Goal: Task Accomplishment & Management: Manage account settings

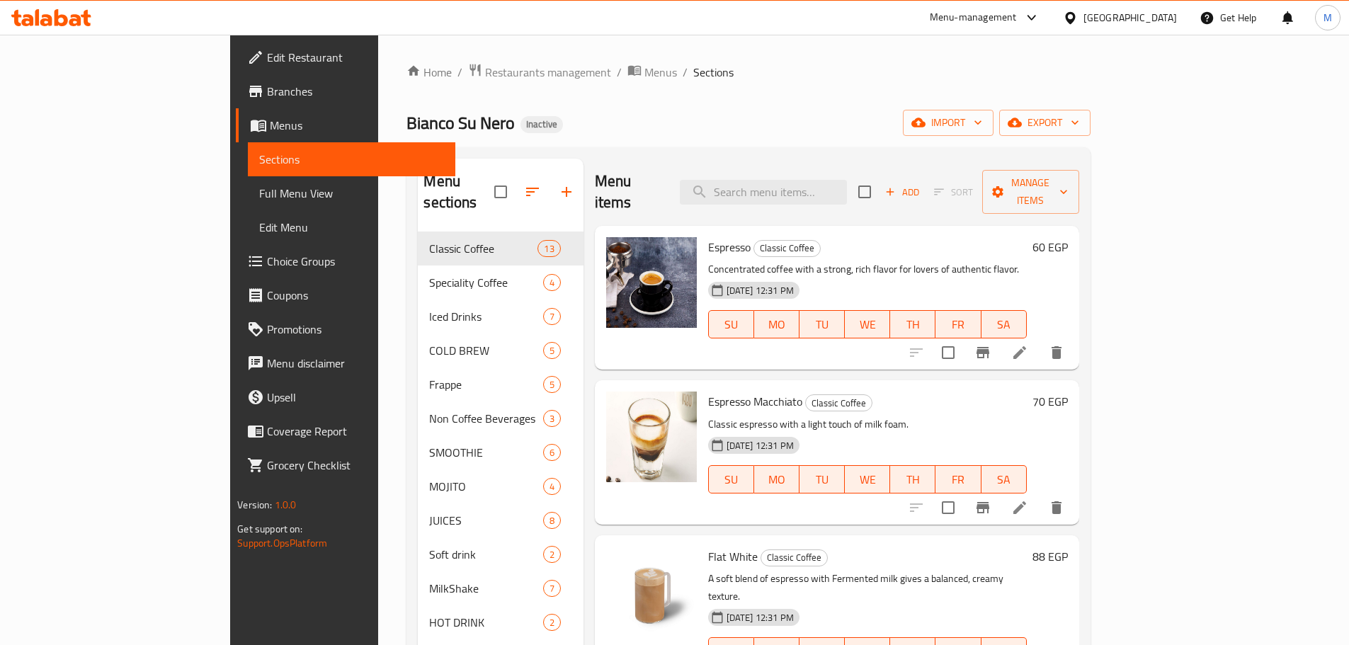
click at [259, 188] on span "Full Menu View" at bounding box center [351, 193] width 185 height 17
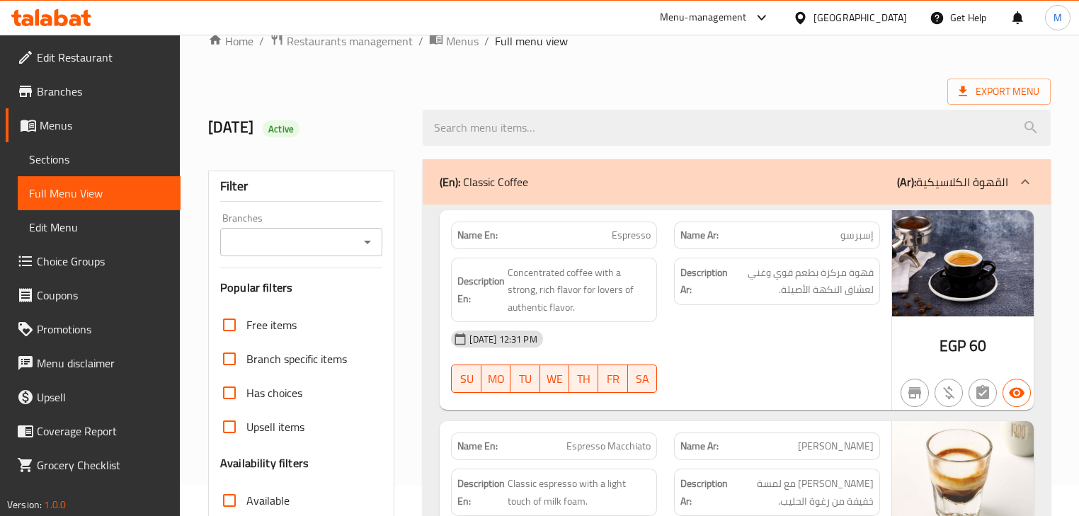
scroll to position [57, 0]
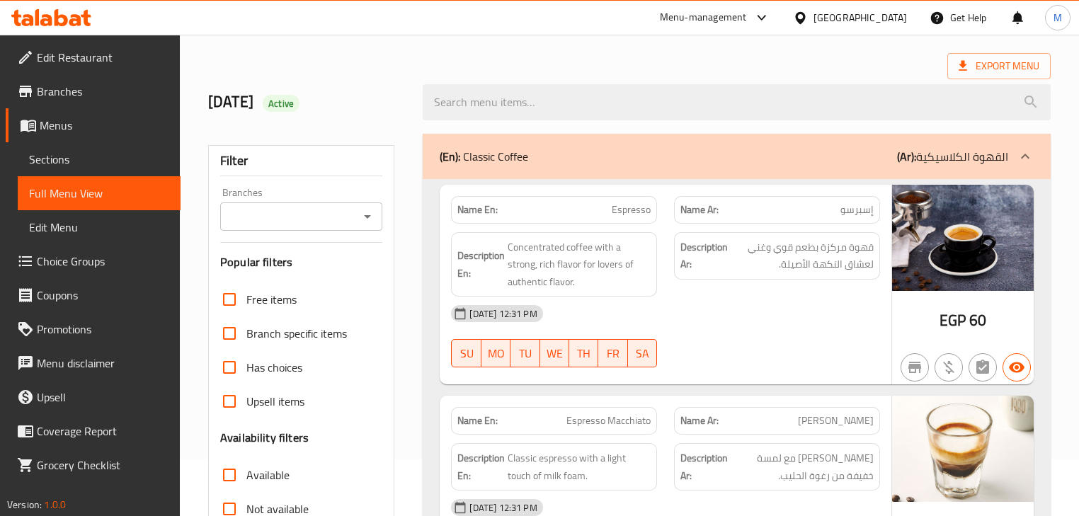
click at [606, 308] on div "[DATE] 12:31 PM" at bounding box center [665, 314] width 445 height 34
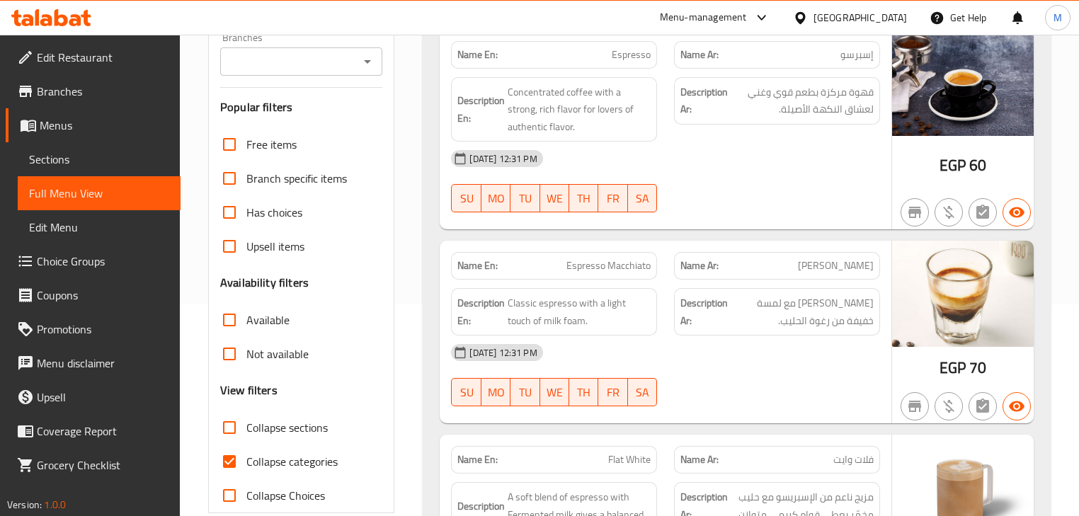
scroll to position [113, 0]
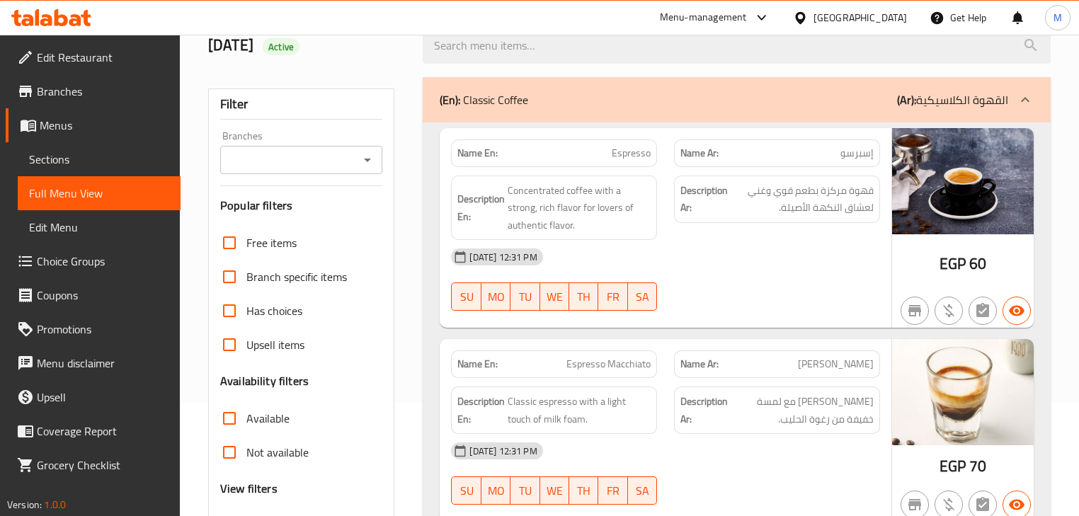
click at [834, 252] on div "[DATE] 12:31 PM" at bounding box center [665, 257] width 445 height 34
click at [782, 215] on span "قهوة مركزة بطعم قوي وغني لعشاق النكهة الأصيلة." at bounding box center [802, 199] width 143 height 35
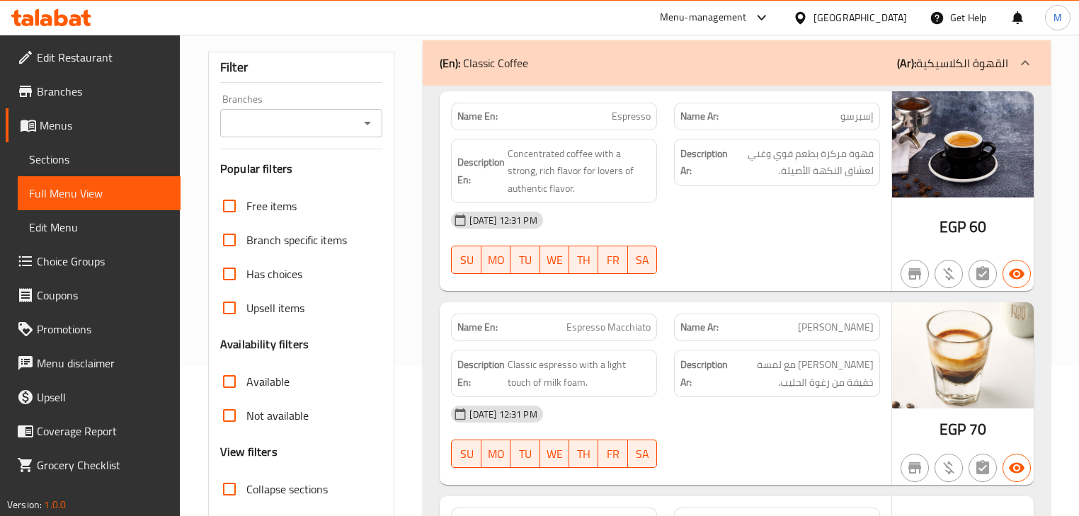
scroll to position [170, 0]
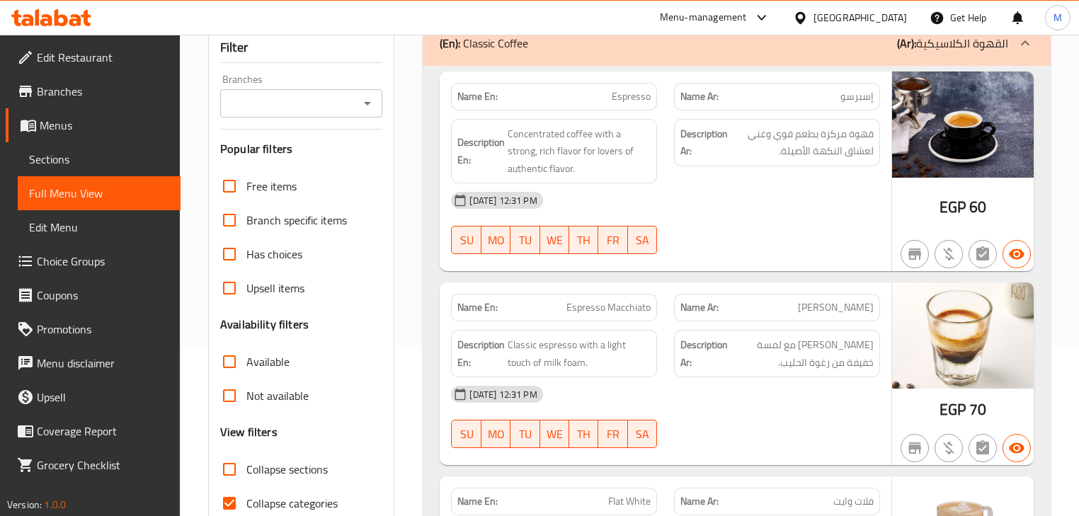
click at [753, 241] on div "28-09-2025 12:31 PM SU MO TU WE TH FR SA" at bounding box center [665, 222] width 445 height 79
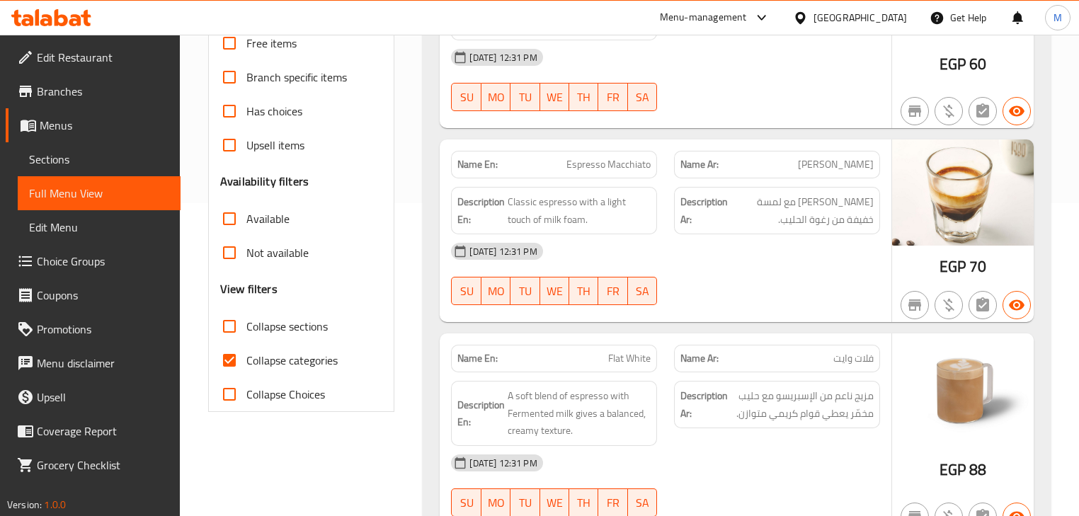
scroll to position [340, 0]
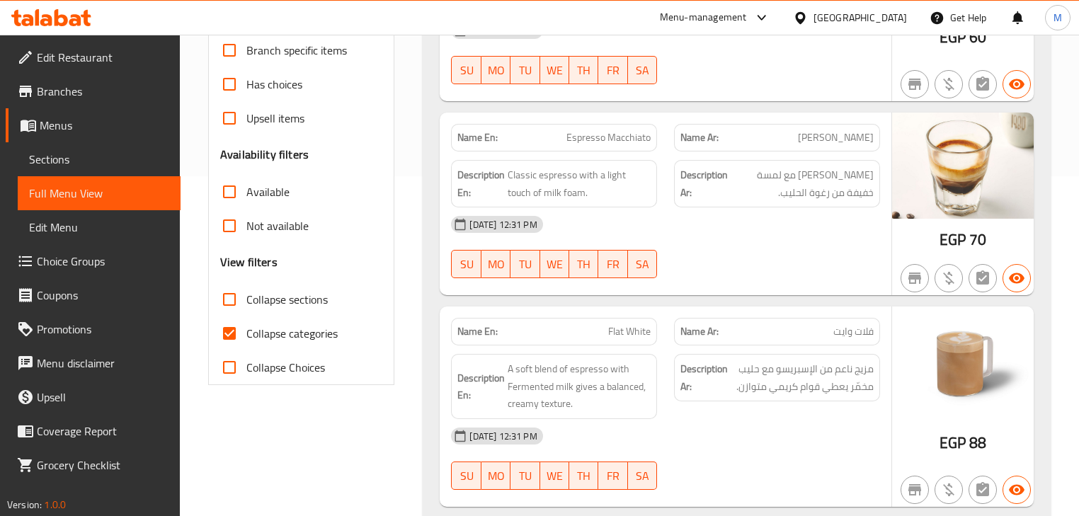
drag, startPoint x: 824, startPoint y: 335, endPoint x: 833, endPoint y: 368, distance: 34.3
click at [824, 335] on p "Name Ar: فلات وايت" at bounding box center [776, 331] width 193 height 15
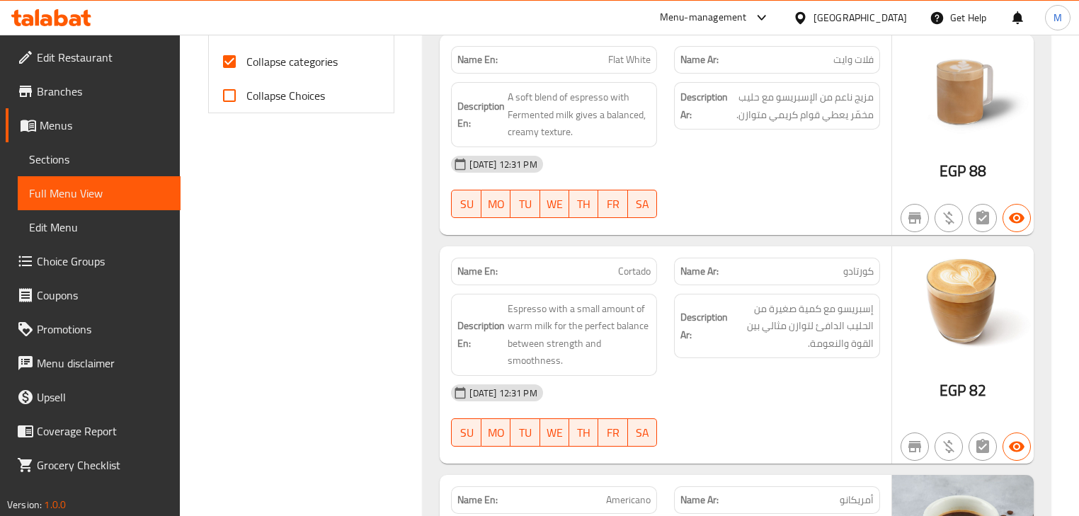
scroll to position [623, 0]
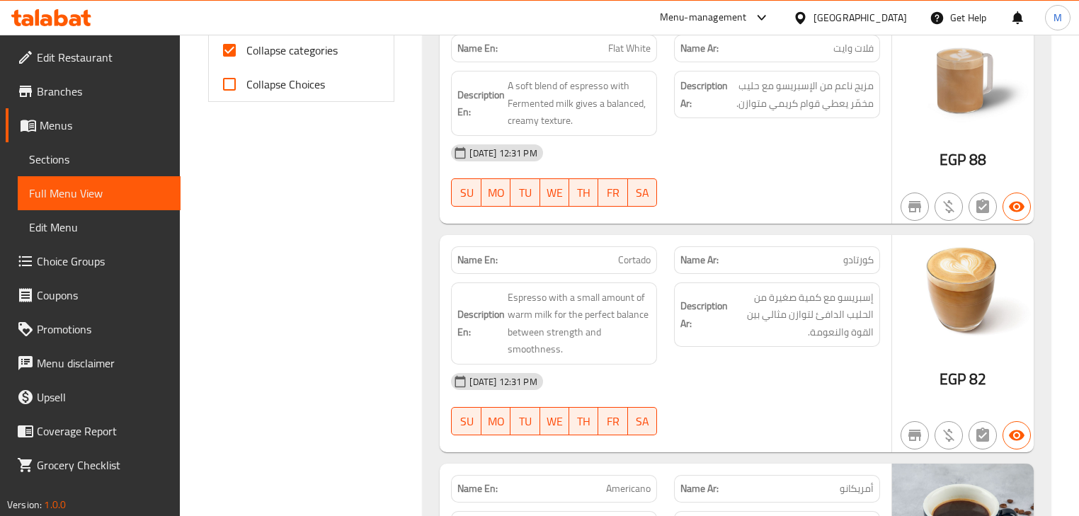
click at [740, 338] on span "إسبريسو مع كمية صغيرة من الحليب الدافئ لتوازن مثالي بين القوة والنعومة." at bounding box center [802, 315] width 143 height 52
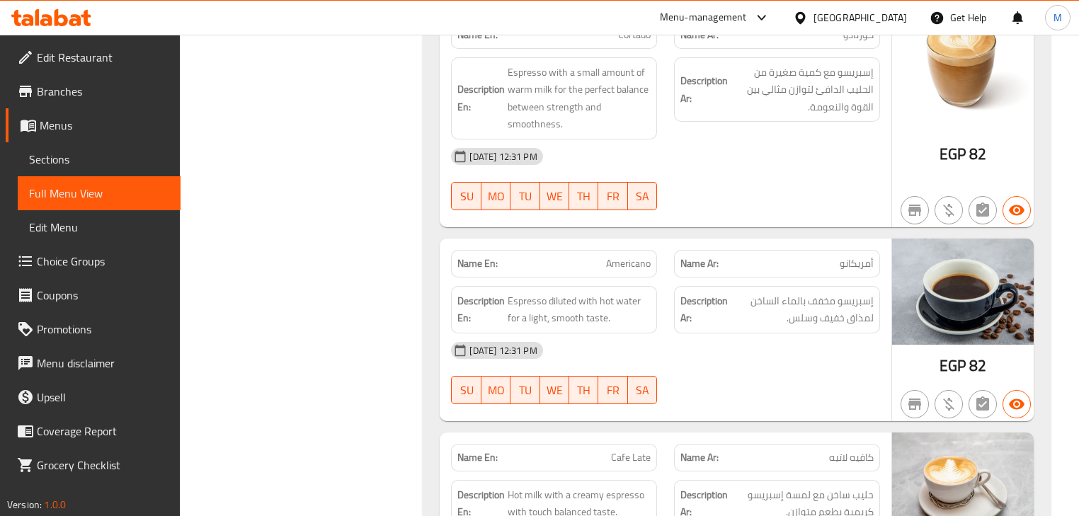
scroll to position [850, 0]
click at [750, 355] on div "28-09-2025 12:31 PM" at bounding box center [665, 349] width 445 height 34
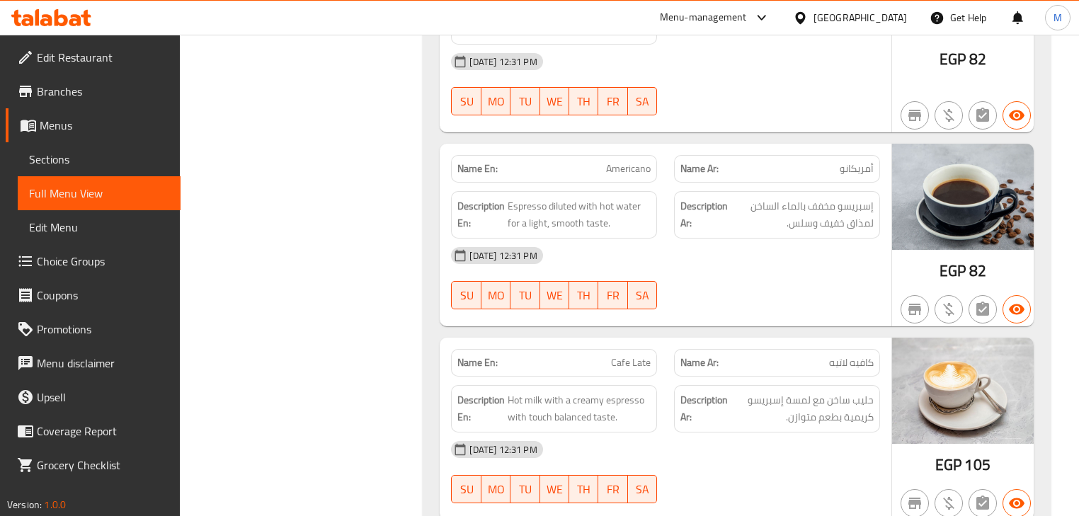
scroll to position [963, 0]
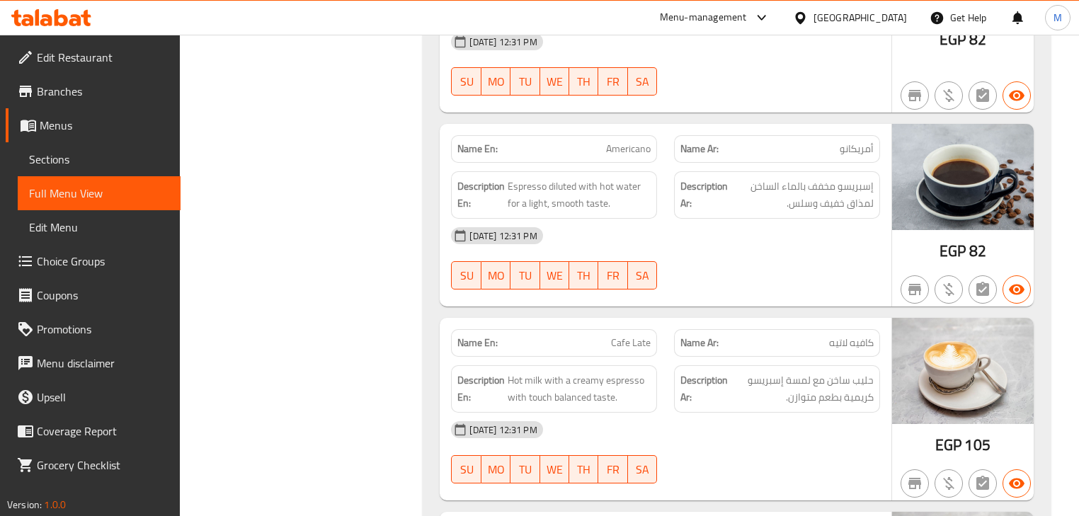
click at [748, 295] on div at bounding box center [777, 289] width 223 height 17
click at [595, 401] on span "Hot milk with a creamy espresso with touch balanced taste." at bounding box center [579, 389] width 143 height 35
click at [616, 336] on span "Cafe Late" at bounding box center [631, 343] width 40 height 15
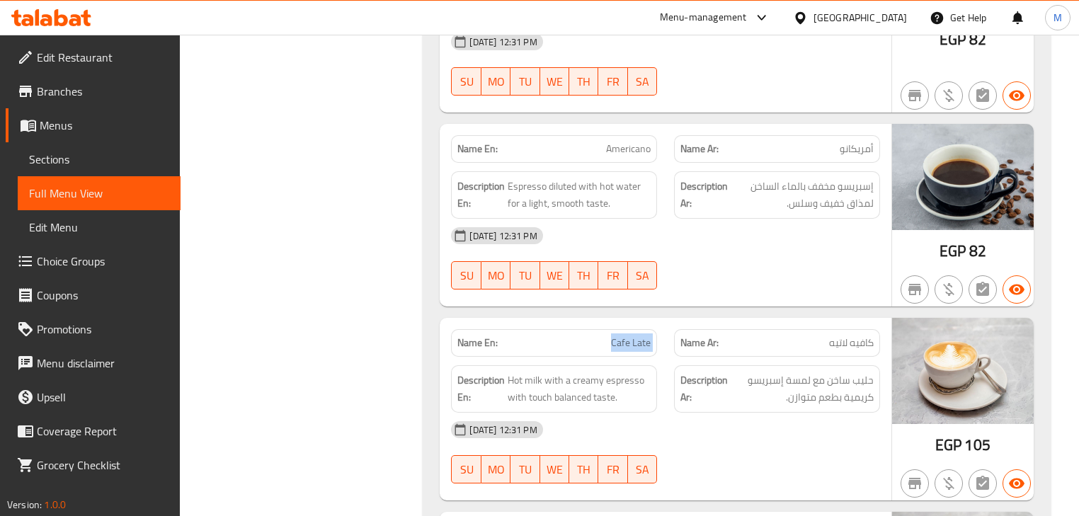
click at [616, 336] on span "Cafe Late" at bounding box center [631, 343] width 40 height 15
copy span "Cafe Late"
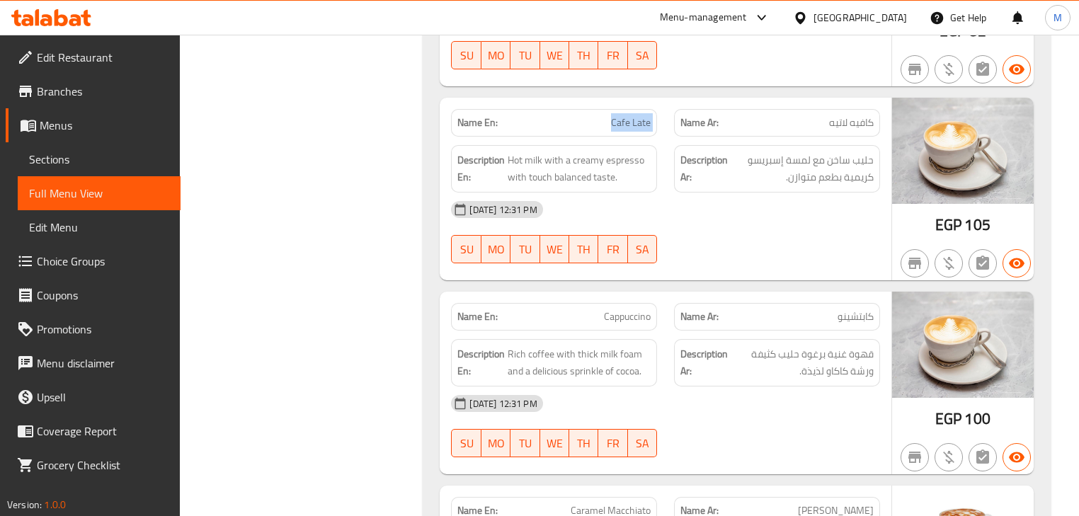
scroll to position [1189, 0]
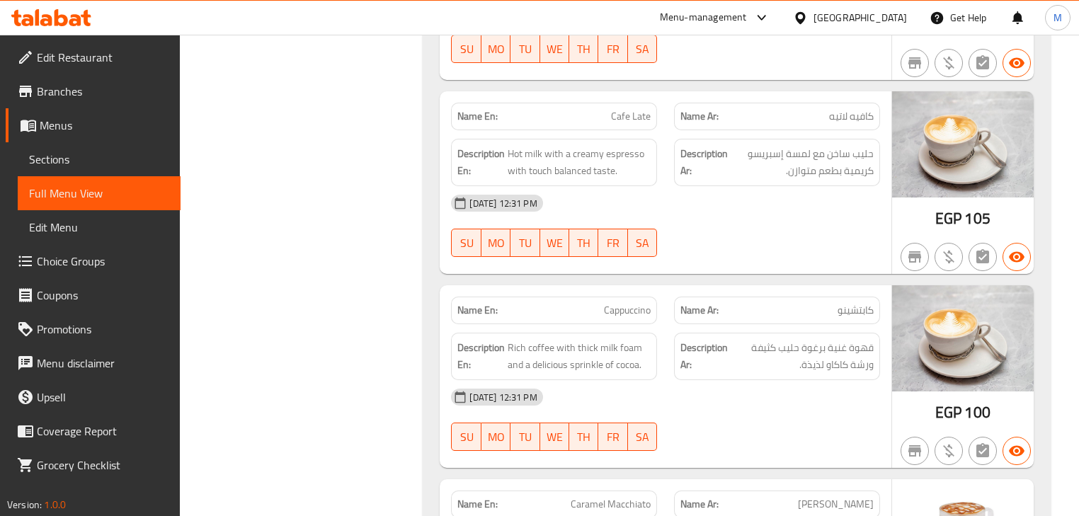
drag, startPoint x: 297, startPoint y: 261, endPoint x: 309, endPoint y: 277, distance: 20.2
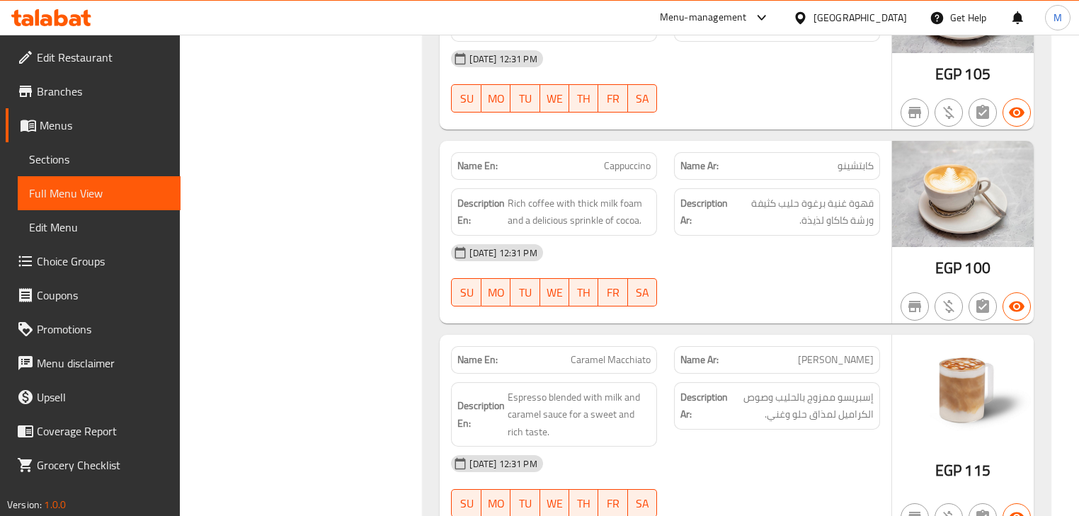
scroll to position [1359, 0]
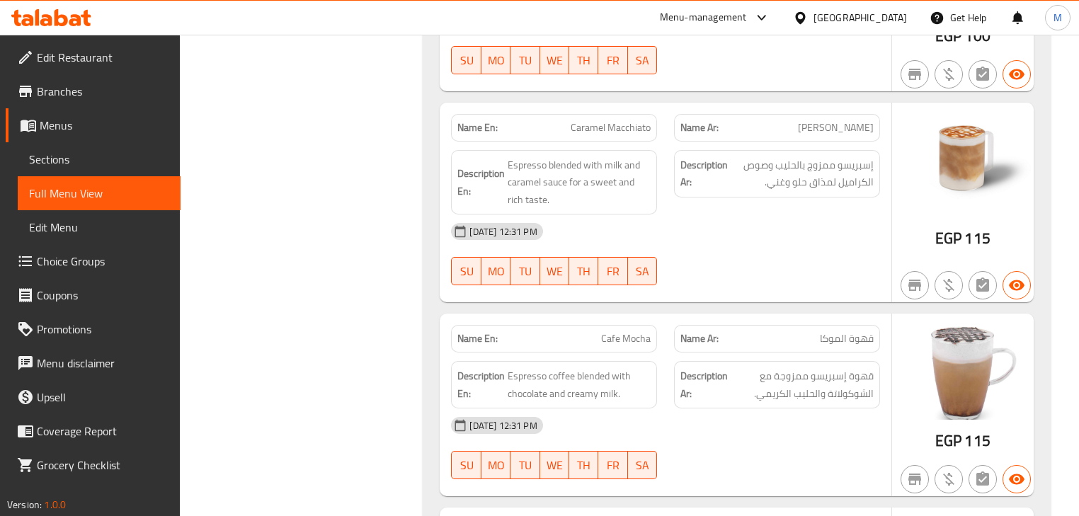
scroll to position [1586, 0]
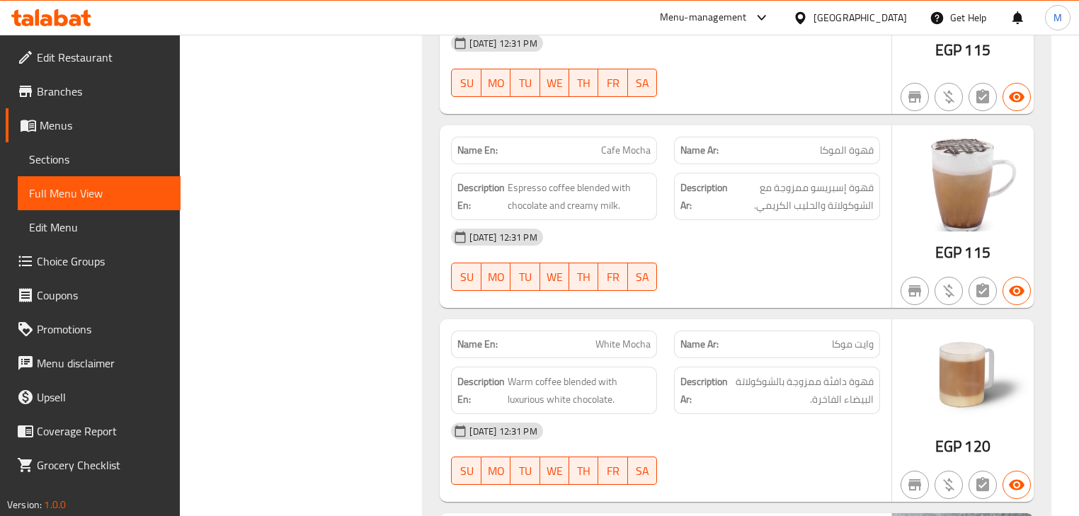
scroll to position [1756, 0]
drag, startPoint x: 350, startPoint y: 323, endPoint x: 353, endPoint y: 330, distance: 7.9
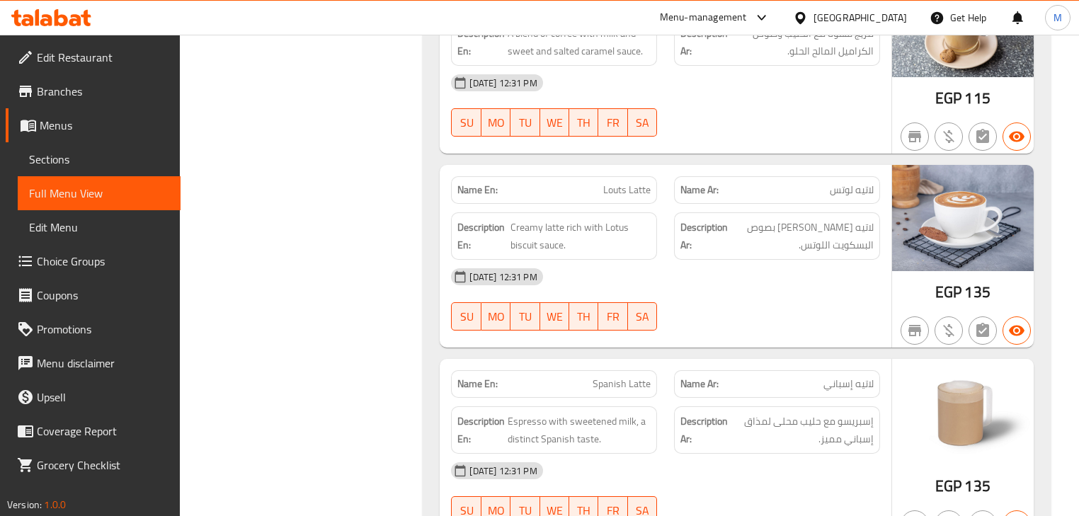
scroll to position [2302, 0]
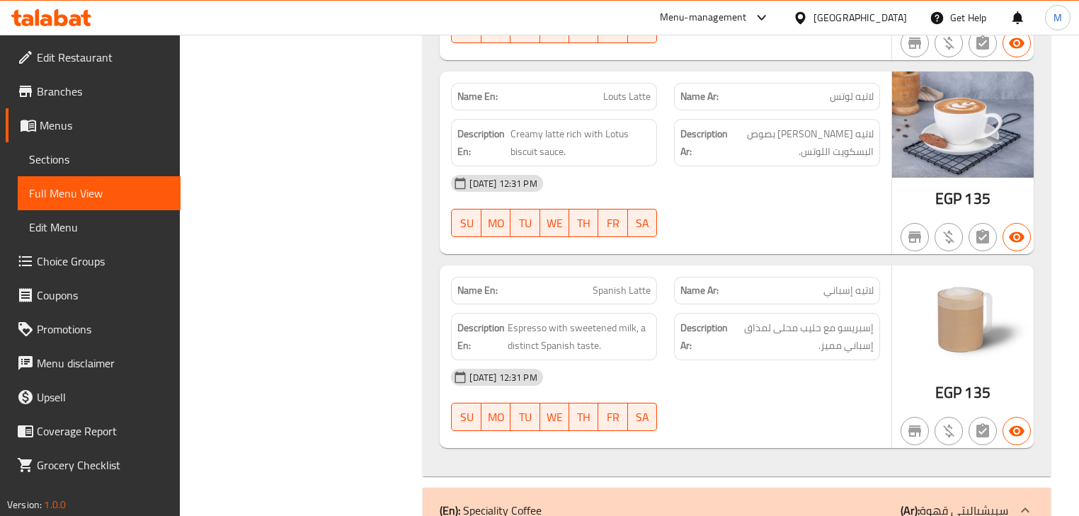
scroll to position [2415, 0]
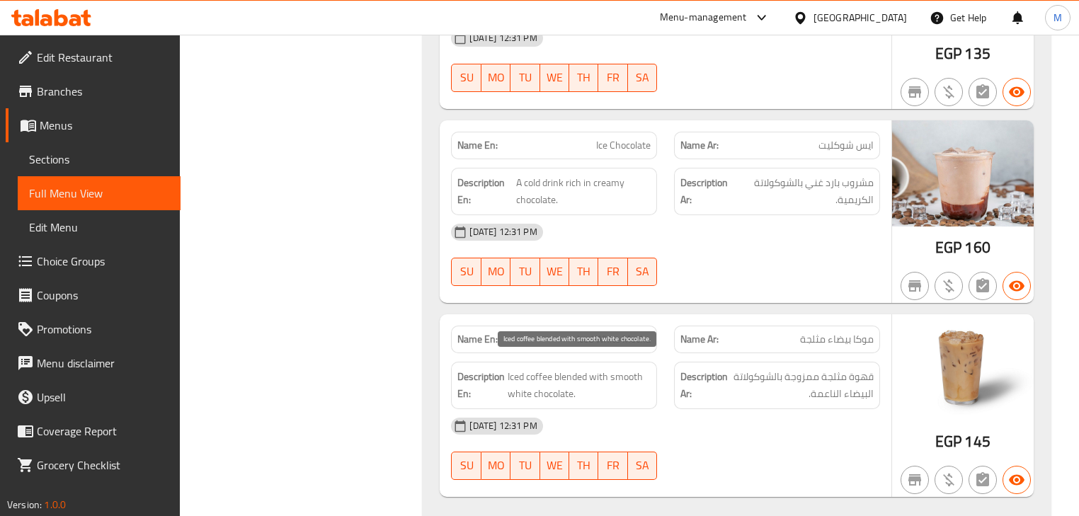
scroll to position [4624, 0]
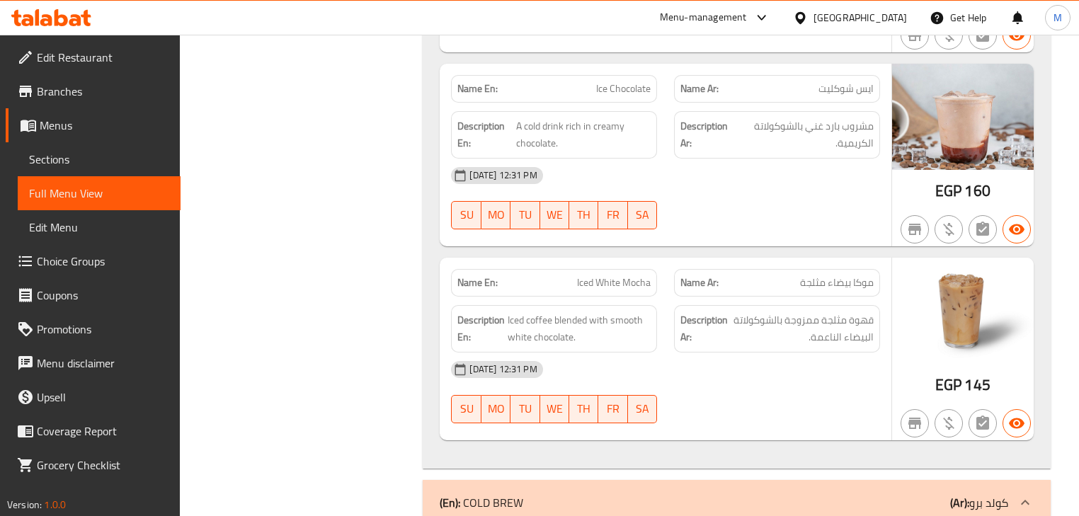
drag, startPoint x: 326, startPoint y: 285, endPoint x: 489, endPoint y: 450, distance: 231.8
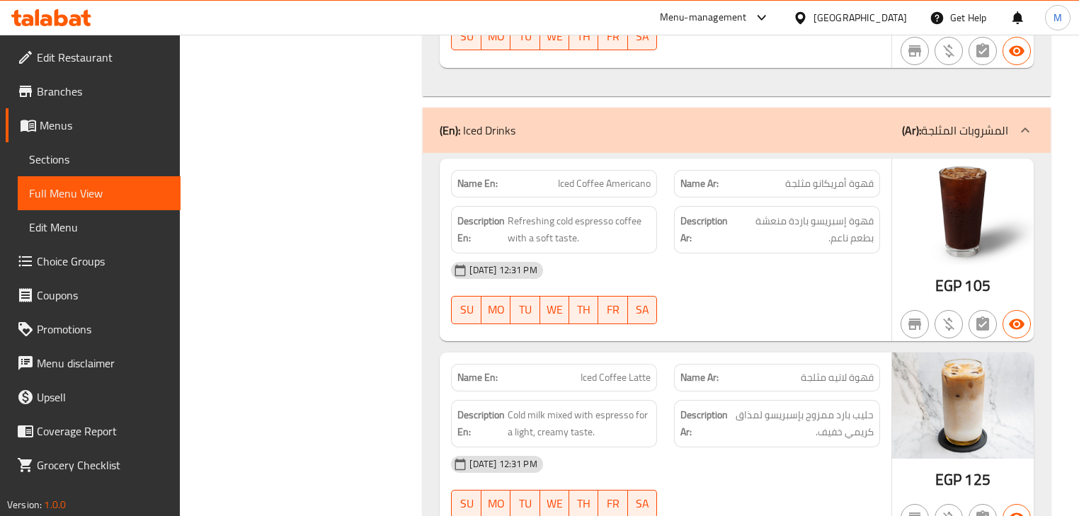
scroll to position [3580, 0]
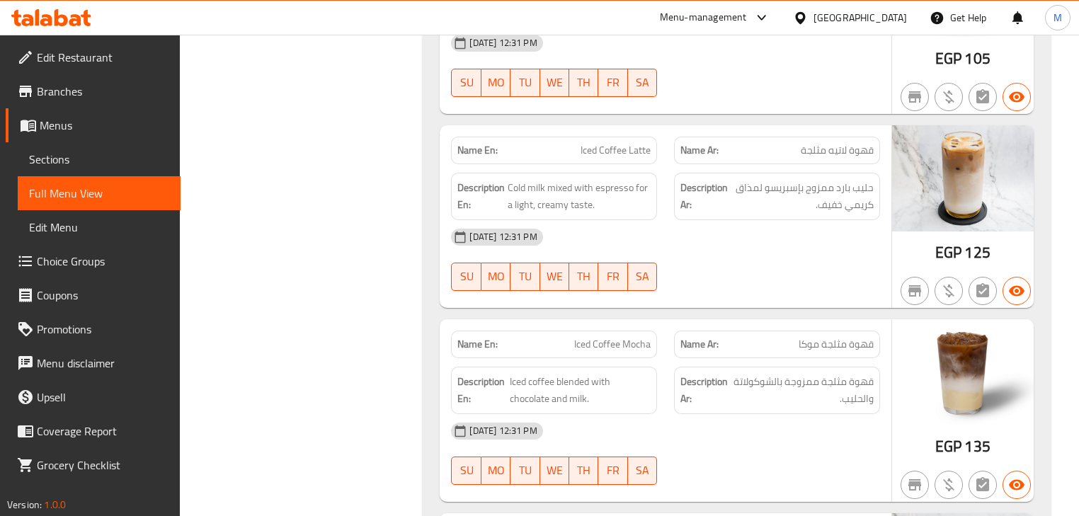
scroll to position [3806, 0]
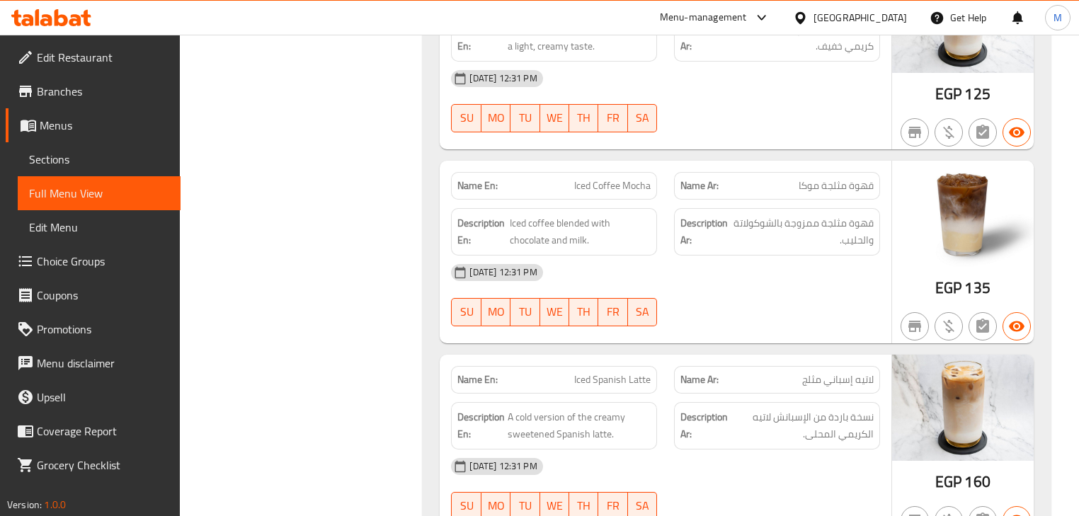
scroll to position [3976, 0]
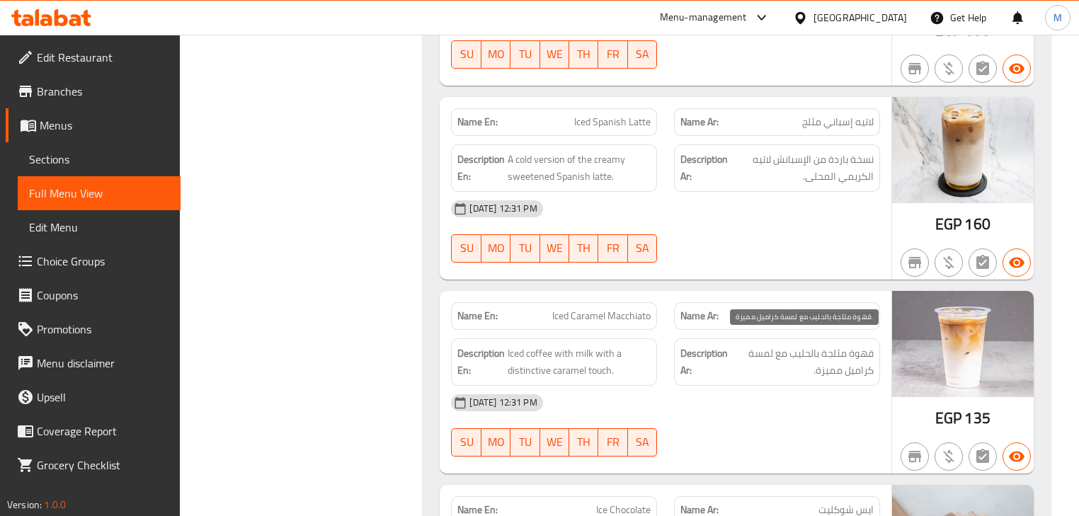
scroll to position [4259, 0]
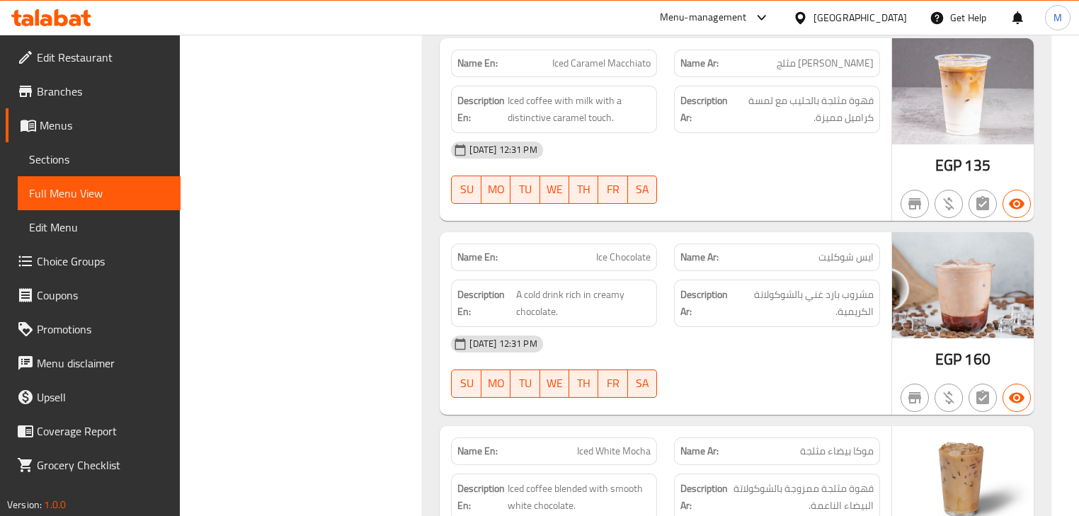
scroll to position [4486, 0]
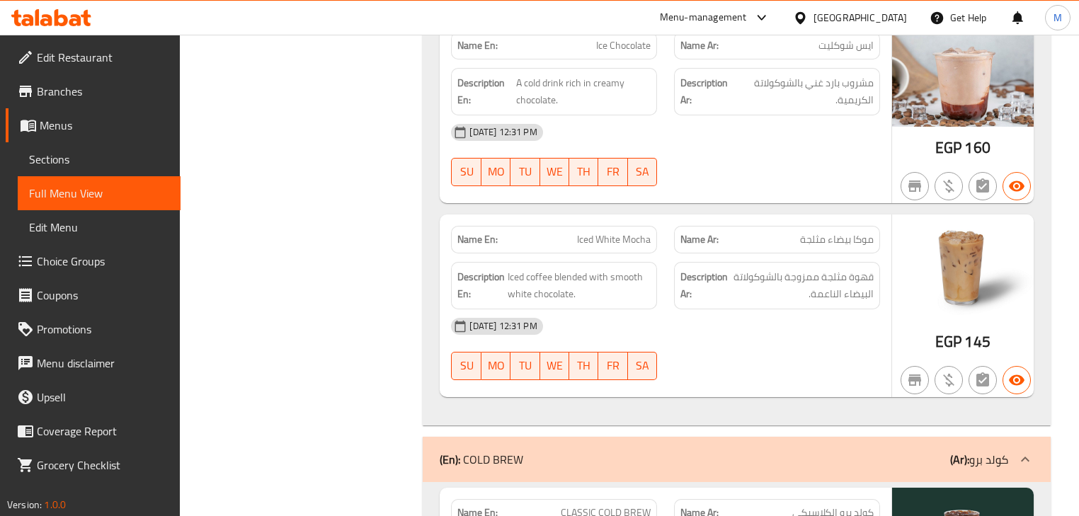
scroll to position [4599, 0]
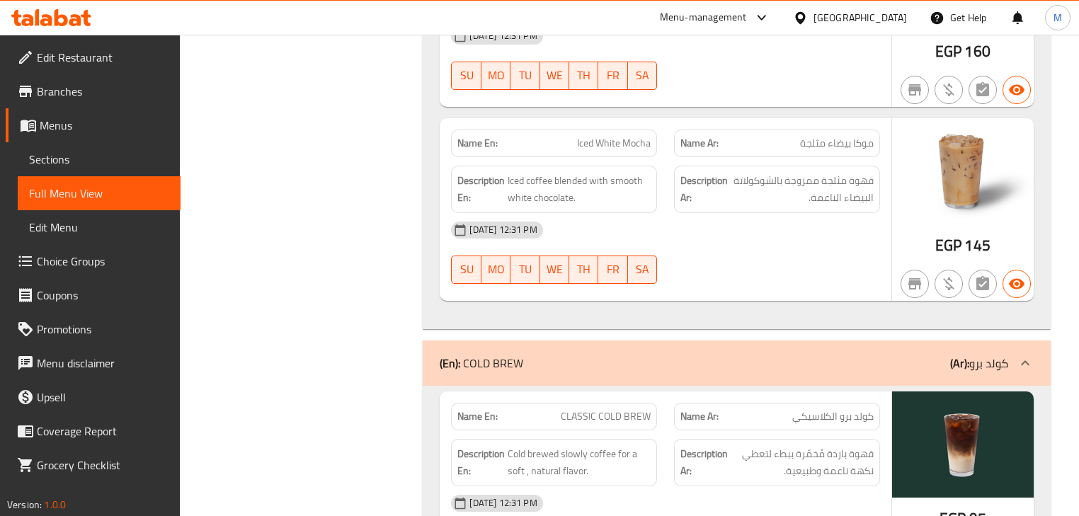
scroll to position [4882, 0]
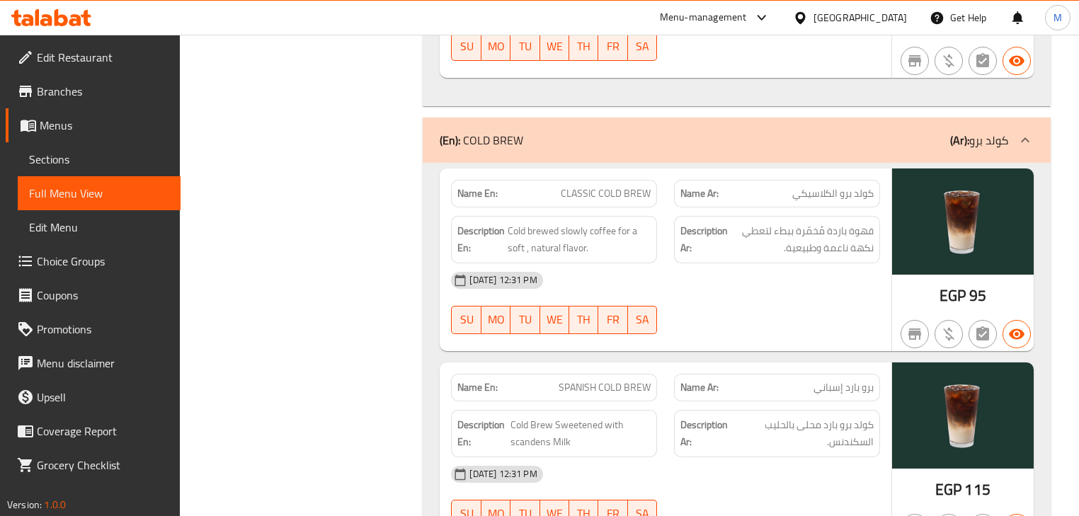
scroll to position [4996, 0]
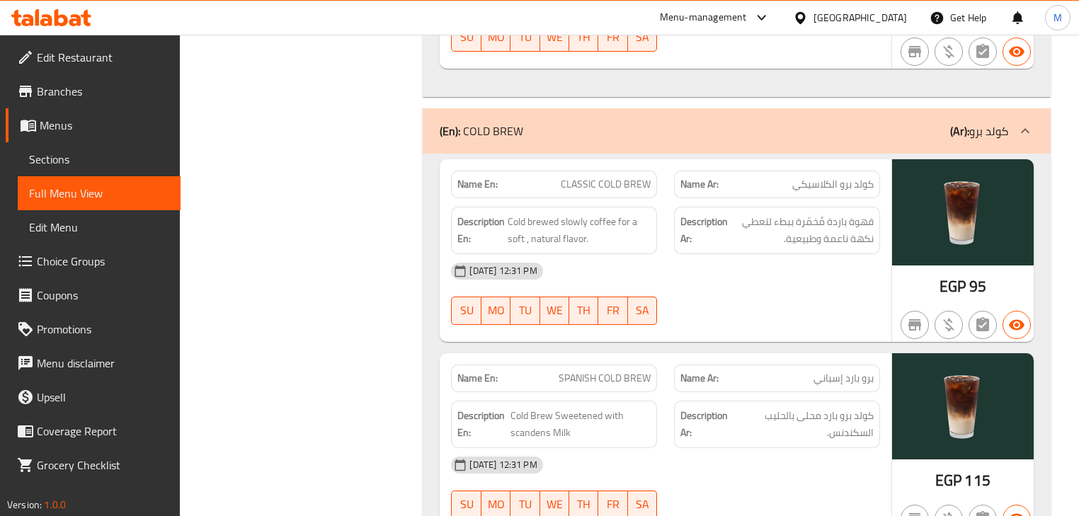
click at [620, 371] on span "SPANISH COLD BREW" at bounding box center [605, 378] width 92 height 15
copy span "SPANISH COLD BREW"
drag, startPoint x: 303, startPoint y: 287, endPoint x: 315, endPoint y: 308, distance: 24.4
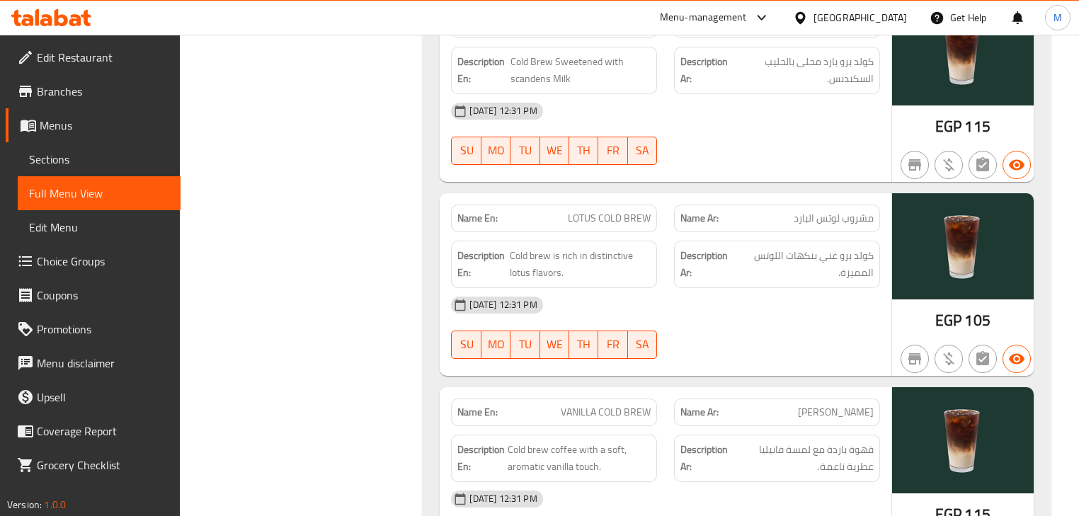
scroll to position [5333, 0]
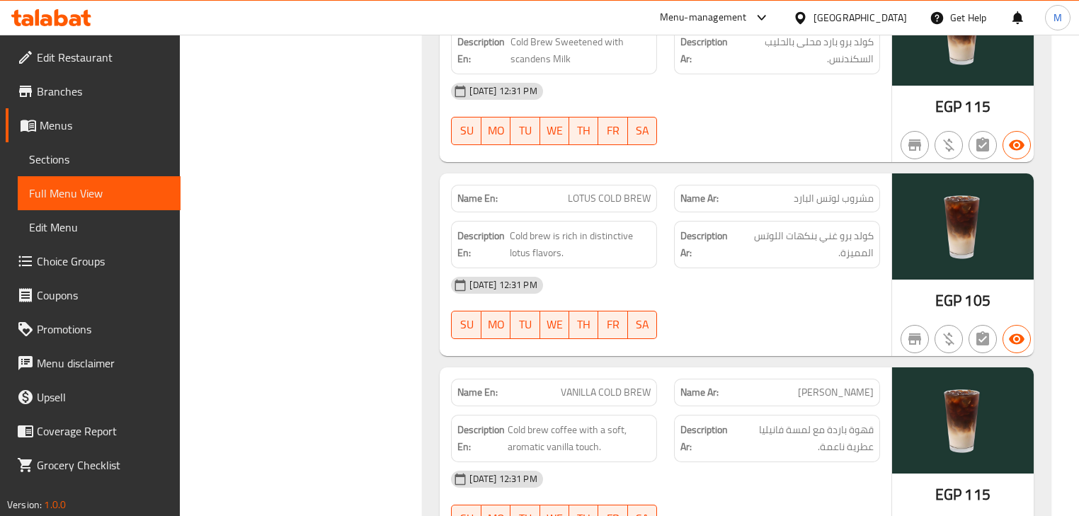
scroll to position [5389, 0]
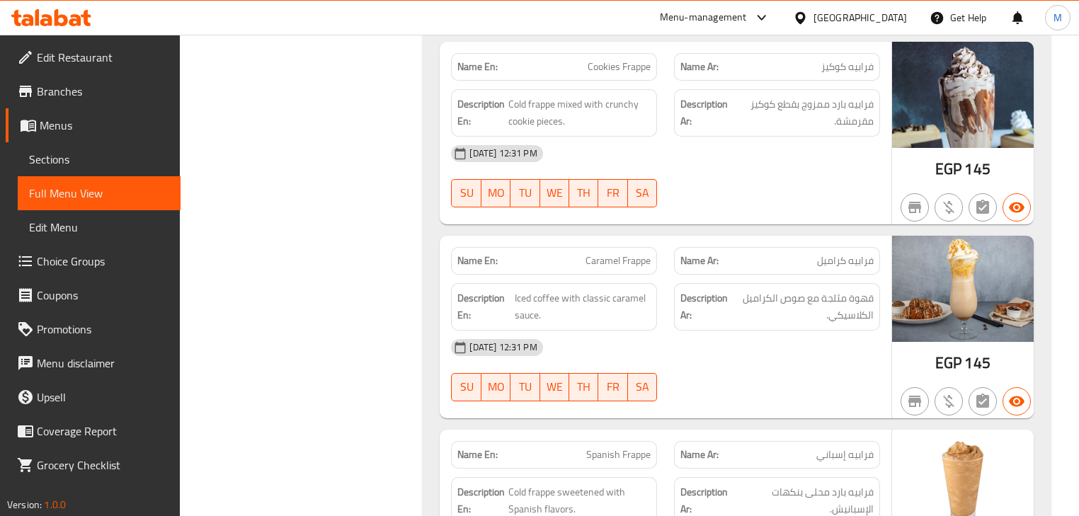
scroll to position [6296, 0]
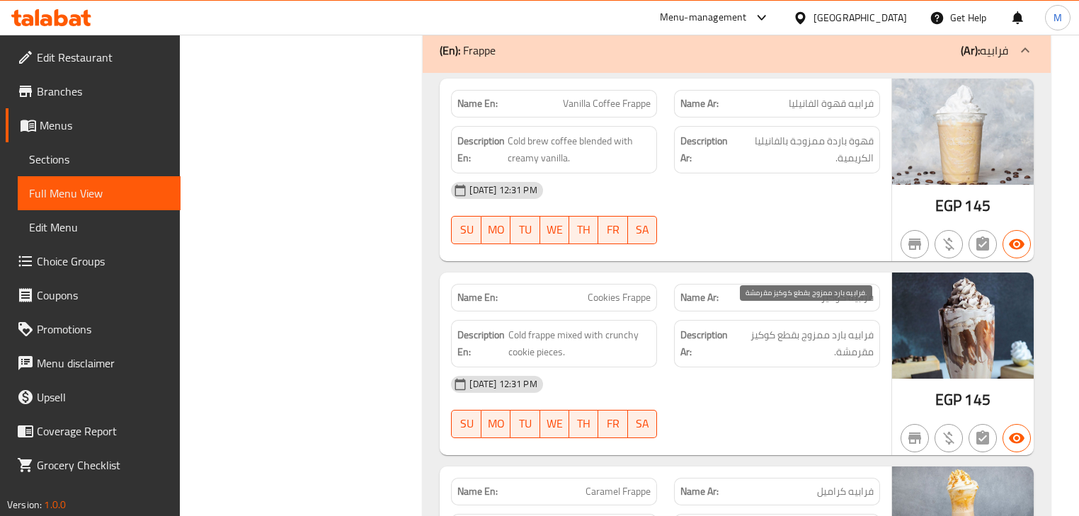
scroll to position [6012, 0]
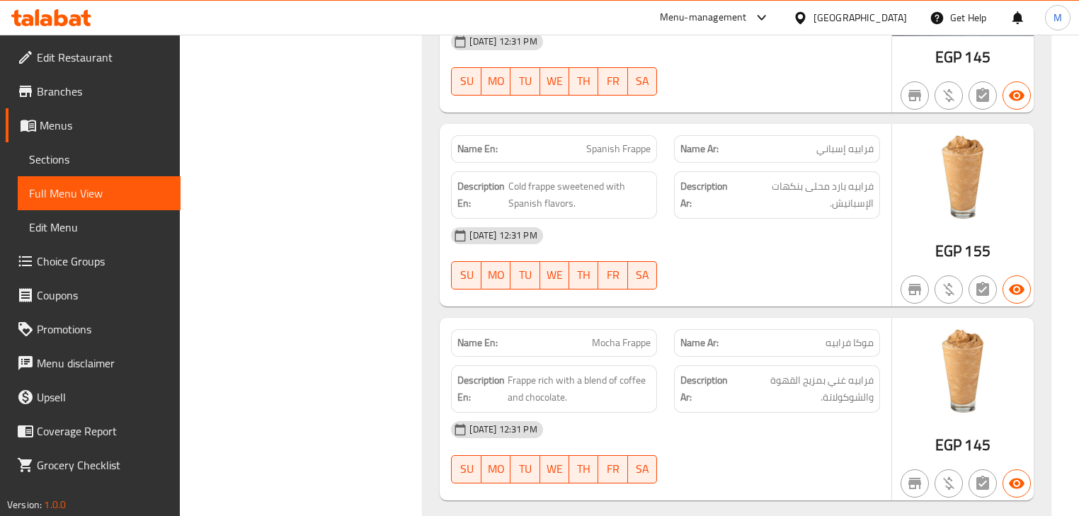
scroll to position [6692, 0]
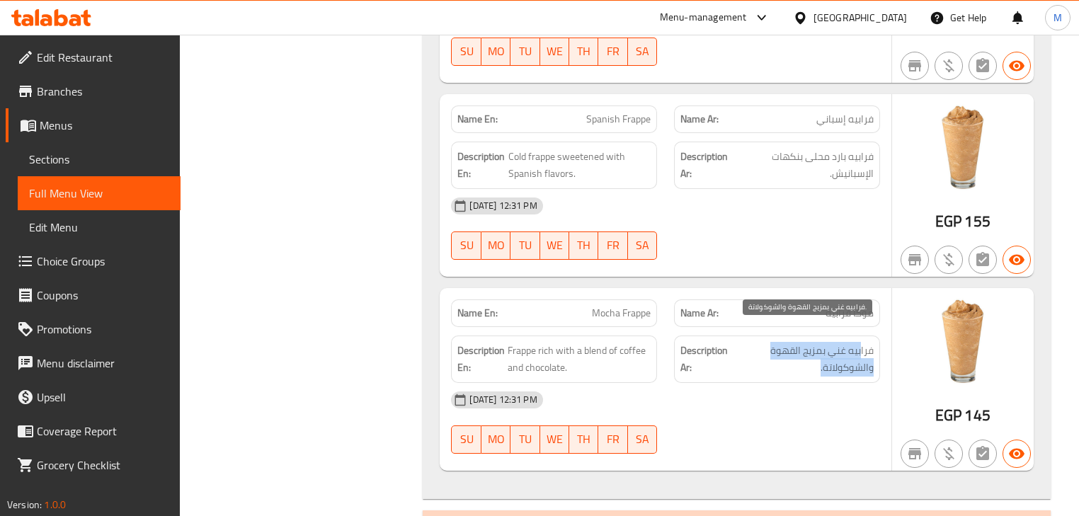
drag, startPoint x: 861, startPoint y: 336, endPoint x: 814, endPoint y: 352, distance: 49.5
click at [814, 352] on span "فرابيه غني بمزيج القهوة والشوكولاتة." at bounding box center [804, 359] width 137 height 35
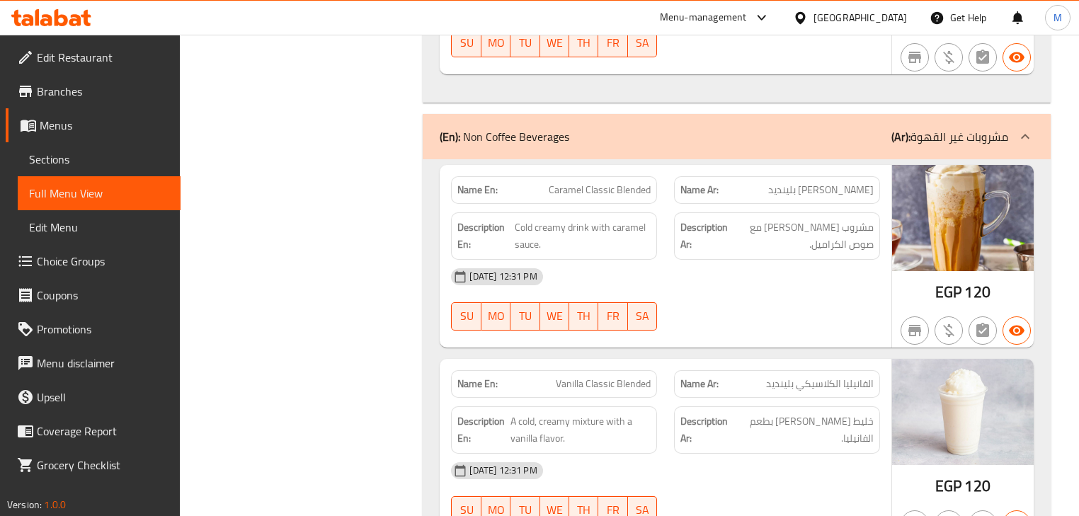
scroll to position [7032, 0]
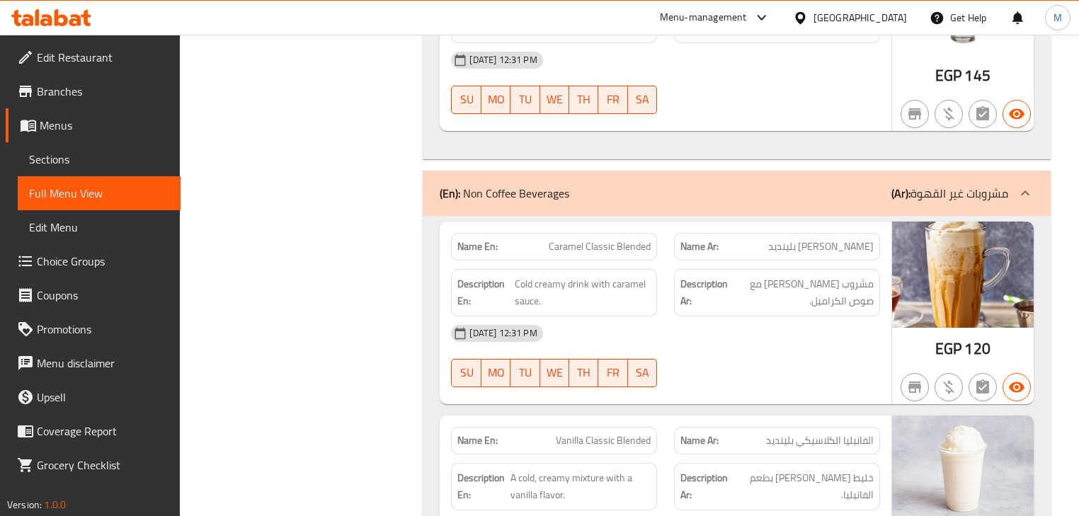
click at [823, 239] on span "[PERSON_NAME] بلينديد" at bounding box center [820, 246] width 105 height 15
click at [805, 239] on span "[PERSON_NAME] بلينديد" at bounding box center [820, 246] width 105 height 15
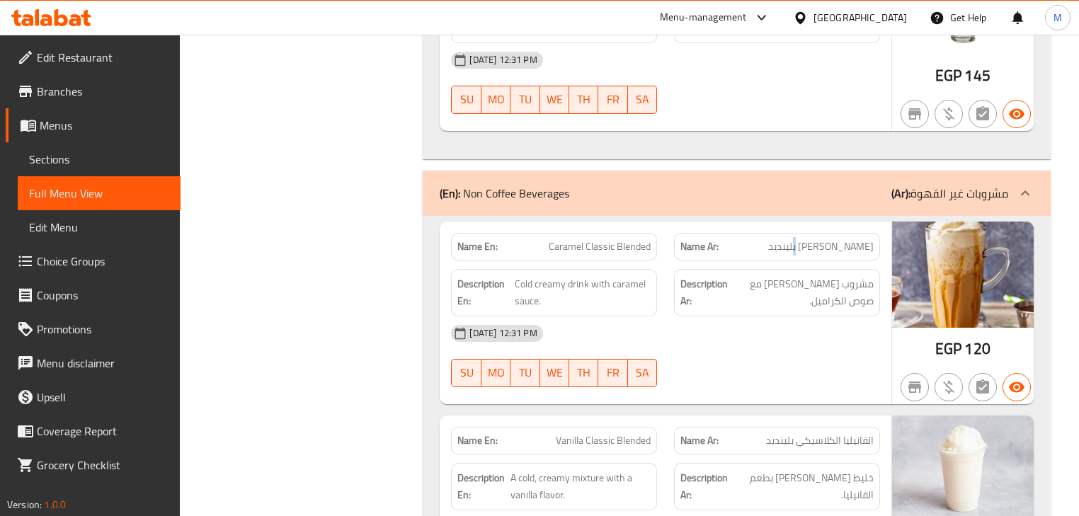
click at [805, 239] on span "[PERSON_NAME] بلينديد" at bounding box center [820, 246] width 105 height 15
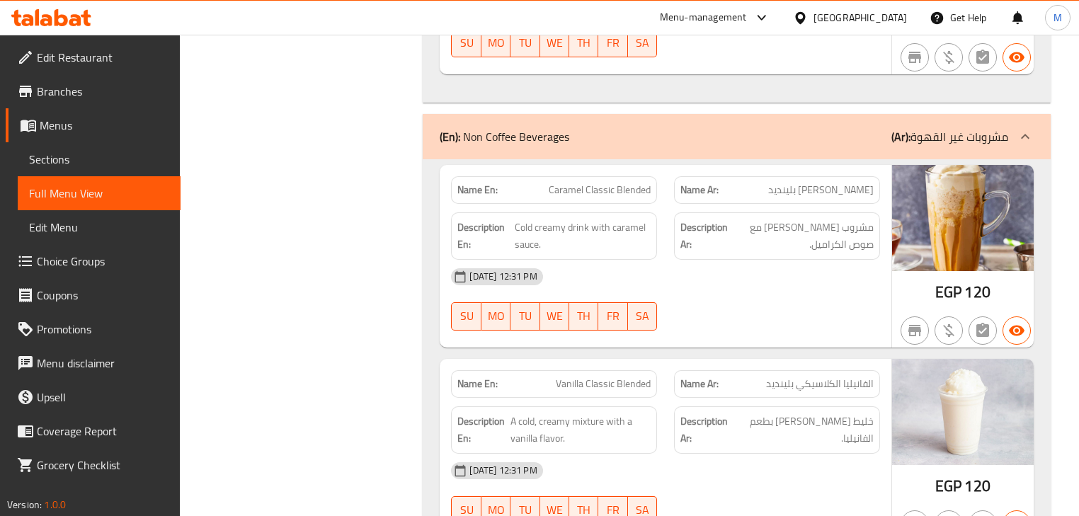
click at [833, 377] on span "الفانيليا الكلاسيكي بلينديد" at bounding box center [820, 384] width 108 height 15
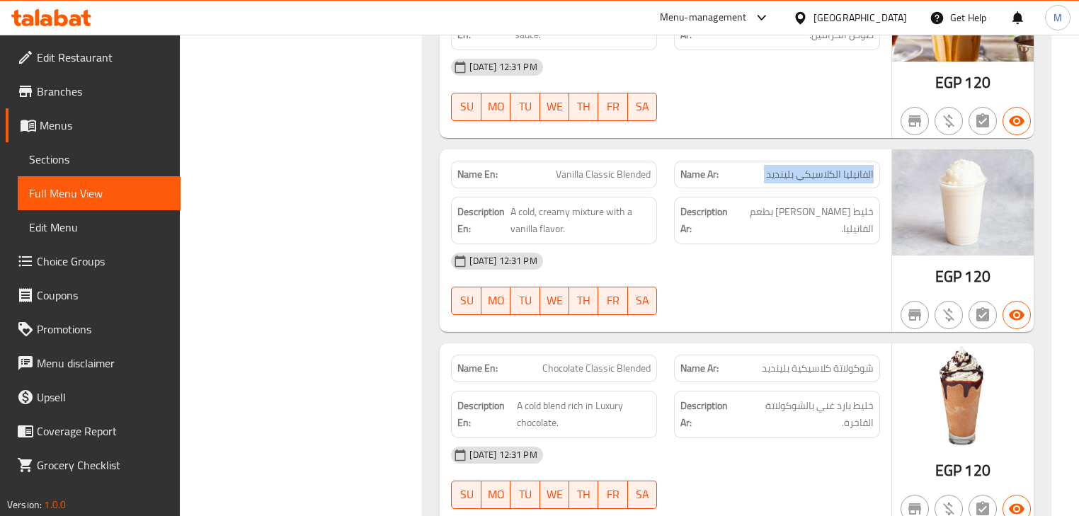
scroll to position [7315, 0]
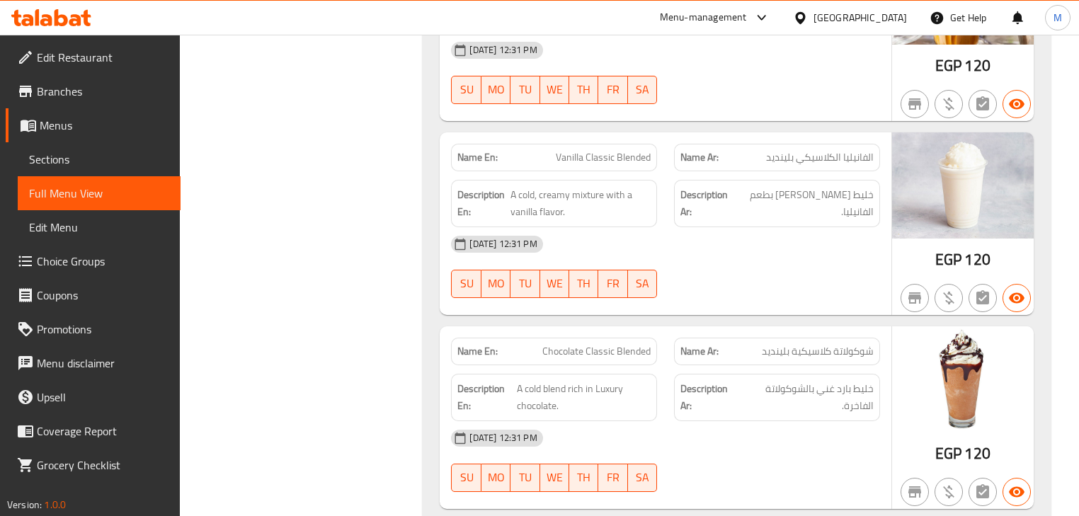
click at [820, 344] on span "شوكولاتة كلاسيكية بلينديد" at bounding box center [818, 351] width 112 height 15
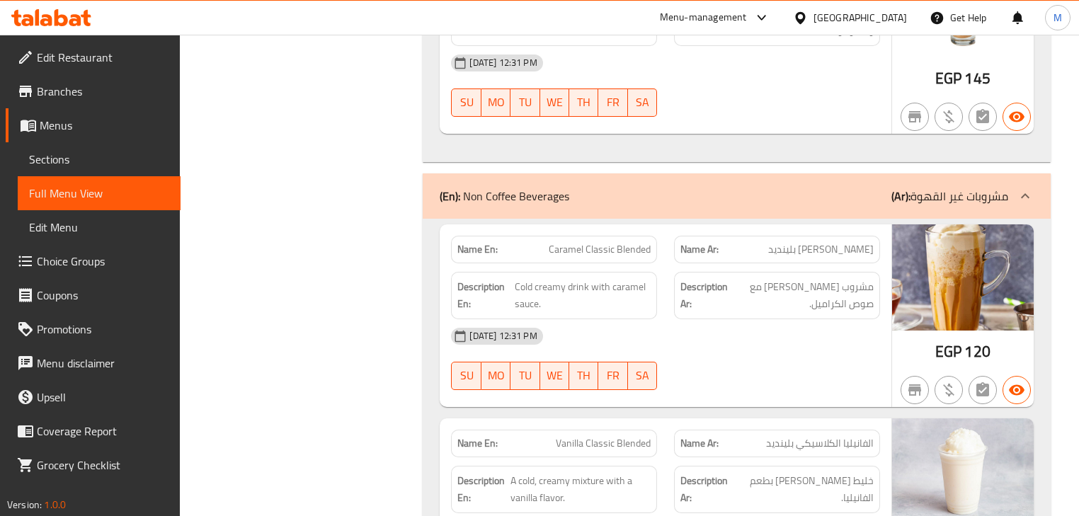
scroll to position [6919, 0]
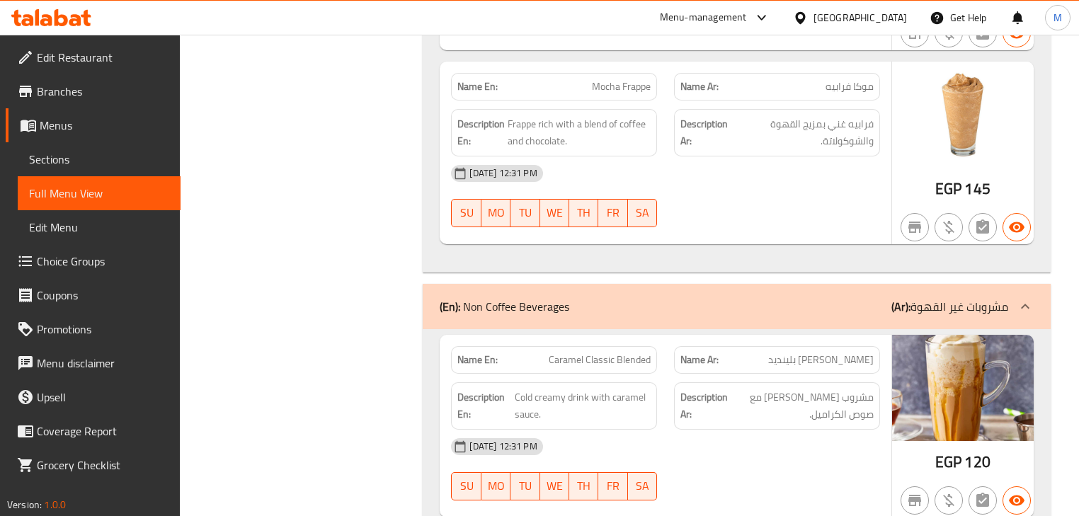
click at [988, 298] on p "(Ar): مشروبات غير القهوة" at bounding box center [949, 306] width 117 height 17
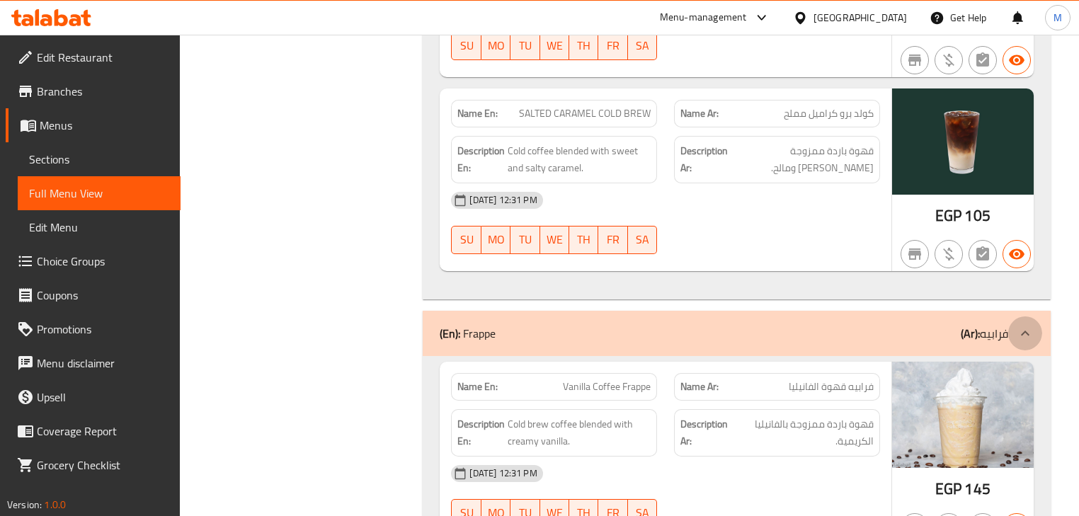
click at [1027, 325] on icon at bounding box center [1025, 333] width 17 height 17
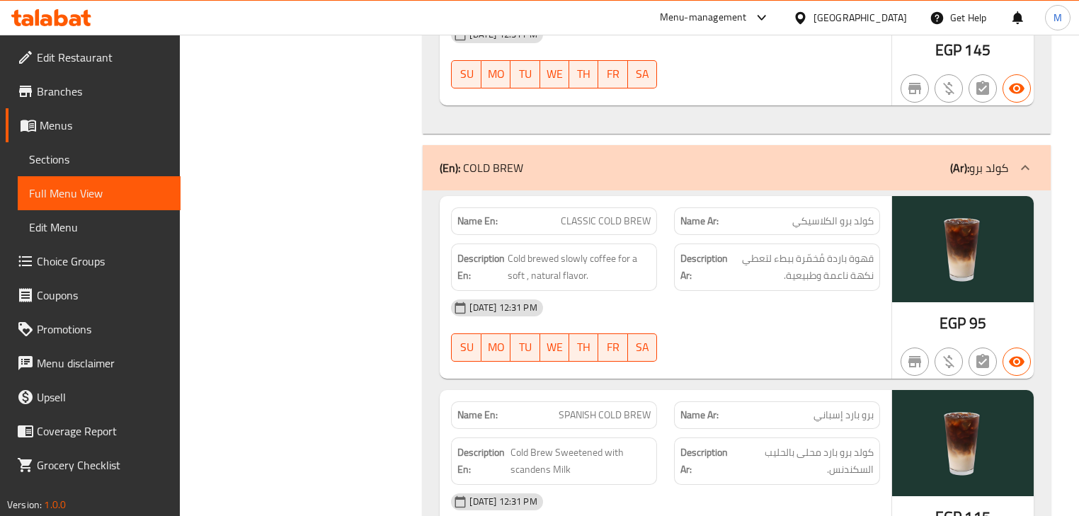
scroll to position [4766, 0]
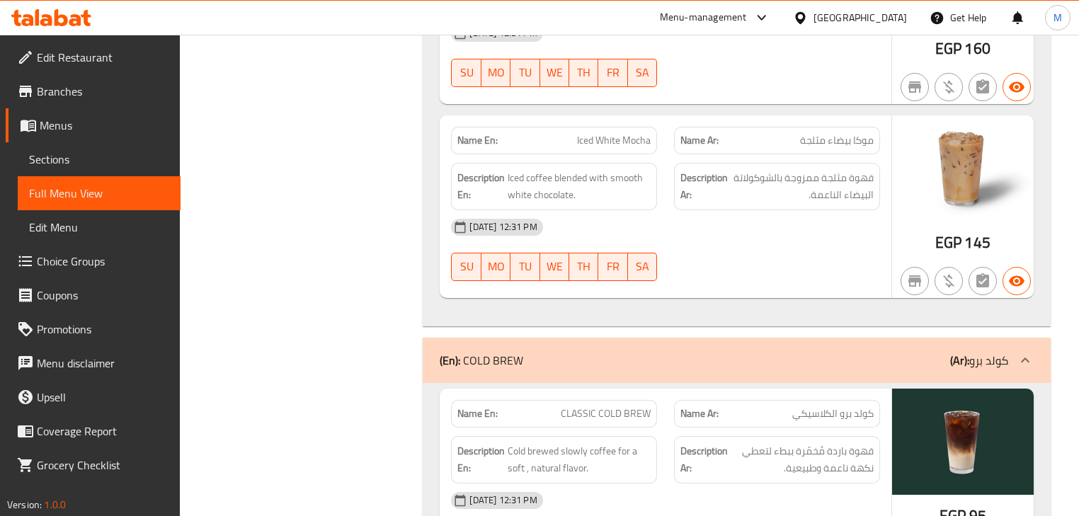
click at [1021, 343] on div at bounding box center [1025, 360] width 34 height 34
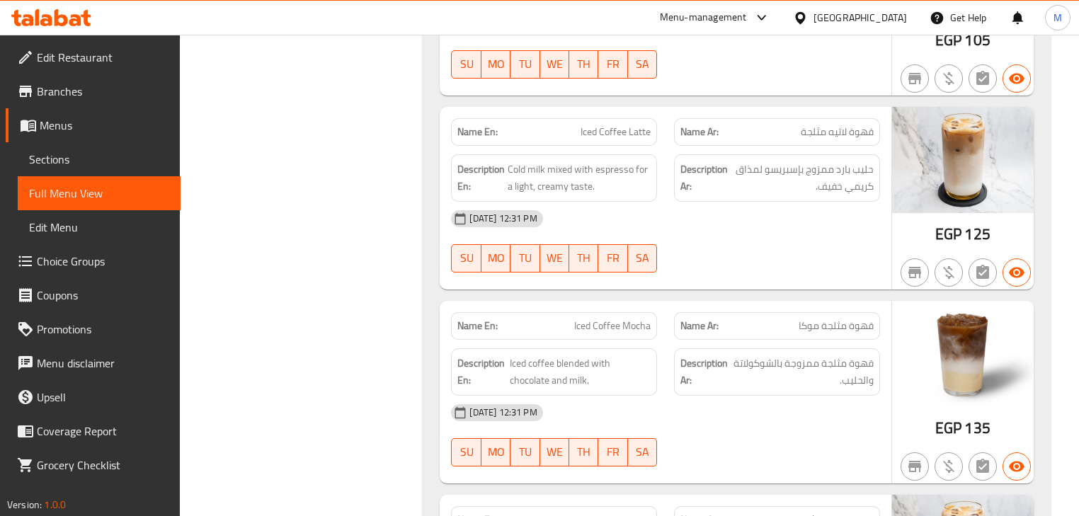
scroll to position [3803, 0]
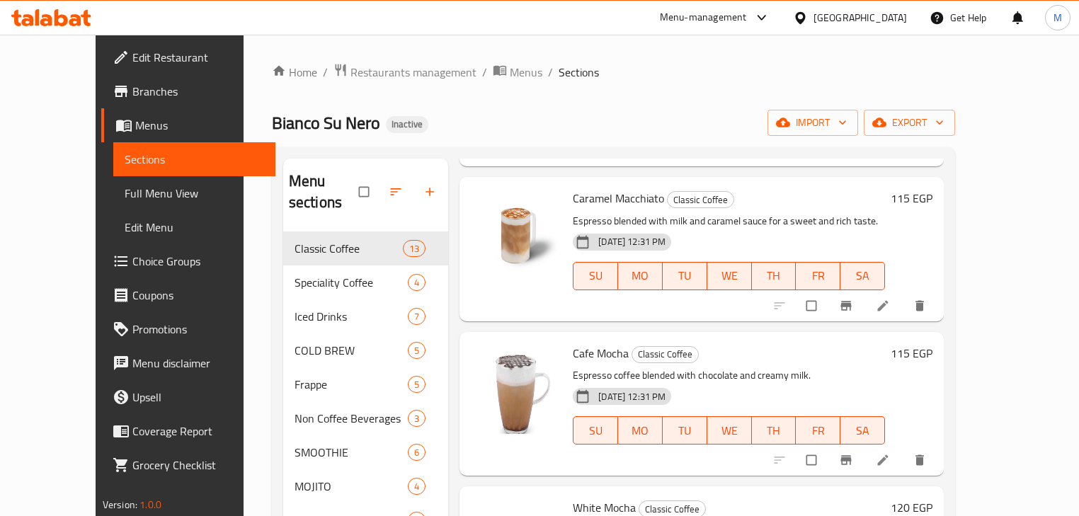
scroll to position [1189, 0]
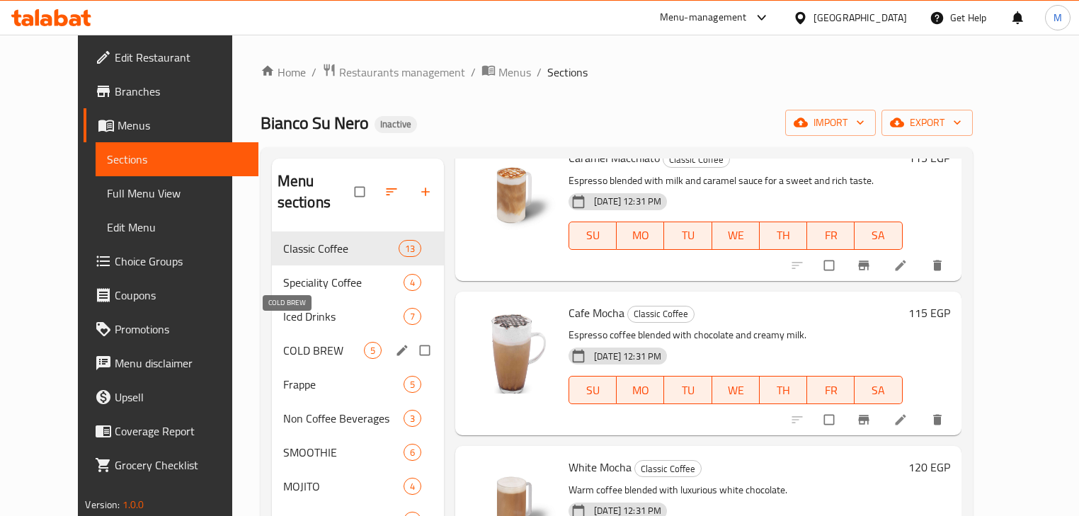
click at [286, 342] on span "COLD BREW" at bounding box center [323, 350] width 81 height 17
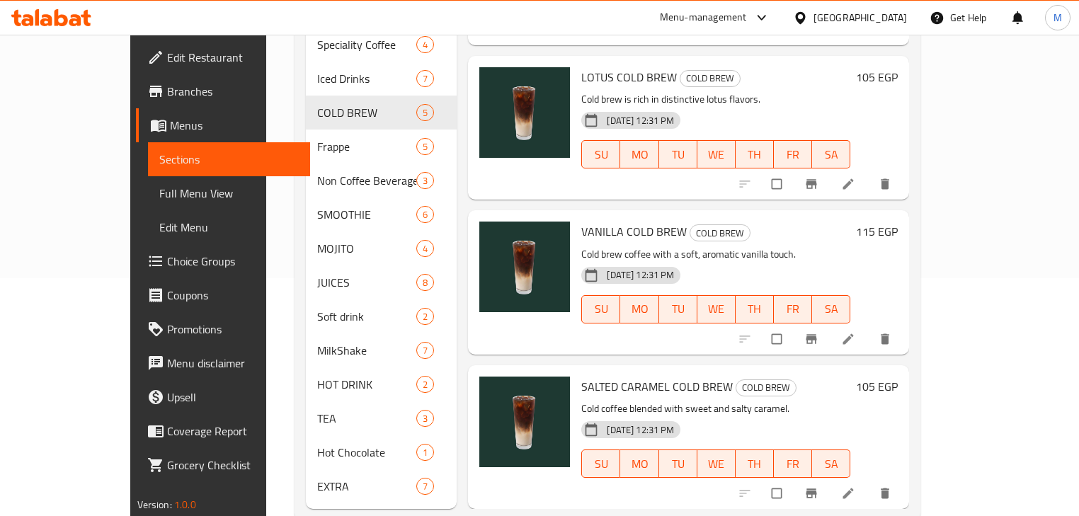
scroll to position [249, 0]
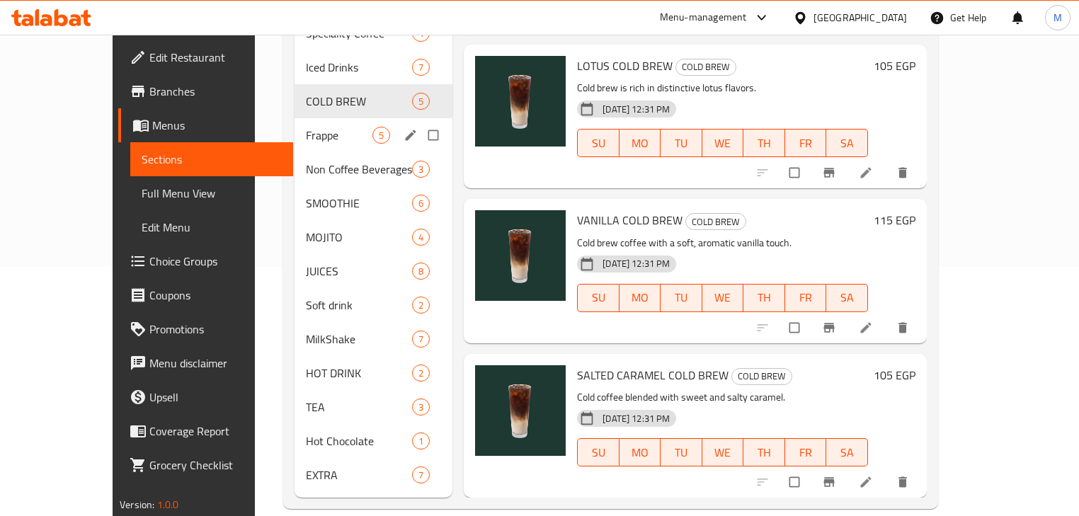
click at [306, 127] on span "Frappe" at bounding box center [339, 135] width 67 height 17
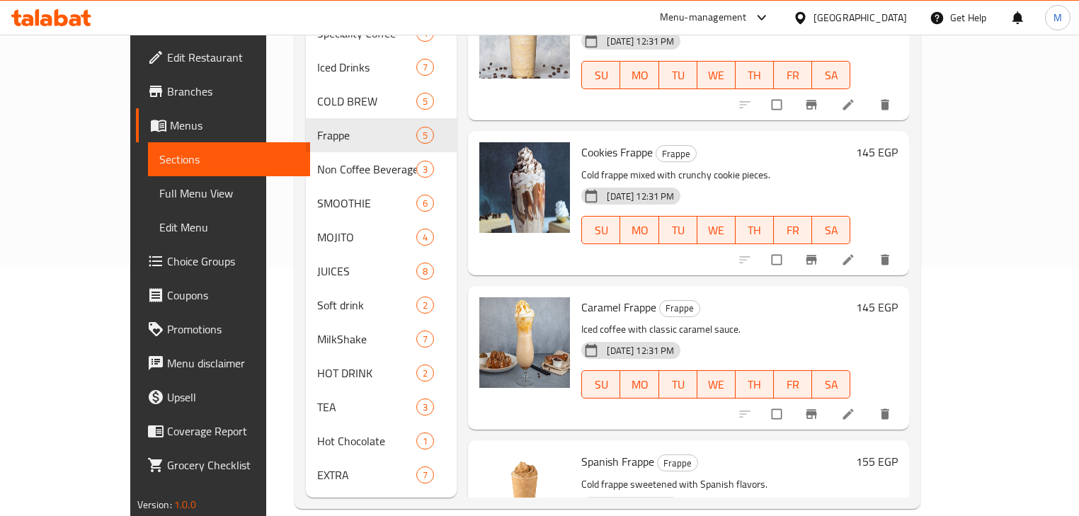
scroll to position [136, 0]
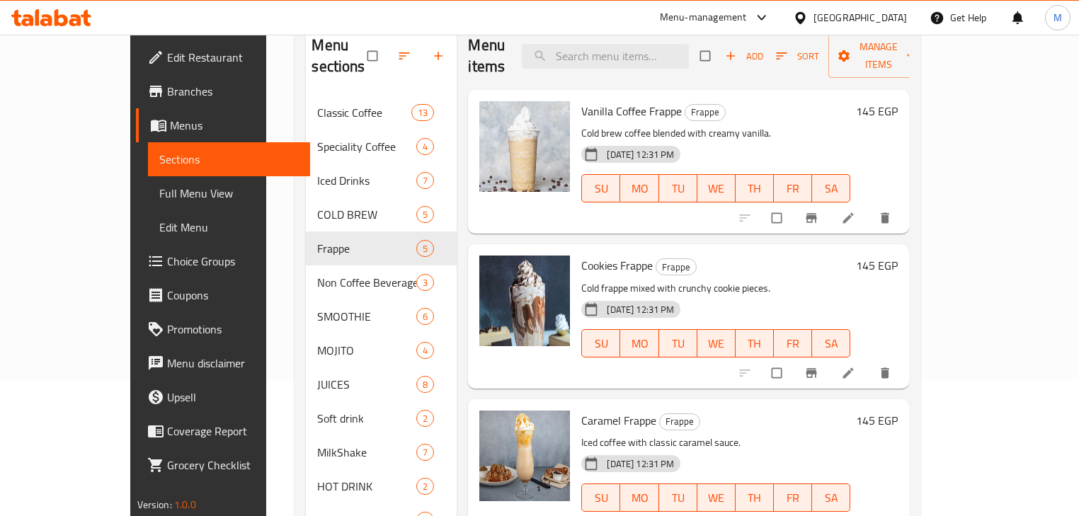
drag, startPoint x: 971, startPoint y: 205, endPoint x: 966, endPoint y: 197, distance: 9.8
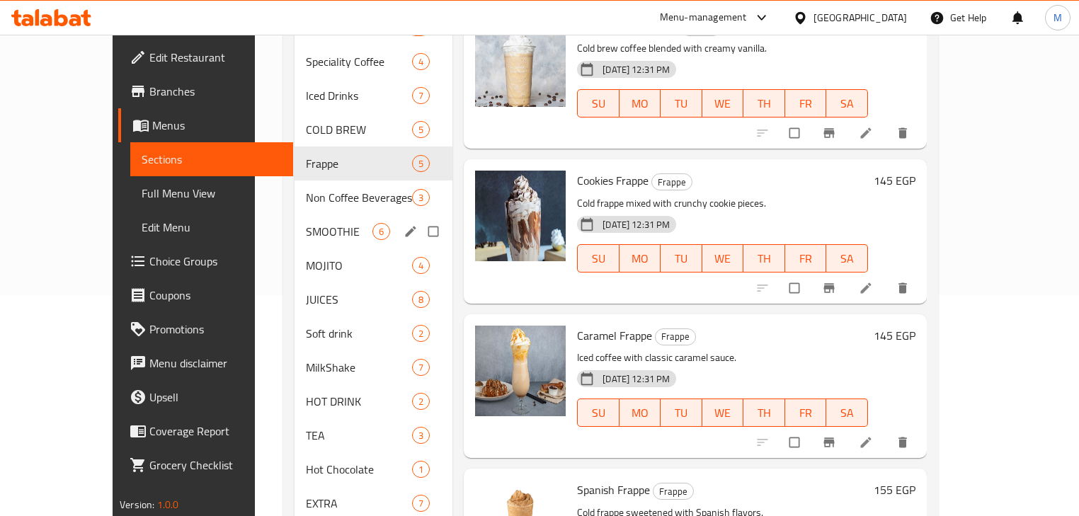
scroll to position [249, 0]
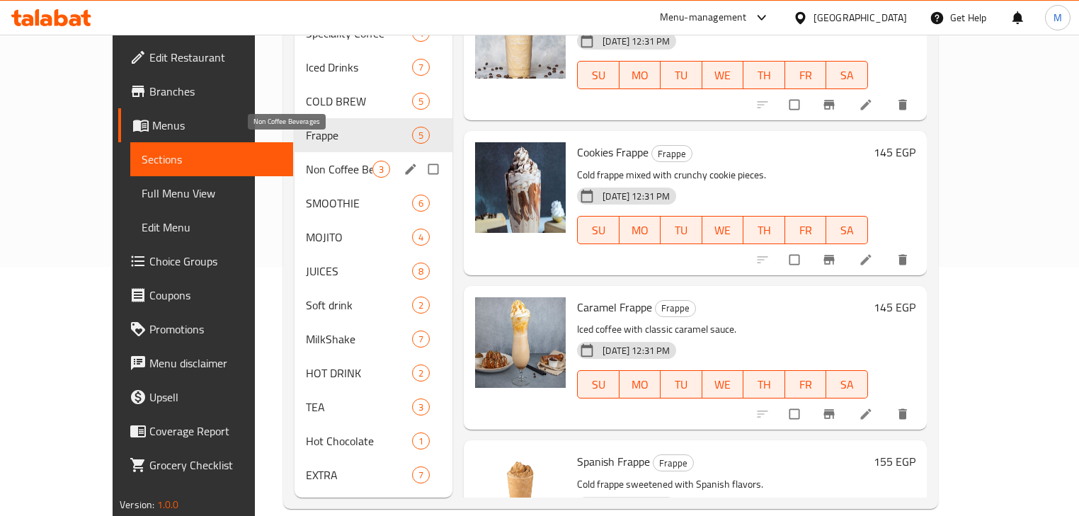
click at [306, 161] on span "Non Coffee Beverages" at bounding box center [339, 169] width 67 height 17
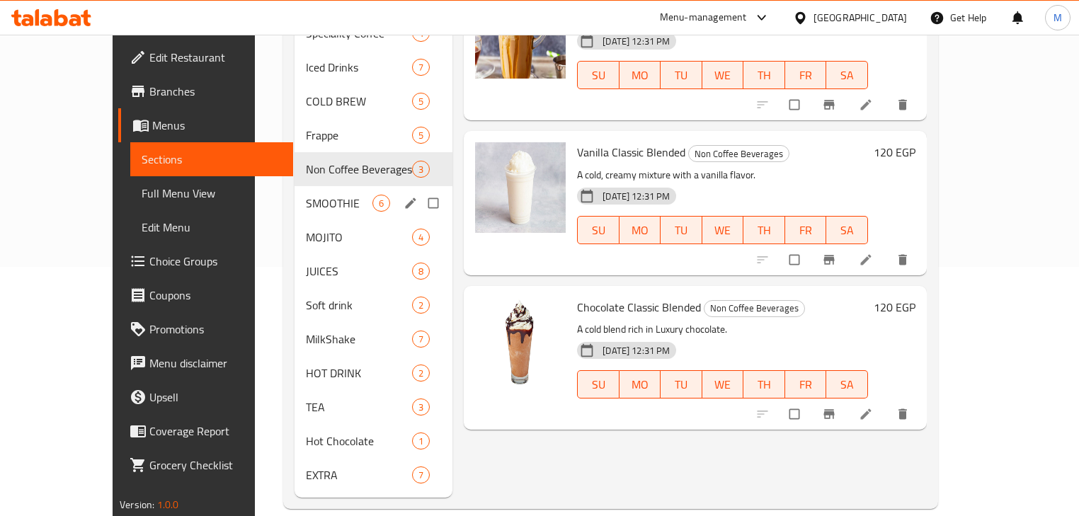
click at [306, 195] on span "SMOOTHIE" at bounding box center [339, 203] width 67 height 17
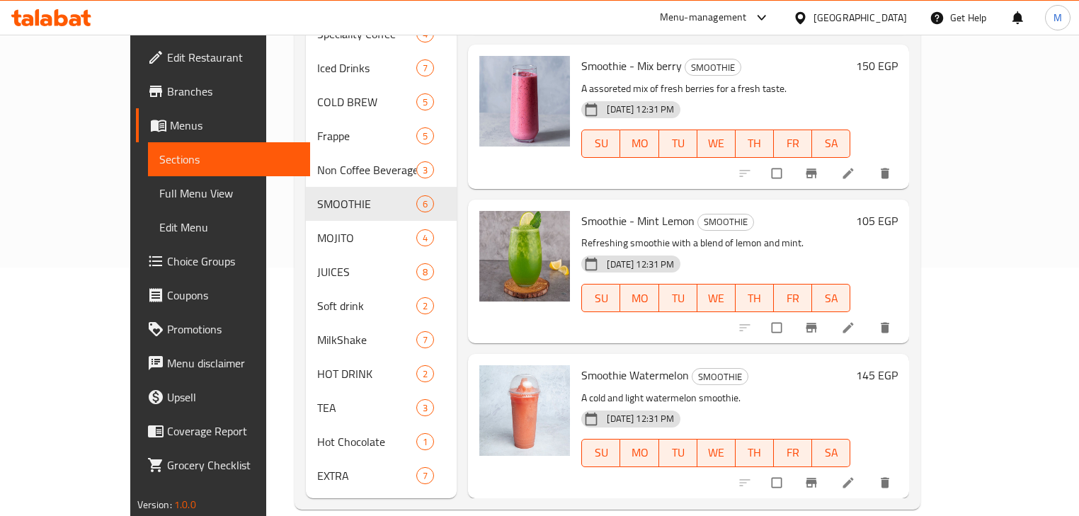
scroll to position [249, 0]
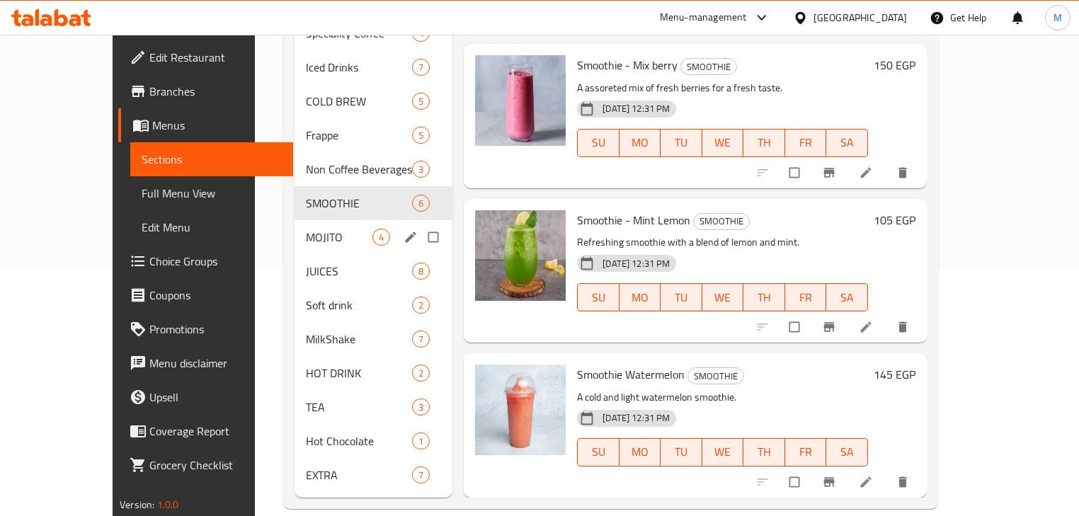
click at [306, 229] on span "MOJITO" at bounding box center [339, 237] width 67 height 17
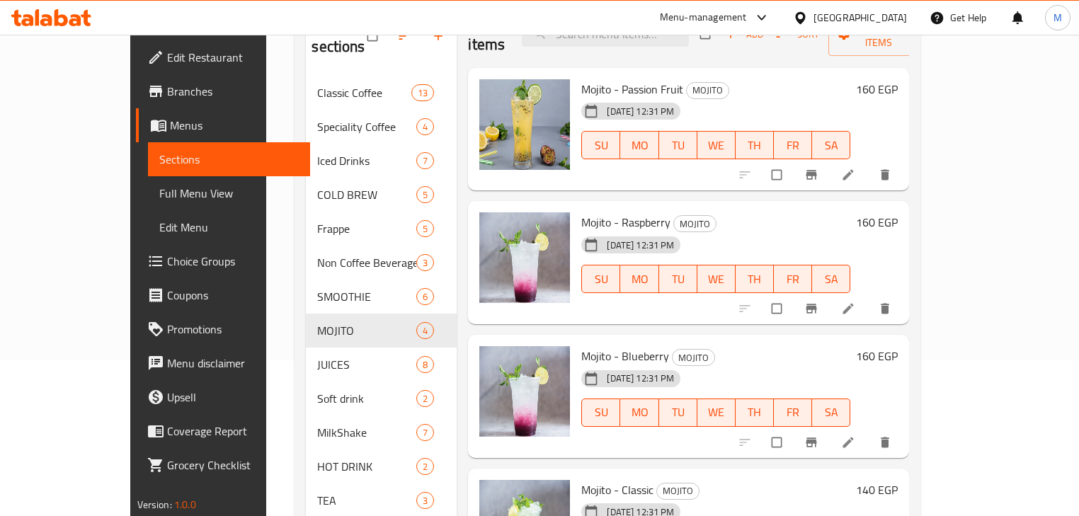
scroll to position [249, 0]
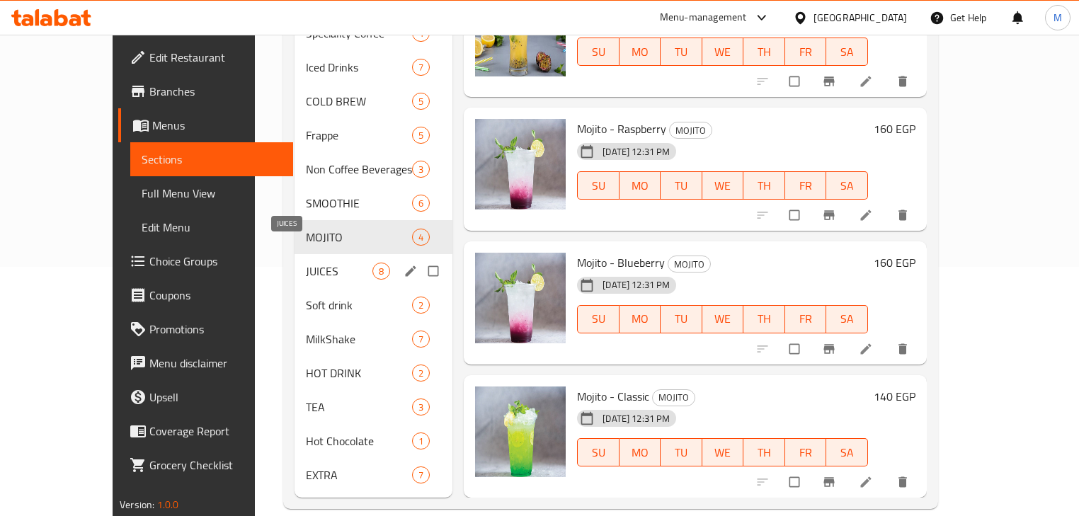
click at [306, 263] on span "JUICES" at bounding box center [339, 271] width 67 height 17
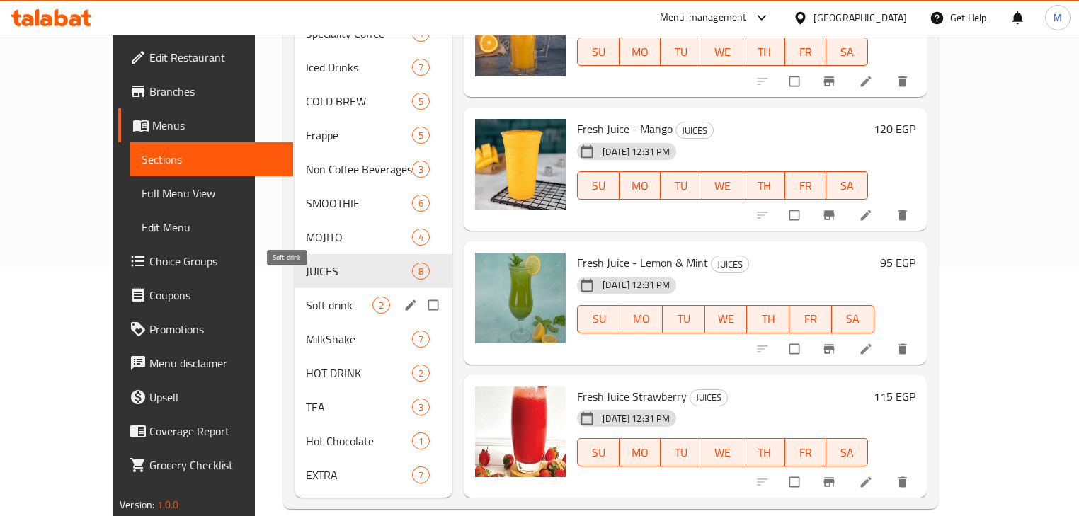
click at [306, 297] on span "Soft drink" at bounding box center [339, 305] width 67 height 17
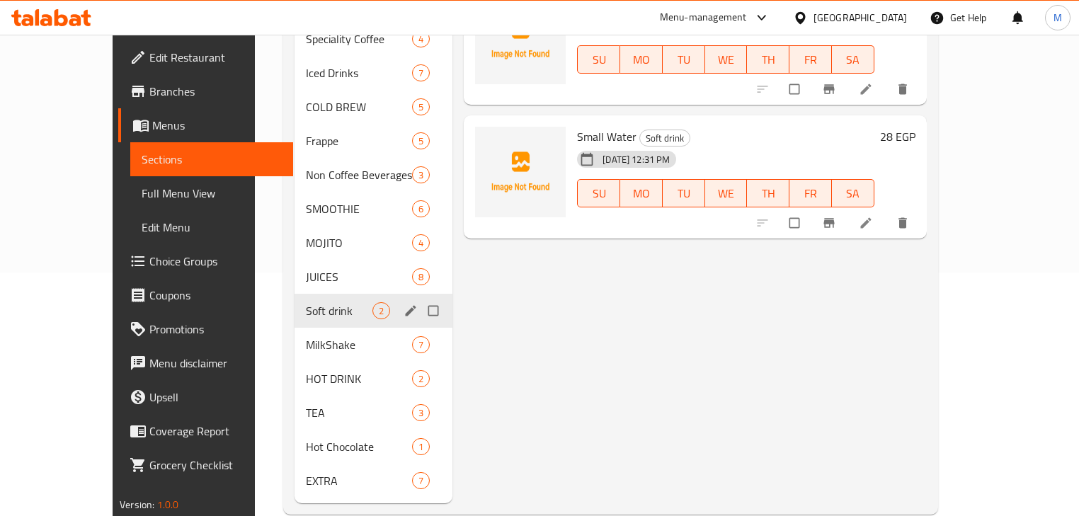
scroll to position [249, 0]
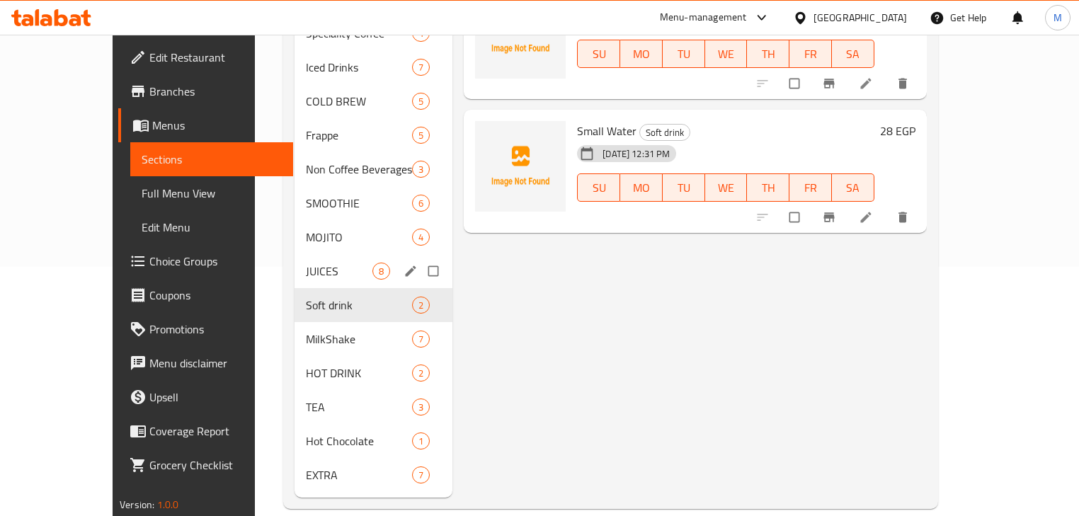
click at [306, 263] on span "JUICES" at bounding box center [339, 271] width 67 height 17
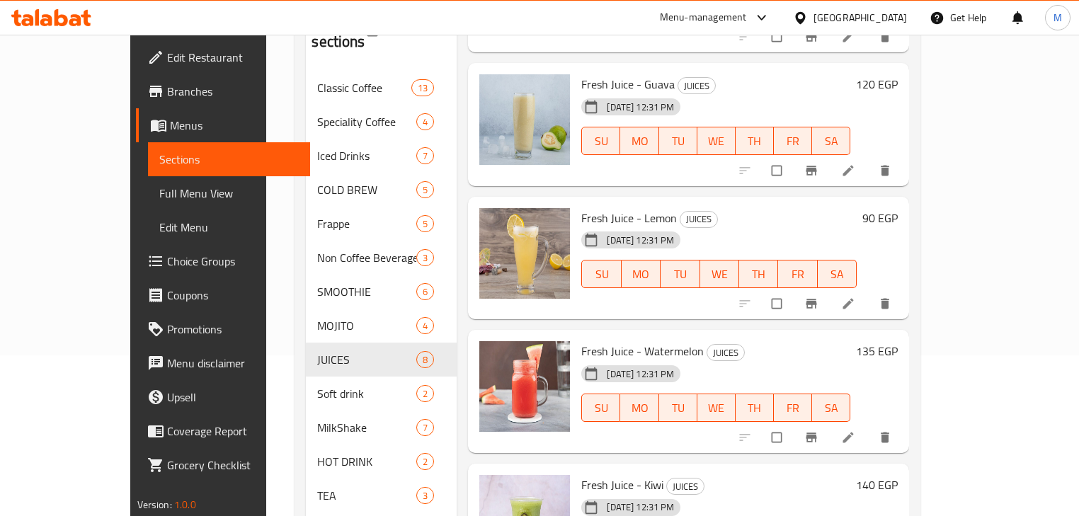
scroll to position [249, 0]
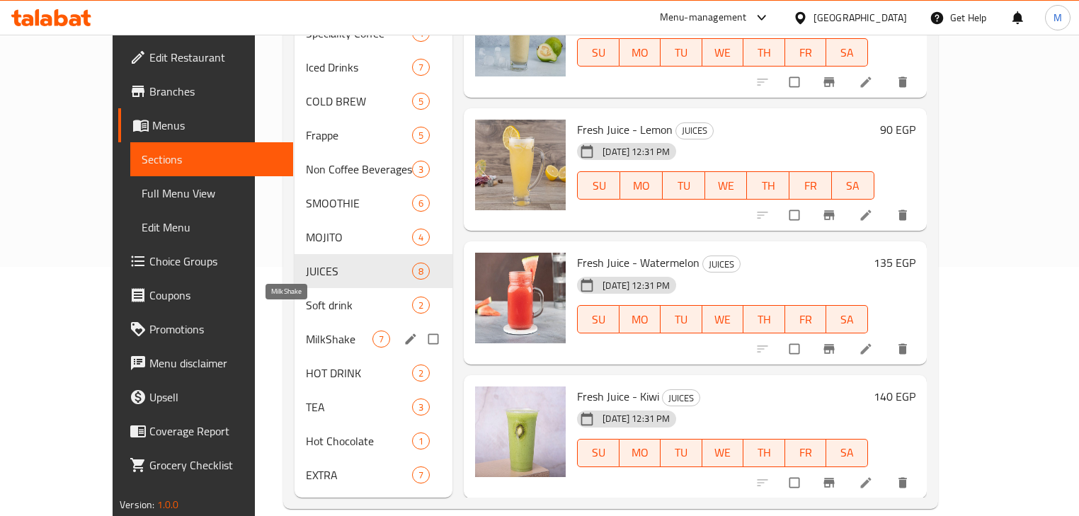
click at [306, 331] on span "MilkShake" at bounding box center [339, 339] width 67 height 17
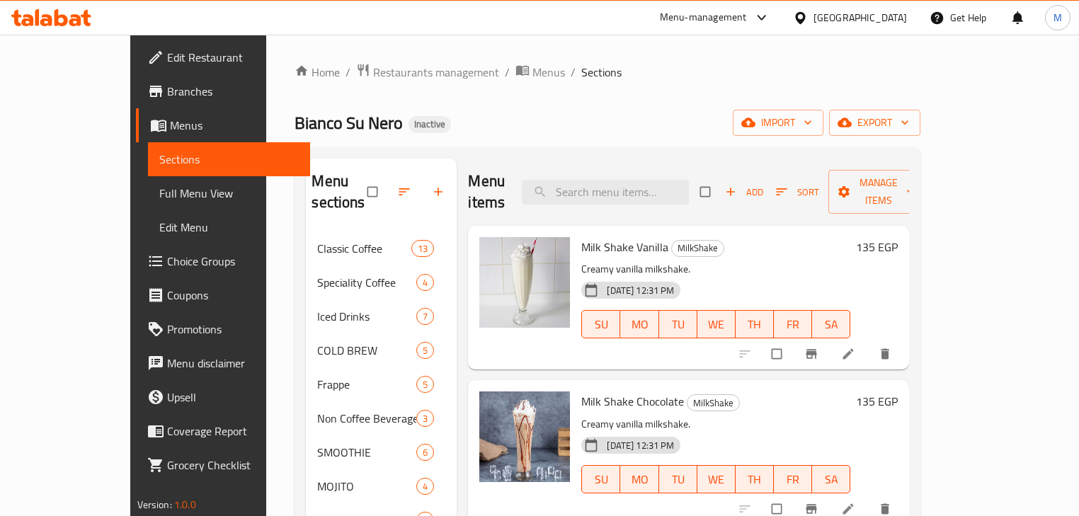
drag, startPoint x: 962, startPoint y: 331, endPoint x: 971, endPoint y: 334, distance: 9.6
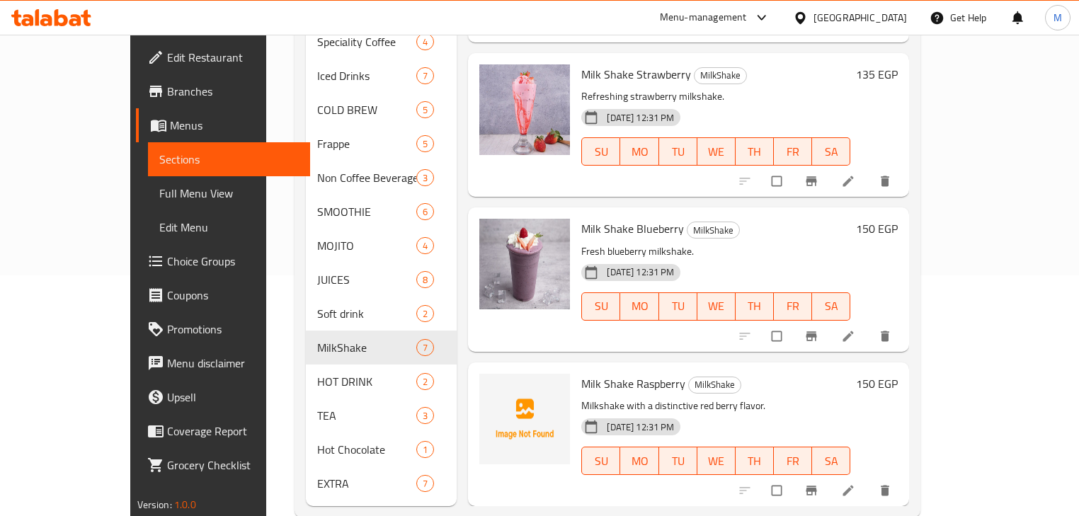
scroll to position [249, 0]
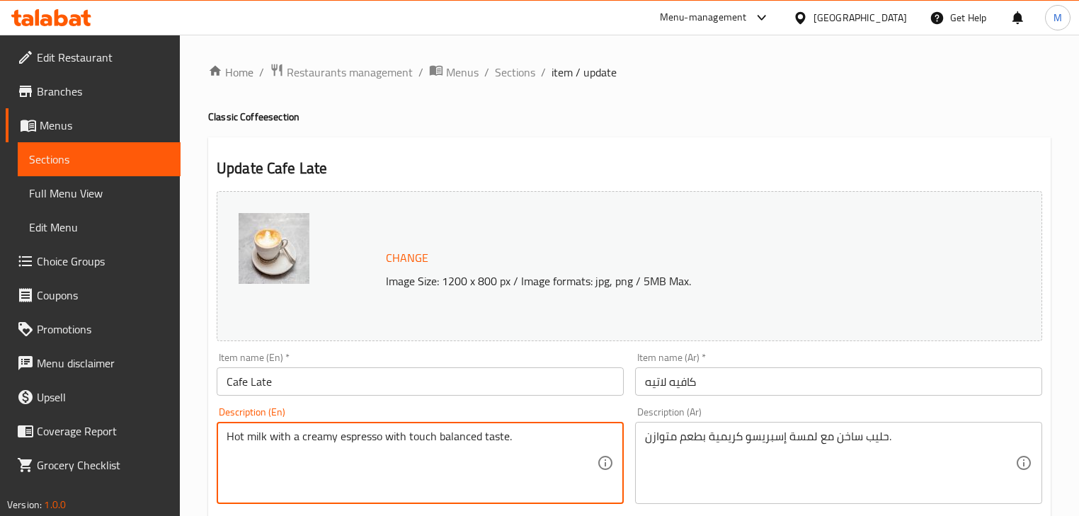
click at [416, 440] on textarea "Hot milk with a creamy espresso with touch balanced taste." at bounding box center [412, 463] width 370 height 67
click at [300, 439] on textarea "Hot milk with a creamy espresso with touch balanced taste." at bounding box center [412, 463] width 370 height 67
click at [382, 436] on textarea "Hot milk with a creamy espresso with touch balanced taste." at bounding box center [412, 463] width 370 height 67
paste textarea "touch"
click at [445, 438] on textarea "Hot milk with a creamy espresso touch with touch balanced taste." at bounding box center [412, 463] width 370 height 67
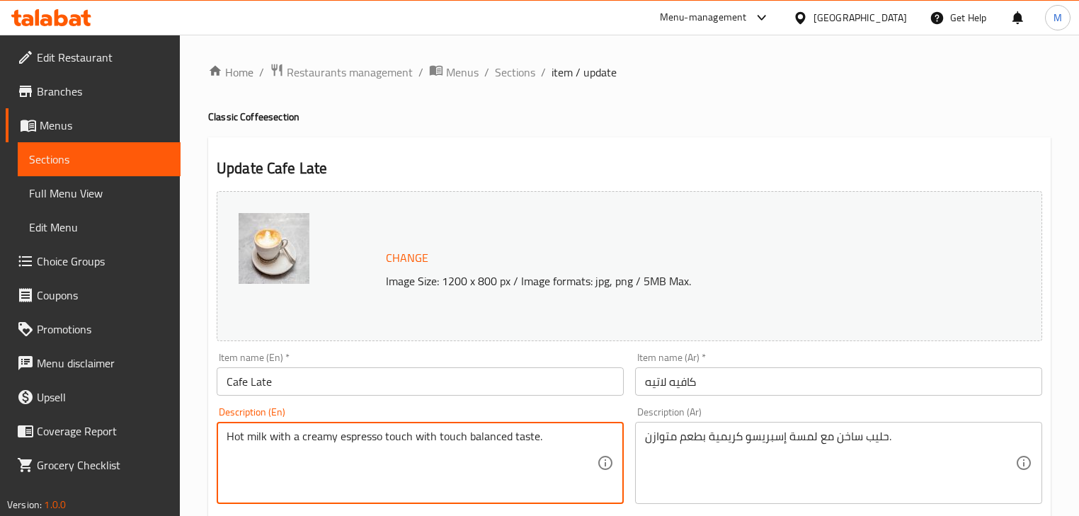
click at [445, 438] on textarea "Hot milk with a creamy espresso touch with touch balanced taste." at bounding box center [412, 463] width 370 height 67
type textarea "Hot milk with a creamy espresso touch with balanced taste."
click at [463, 387] on input "Cafe Late" at bounding box center [420, 381] width 407 height 28
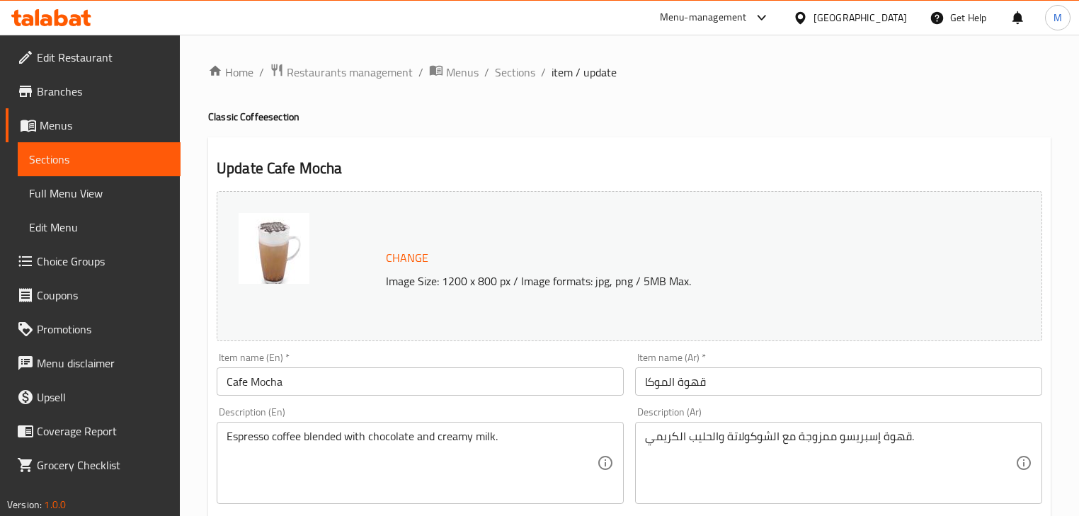
click at [709, 389] on input "قهوة الموكا" at bounding box center [838, 381] width 407 height 28
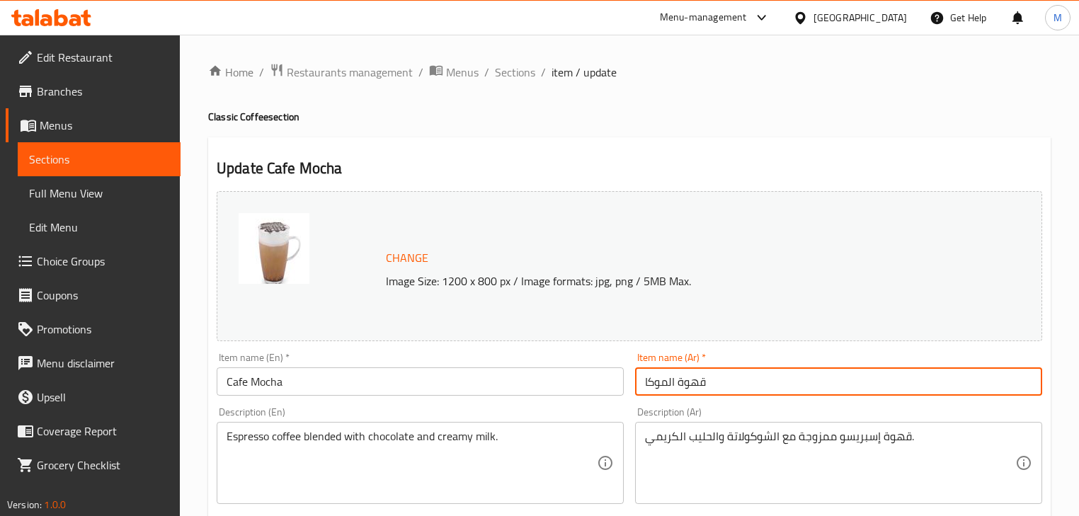
paste input "افيه"
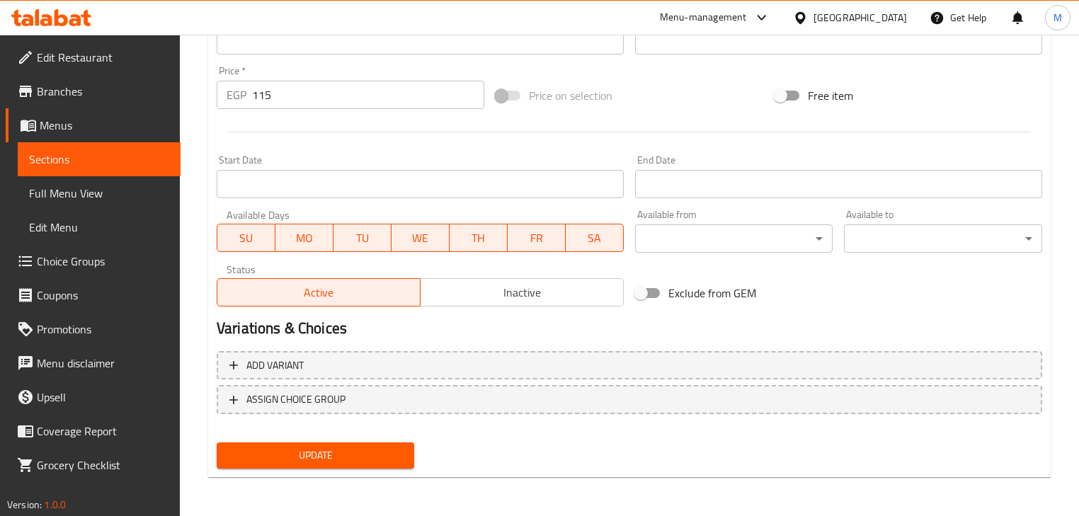
type input "كافيه موكا"
click at [291, 452] on span "Update" at bounding box center [315, 456] width 175 height 18
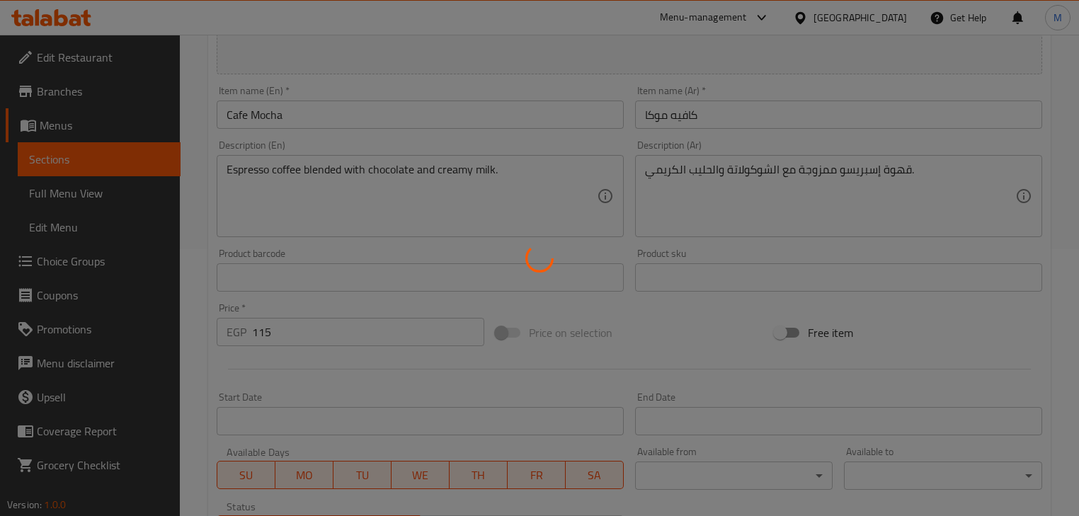
scroll to position [51, 0]
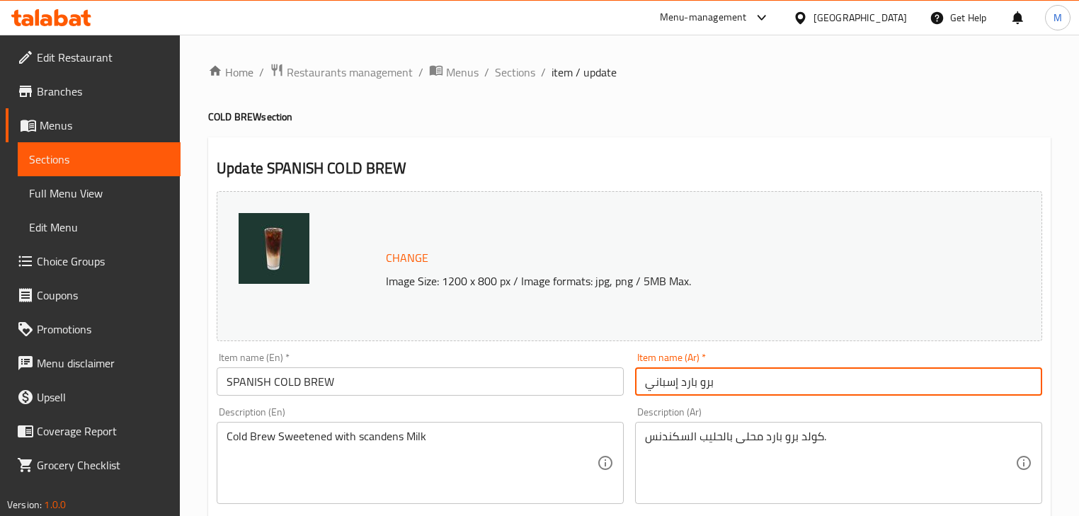
click at [723, 394] on input "برو بارد إسباني" at bounding box center [838, 381] width 407 height 28
click at [959, 385] on input "برو بارد إسباني" at bounding box center [838, 381] width 407 height 28
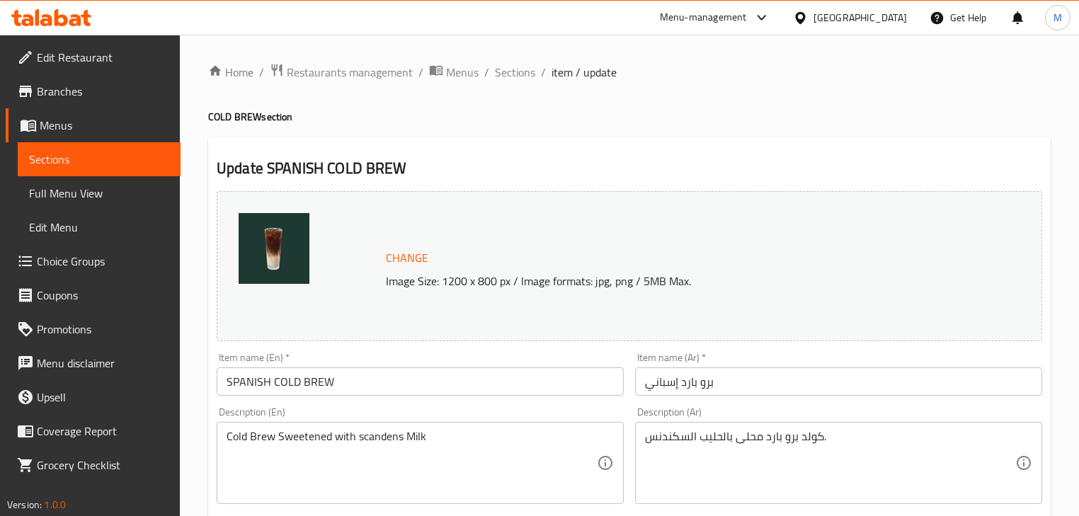
click at [747, 375] on input "برو بارد إسباني" at bounding box center [838, 381] width 407 height 28
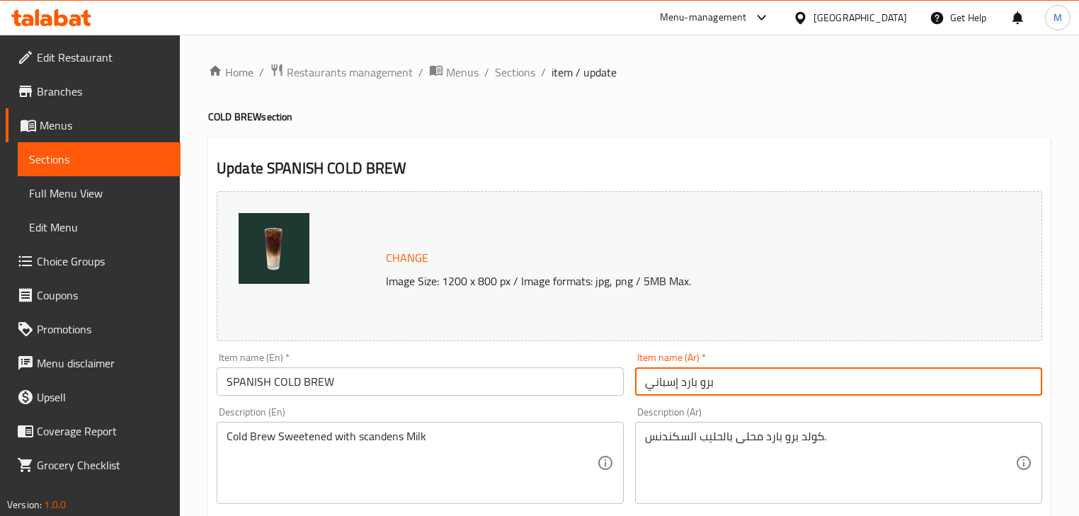
paste input "Spanish Cold Brew – سبانش كولد برو"
click at [901, 390] on input "Spanish Cold Brew – سبانش كولد برو" at bounding box center [838, 381] width 407 height 28
click at [736, 387] on input "Spanish Cold Brew – سبانش كولد برو" at bounding box center [838, 381] width 407 height 28
drag, startPoint x: 742, startPoint y: 384, endPoint x: 564, endPoint y: 381, distance: 177.7
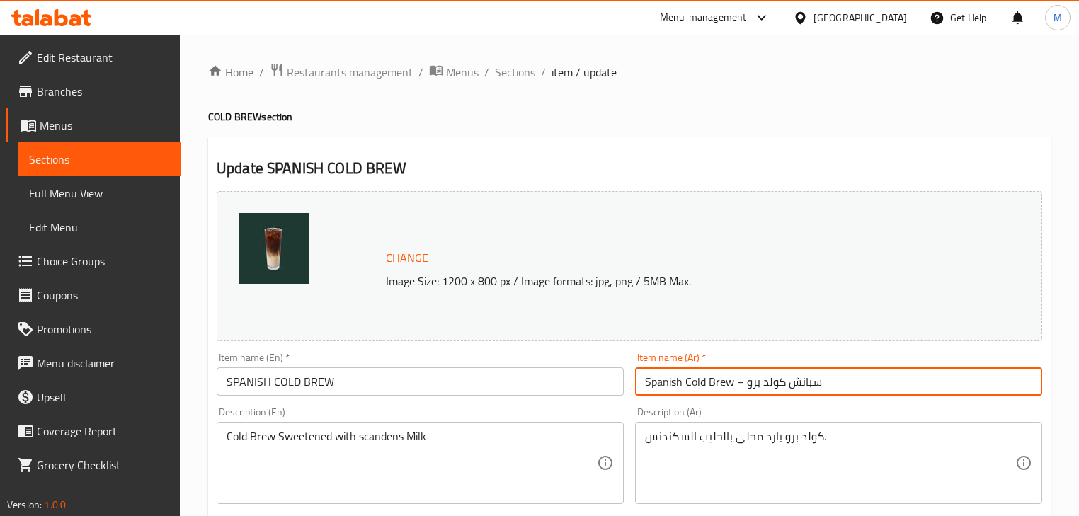
click at [564, 381] on div "Change Image Size: 1200 x 800 px / Image formats: jpg, png / 5MB Max. Item name…" at bounding box center [629, 500] width 837 height 631
type input "إسبانش كولد برو"
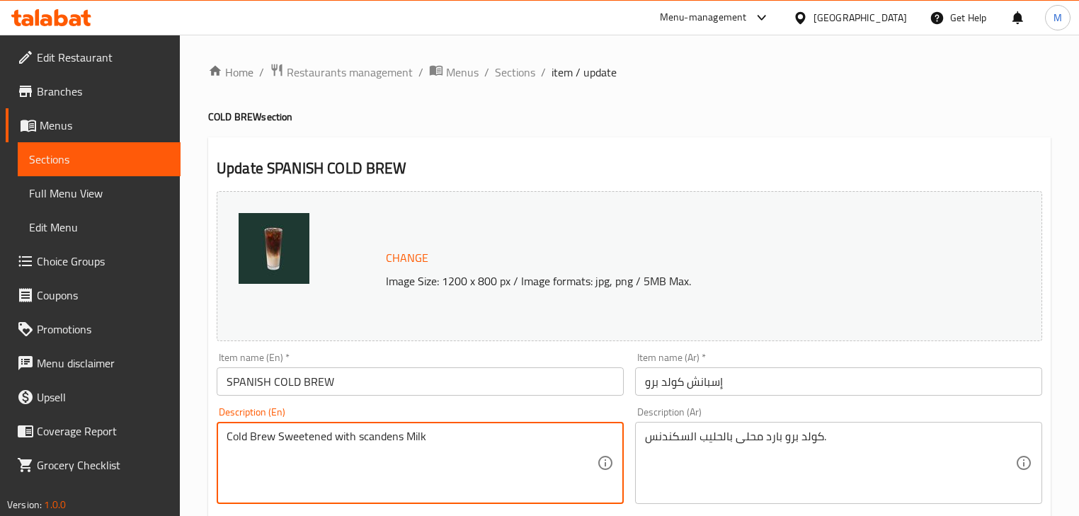
click at [374, 436] on textarea "Cold Brew Sweetened with scandens Milk" at bounding box center [412, 463] width 370 height 67
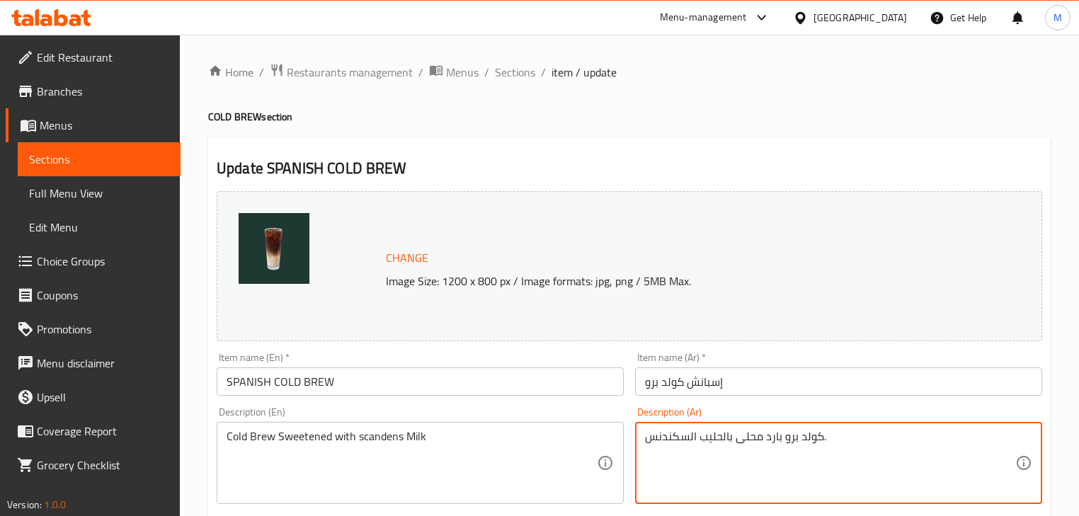
click at [668, 440] on textarea "كولد برو بارد محلى بالحليب السكندنس." at bounding box center [830, 463] width 370 height 67
type textarea "كولد برو بارد محلى بالحليب الكوندينسد."
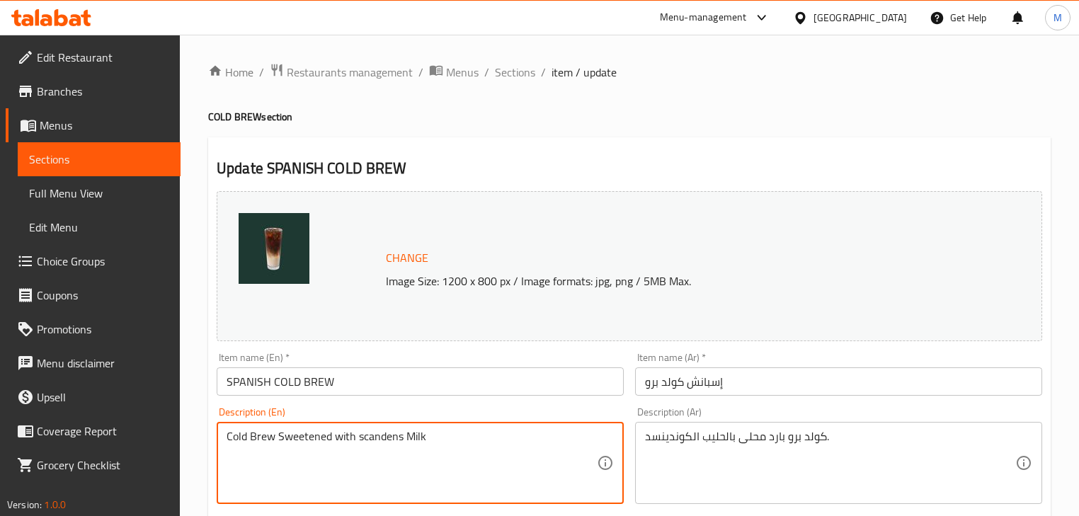
click at [378, 437] on textarea "Cold Brew Sweetened with scandens Milk" at bounding box center [412, 463] width 370 height 67
type textarea "Cold Brew Sweetened with condensed milk"
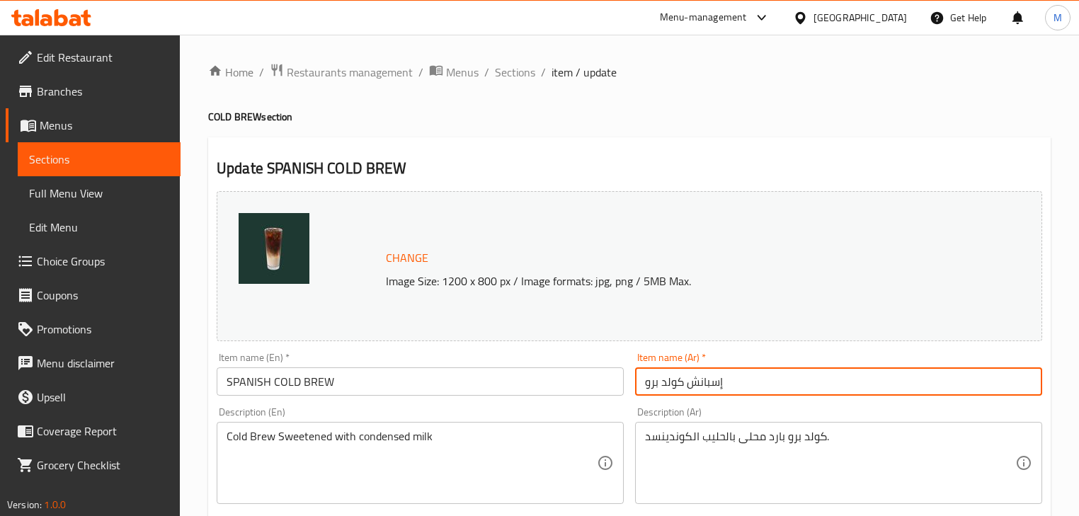
click at [690, 377] on input "إسبانش كولد برو" at bounding box center [838, 381] width 407 height 28
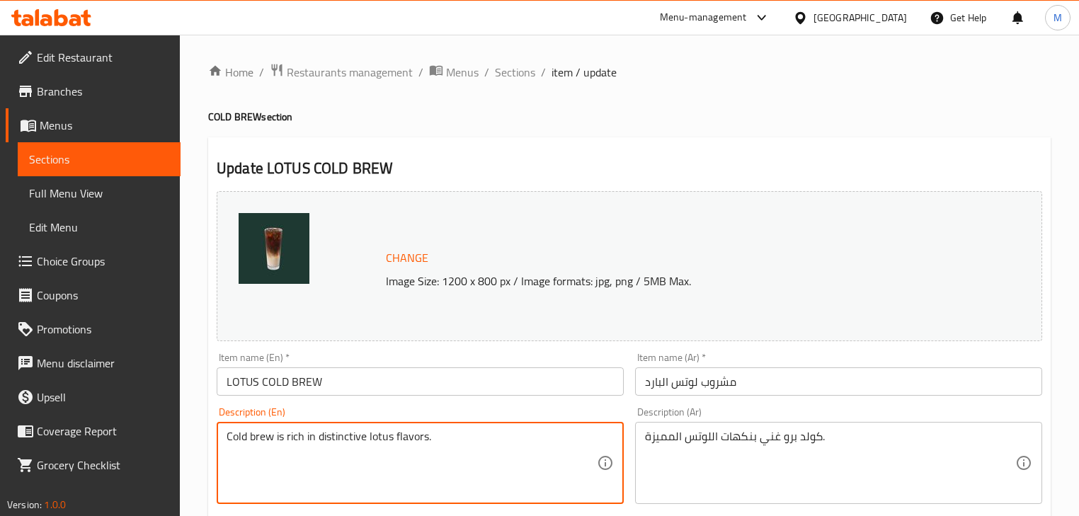
click at [280, 438] on textarea "Cold brew is rich in distinctive lotus flavors." at bounding box center [412, 463] width 370 height 67
click at [281, 438] on textarea "Cold brew is rich in distinctive lotus flavors." at bounding box center [412, 463] width 370 height 67
type textarea "Cold brew rich in distinctive lotus flavors."
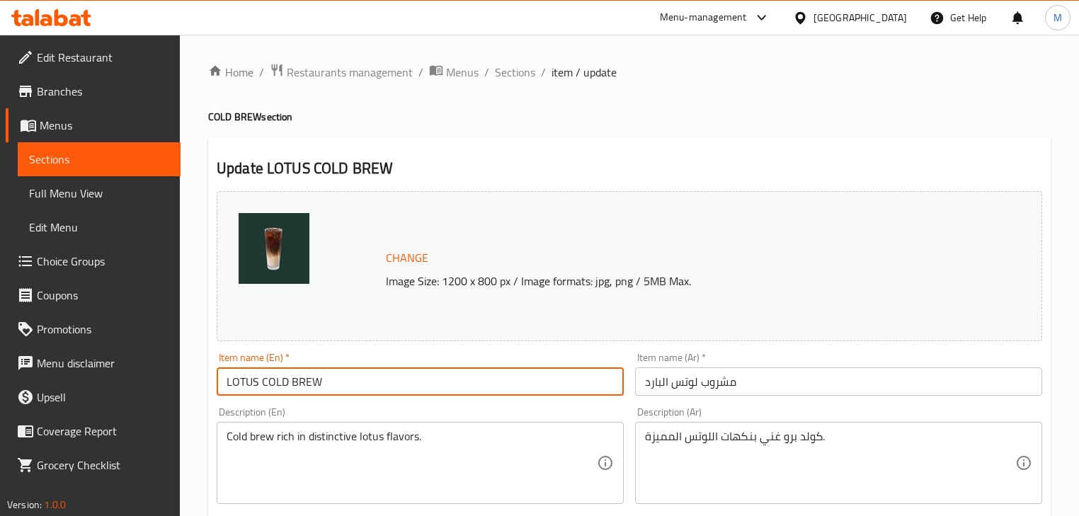
click at [405, 370] on input "LOTUS COLD BREW" at bounding box center [420, 381] width 407 height 28
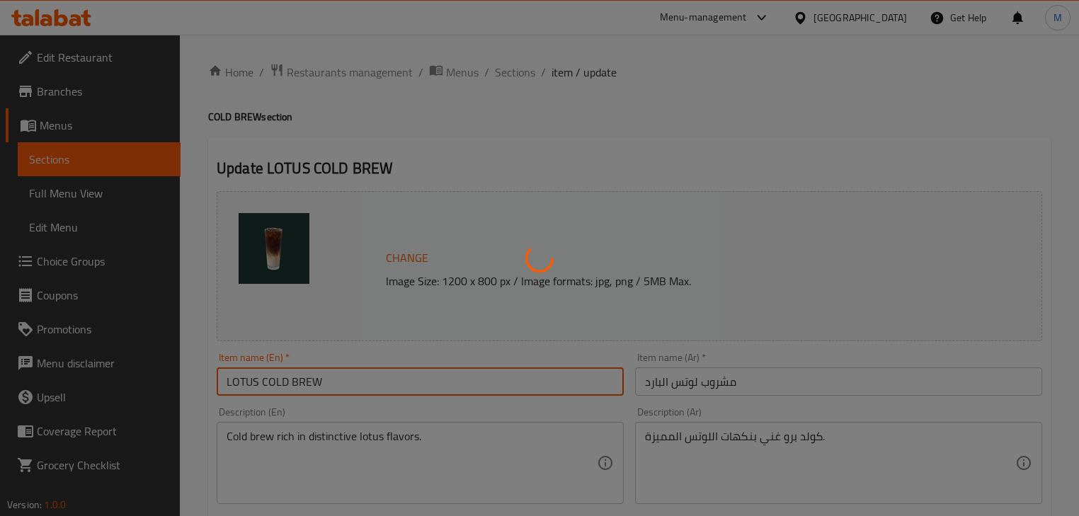
click at [707, 382] on div at bounding box center [539, 258] width 1079 height 516
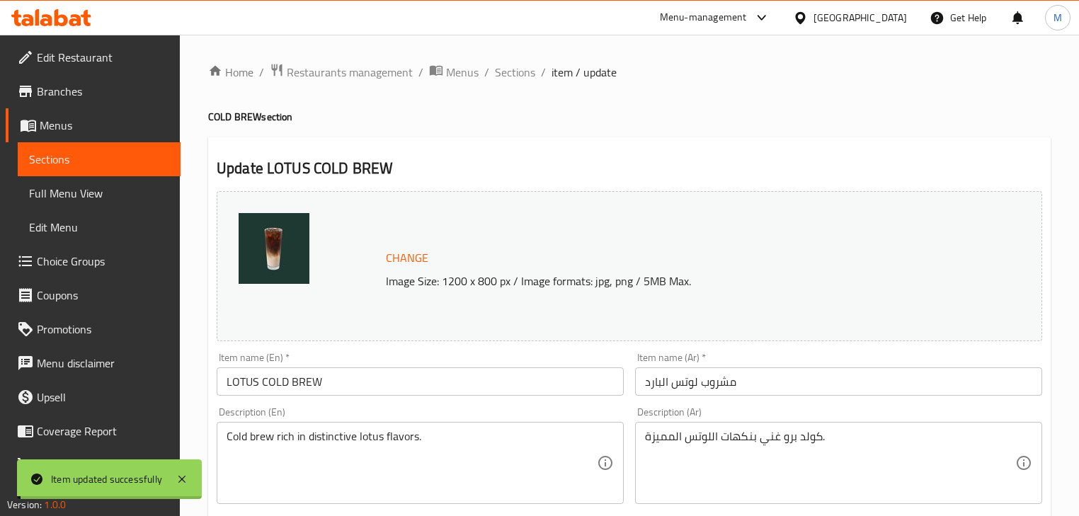
click at [810, 384] on input "مشروب لوتس البارد" at bounding box center [838, 381] width 407 height 28
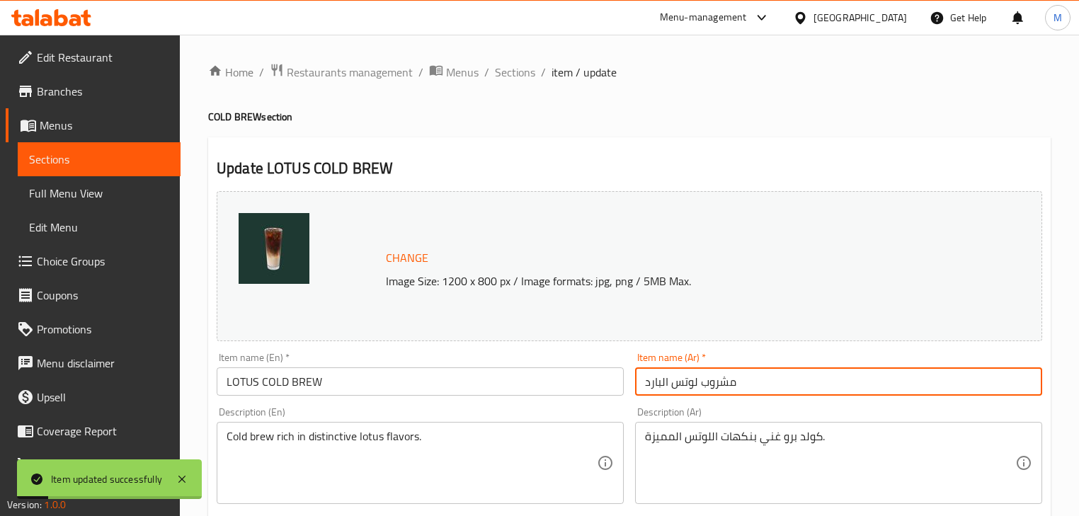
click at [897, 394] on input "مشروب لوتس البارد" at bounding box center [838, 381] width 407 height 28
click at [657, 382] on input "مشروب لوتس البارد" at bounding box center [838, 381] width 407 height 28
click at [697, 385] on input "مشروب لوتس" at bounding box center [838, 381] width 407 height 28
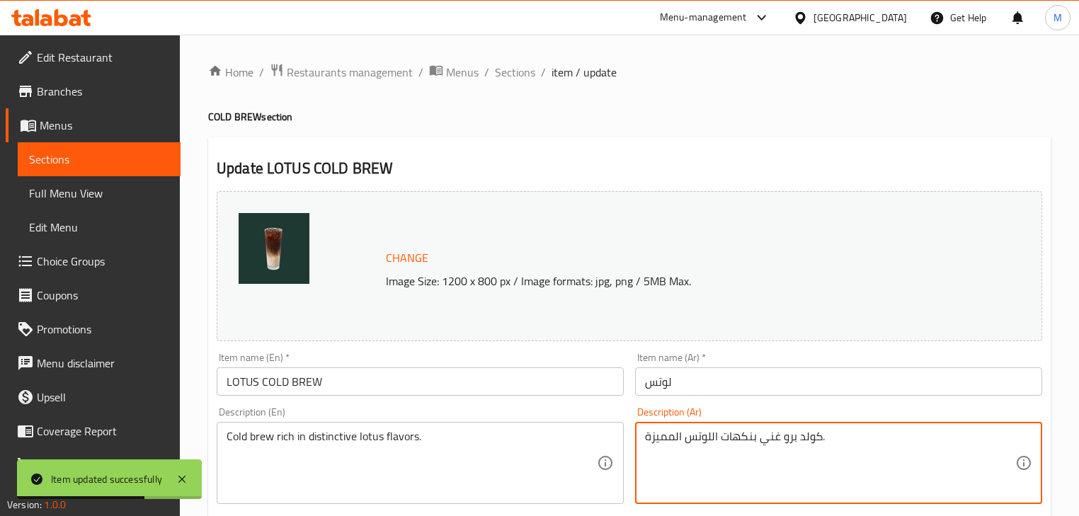
drag, startPoint x: 784, startPoint y: 441, endPoint x: 816, endPoint y: 441, distance: 31.2
drag, startPoint x: 818, startPoint y: 439, endPoint x: 784, endPoint y: 442, distance: 34.8
click at [784, 442] on textarea "كولد برو غني بنكهات اللوتس المميزة." at bounding box center [830, 463] width 370 height 67
click at [691, 384] on input "لوتس" at bounding box center [838, 381] width 407 height 28
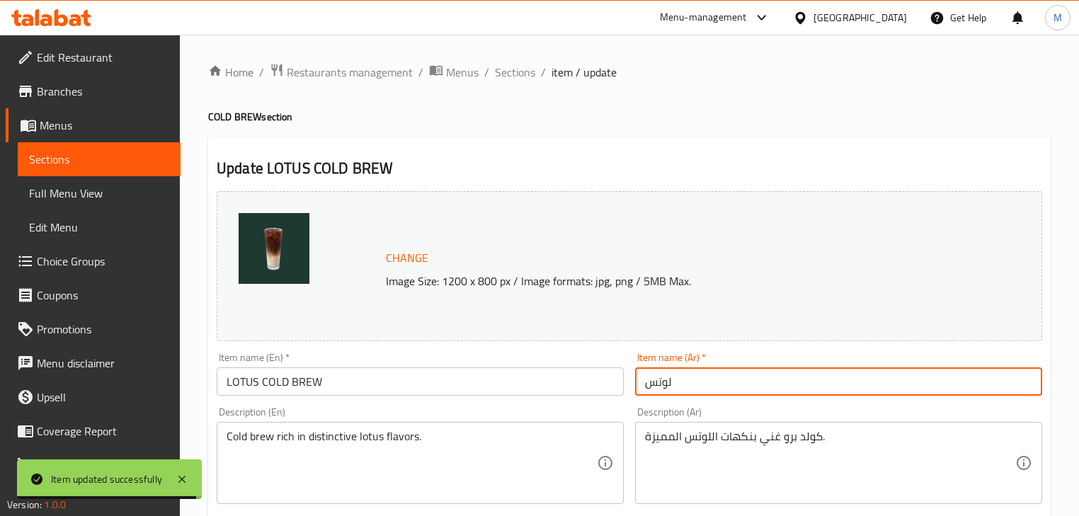
paste input "كولد برو"
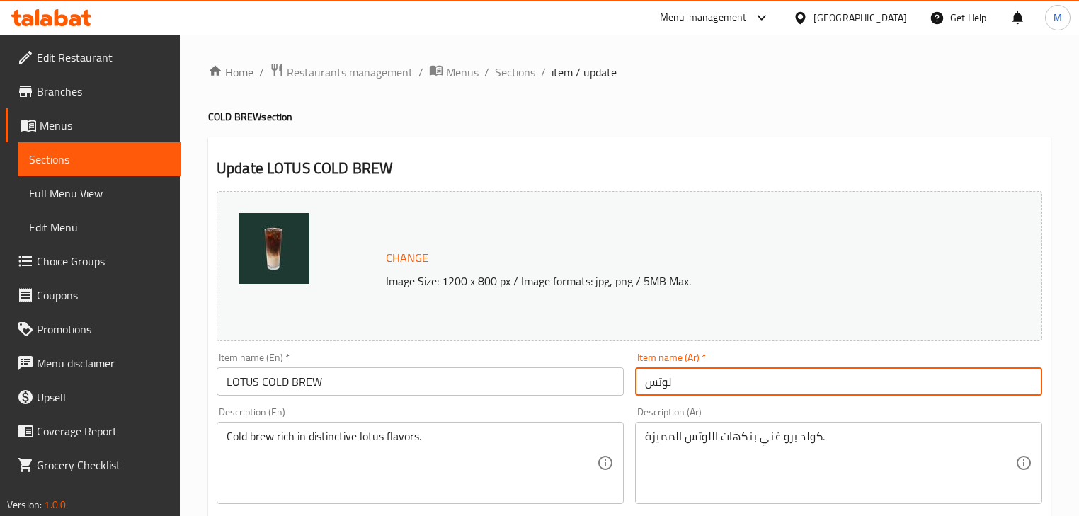
click at [646, 385] on input "لوتس" at bounding box center [838, 381] width 407 height 28
paste input "كولد برو"
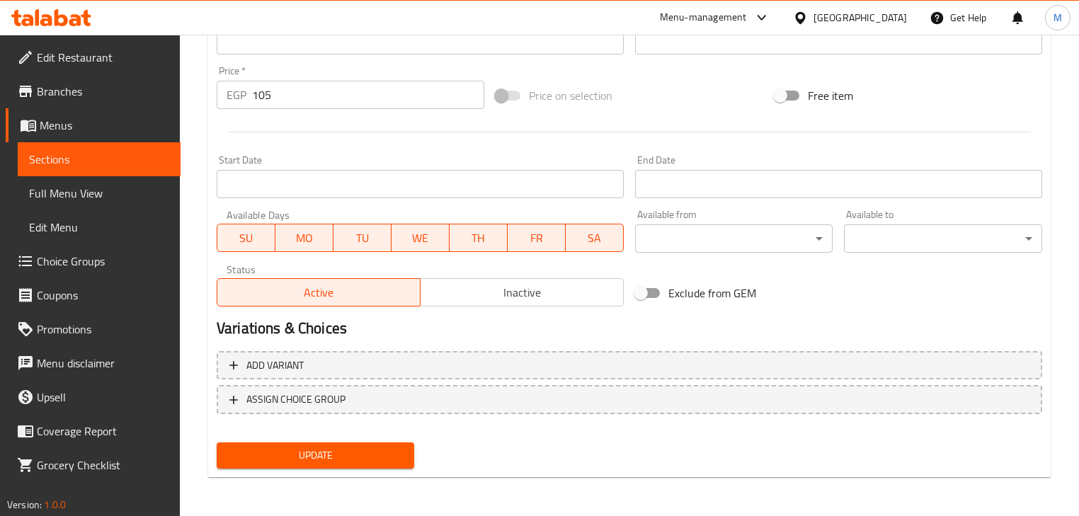
type input "كولد برو لوتس"
click at [326, 455] on span "Update" at bounding box center [315, 456] width 175 height 18
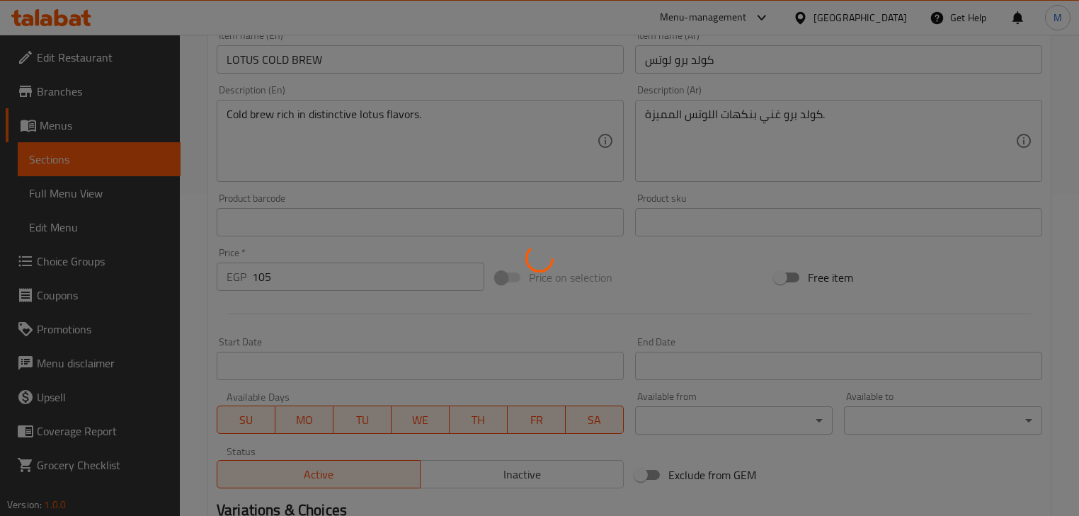
scroll to position [164, 0]
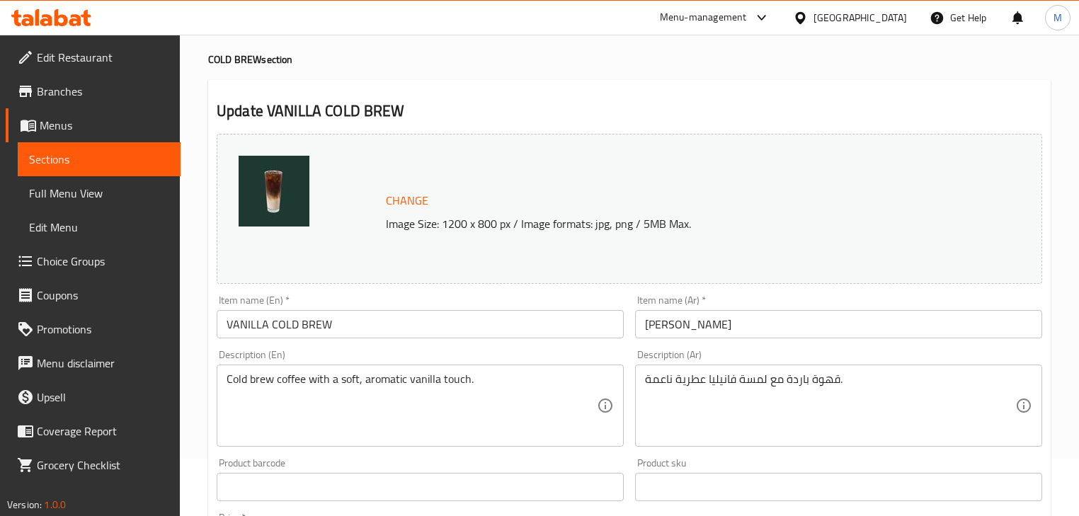
scroll to position [113, 0]
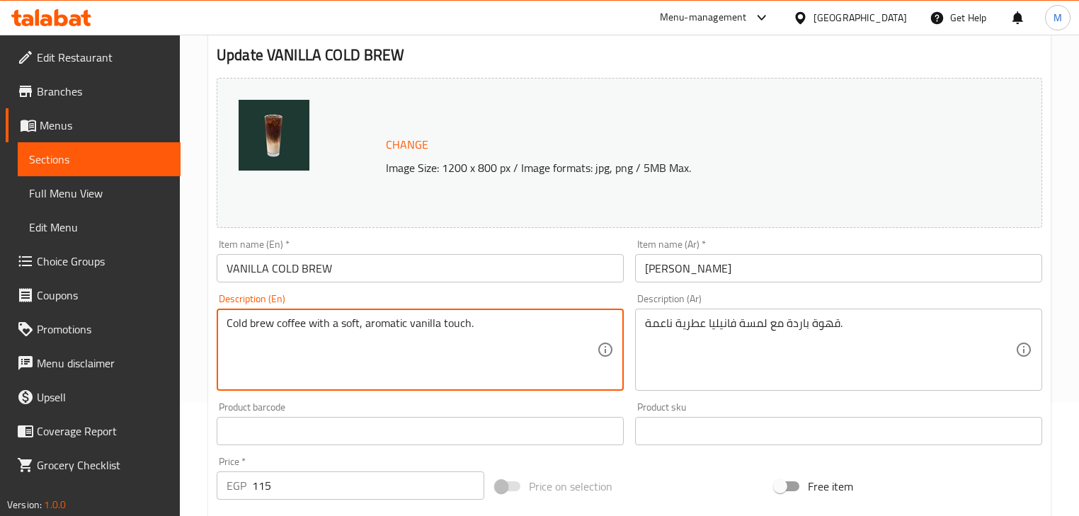
click at [268, 329] on textarea "Cold brew coffee with a soft, aromatic vanilla touch." at bounding box center [412, 349] width 370 height 67
type textarea "Cold coffee with a soft, aromatic vanilla touch."
click at [396, 267] on input "VANILLA COLD BREW" at bounding box center [420, 268] width 407 height 28
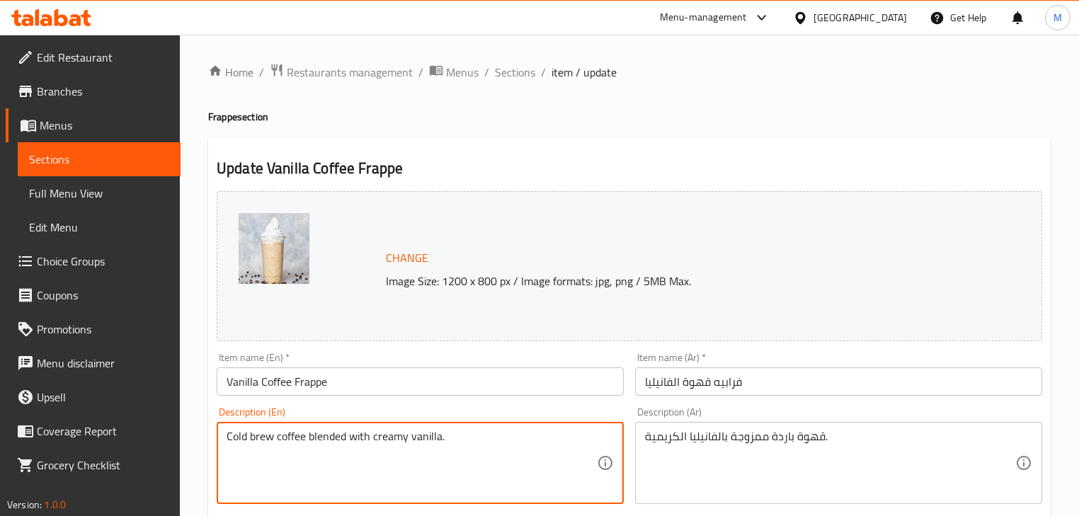
click at [265, 438] on textarea "Cold brew coffee blended with creamy vanilla." at bounding box center [412, 463] width 370 height 67
type textarea "Cold coffee blended with creamy vanilla."
click at [428, 385] on input "Vanilla Coffee Frappe" at bounding box center [420, 381] width 407 height 28
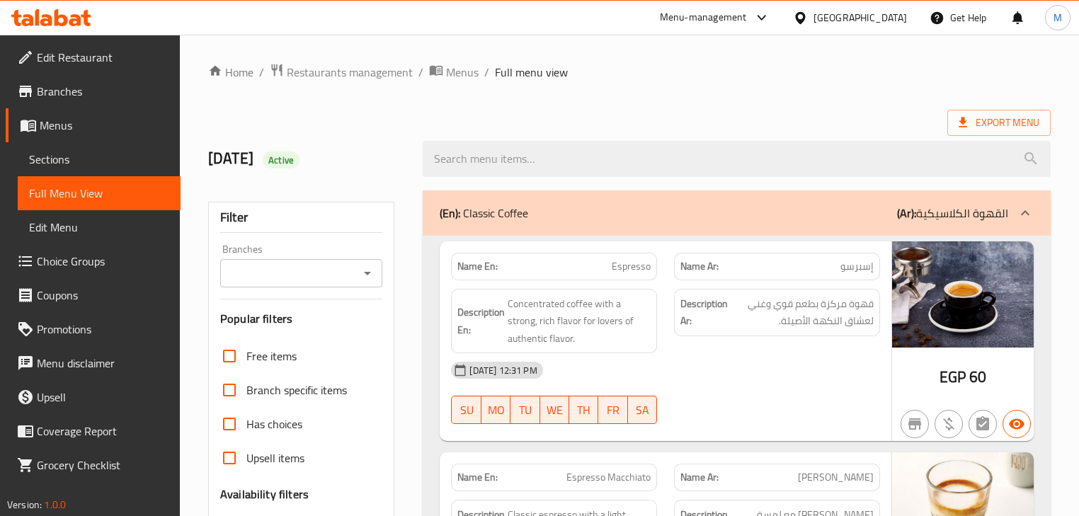
click at [906, 212] on b "(Ar):" at bounding box center [906, 212] width 19 height 21
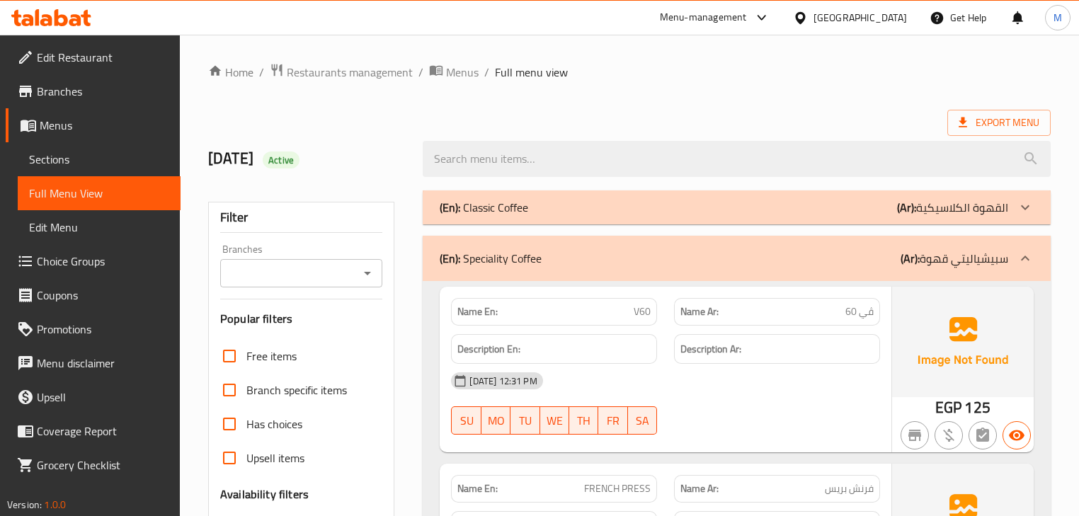
click at [1026, 263] on icon at bounding box center [1025, 258] width 17 height 17
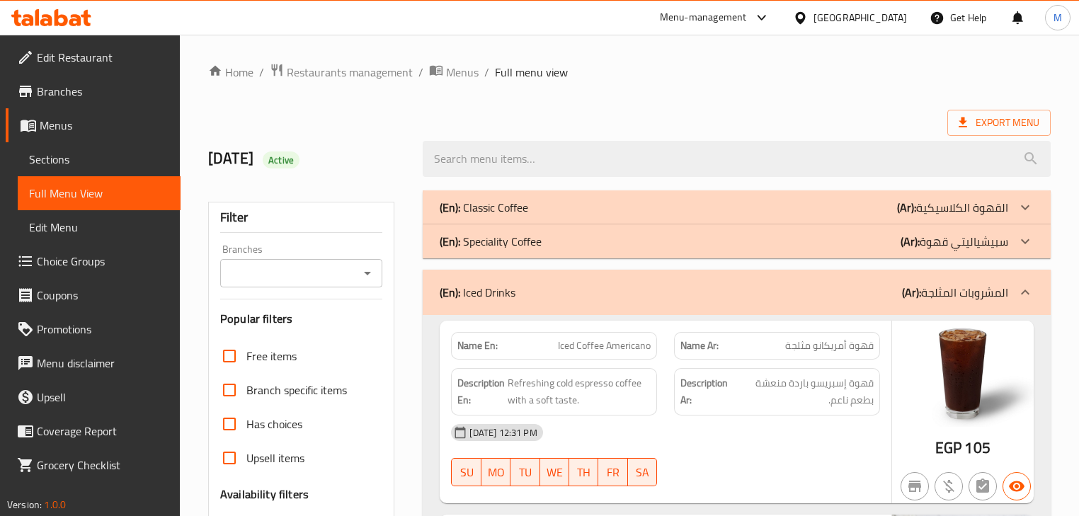
click at [1035, 300] on div at bounding box center [1025, 292] width 34 height 34
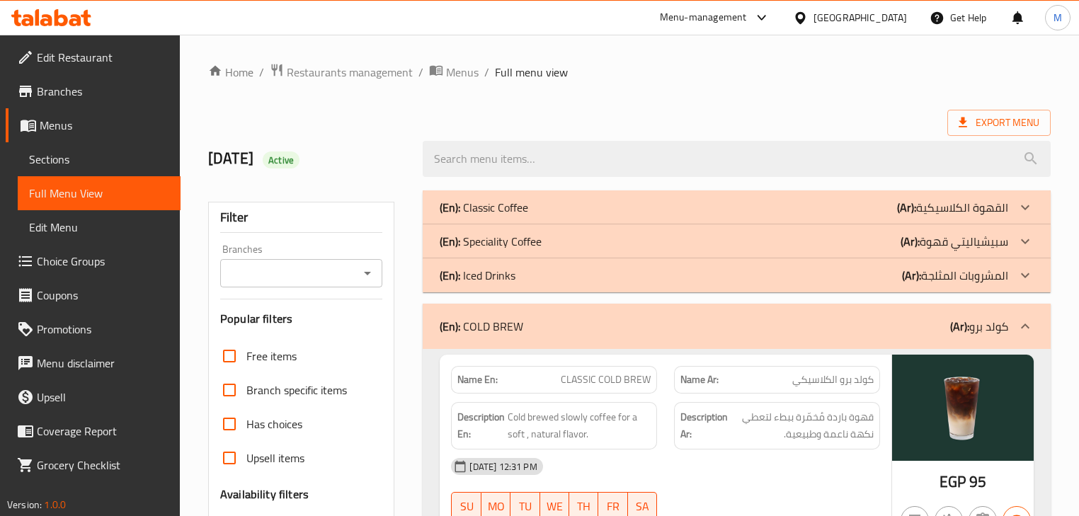
click at [1028, 331] on icon at bounding box center [1025, 326] width 17 height 17
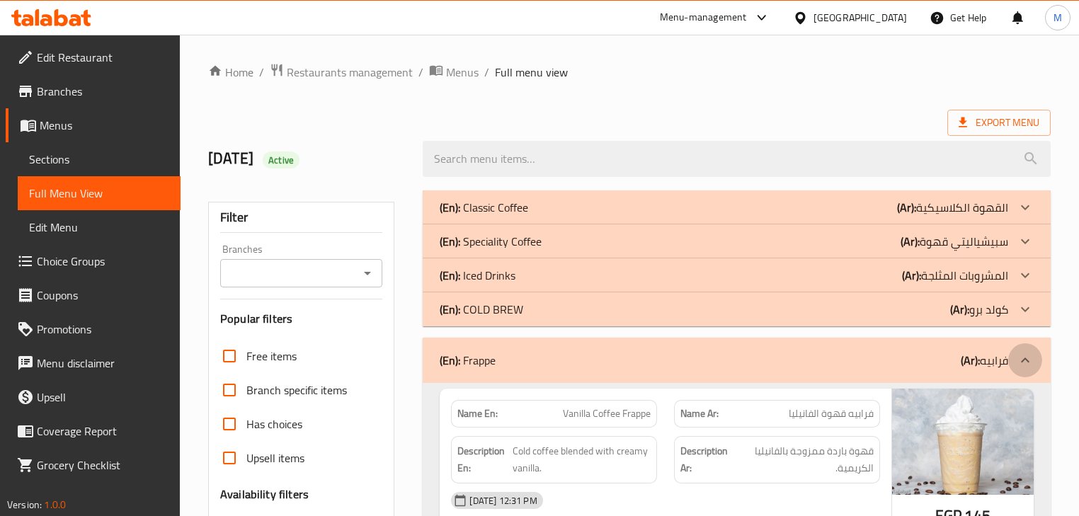
click at [1032, 357] on icon at bounding box center [1025, 360] width 17 height 17
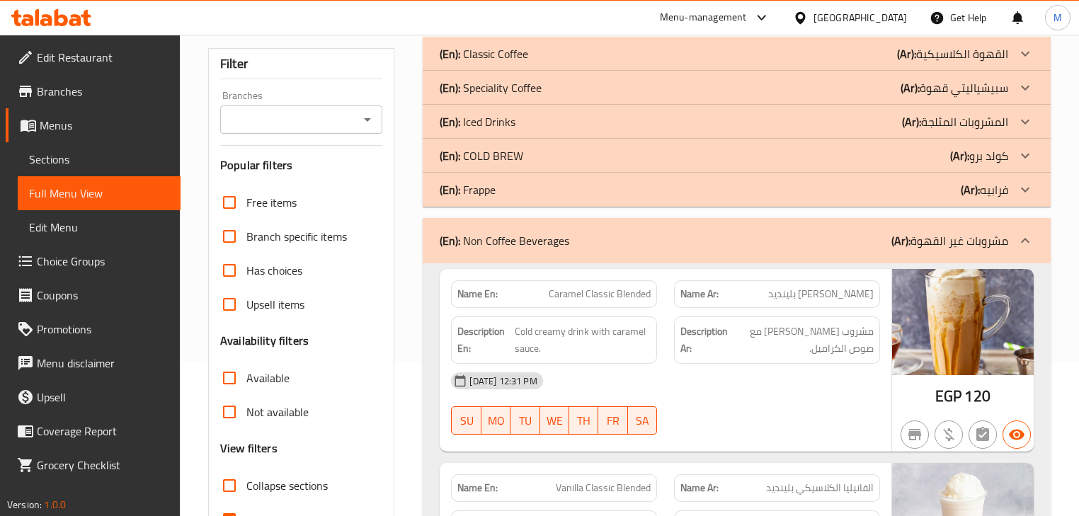
scroll to position [170, 0]
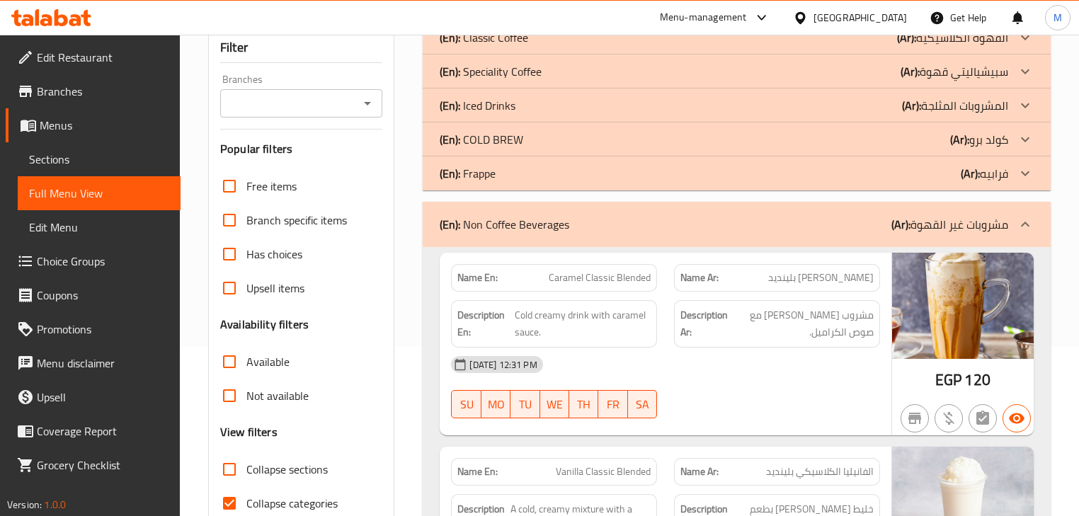
click at [994, 212] on div "(En): Non Coffee Beverages (Ar): مشروبات غير القهوة" at bounding box center [736, 224] width 627 height 45
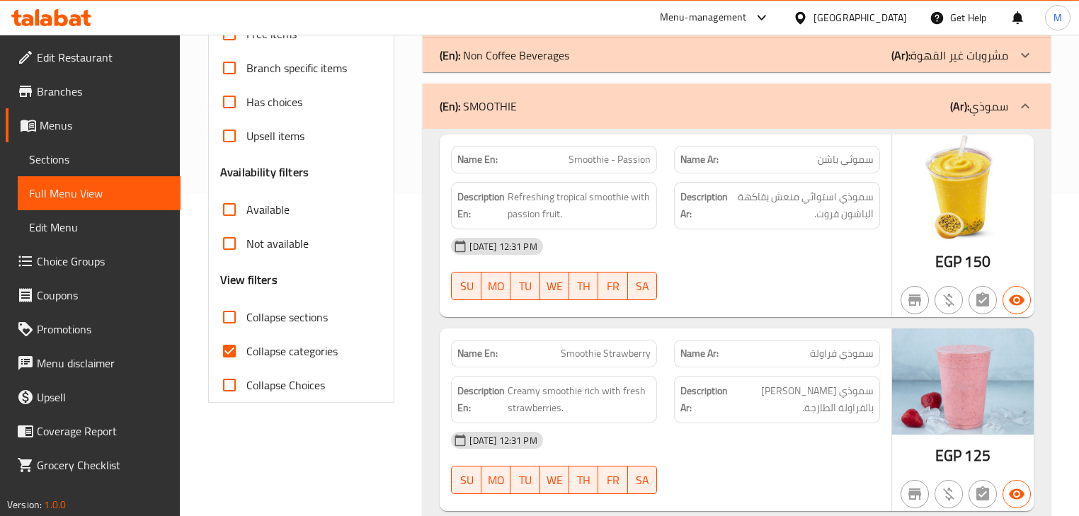
scroll to position [340, 0]
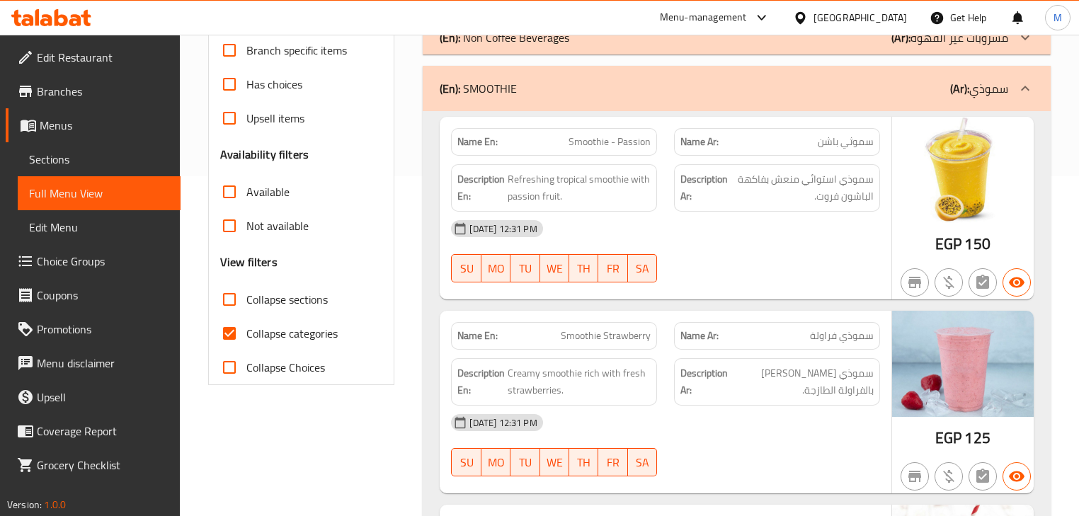
click at [320, 340] on span "Collapse categories" at bounding box center [291, 333] width 91 height 17
click at [246, 340] on input "Collapse categories" at bounding box center [229, 333] width 34 height 34
checkbox input "false"
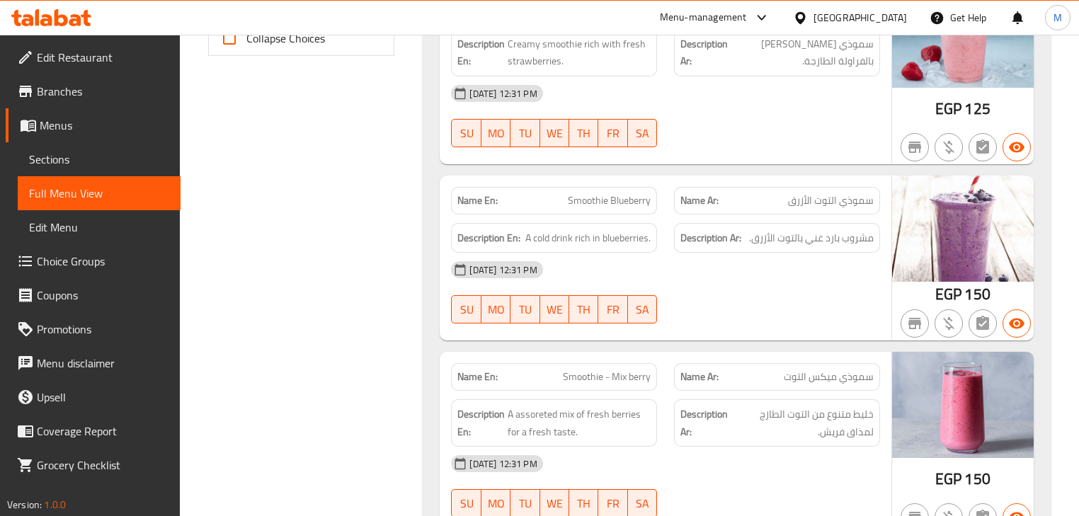
scroll to position [680, 0]
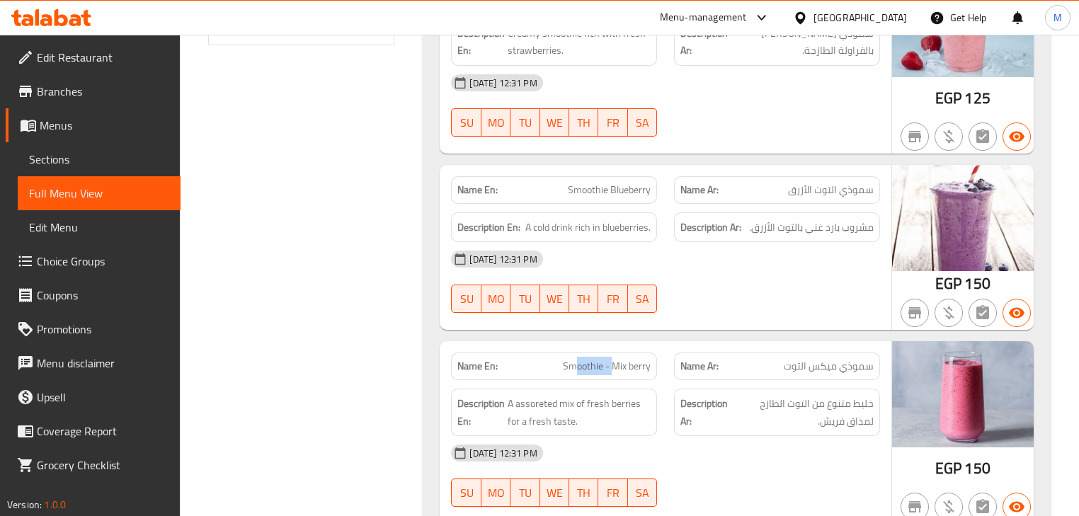
drag, startPoint x: 589, startPoint y: 372, endPoint x: 615, endPoint y: 365, distance: 26.3
click at [615, 365] on span "Smoothie - Mix berry" at bounding box center [607, 366] width 88 height 15
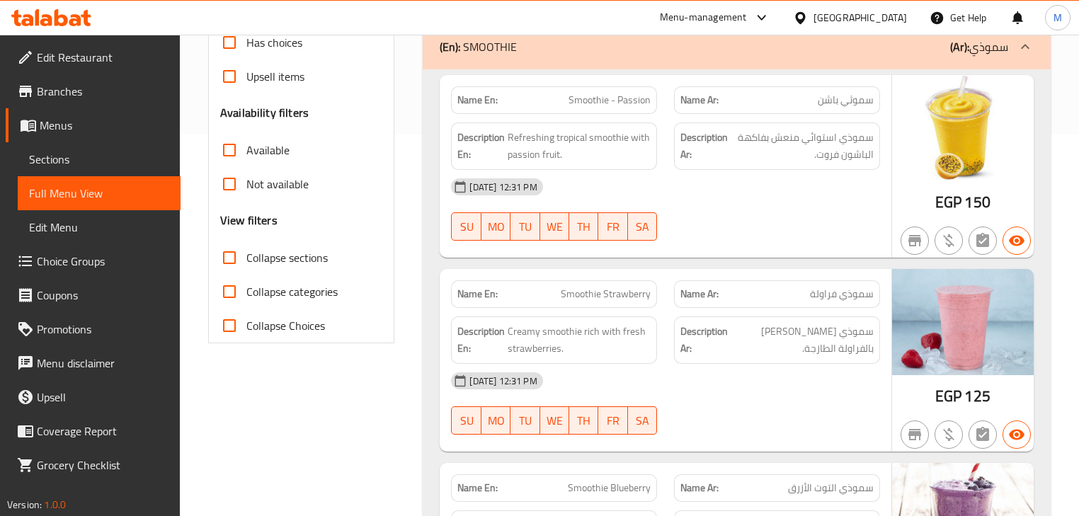
scroll to position [227, 0]
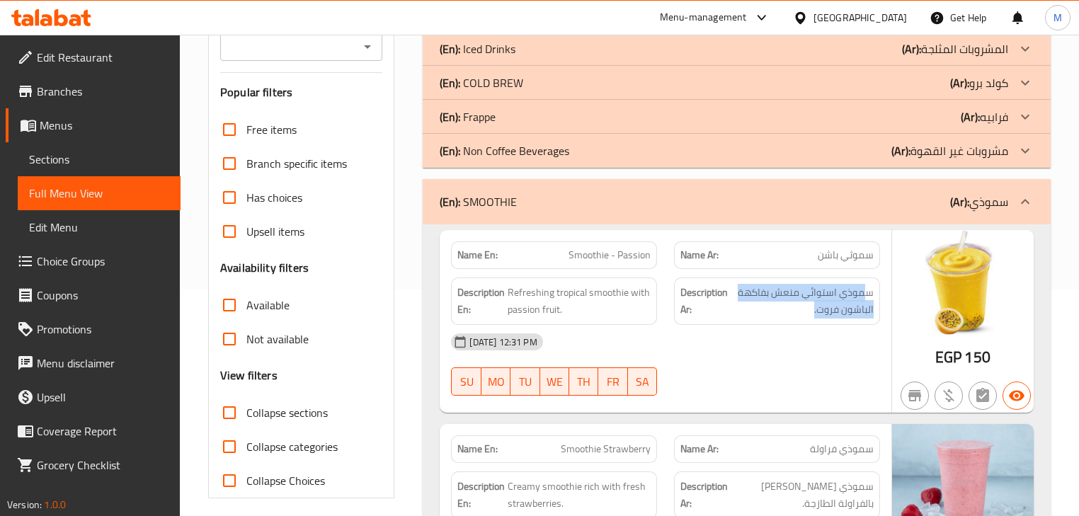
drag, startPoint x: 867, startPoint y: 290, endPoint x: 799, endPoint y: 320, distance: 73.8
click at [799, 322] on div "Description Ar: سموذي استوائي منعش بفاكهة الباشون فروت." at bounding box center [777, 301] width 206 height 47
click at [800, 315] on span "سموذي استوائي منعش بفاكهة الباشون فروت." at bounding box center [802, 301] width 143 height 35
click at [580, 270] on div "Description En: Refreshing tropical smoothie with passion fruit." at bounding box center [554, 301] width 223 height 64
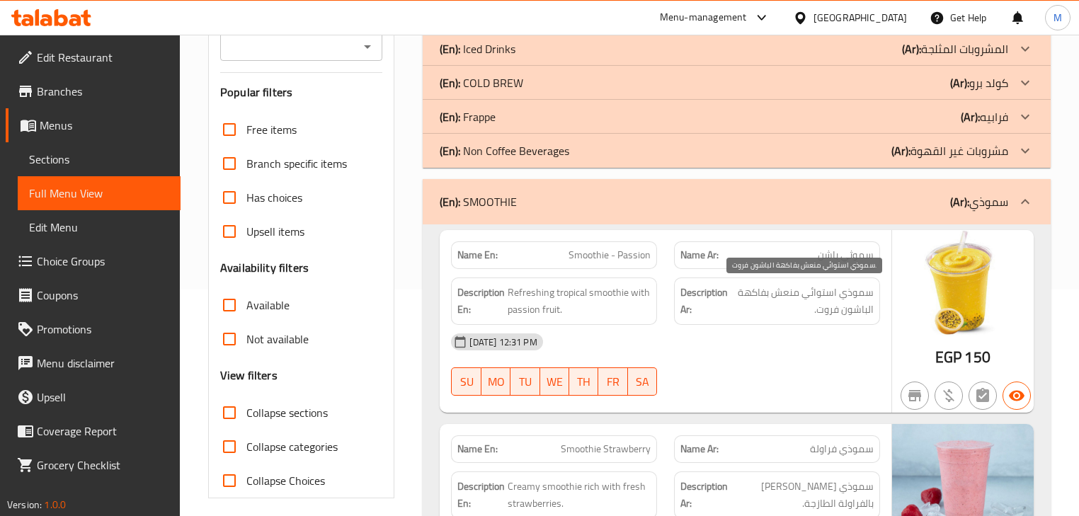
click at [852, 294] on span "سموذي استوائي منعش بفاكهة الباشون فروت." at bounding box center [802, 301] width 143 height 35
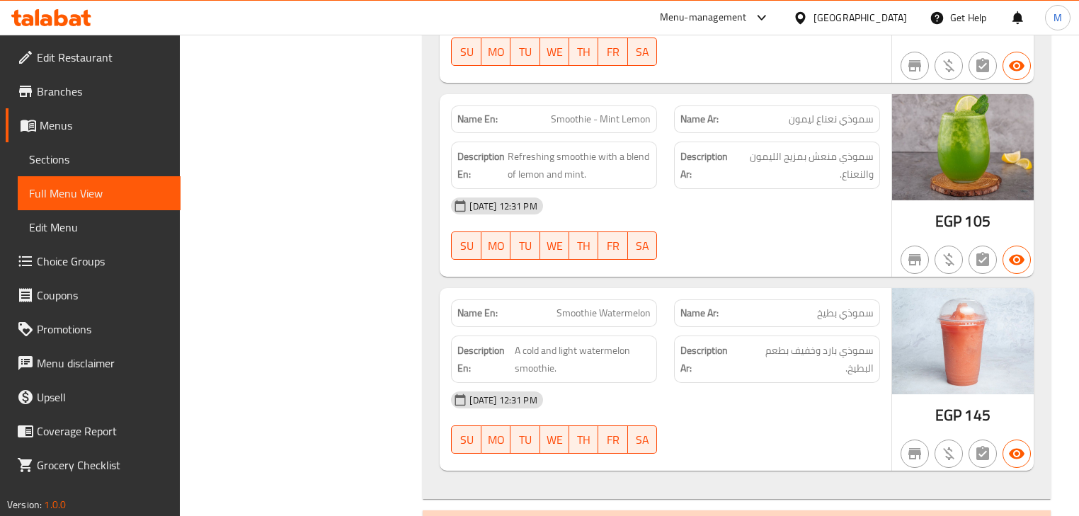
scroll to position [1133, 0]
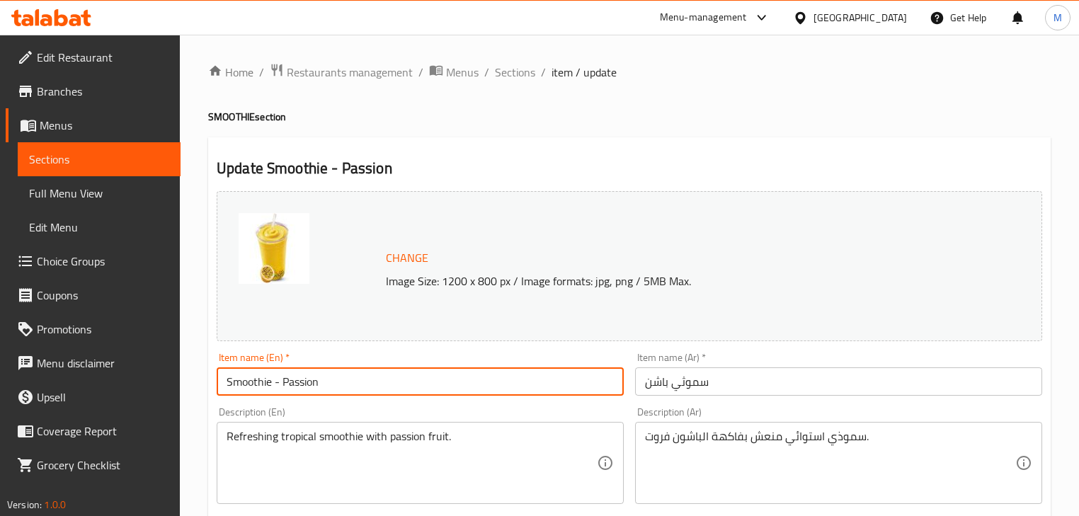
click at [275, 384] on input "Smoothie - Passion" at bounding box center [420, 381] width 407 height 28
click at [277, 384] on input "Smoothie - Passion" at bounding box center [420, 381] width 407 height 28
click at [297, 387] on input "Smoothie Passion" at bounding box center [420, 381] width 407 height 28
paste input "Passion"
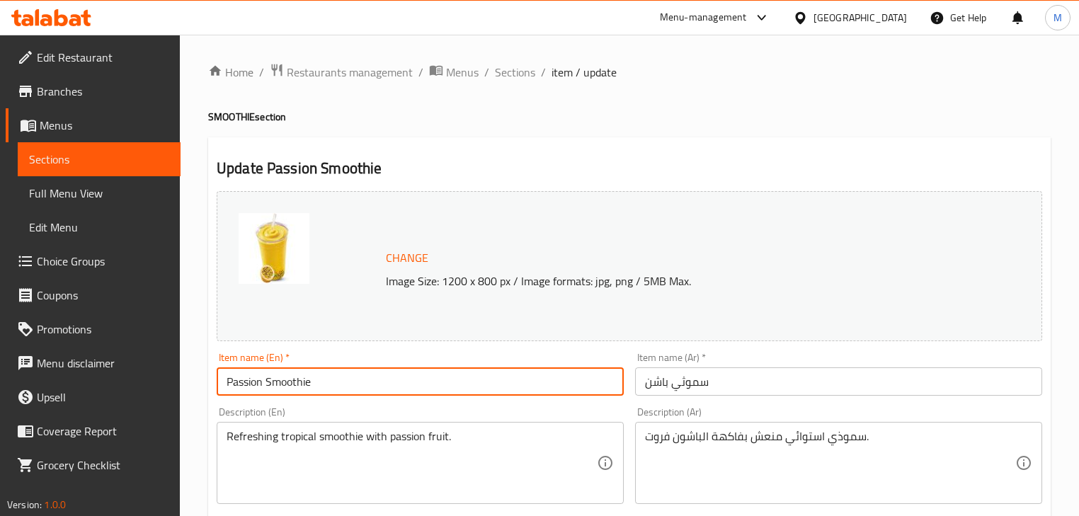
type input "Passion Smoothie"
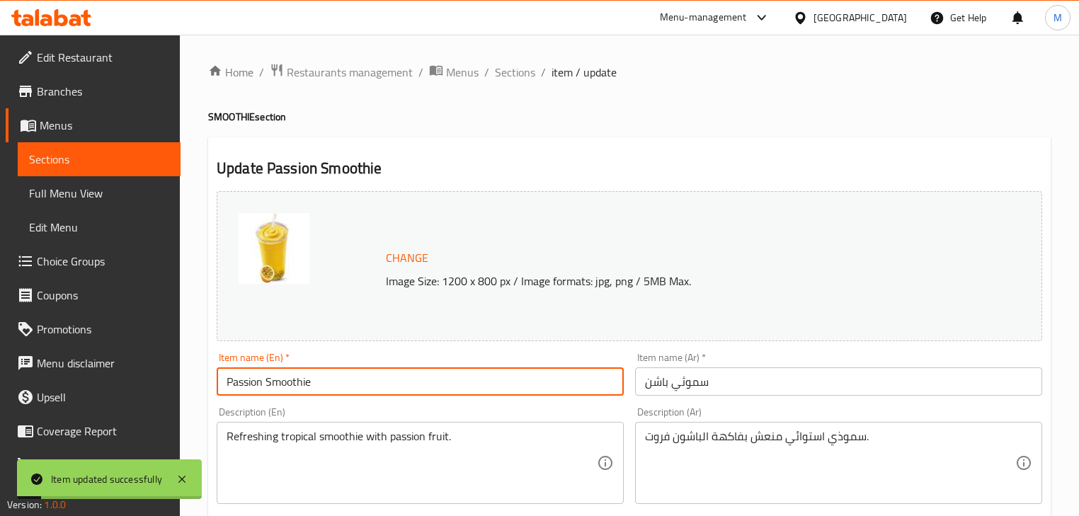
click at [660, 392] on input "سموثي باشن" at bounding box center [838, 381] width 407 height 28
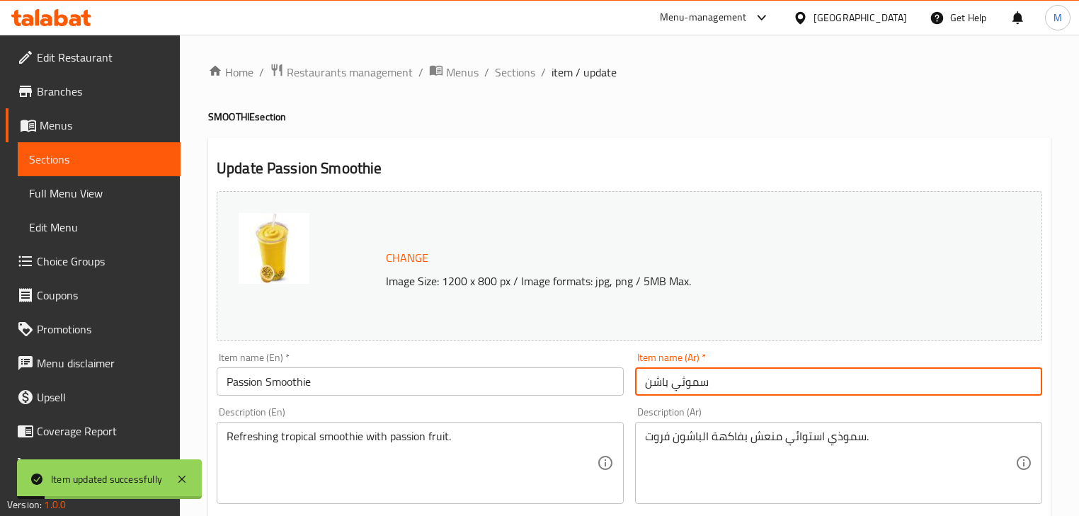
click at [660, 392] on input "سموثي باشن" at bounding box center [838, 381] width 407 height 28
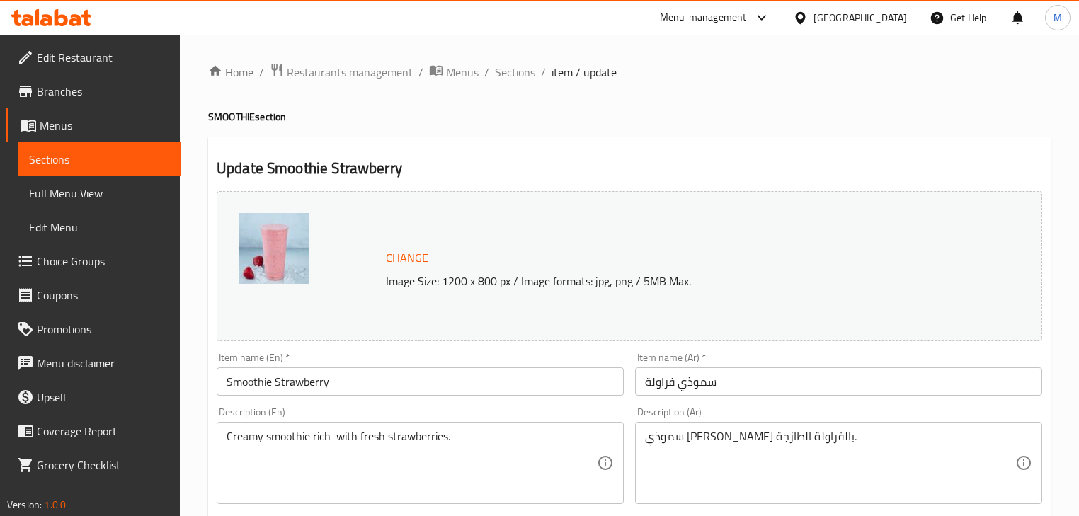
click at [313, 380] on input "Smoothie Strawberry" at bounding box center [420, 381] width 407 height 28
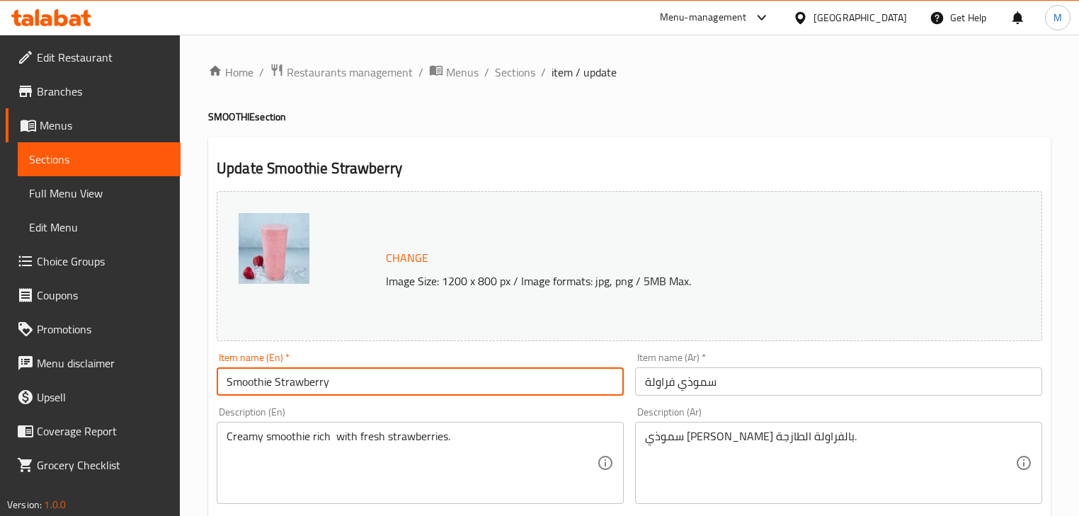
click at [313, 380] on input "Smoothie Strawberry" at bounding box center [420, 381] width 407 height 28
paste input "Strawberry"
type input "Strawberry Smoothie"
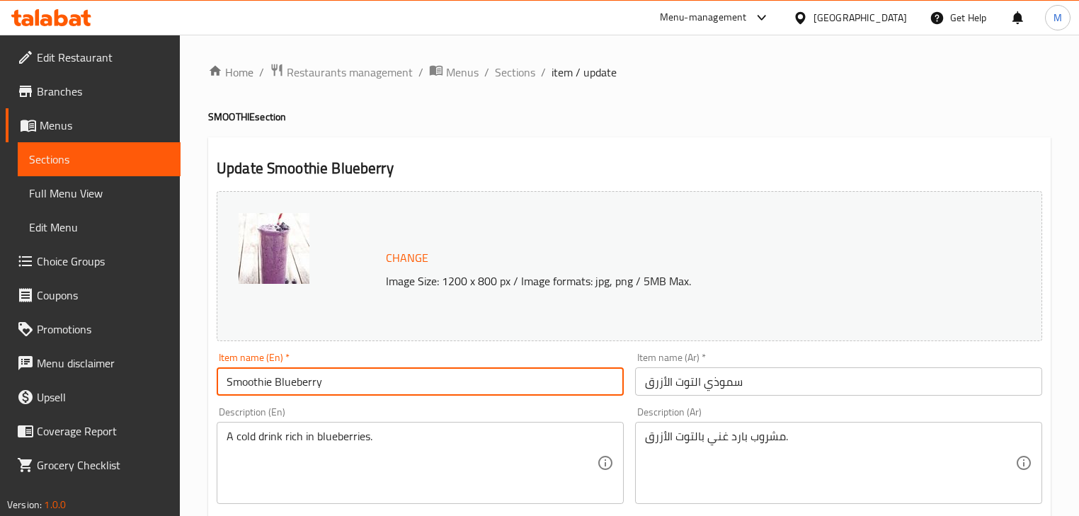
click at [307, 384] on input "Smoothie Blueberry" at bounding box center [420, 381] width 407 height 28
paste input "Blueberry"
type input "Blueberry Smoothie"
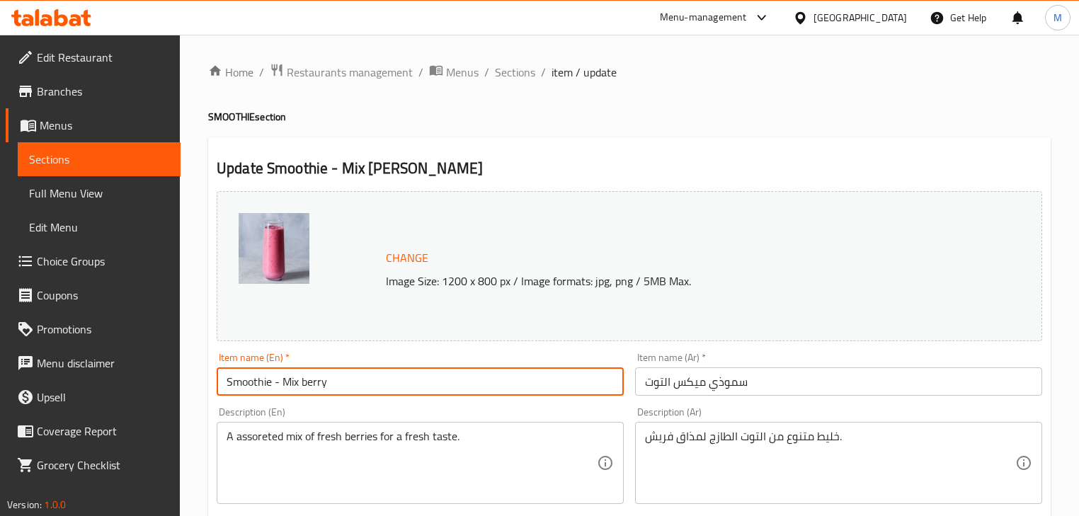
drag, startPoint x: 343, startPoint y: 386, endPoint x: 286, endPoint y: 384, distance: 56.7
click at [286, 384] on input "Smoothie - Mix berry" at bounding box center [420, 381] width 407 height 28
paste input "Mix [PERSON_NAME]"
type input "Mix berry Smoothie"
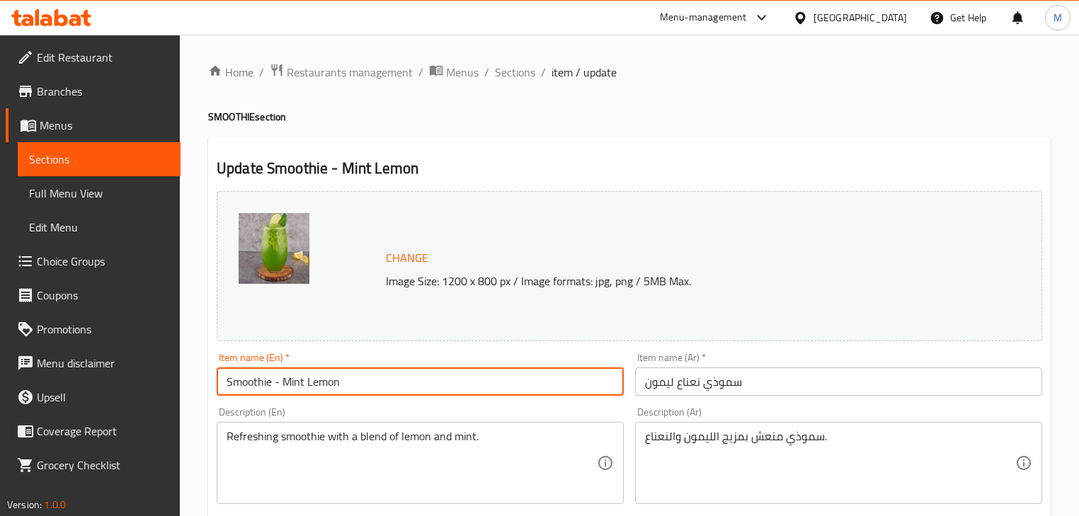
drag, startPoint x: 343, startPoint y: 382, endPoint x: 284, endPoint y: 388, distance: 59.0
click at [284, 388] on input "Smoothie - Mint Lemon" at bounding box center [420, 381] width 407 height 28
paste input "Mint Lemon"
type input "Mint Lemon Smoothie"
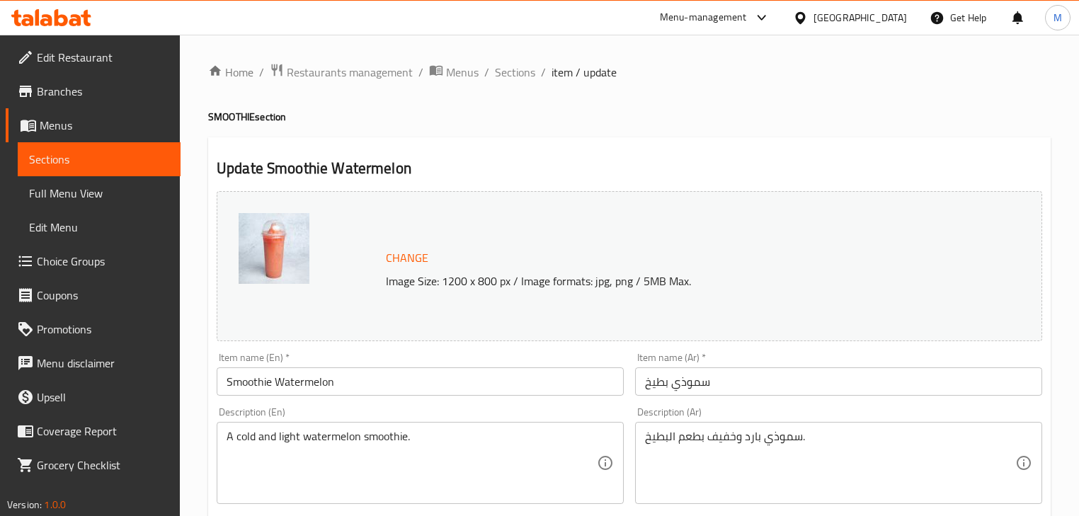
click at [296, 385] on input "Smoothie Watermelon" at bounding box center [420, 381] width 407 height 28
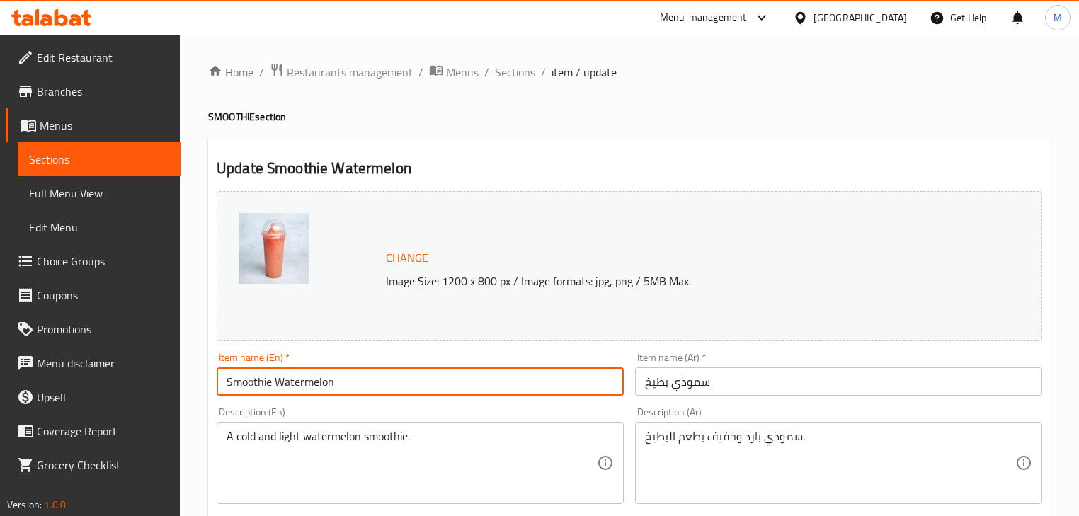
click at [296, 385] on input "Smoothie Watermelon" at bounding box center [420, 381] width 407 height 28
paste input "Watermelon"
type input "Watermelon Smoothie"
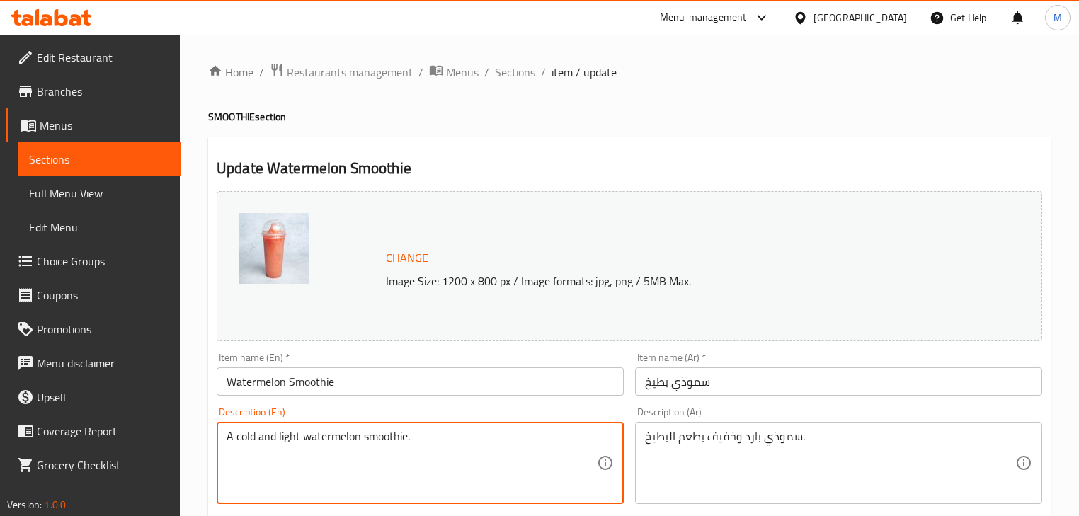
click at [372, 436] on textarea "A cold and light watermelon smoothie." at bounding box center [412, 463] width 370 height 67
drag, startPoint x: 300, startPoint y: 439, endPoint x: 316, endPoint y: 463, distance: 29.1
click at [300, 439] on textarea "A cold and light watermelon." at bounding box center [412, 463] width 370 height 67
click at [354, 389] on input "Watermelon Smoothie" at bounding box center [420, 381] width 407 height 28
click at [438, 443] on textarea "A cold and light smoothie with watermelon taste." at bounding box center [412, 463] width 370 height 67
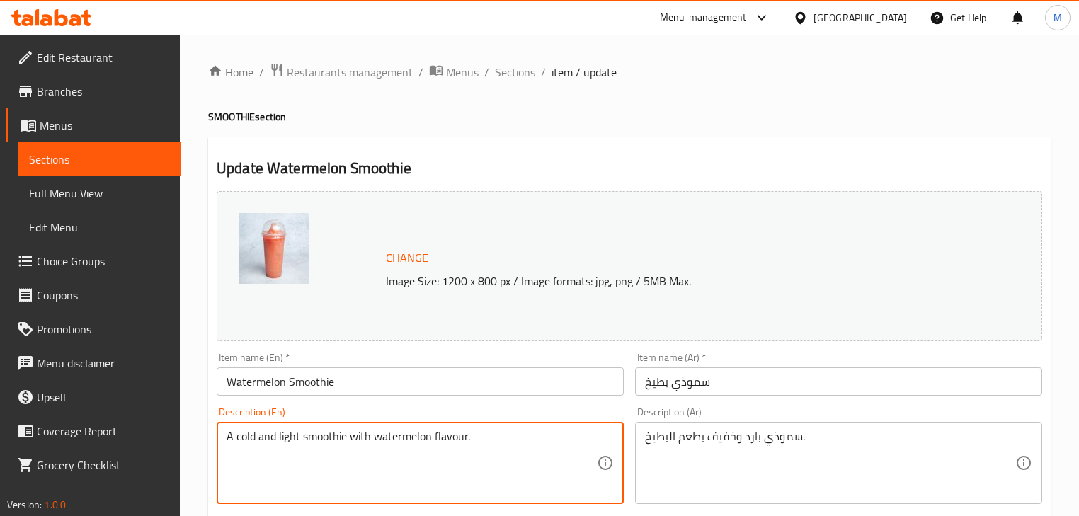
click at [470, 382] on input "Watermelon Smoothie" at bounding box center [420, 381] width 407 height 28
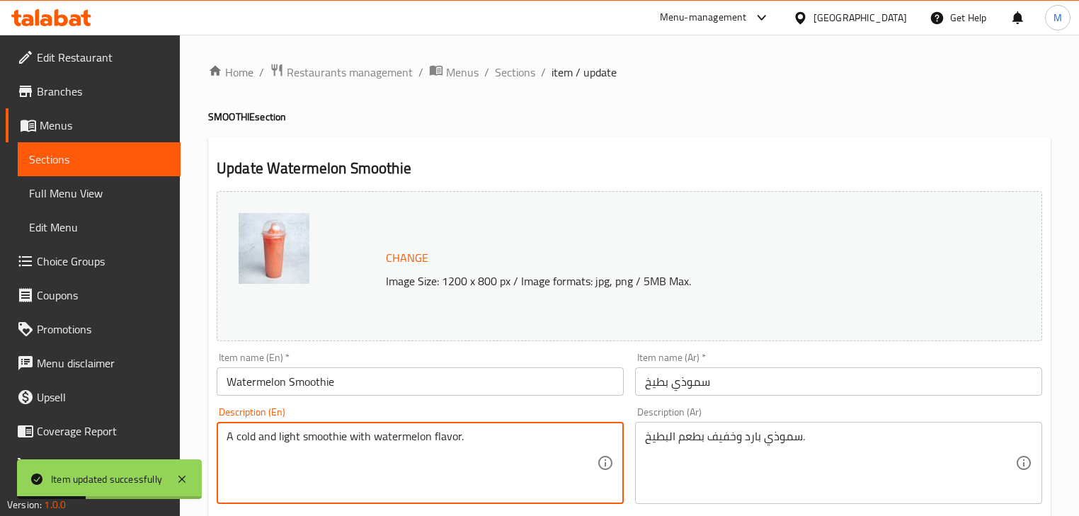
type textarea "A cold and light smoothie with watermelon flavor."
click at [526, 388] on input "Watermelon Smoothie" at bounding box center [420, 381] width 407 height 28
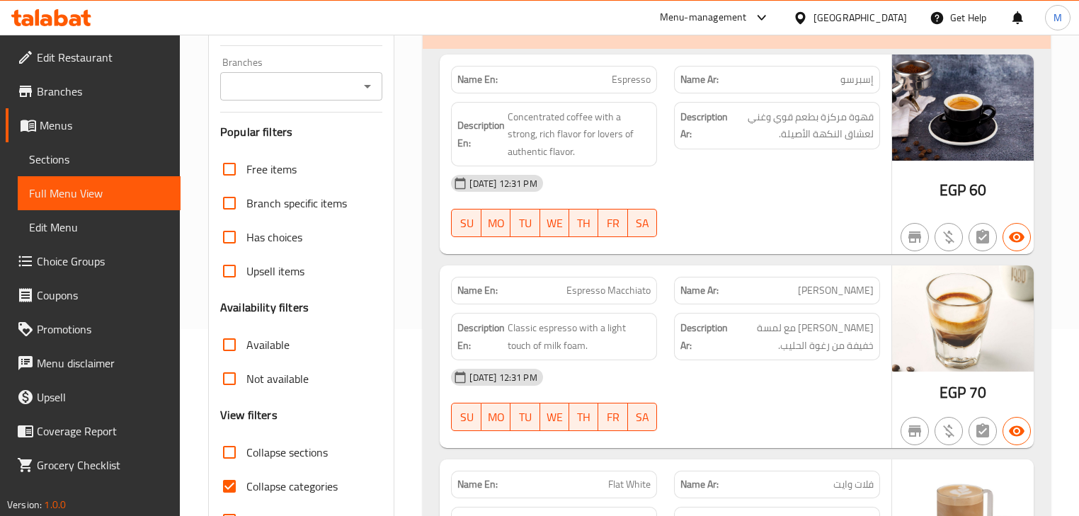
scroll to position [283, 0]
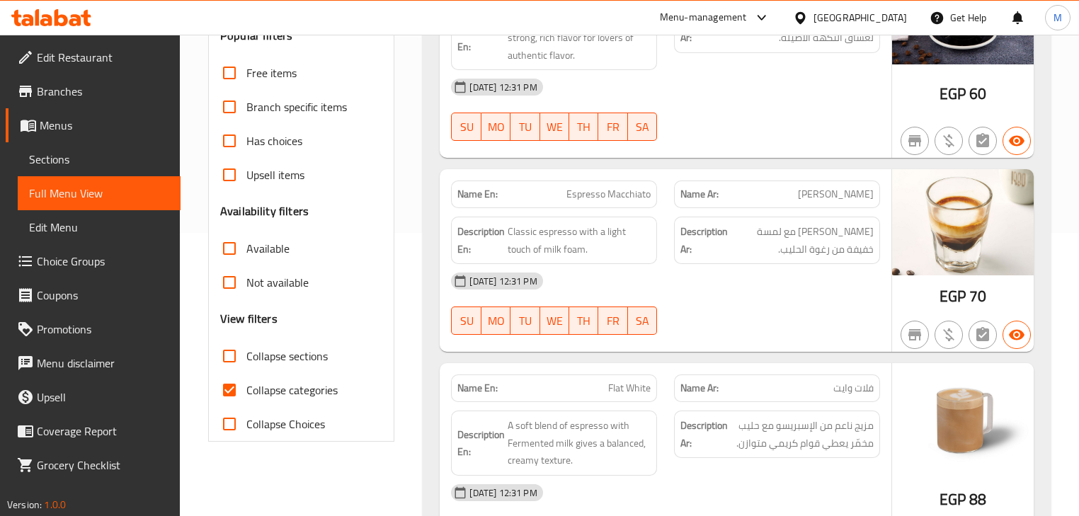
drag, startPoint x: 225, startPoint y: 362, endPoint x: 234, endPoint y: 364, distance: 8.6
click at [227, 362] on input "Collapse sections" at bounding box center [229, 356] width 34 height 34
checkbox input "true"
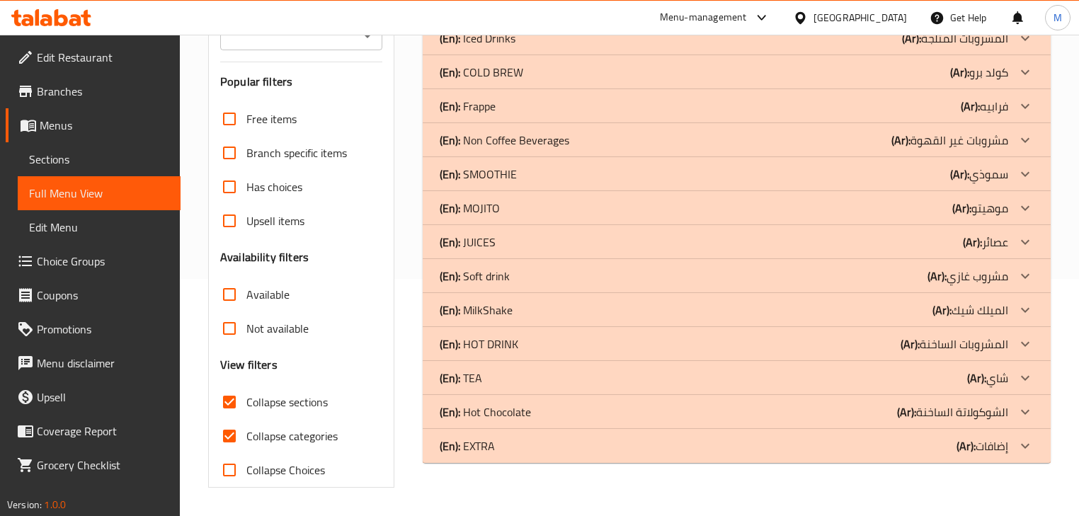
scroll to position [236, 0]
click at [998, 215] on p "(Ar): موهيتو" at bounding box center [980, 208] width 56 height 17
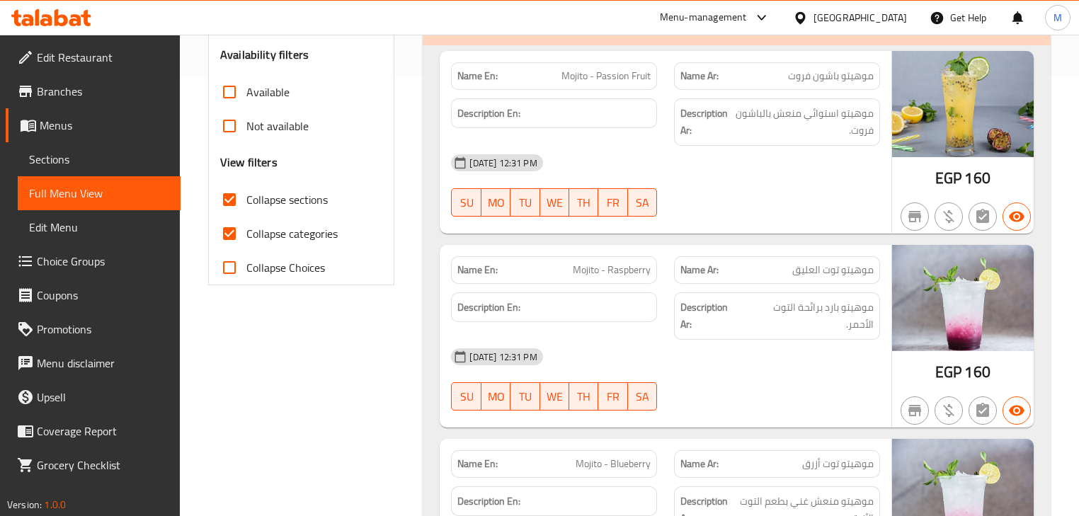
scroll to position [463, 0]
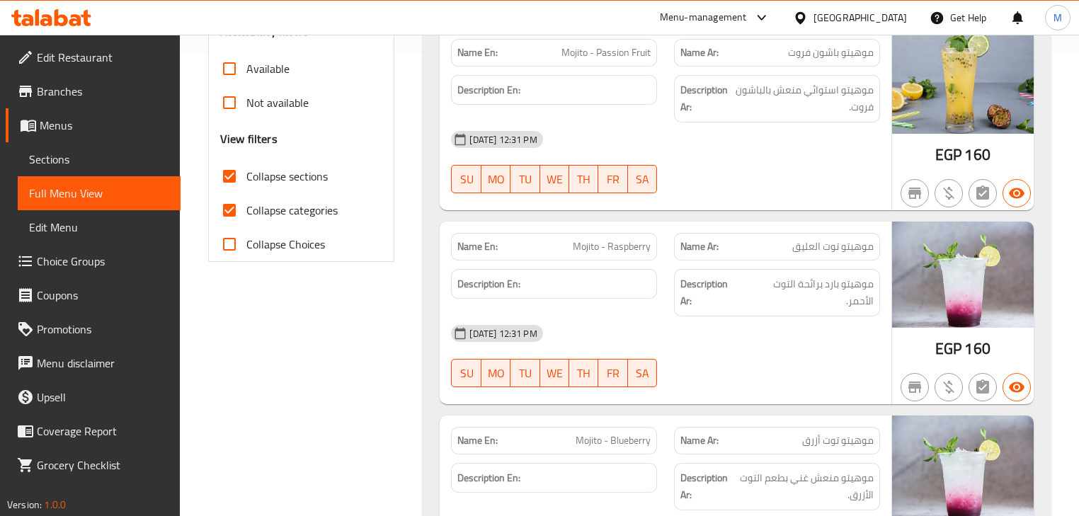
click at [798, 316] on div "28-09-2025 12:31 PM" at bounding box center [665, 333] width 445 height 34
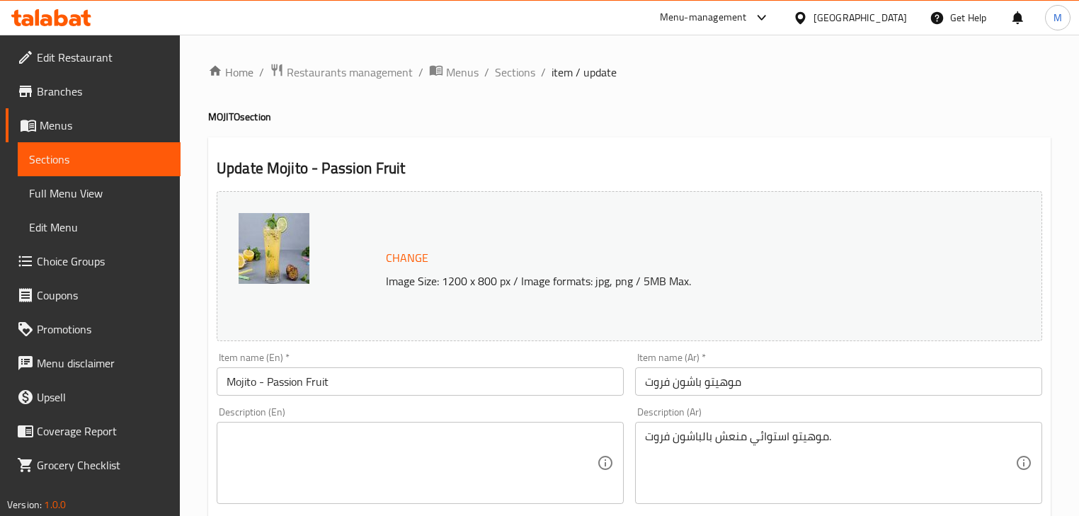
click at [496, 452] on textarea at bounding box center [412, 463] width 370 height 67
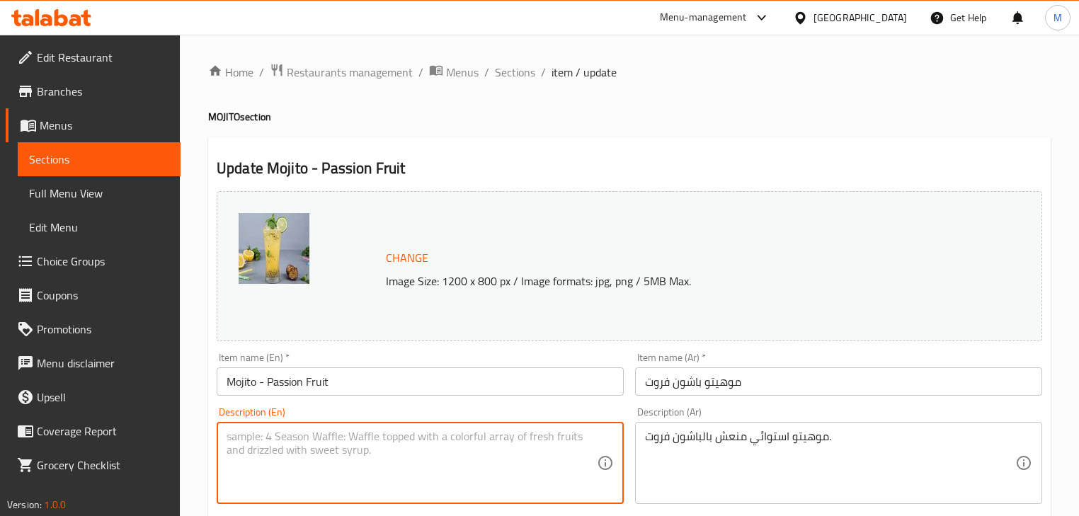
paste textarea "Traditional lemon and mint mojito."
type textarea "Traditional lemon and mint mojito."
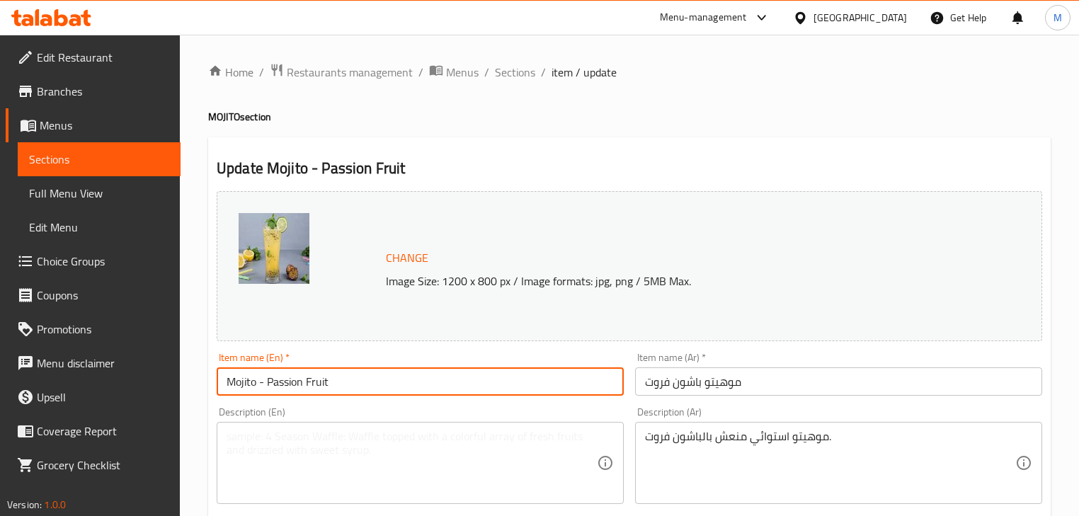
drag, startPoint x: 338, startPoint y: 382, endPoint x: 265, endPoint y: 389, distance: 74.0
click at [265, 389] on input "Mojito - Passion Fruit" at bounding box center [420, 381] width 407 height 28
click at [227, 387] on input "Mojito" at bounding box center [420, 381] width 407 height 28
paste input "Passion Fruit"
type input "Passion Fruit Mojito"
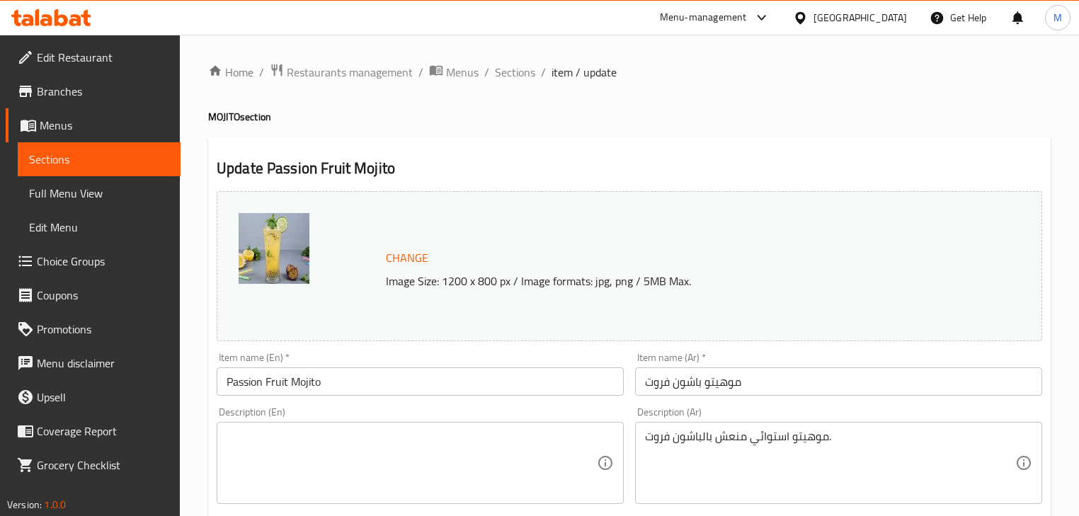
drag, startPoint x: 733, startPoint y: 234, endPoint x: 687, endPoint y: 195, distance: 60.3
click at [733, 234] on div "Change Image Size: 1200 x 800 px / Image formats: jpg, png / 5MB Max." at bounding box center [630, 266] width 826 height 150
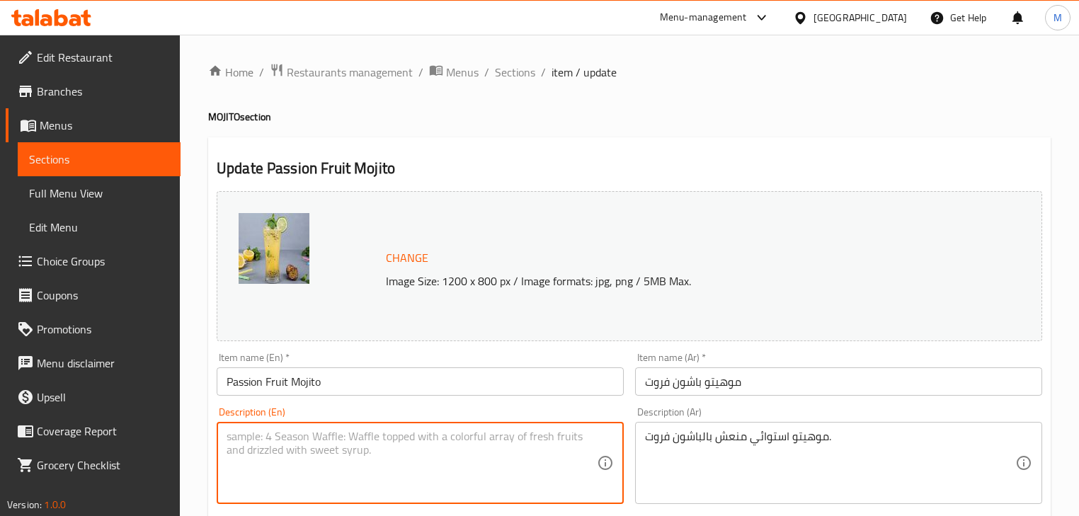
click at [378, 459] on textarea at bounding box center [412, 463] width 370 height 67
paste textarea "Refreshing tropical mojito with passion fruit."
type textarea "Refreshing tropical mojito with passion fruit."
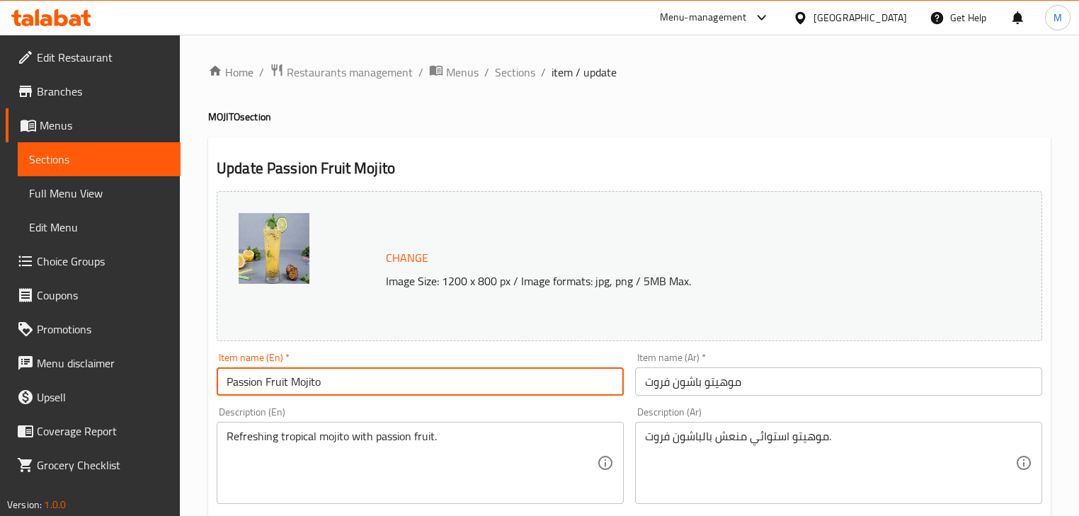
click at [493, 389] on input "Passion Fruit Mojito" at bounding box center [420, 381] width 407 height 28
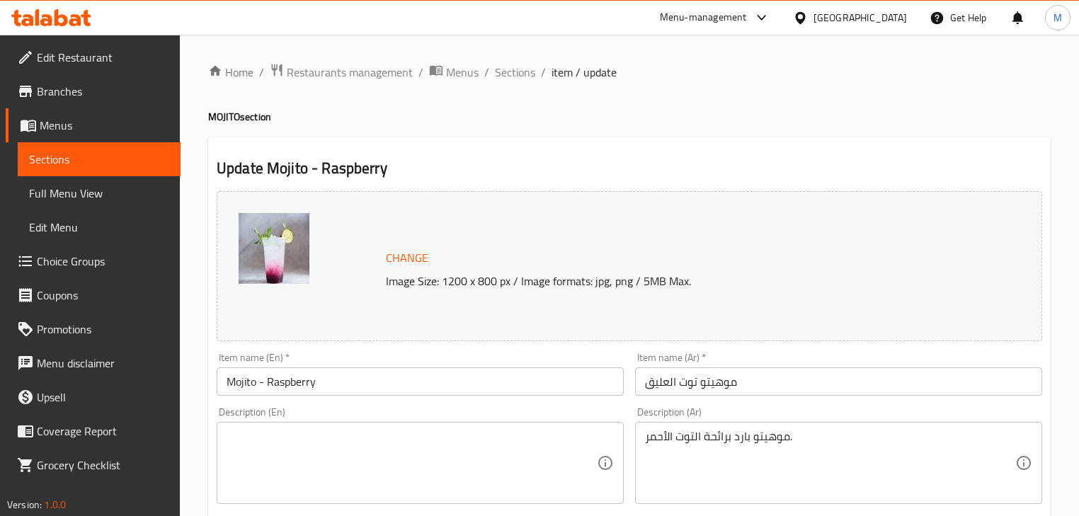
click at [302, 386] on input "Mojito - Raspberry" at bounding box center [420, 381] width 407 height 28
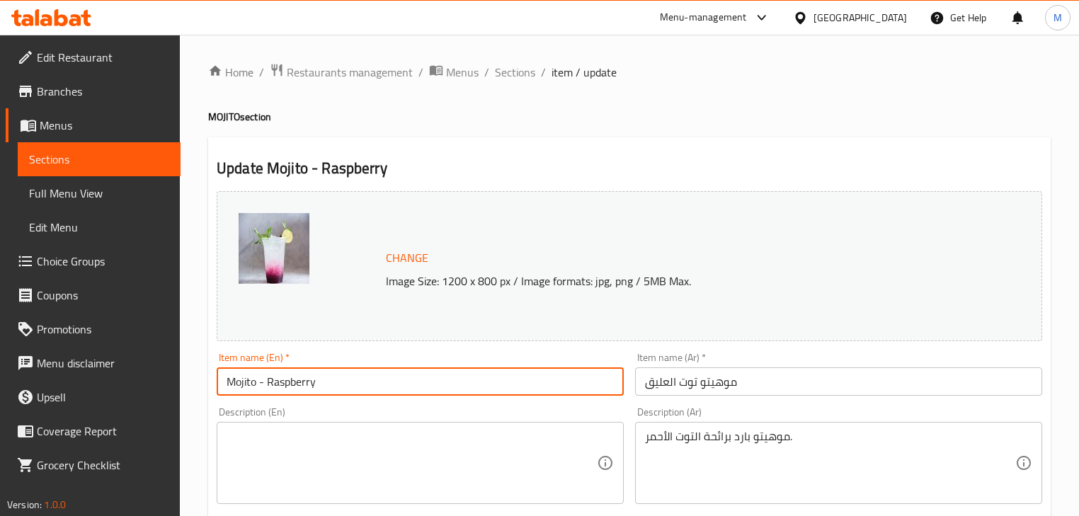
click at [302, 386] on input "Mojito - Raspberry" at bounding box center [420, 381] width 407 height 28
click at [226, 385] on input "Mojito" at bounding box center [420, 381] width 407 height 28
paste input "Raspberry"
type input "Raspberry Mojito"
click at [709, 389] on input "موهيتو توت العليق" at bounding box center [838, 381] width 407 height 28
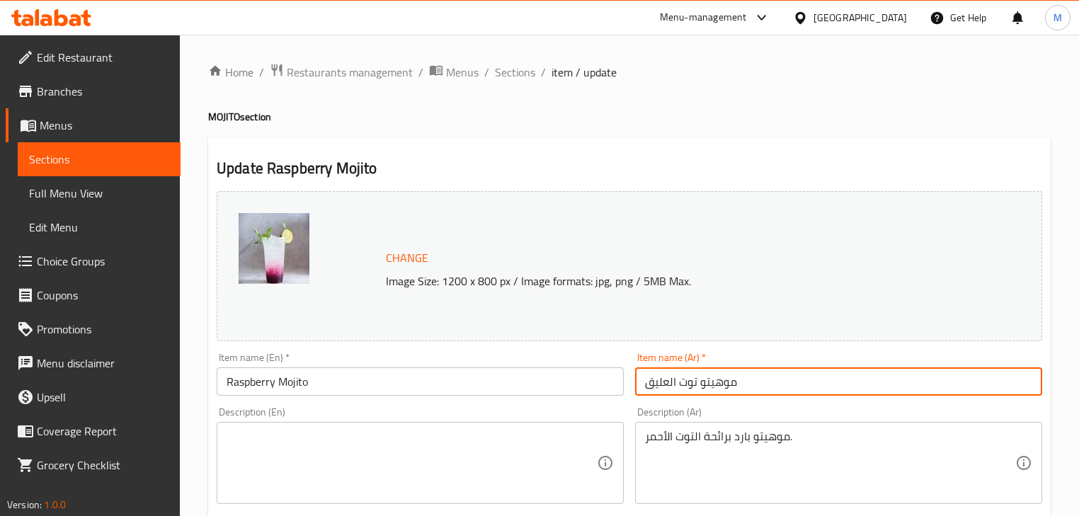
drag, startPoint x: 697, startPoint y: 385, endPoint x: 716, endPoint y: 377, distance: 21.6
click at [622, 385] on div "Change Image Size: 1200 x 800 px / Image formats: jpg, png / 5MB Max. Item name…" at bounding box center [629, 500] width 837 height 631
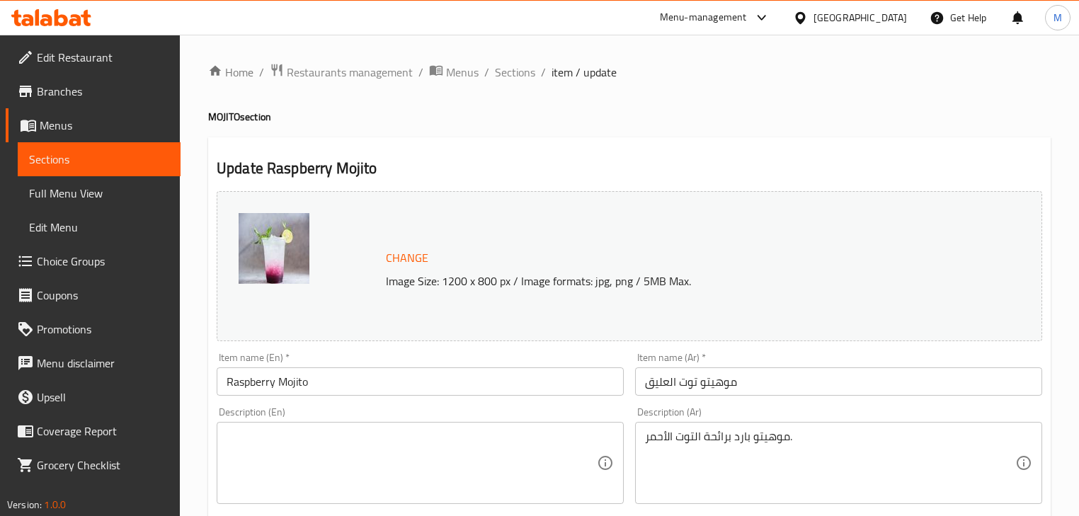
drag, startPoint x: 666, startPoint y: 388, endPoint x: 678, endPoint y: 387, distance: 12.1
click at [667, 389] on input "موهيتو توت العليق" at bounding box center [838, 381] width 407 height 28
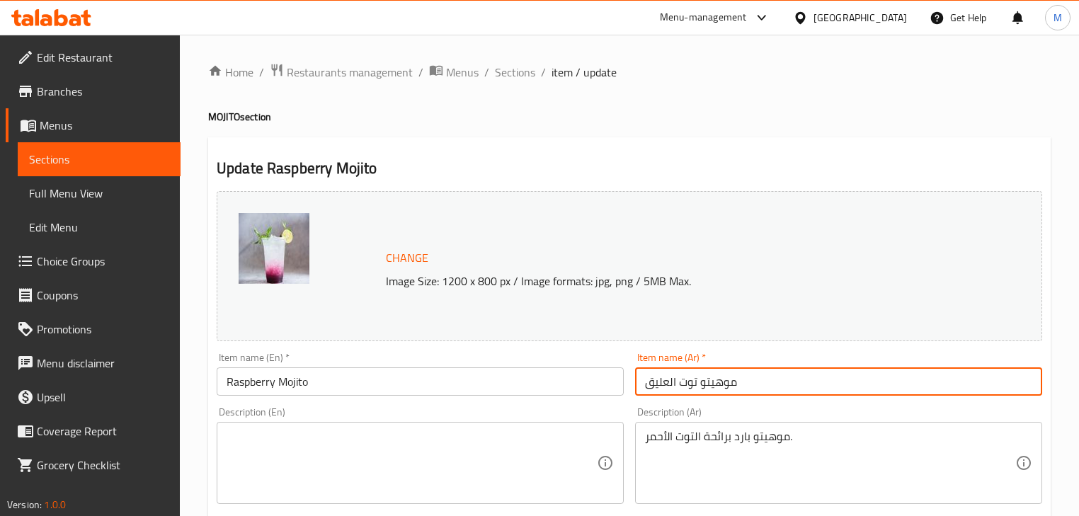
paste input "اسبيري"
type input "[PERSON_NAME]"
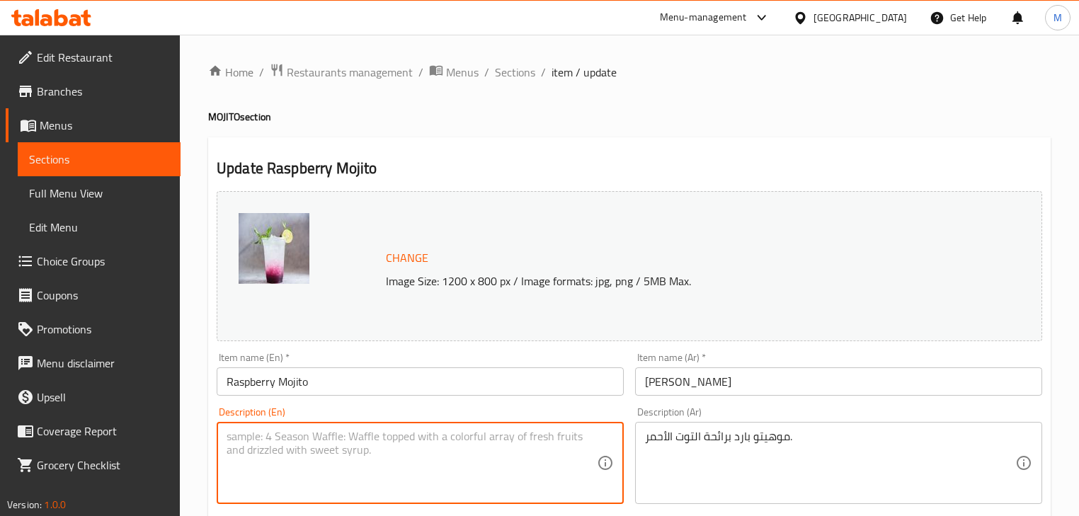
click at [456, 464] on textarea at bounding box center [412, 463] width 370 height 67
paste textarea "Cold mojito with the scent of red berries."
click at [263, 445] on textarea "Cold mojito with the scent of red berries." at bounding box center [412, 463] width 370 height 67
click at [306, 439] on textarea "Cold mojito with the scent of red berries." at bounding box center [412, 463] width 370 height 67
click at [342, 438] on textarea "Cold mojito with the scent of red berries." at bounding box center [412, 463] width 370 height 67
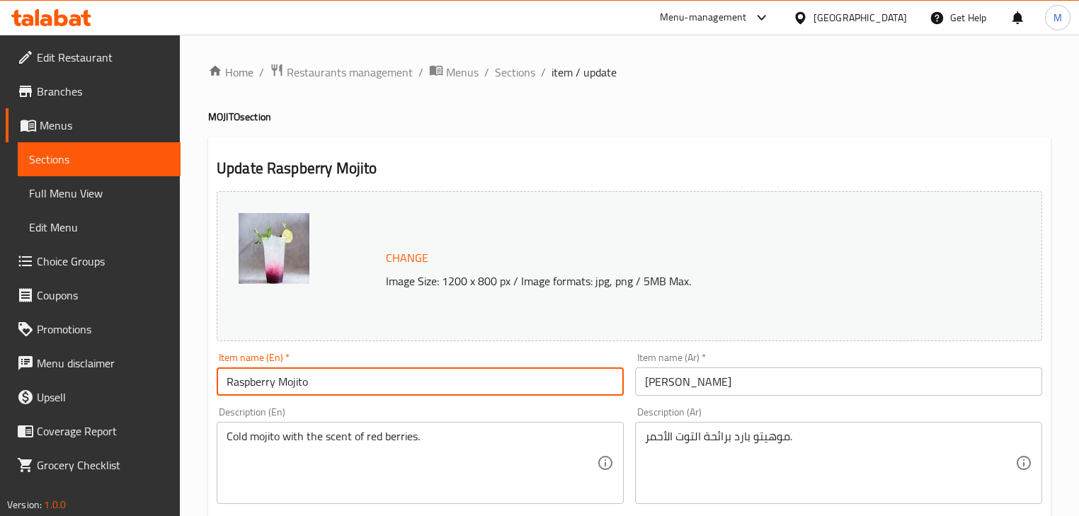
click at [249, 377] on input "Raspberry Mojito" at bounding box center [420, 381] width 407 height 28
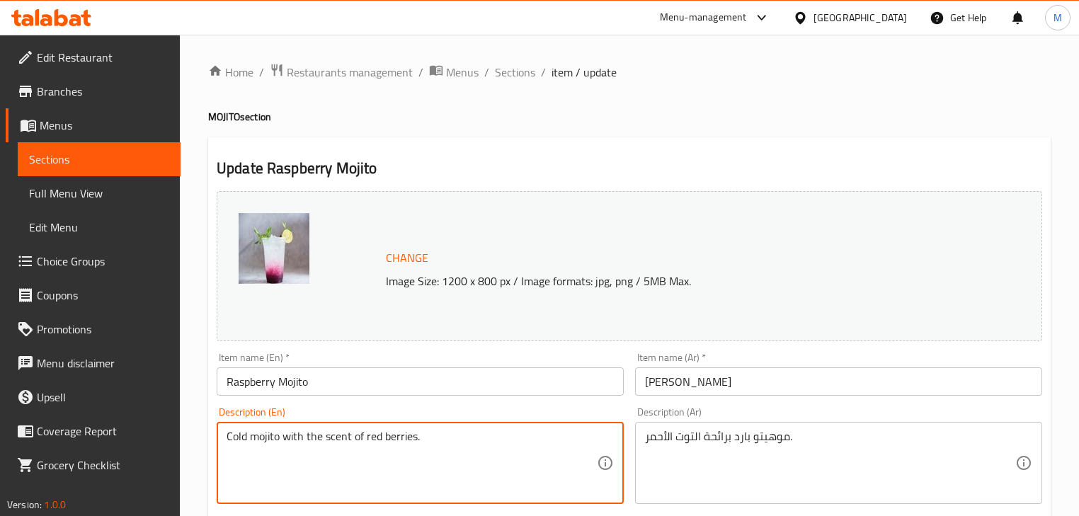
click at [403, 443] on textarea "Cold mojito with the scent of red berries." at bounding box center [412, 463] width 370 height 67
click at [373, 441] on textarea "Cold mojito with the scent of red ." at bounding box center [412, 463] width 370 height 67
click at [373, 440] on textarea "Cold mojito with the scent of red ." at bounding box center [412, 463] width 370 height 67
paste textarea "Raspberry"
type textarea "Cold mojito with the scent of Raspberry."
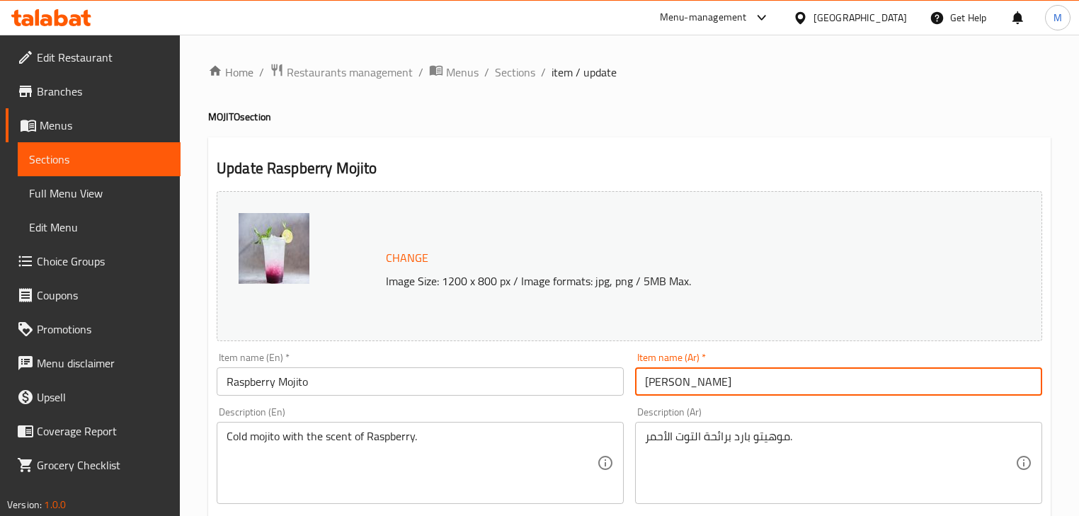
click at [670, 379] on input "موهيتو راسبيري" at bounding box center [838, 381] width 407 height 28
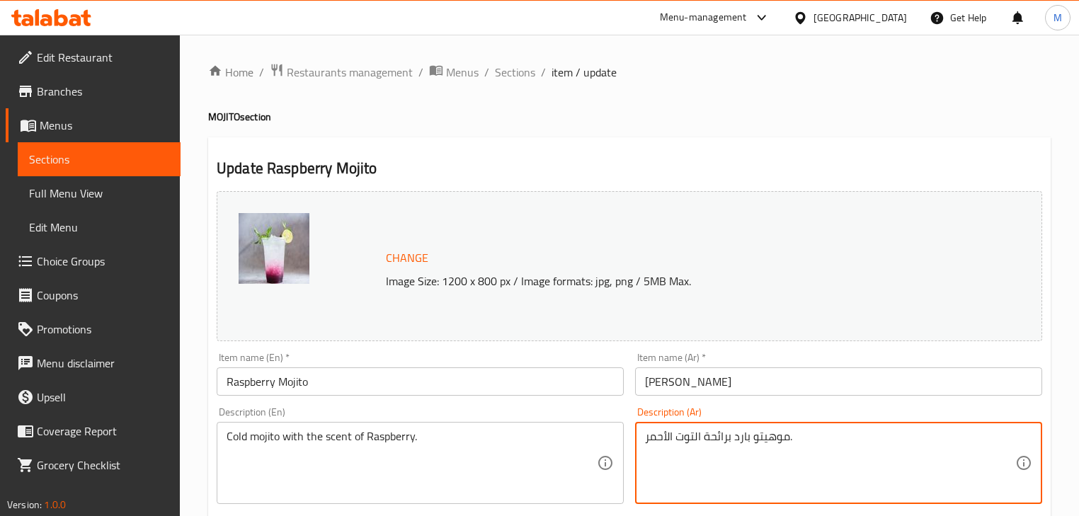
drag, startPoint x: 697, startPoint y: 440, endPoint x: 640, endPoint y: 443, distance: 57.4
paste textarea "راسبيري"
click at [685, 440] on textarea "موهيتو بارد برائحة اراسبيري." at bounding box center [830, 463] width 370 height 67
type textarea "موهيتو بارد برائحة الراسبيري."
click at [767, 385] on input "موهيتو راسبيري" at bounding box center [838, 381] width 407 height 28
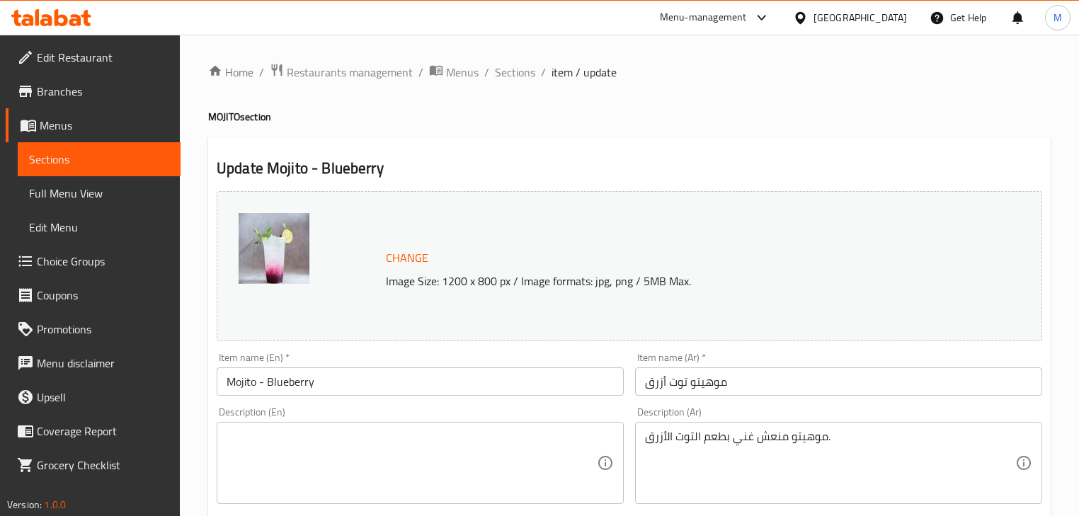
click at [286, 387] on input "Mojito - Blueberry" at bounding box center [420, 381] width 407 height 28
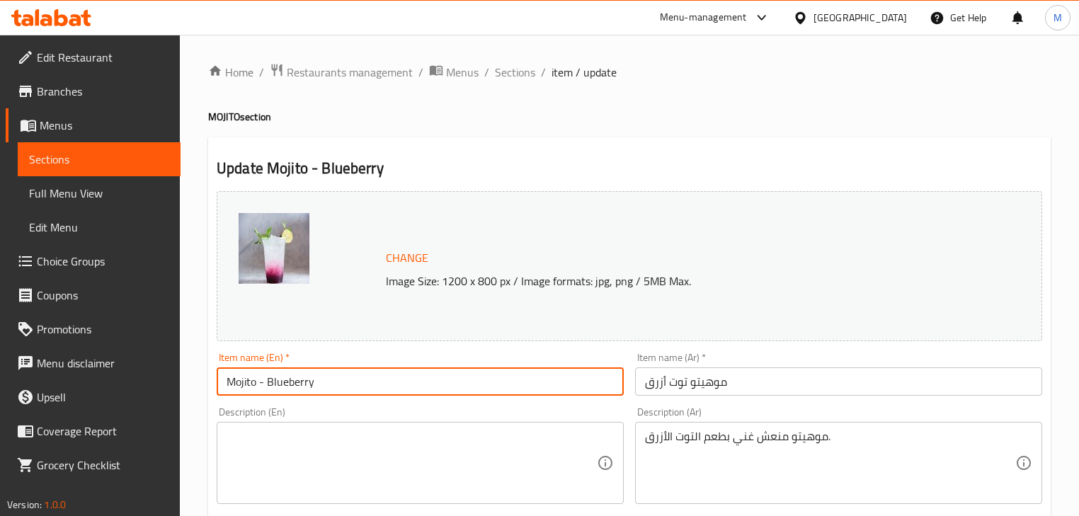
click at [286, 387] on input "Mojito - Blueberry" at bounding box center [420, 381] width 407 height 28
click at [224, 387] on input "Mojito" at bounding box center [420, 381] width 407 height 28
paste input "Blueberry"
type input "Blueberry Mojito"
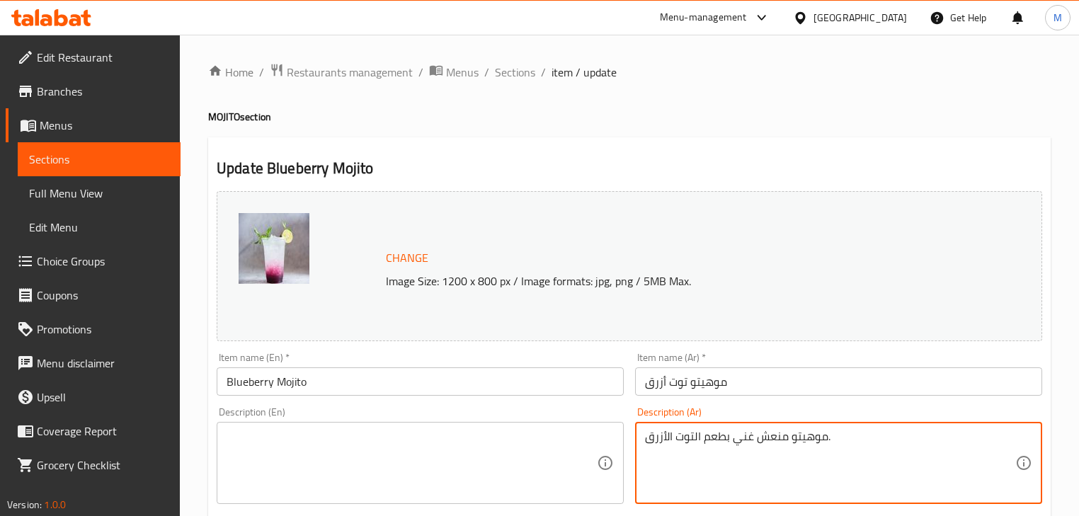
click at [491, 457] on textarea at bounding box center [412, 463] width 370 height 67
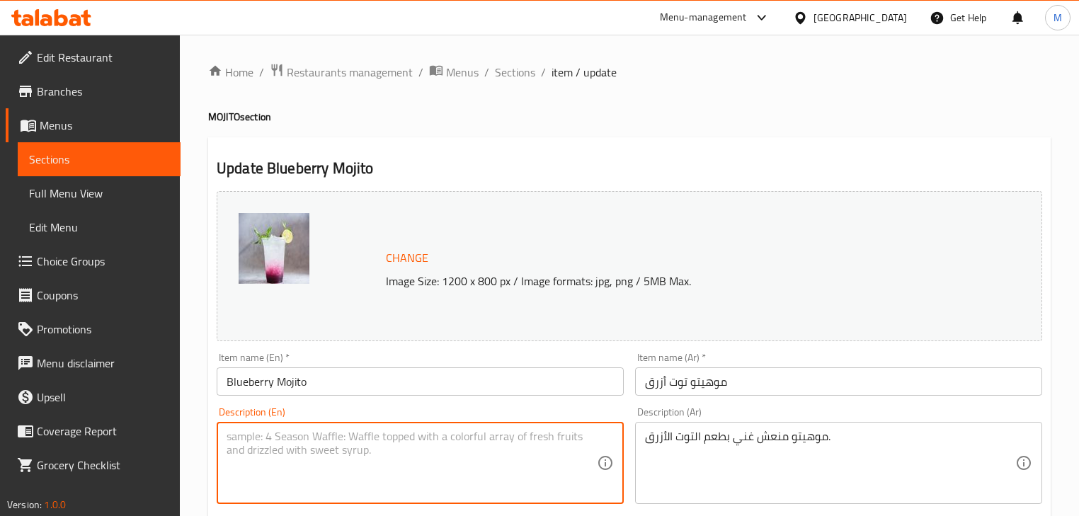
paste textarea "A refreshing mojito with the taste of blueberries."
drag, startPoint x: 273, startPoint y: 445, endPoint x: 297, endPoint y: 443, distance: 23.5
click at [273, 445] on textarea "A refreshing mojito with the taste of blueberries." at bounding box center [412, 463] width 370 height 67
click at [315, 441] on textarea "A refreshing mojito with the taste of blueberries." at bounding box center [412, 463] width 370 height 67
type textarea "A refreshing mojito rich with the taste of blueberries."
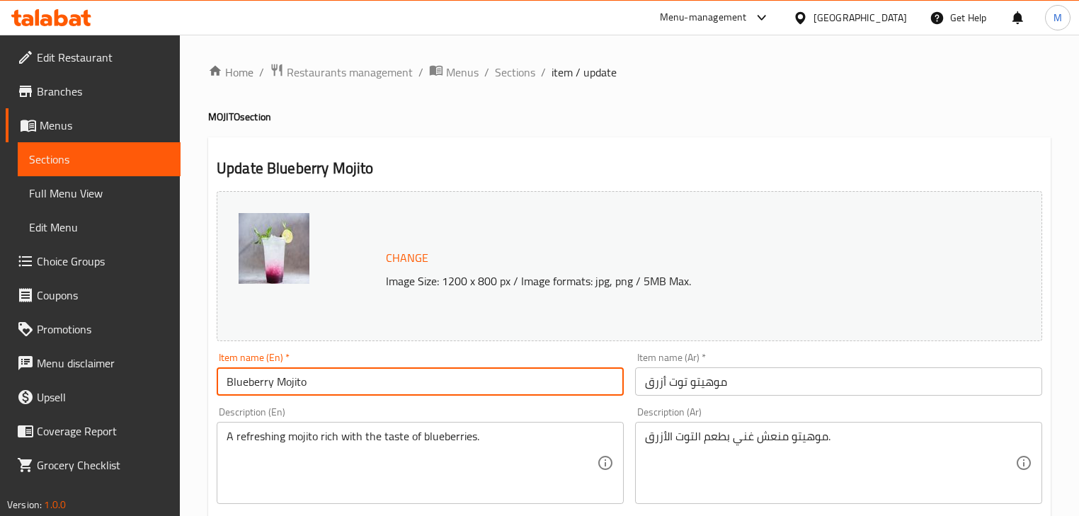
click at [434, 389] on input "Blueberry Mojito" at bounding box center [420, 381] width 407 height 28
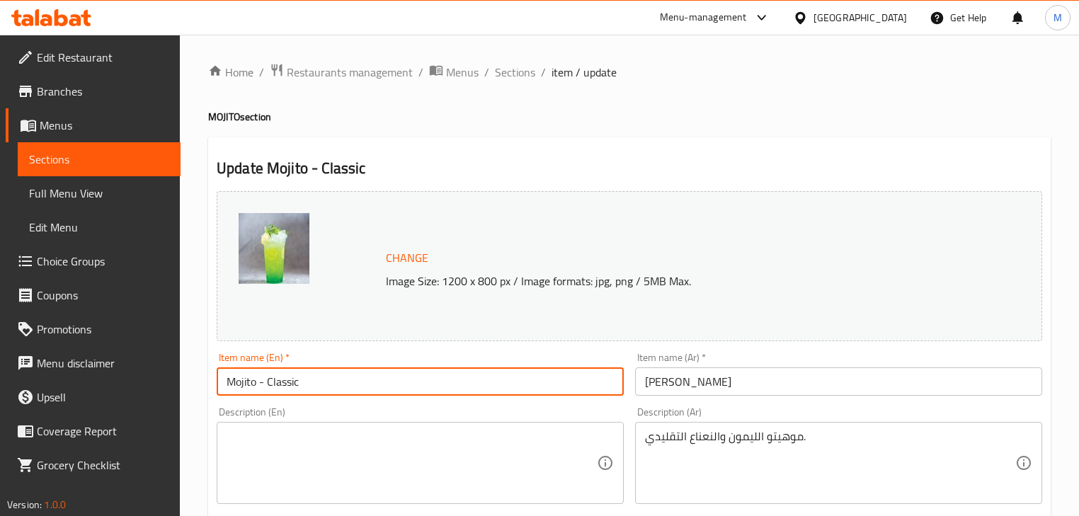
click at [289, 385] on input "Mojito - Classic" at bounding box center [420, 381] width 407 height 28
click at [278, 381] on input "Mojito - Clic" at bounding box center [420, 381] width 407 height 28
click at [227, 387] on input "Mojito" at bounding box center [420, 381] width 407 height 28
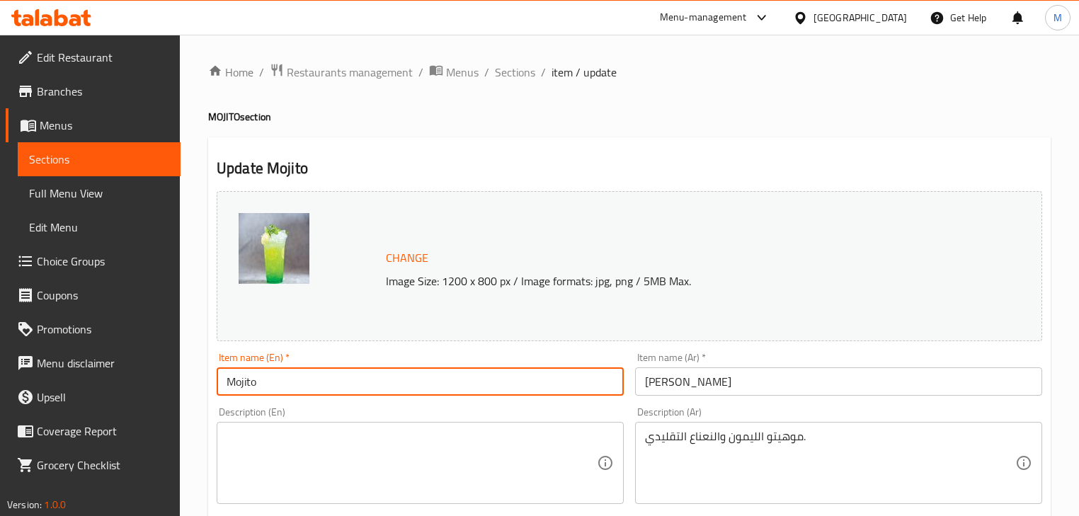
paste input "s"
type input "Classic Mojito"
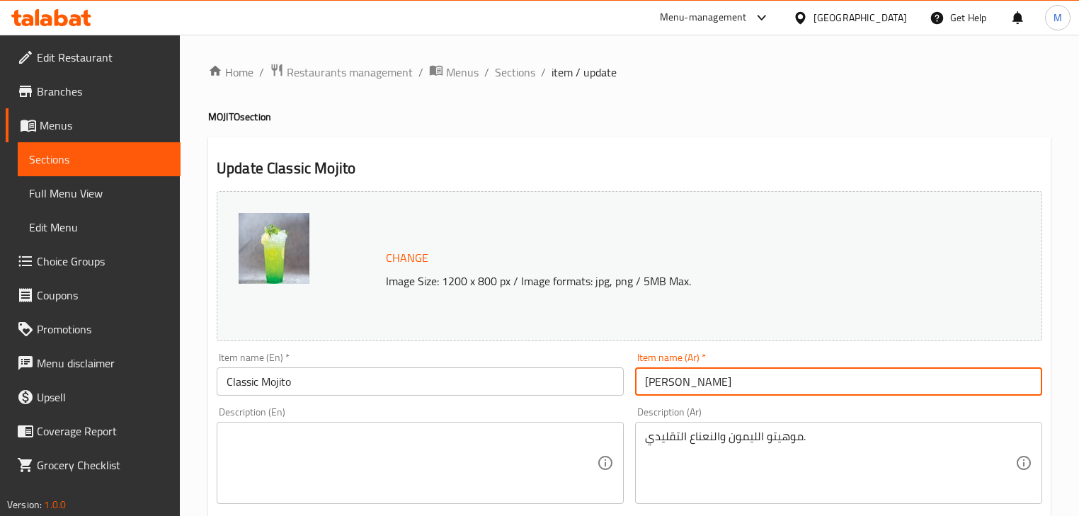
click at [701, 379] on input "[PERSON_NAME]" at bounding box center [838, 381] width 407 height 28
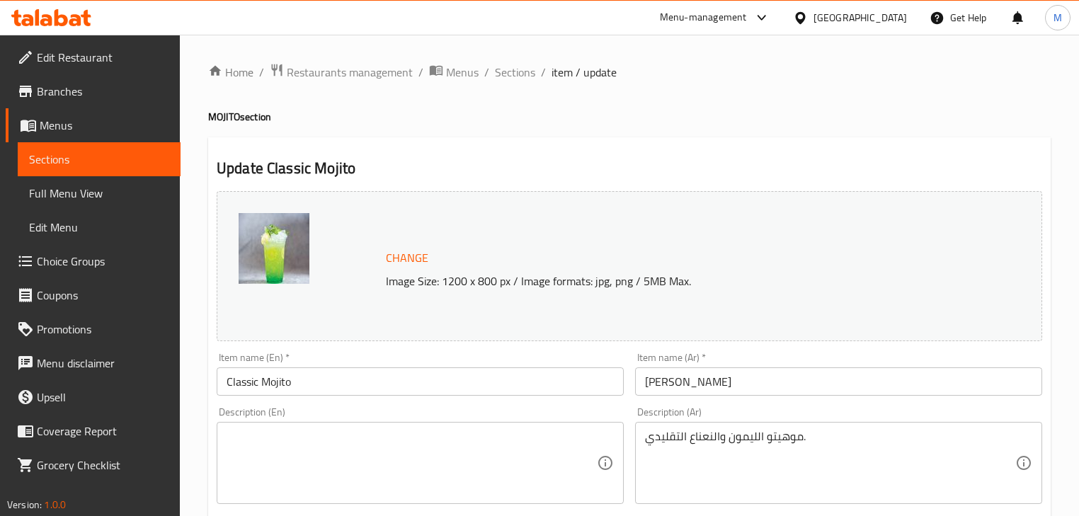
click at [738, 446] on textarea "موهيتو الليمون والنعناع التقليدي." at bounding box center [830, 463] width 370 height 67
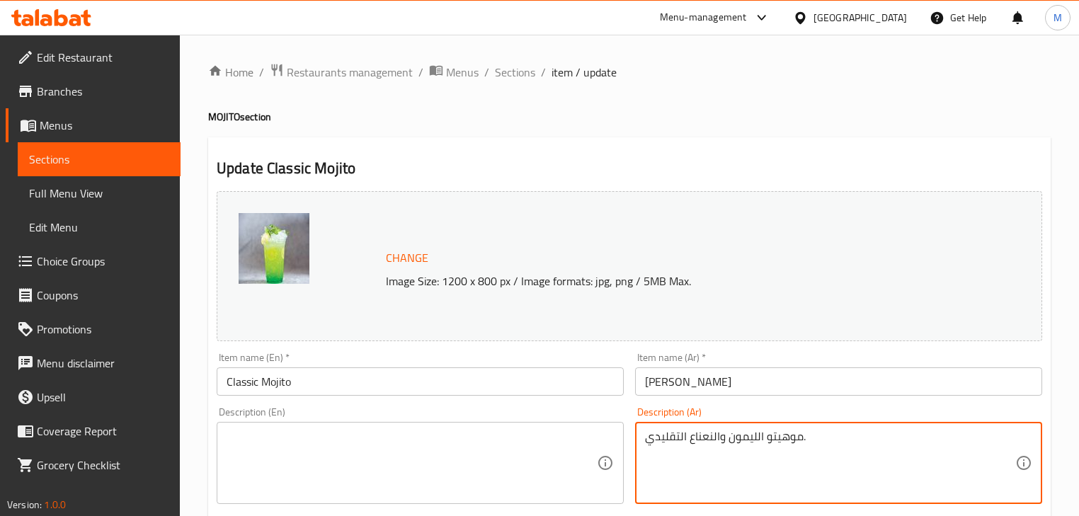
click at [737, 445] on textarea "موهيتو الليمون والنعناع التقليدي." at bounding box center [830, 463] width 370 height 67
click at [425, 459] on textarea at bounding box center [412, 463] width 370 height 67
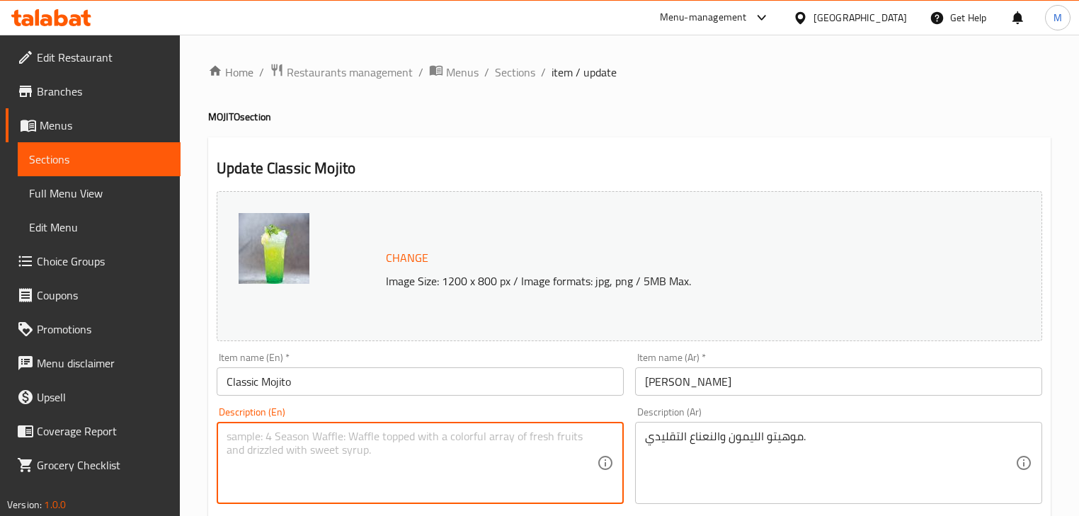
paste textarea "Traditional lemon and mint mojito."
type textarea "Traditional lemon and mint mojito."
click at [447, 382] on input "Classic Mojito" at bounding box center [420, 381] width 407 height 28
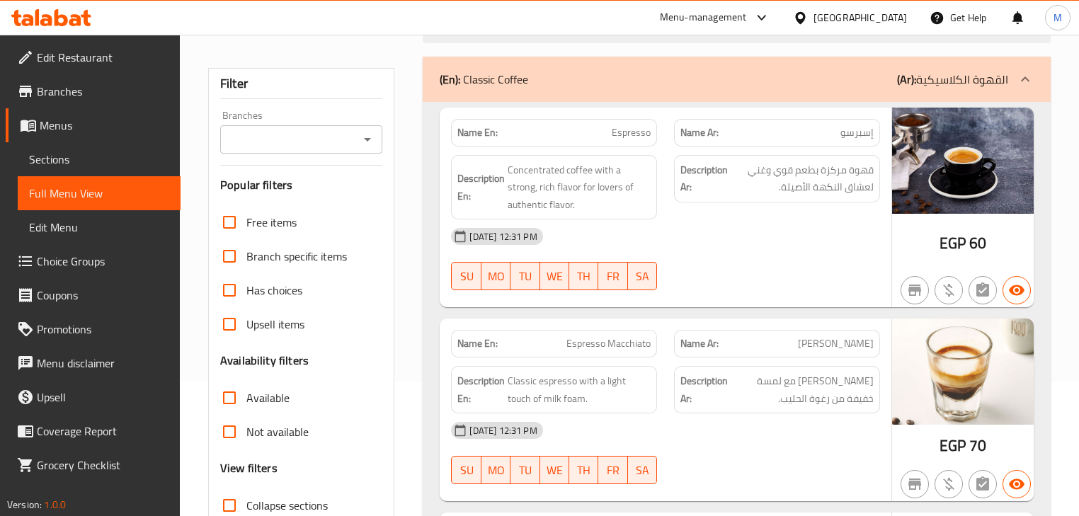
scroll to position [283, 0]
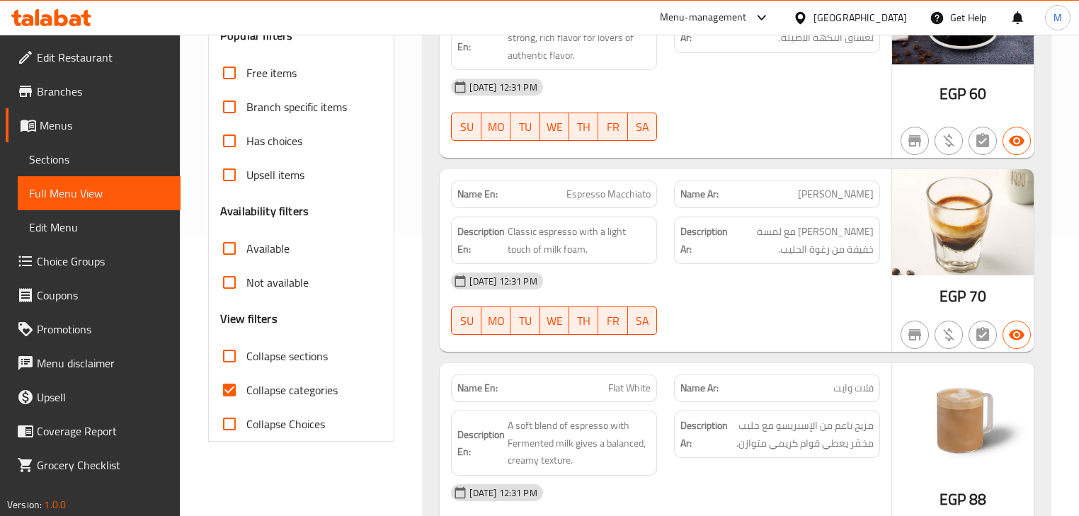
click at [238, 353] on input "Collapse sections" at bounding box center [229, 356] width 34 height 34
checkbox input "true"
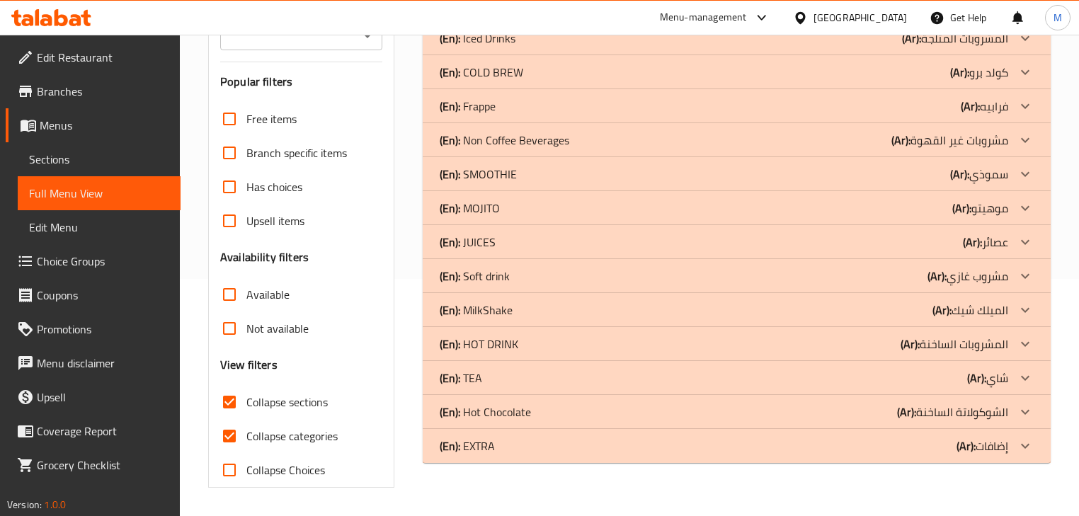
scroll to position [236, 0]
click at [1009, 207] on div at bounding box center [1025, 209] width 34 height 34
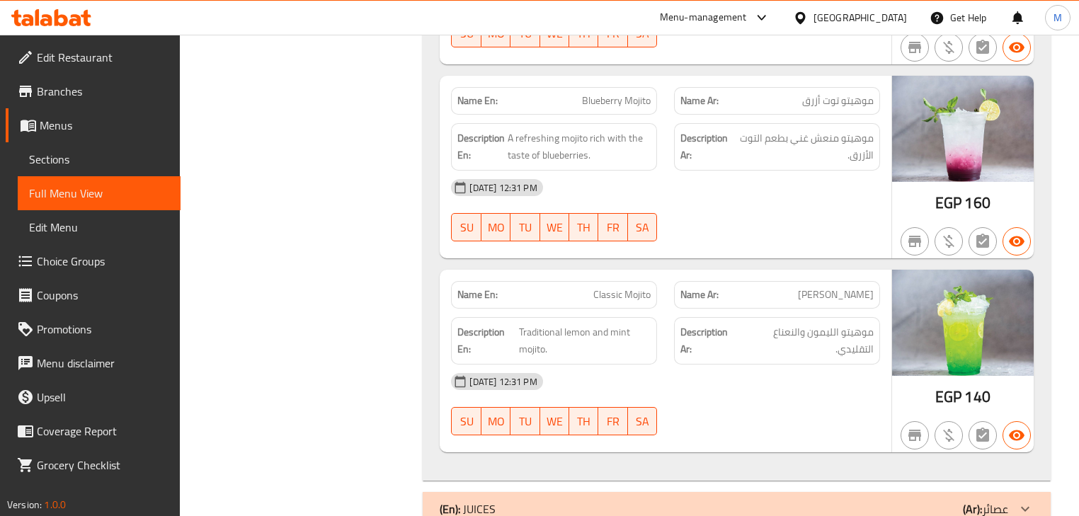
scroll to position [1029, 0]
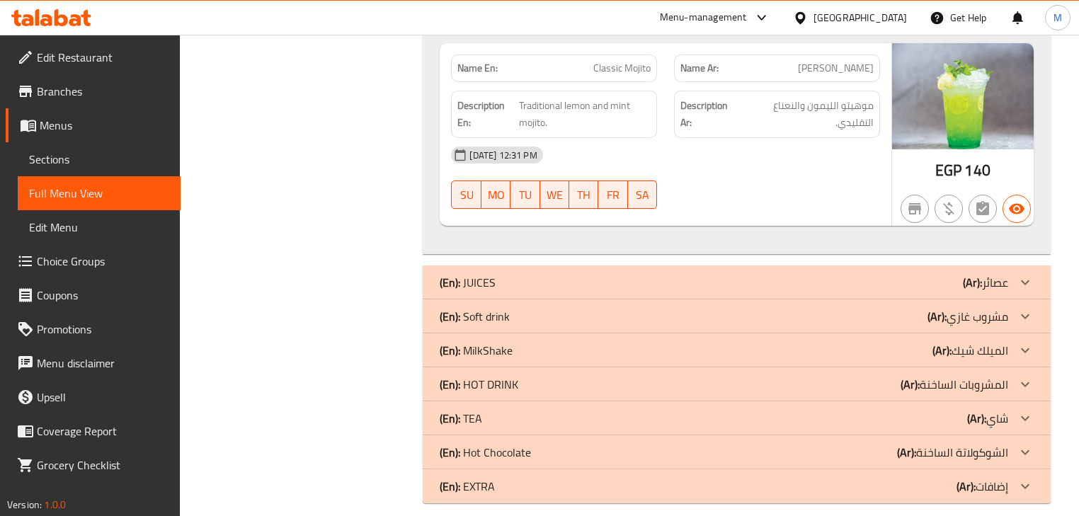
click at [883, 277] on div "(En): JUICES (Ar): عصائر" at bounding box center [724, 282] width 568 height 17
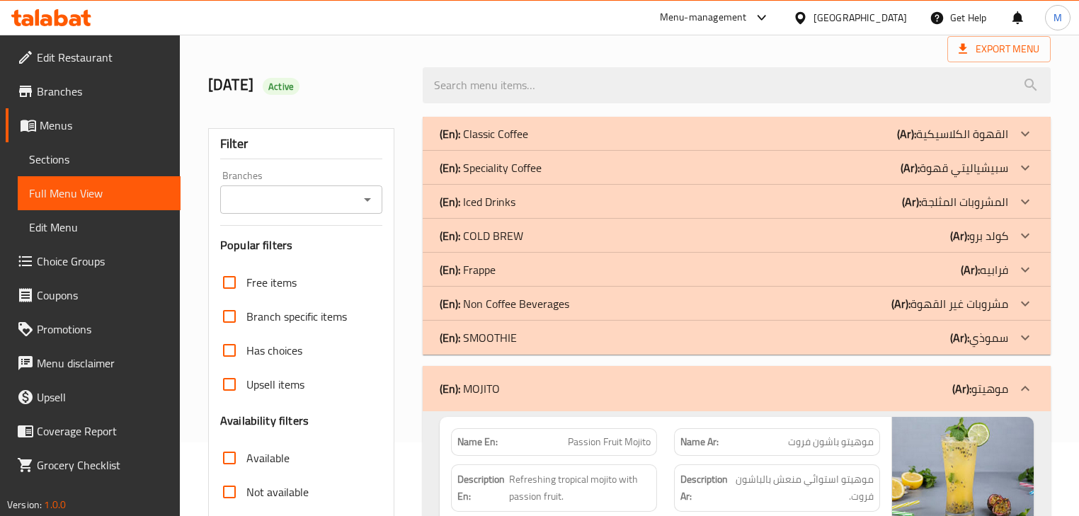
scroll to position [123, 0]
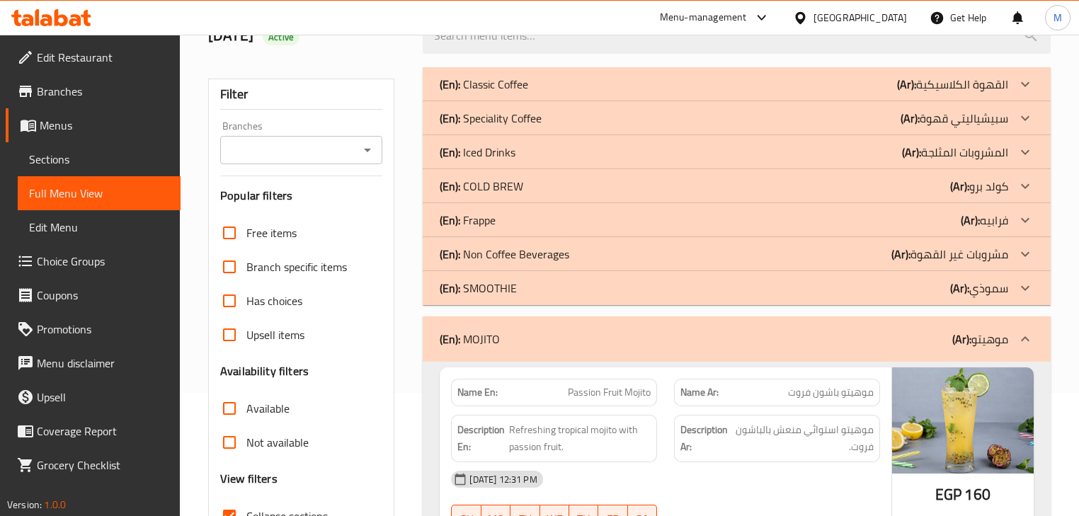
click at [1032, 343] on icon at bounding box center [1025, 339] width 17 height 17
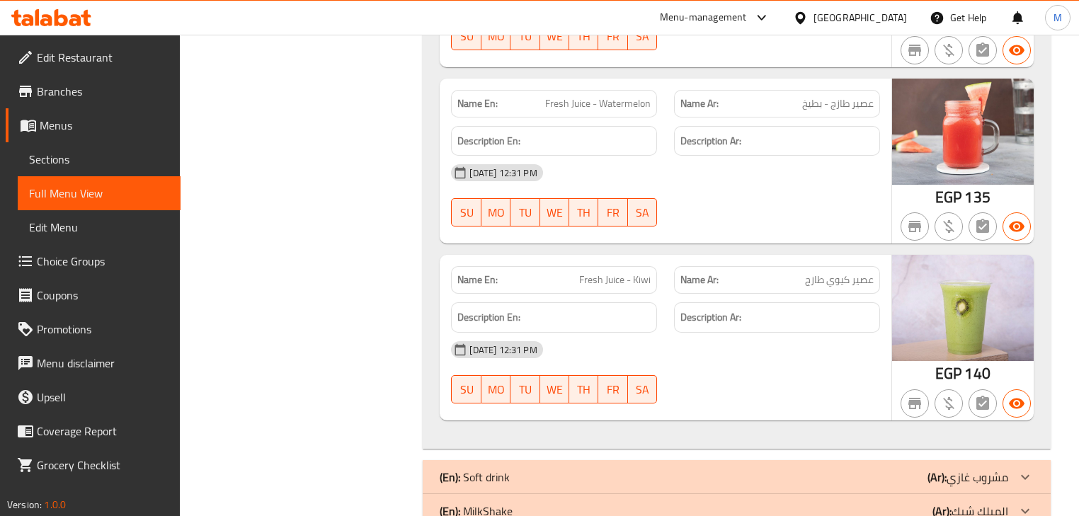
scroll to position [1507, 0]
drag, startPoint x: 654, startPoint y: 268, endPoint x: 581, endPoint y: 215, distance: 90.2
click at [654, 268] on div "Name En: Fresh Juice - Kiwi" at bounding box center [554, 279] width 206 height 28
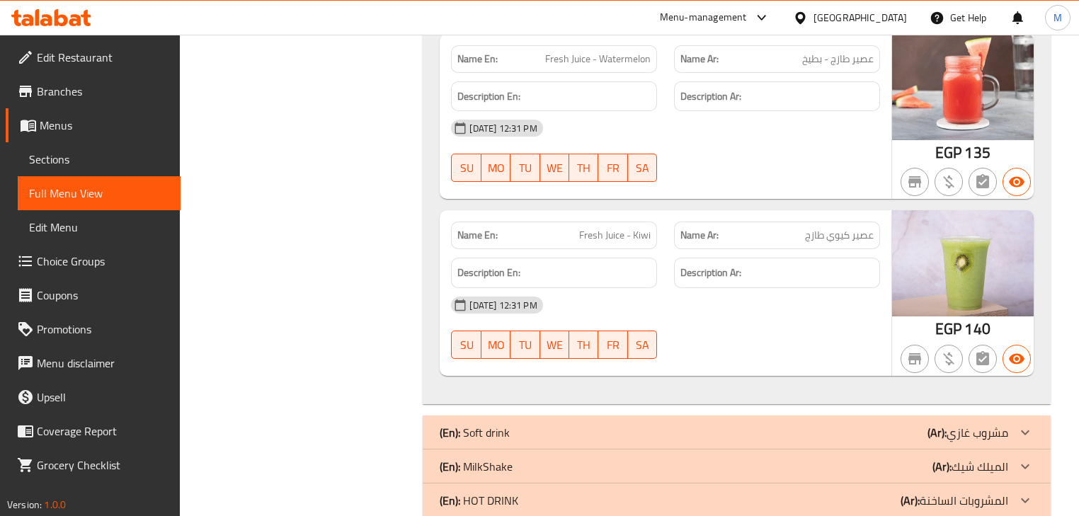
scroll to position [1621, 0]
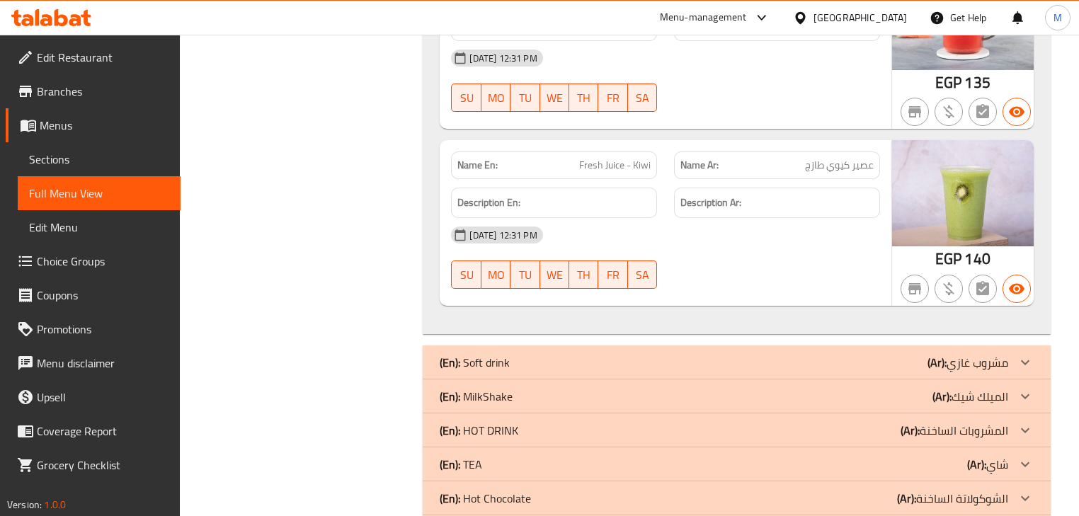
click at [940, 355] on b "(Ar):" at bounding box center [936, 362] width 19 height 21
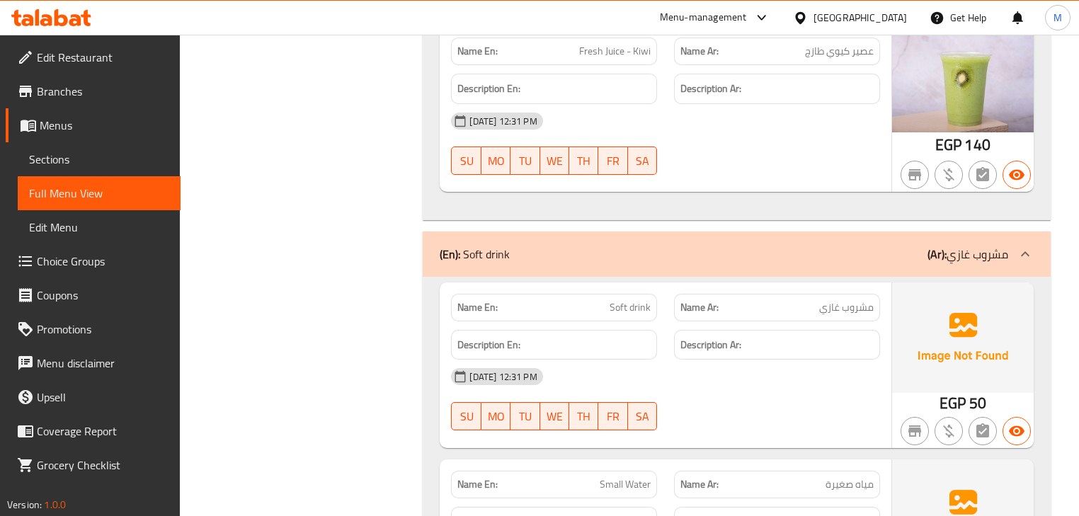
scroll to position [1734, 0]
click at [767, 264] on div "(En): Soft drink (Ar): مشروب غازي" at bounding box center [736, 254] width 627 height 45
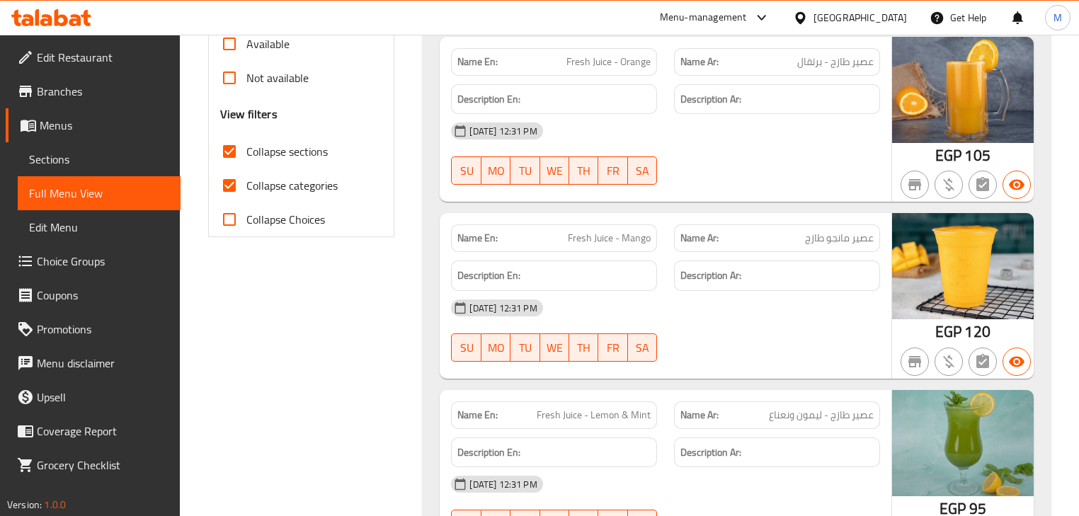
scroll to position [205, 0]
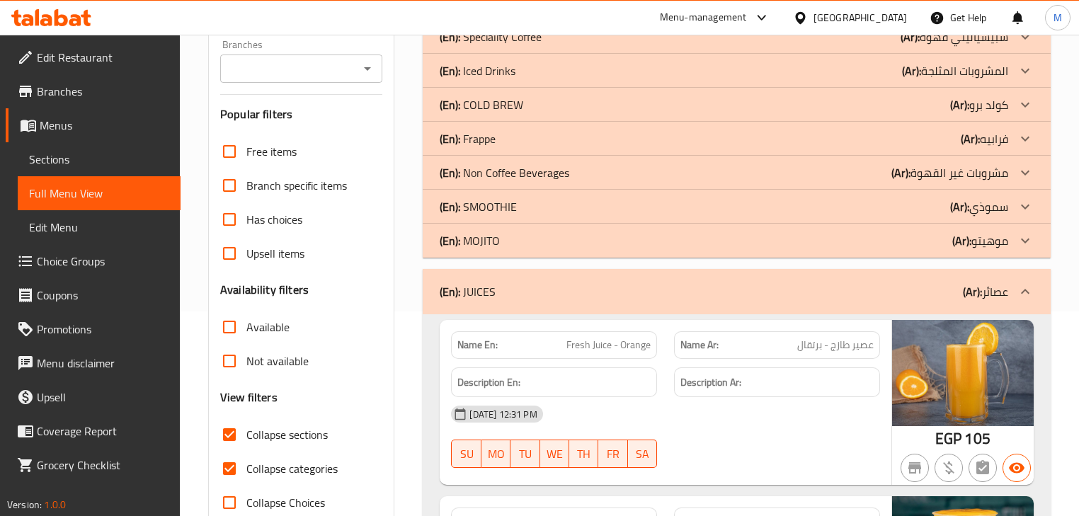
click at [1012, 294] on div at bounding box center [1025, 292] width 34 height 34
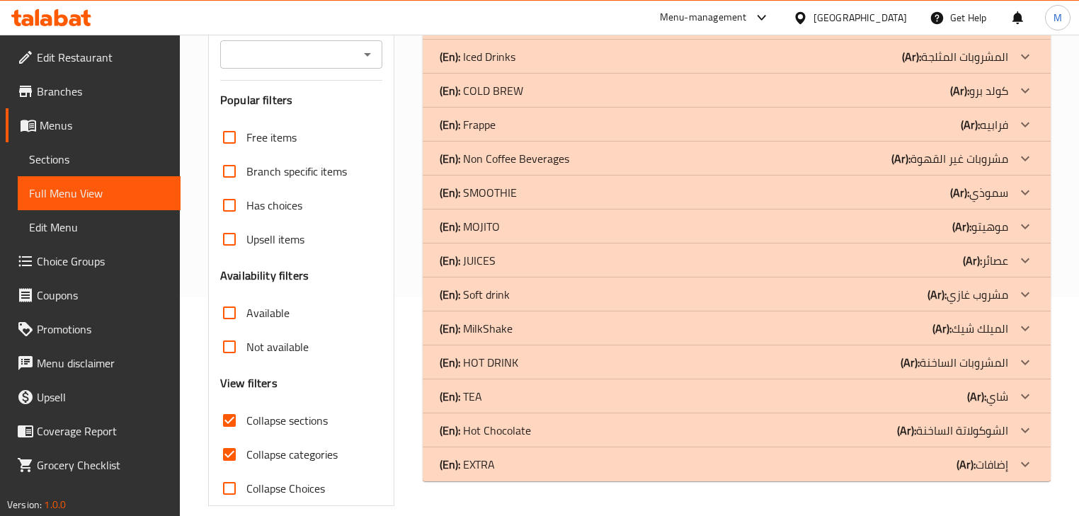
scroll to position [236, 0]
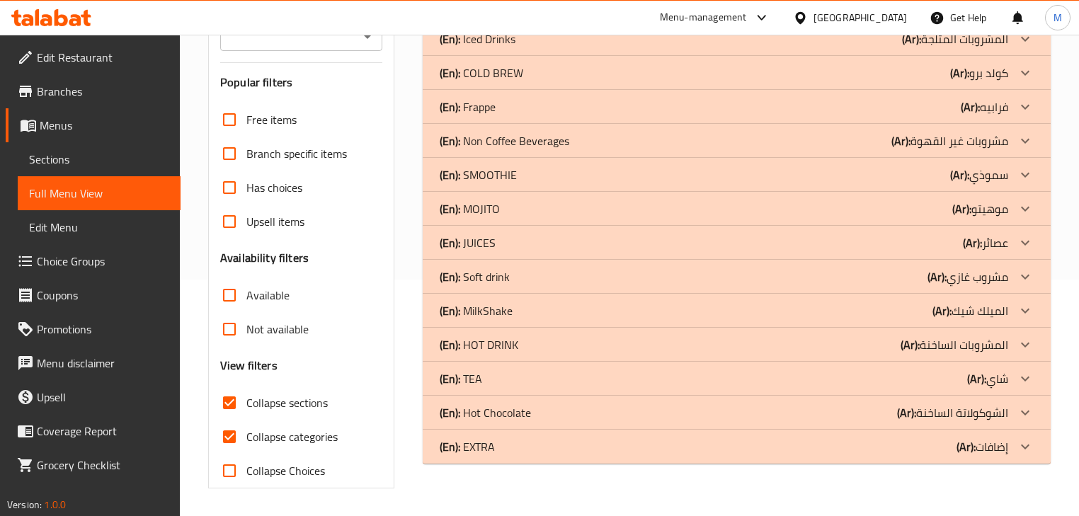
click at [1000, 313] on p "(Ar): الميلك شيك" at bounding box center [970, 310] width 76 height 17
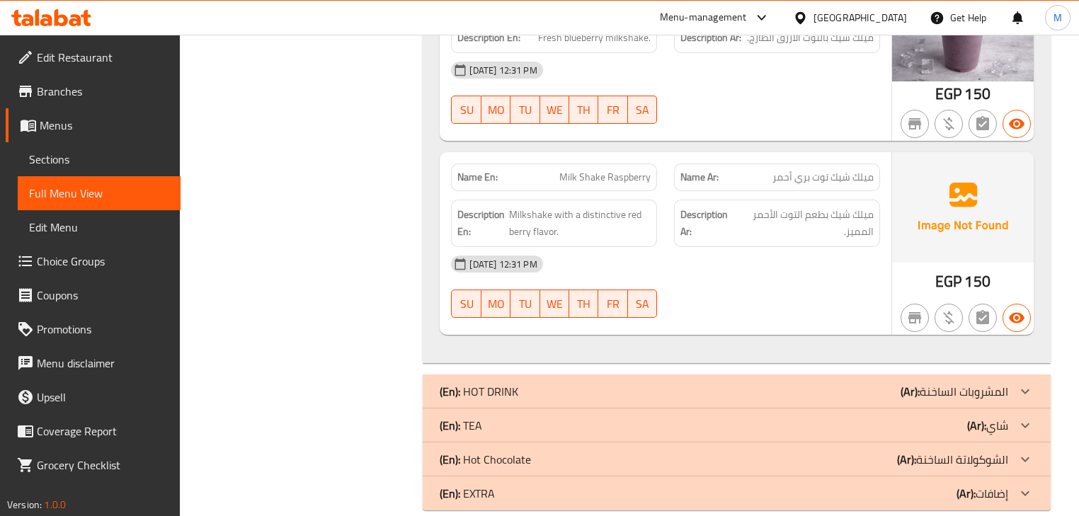
scroll to position [1588, 0]
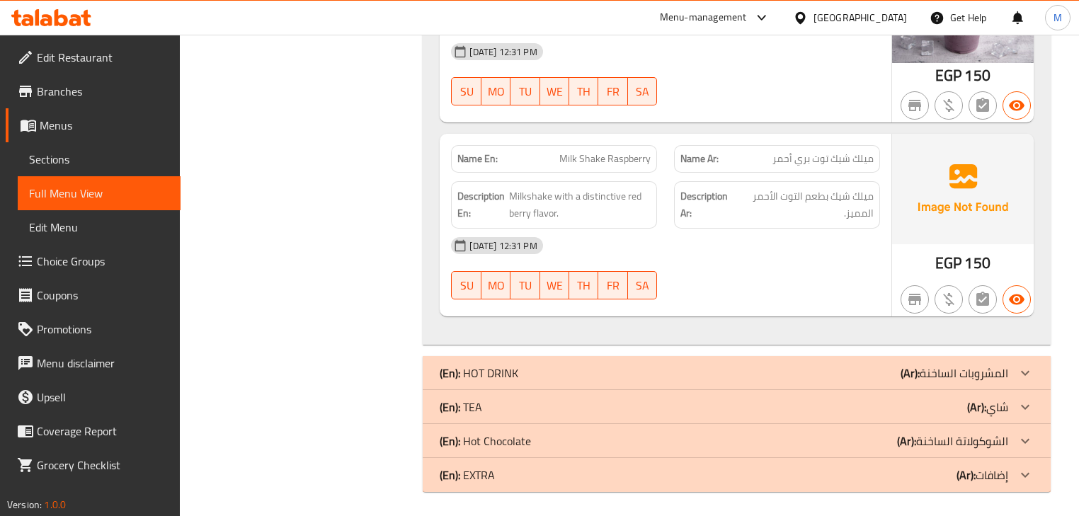
click at [589, 367] on div "(En): HOT DRINK (Ar): المشروبات الساخنة" at bounding box center [724, 373] width 568 height 17
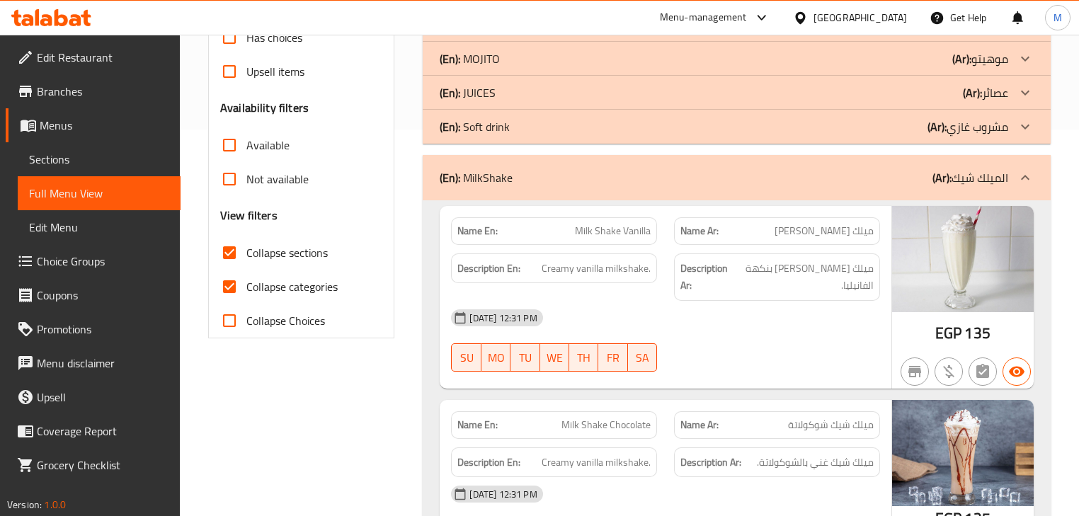
scroll to position [377, 0]
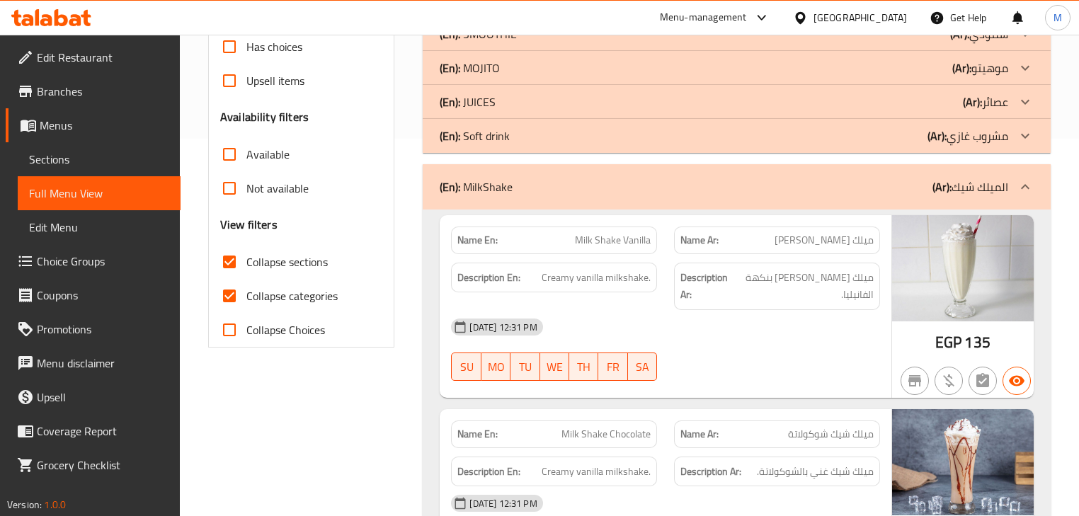
click at [687, 324] on div "28-09-2025 12:31 PM" at bounding box center [665, 327] width 445 height 34
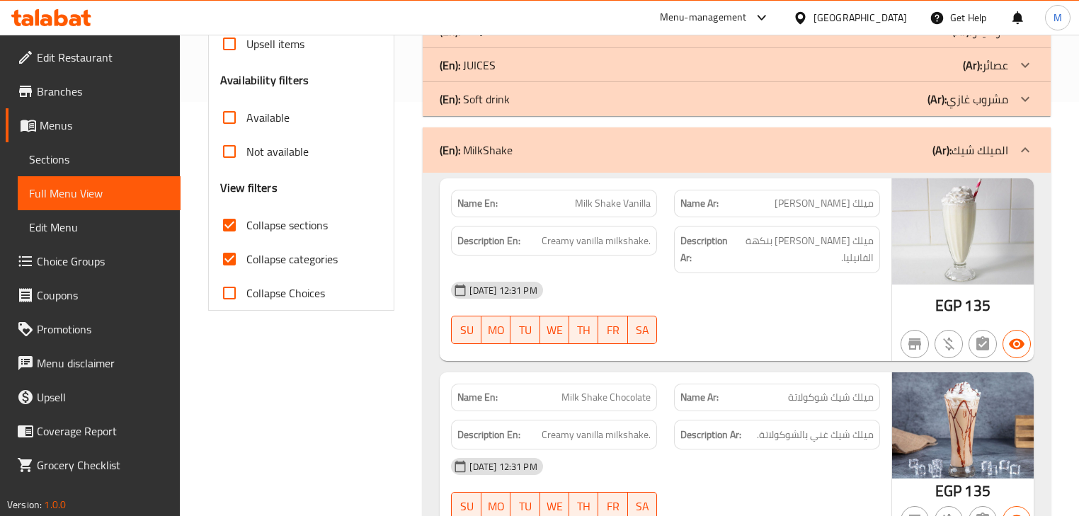
scroll to position [434, 0]
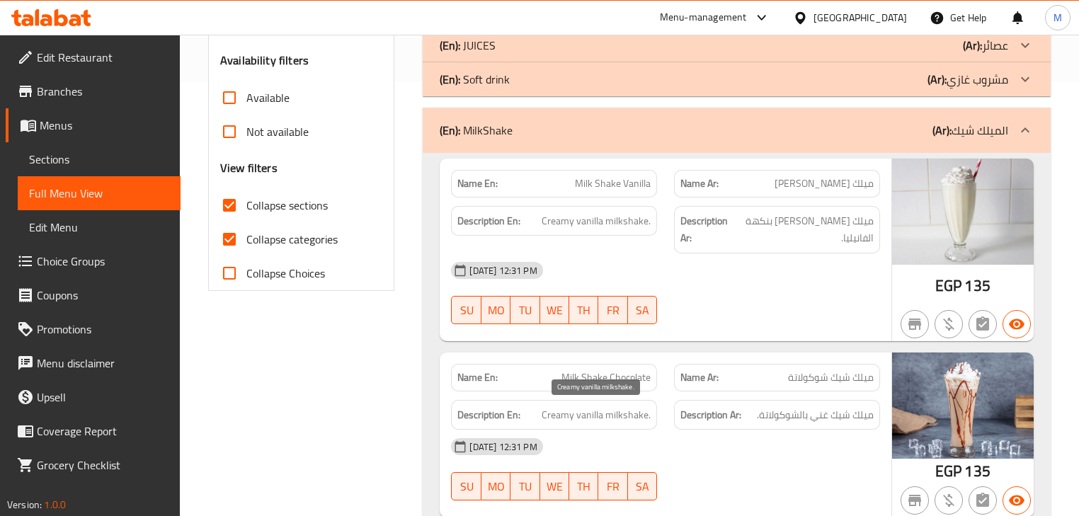
click at [587, 416] on span "Creamy vanilla milkshake." at bounding box center [596, 415] width 109 height 18
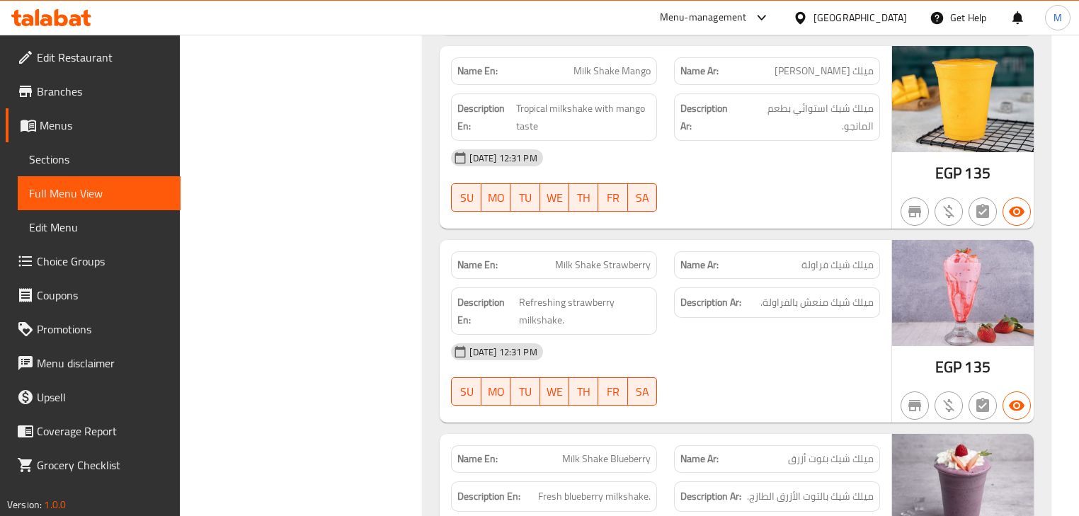
scroll to position [1114, 0]
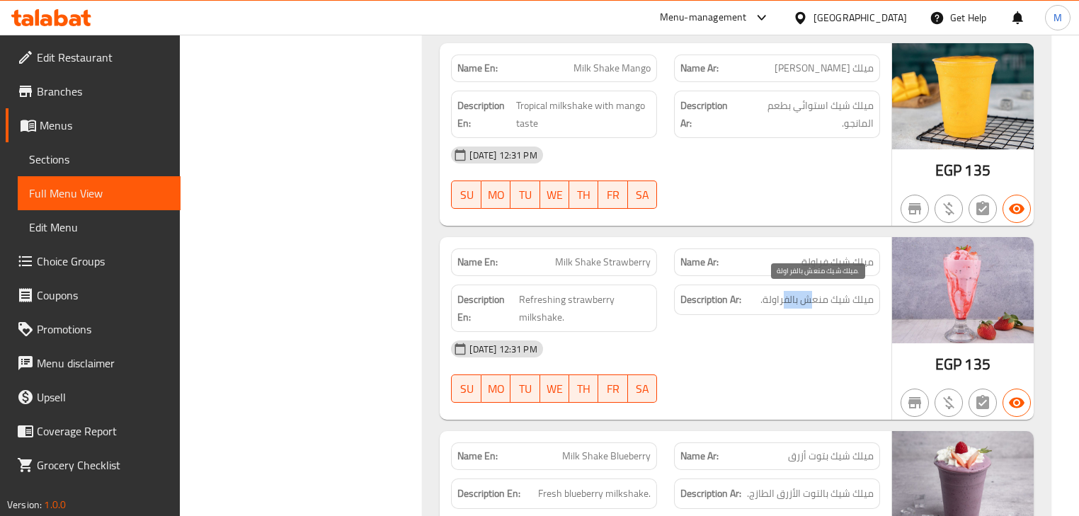
drag, startPoint x: 808, startPoint y: 297, endPoint x: 785, endPoint y: 301, distance: 23.1
click at [785, 301] on span "ميلك شيك منعش بالفراولة." at bounding box center [816, 300] width 113 height 18
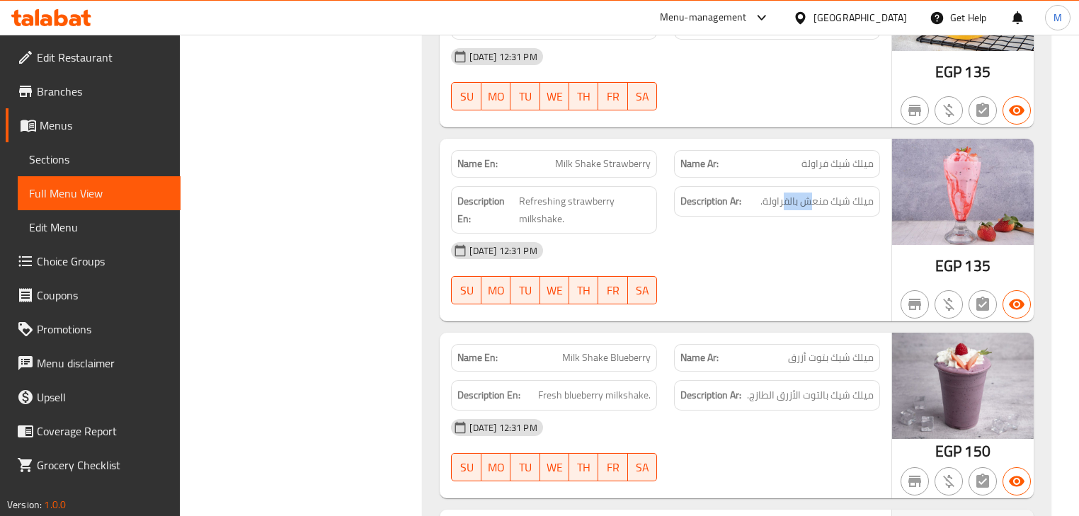
scroll to position [1227, 0]
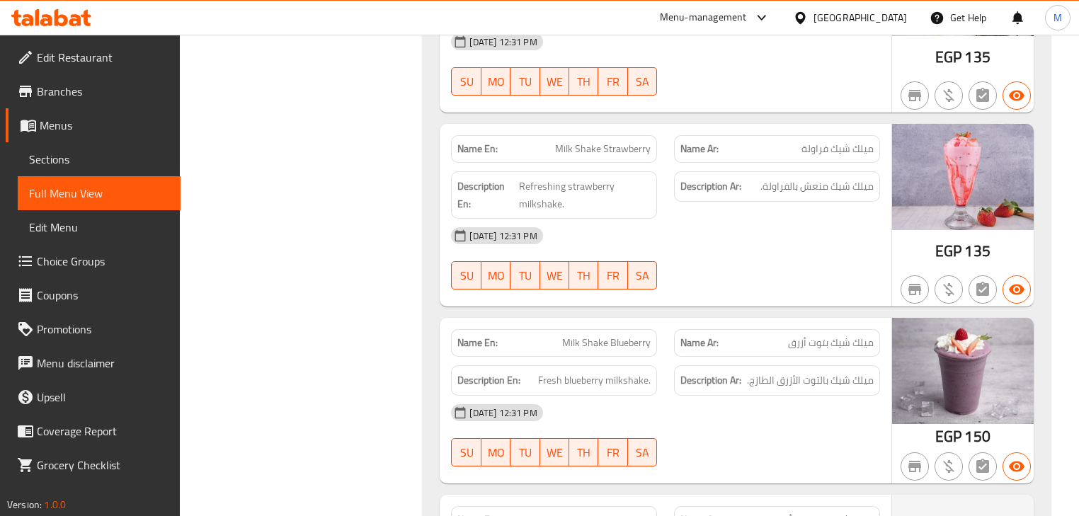
click at [314, 299] on div "Filter Branches Branches Popular filters Free items Branch specific items Has c…" at bounding box center [307, 125] width 215 height 2340
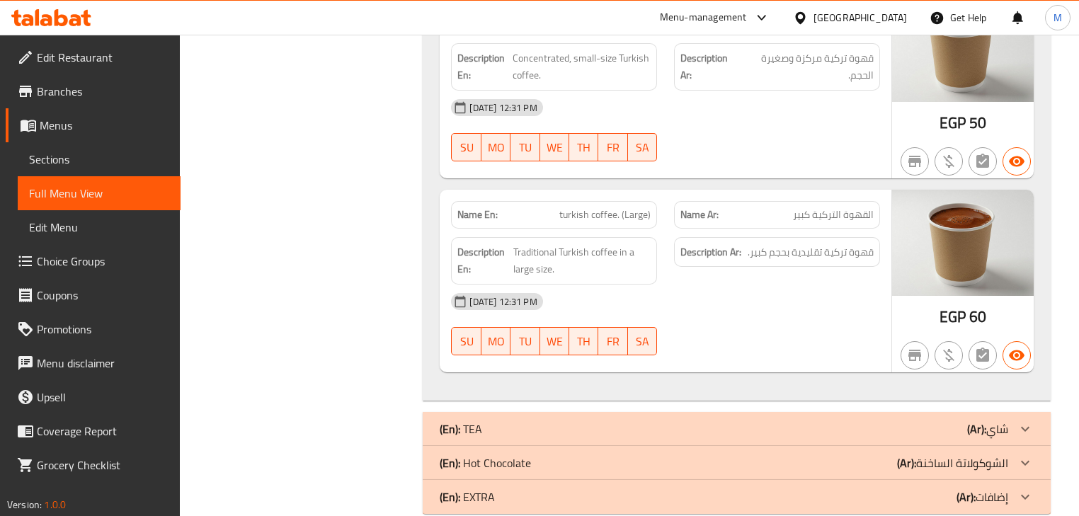
scroll to position [2020, 0]
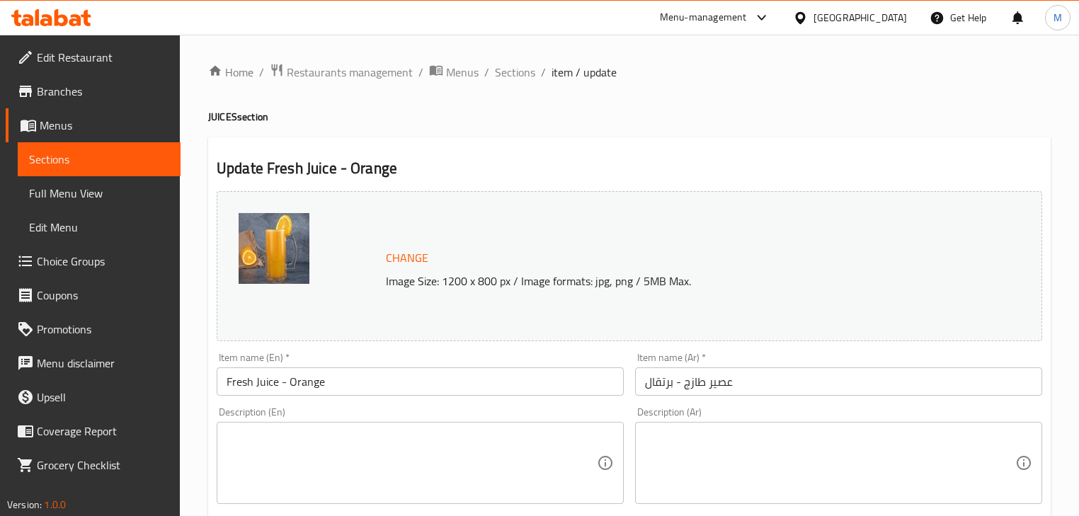
click at [756, 387] on input "عصير طازج - برتقال" at bounding box center [838, 381] width 407 height 28
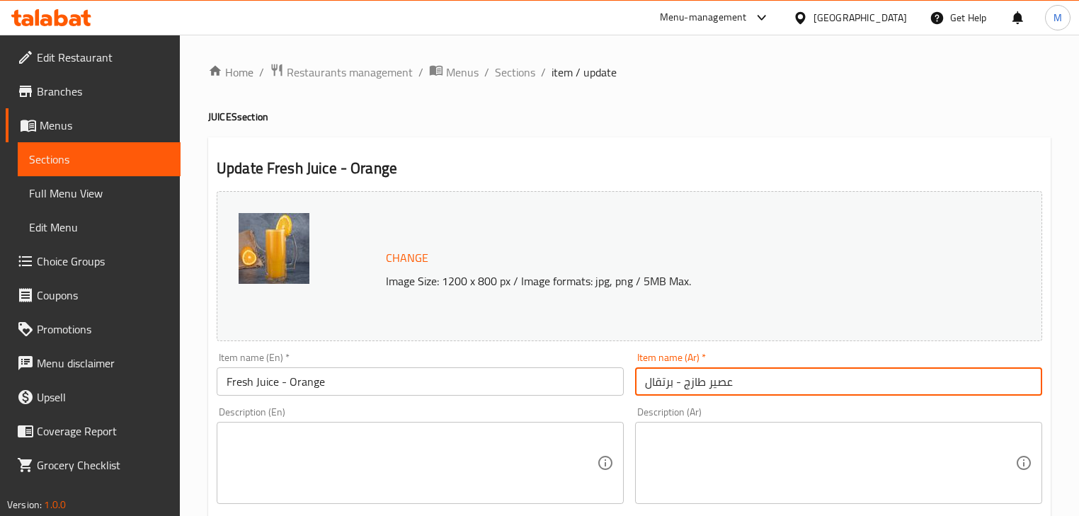
click at [669, 388] on input "عصير طازج - برتقال" at bounding box center [838, 381] width 407 height 28
click at [669, 387] on input "عصير طازج - برتقال" at bounding box center [838, 381] width 407 height 28
click at [707, 382] on input "عصير طازج - برتقال" at bounding box center [838, 381] width 407 height 28
paste input "برتقال"
click at [737, 384] on input "عصيربرتقال طازج - برتقال" at bounding box center [838, 381] width 407 height 28
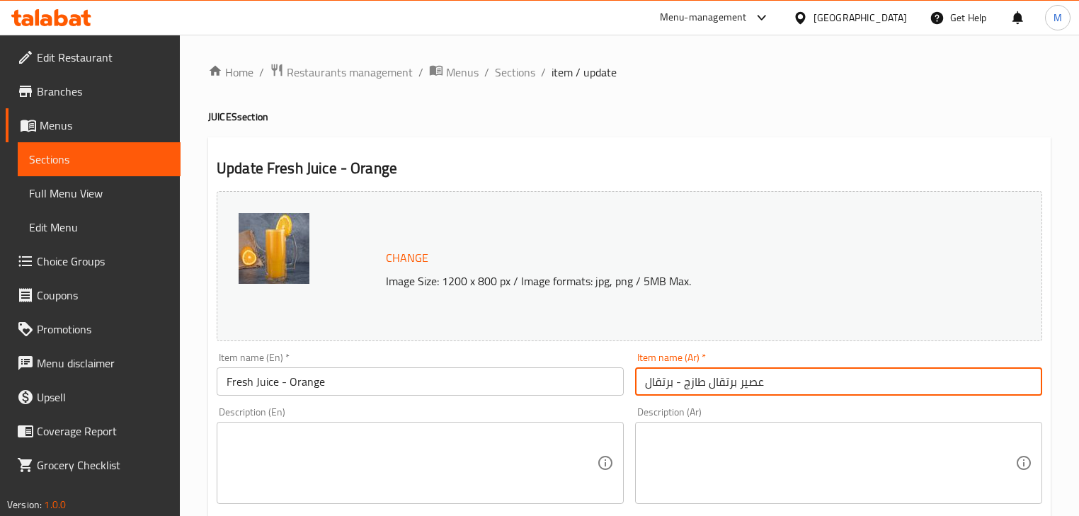
drag, startPoint x: 677, startPoint y: 388, endPoint x: 569, endPoint y: 391, distance: 107.7
click at [586, 389] on div "Change Image Size: 1200 x 800 px / Image formats: jpg, png / 5MB Max. Item name…" at bounding box center [629, 500] width 837 height 631
type input "عصير برتقال طازج"
click at [300, 385] on input "Fresh Juice - Orange" at bounding box center [420, 381] width 407 height 28
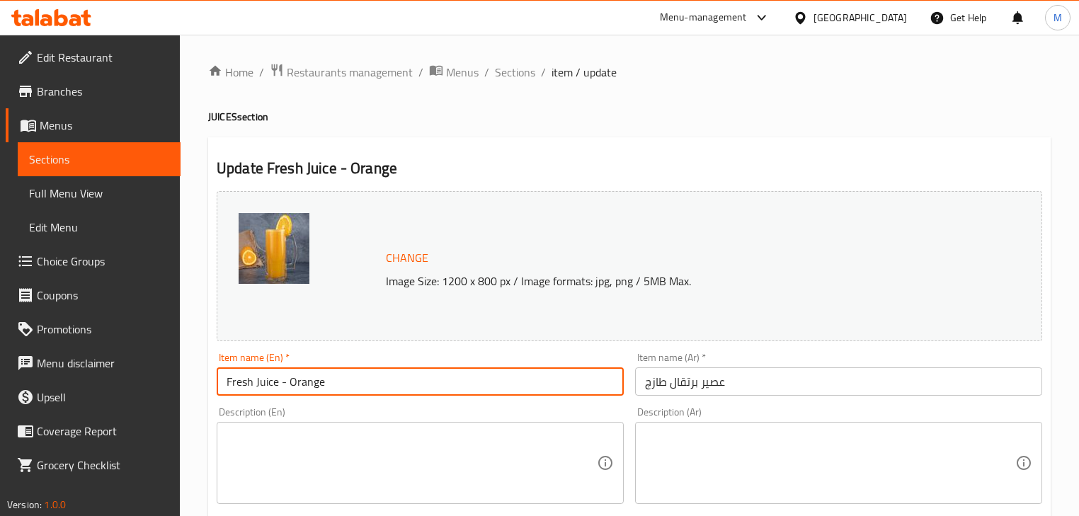
click at [300, 385] on input "Fresh Juice - Orange" at bounding box center [420, 381] width 407 height 28
click at [255, 382] on input "Fresh Juice" at bounding box center [420, 381] width 407 height 28
paste input "Orange"
click at [345, 385] on input "Fresh Orange Juice" at bounding box center [420, 381] width 407 height 28
type input "Fresh Orange Juice"
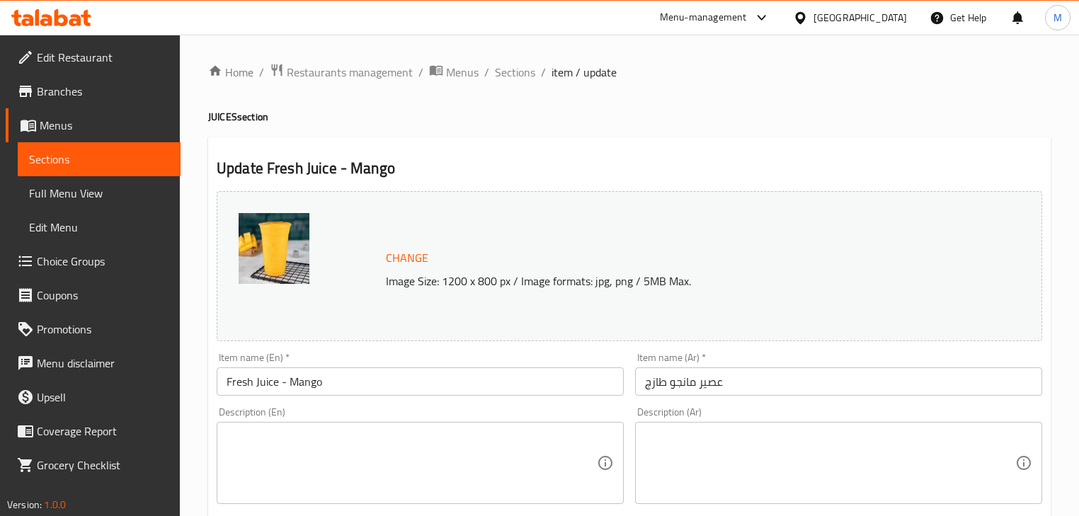
click at [309, 376] on input "Fresh Juice - Mango" at bounding box center [420, 381] width 407 height 28
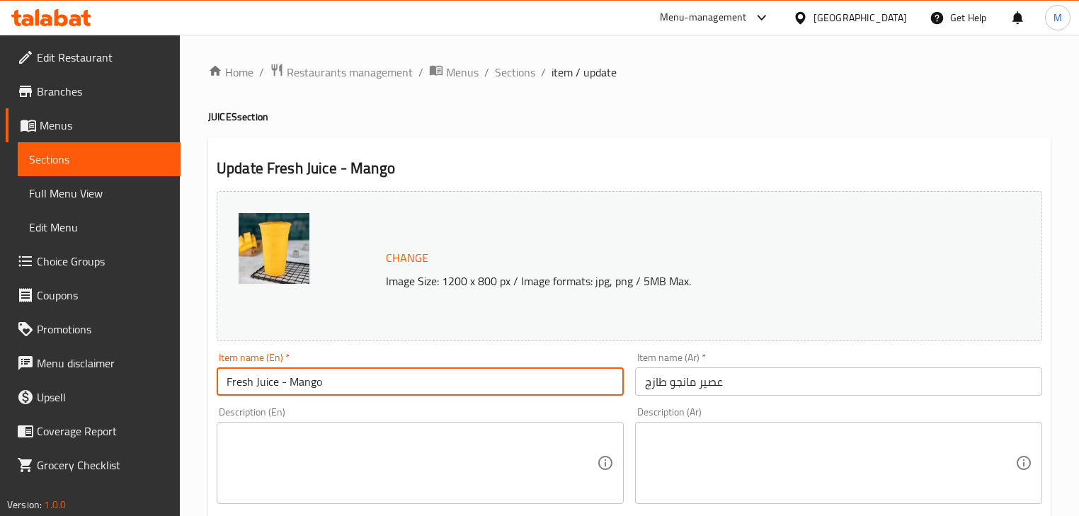
click at [309, 376] on input "Fresh Juice - Mango" at bounding box center [420, 381] width 407 height 28
drag, startPoint x: 250, startPoint y: 384, endPoint x: 267, endPoint y: 399, distance: 23.1
click at [251, 384] on input "Fresh Juice" at bounding box center [420, 381] width 407 height 28
paste input "Mango"
type input "Fresh Mango Juice"
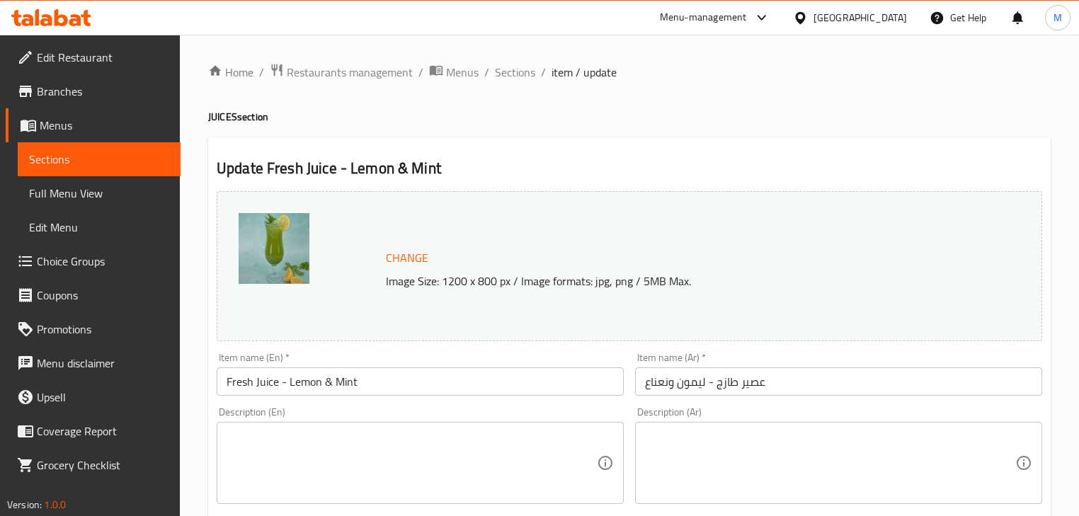
click at [709, 377] on input "عصير طازج - ليمون ونعناع" at bounding box center [838, 381] width 407 height 28
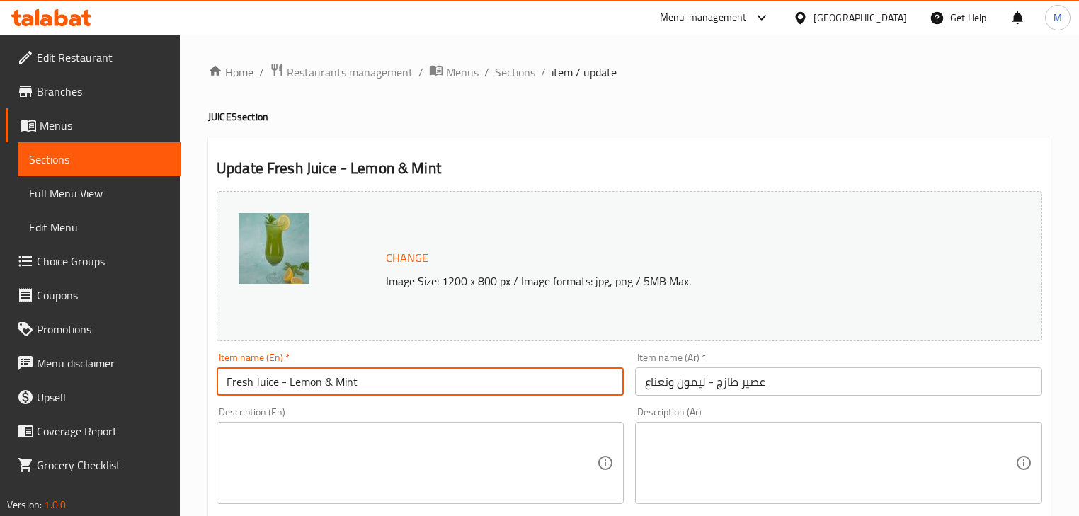
drag, startPoint x: 362, startPoint y: 388, endPoint x: 289, endPoint y: 393, distance: 73.8
click at [289, 393] on input "Fresh Juice - Lemon & Mint" at bounding box center [420, 381] width 407 height 28
click at [255, 390] on input "Fresh Juice - Lemon & Mint" at bounding box center [420, 381] width 407 height 28
paste input "Lemon & Mint"
drag, startPoint x: 350, startPoint y: 387, endPoint x: 481, endPoint y: 385, distance: 131.0
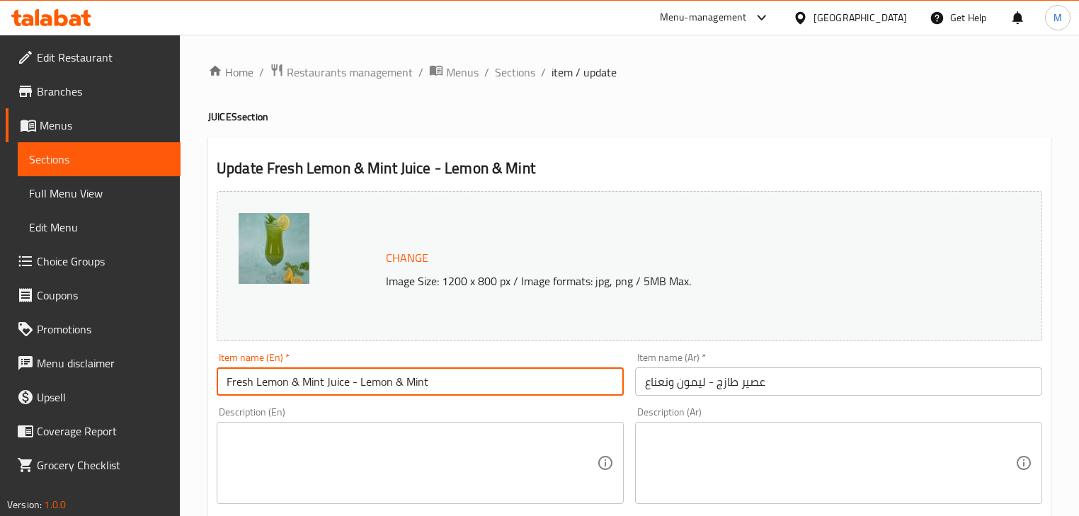
click at [453, 385] on input "Fresh Lemon & Mint Juice - Lemon & Mint" at bounding box center [420, 381] width 407 height 28
type input "Fresh Lemon & Mint Juice"
click at [748, 387] on input "عصير طازج - ليمون ونعناع" at bounding box center [838, 381] width 407 height 28
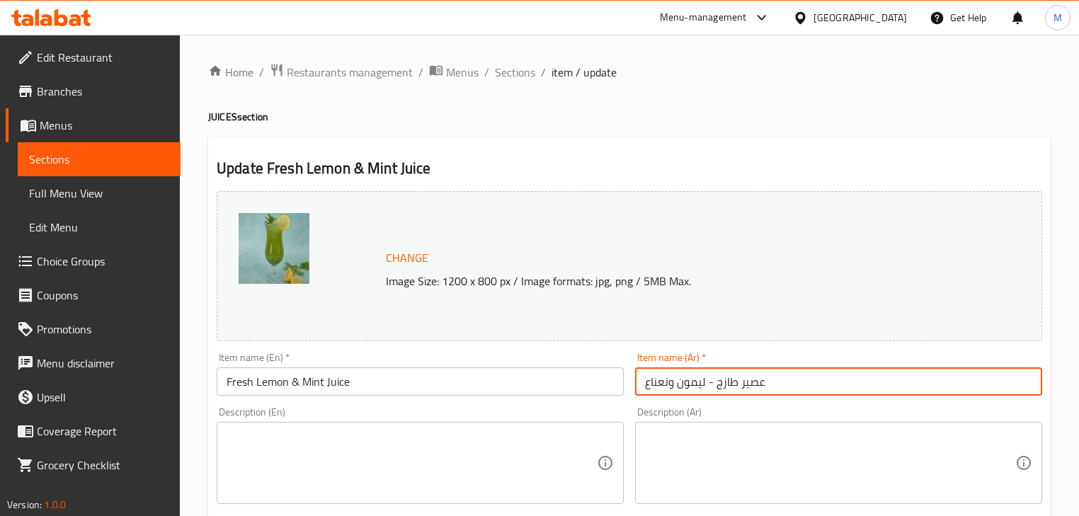
drag, startPoint x: 707, startPoint y: 386, endPoint x: 627, endPoint y: 401, distance: 81.4
click at [627, 401] on div "Change Image Size: 1200 x 800 px / Image formats: jpg, png / 5MB Max. Item name…" at bounding box center [629, 500] width 837 height 631
click at [737, 389] on input "عصير طازج - ليمون ونعناع" at bounding box center [838, 381] width 407 height 28
paste input "ليمون ونعناع"
drag, startPoint x: 714, startPoint y: 385, endPoint x: 614, endPoint y: 400, distance: 101.6
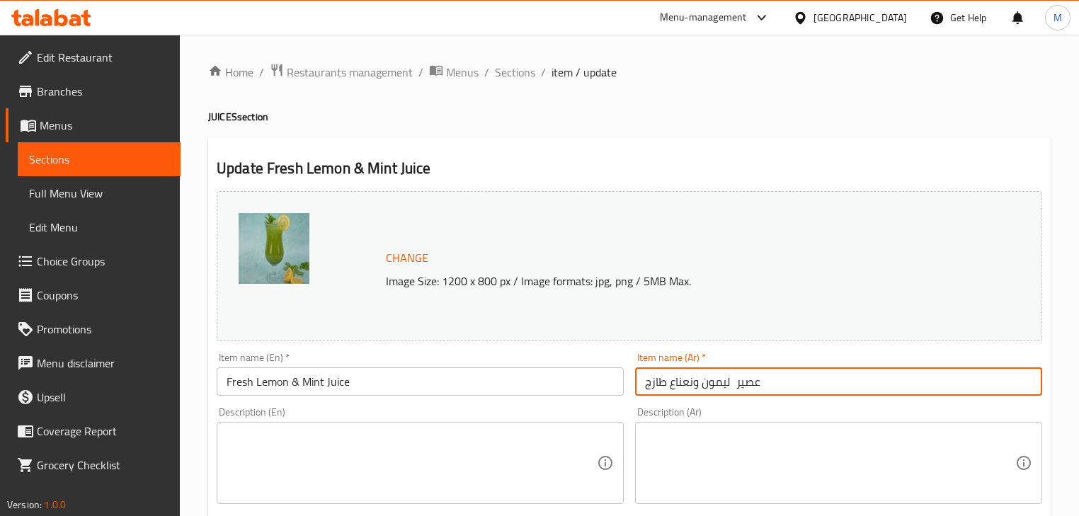
click at [614, 400] on div "Change Image Size: 1200 x 800 px / Image formats: jpg, png / 5MB Max. Item name…" at bounding box center [629, 500] width 837 height 631
click at [584, 390] on input "Fresh Lemon & Mint Juice" at bounding box center [420, 381] width 407 height 28
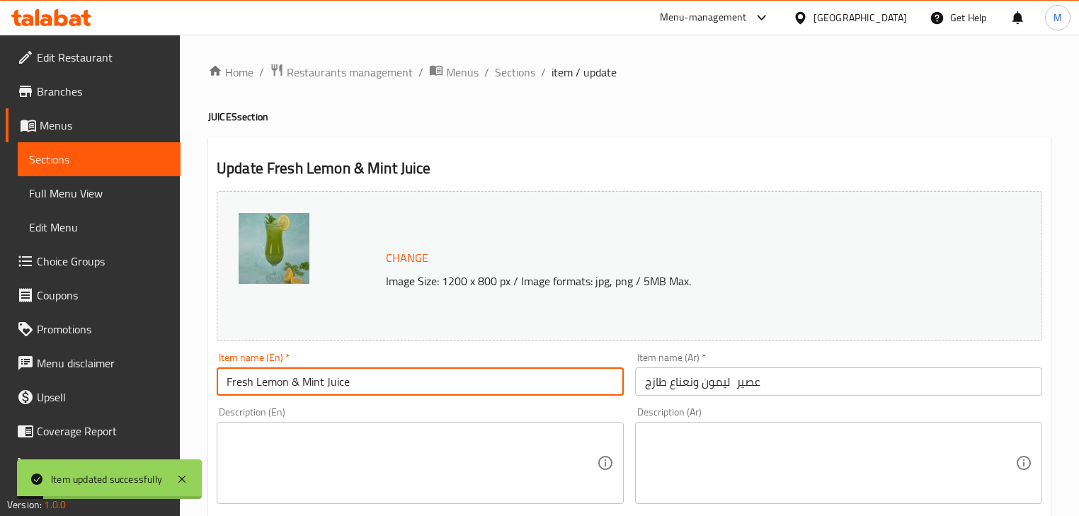
click at [731, 391] on input "عصير ليمون ونعناع طازج" at bounding box center [838, 381] width 407 height 28
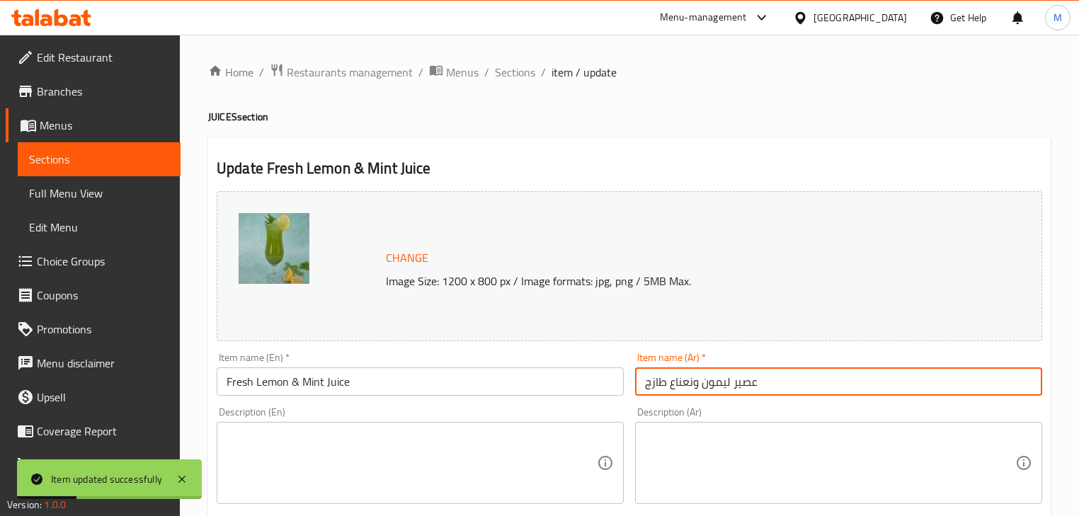
type input "عصير ليمون ونعناع طازج"
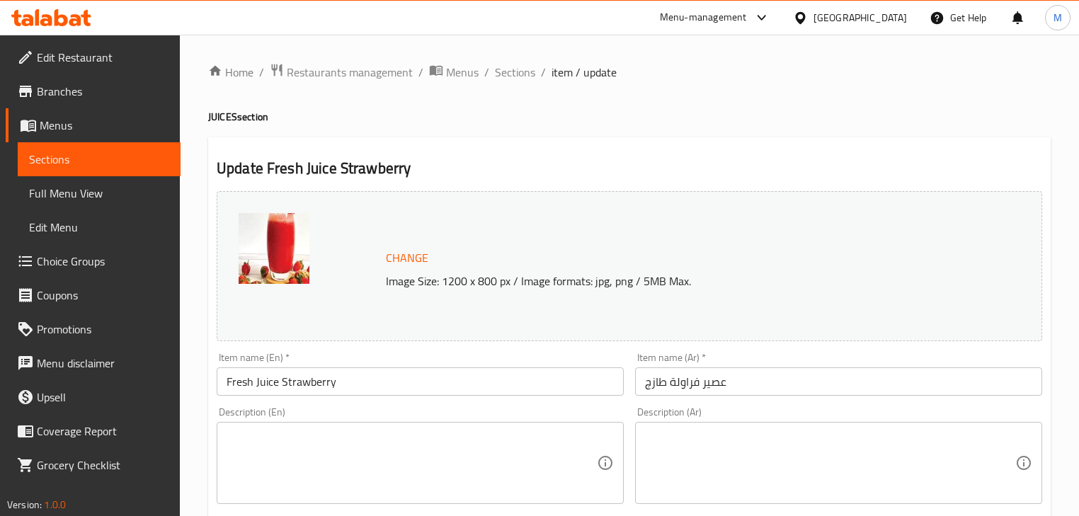
click at [312, 390] on input "Fresh Juice Strawberry" at bounding box center [420, 381] width 407 height 28
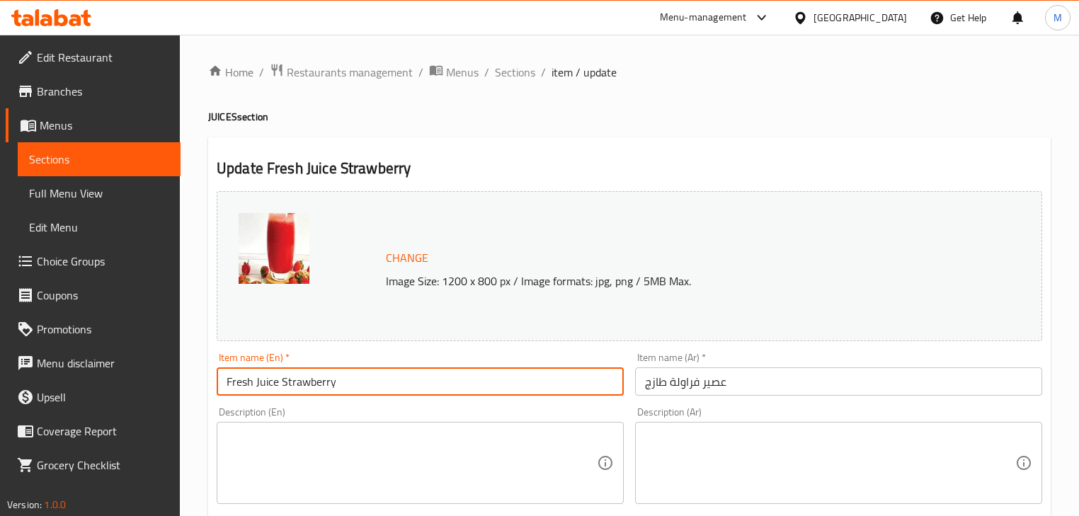
click at [312, 390] on input "Fresh Juice Strawberry" at bounding box center [420, 381] width 407 height 28
click at [253, 382] on input "Fresh Juice" at bounding box center [420, 381] width 407 height 28
paste input "Strawberry"
type input "Fresh Strawberry Juice"
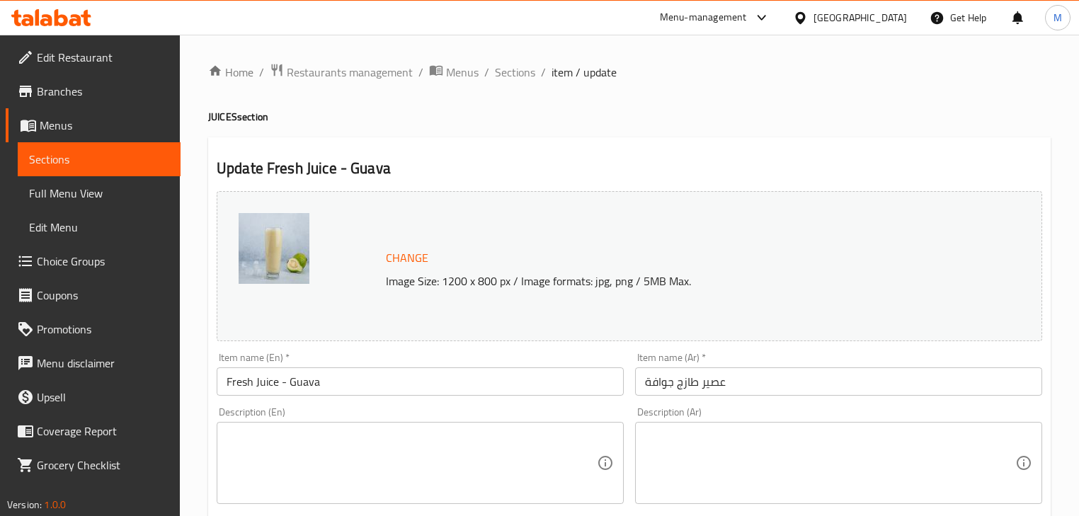
click at [302, 387] on input "Fresh Juice - Guava" at bounding box center [420, 381] width 407 height 28
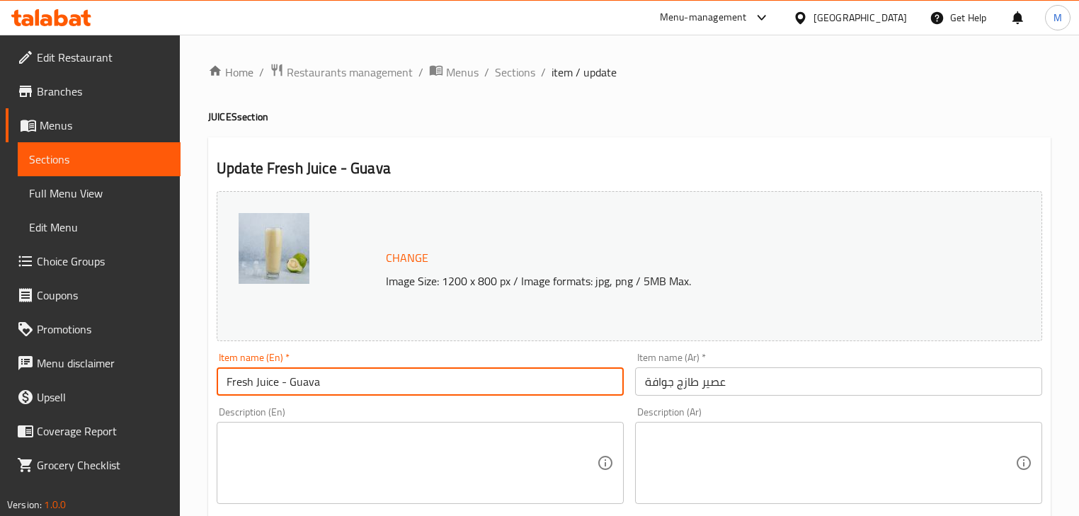
click at [301, 387] on input "Fresh Juice - Guava" at bounding box center [420, 381] width 407 height 28
click at [253, 388] on input "Fresh Juice" at bounding box center [420, 381] width 407 height 28
paste input "Guava"
click at [254, 389] on input "FreshGuava Juice" at bounding box center [420, 381] width 407 height 28
type input "Fresh Guava Juice"
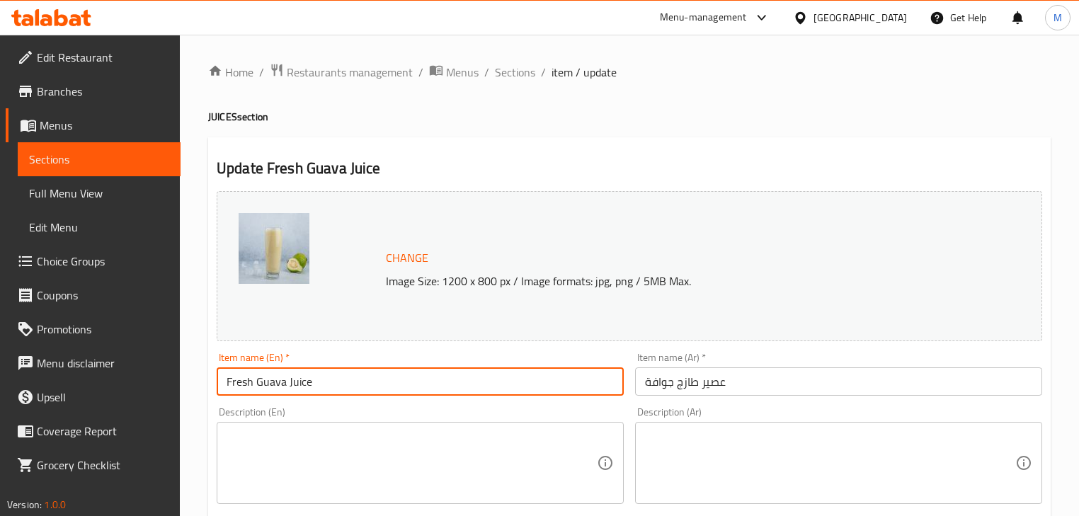
click at [689, 388] on input "عصير طازج جوافة" at bounding box center [838, 381] width 407 height 28
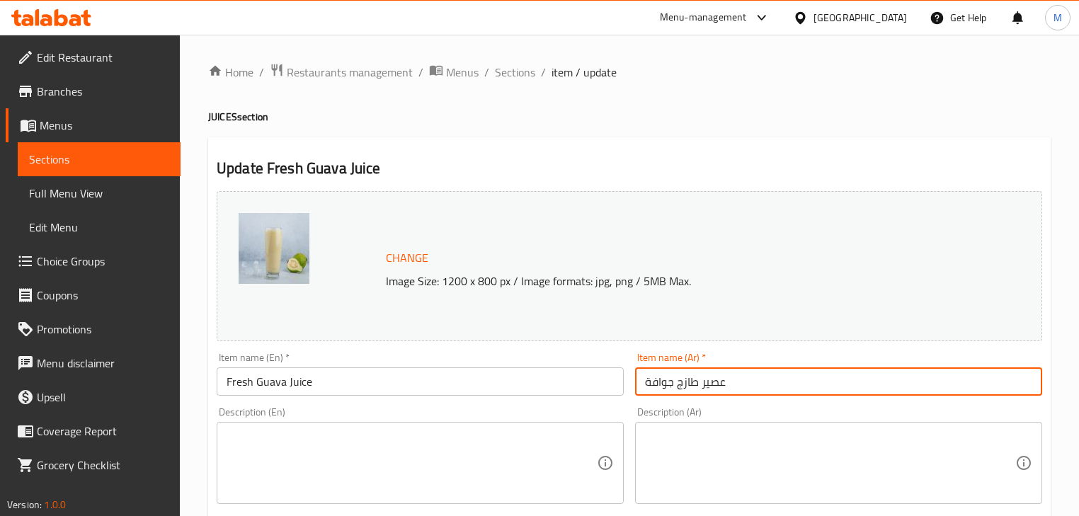
click at [656, 382] on input "عصير طازج جوافة" at bounding box center [838, 381] width 407 height 28
click at [670, 389] on input "عصير طازج" at bounding box center [838, 381] width 407 height 28
paste input "جوافة"
type input "عصير جوافة طازج"
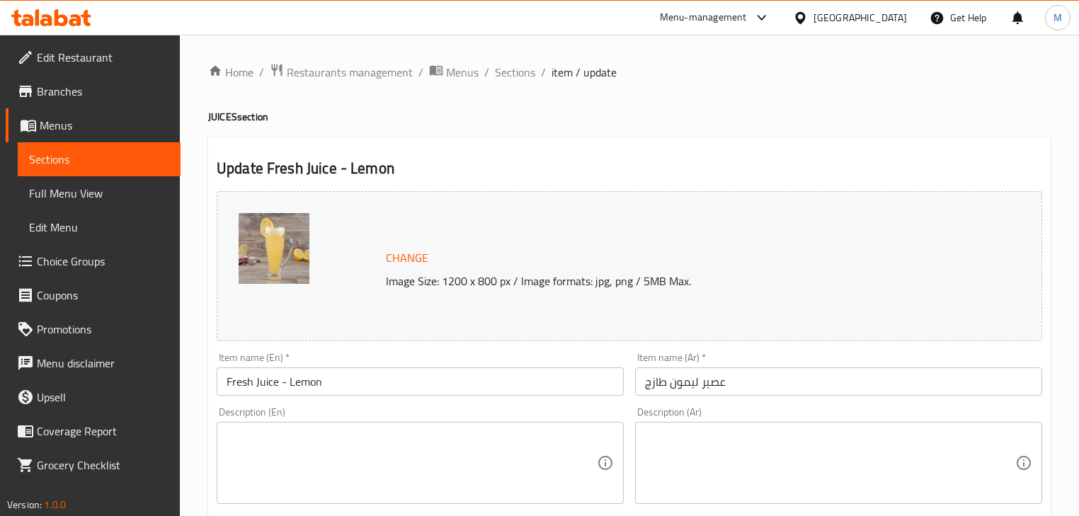
click at [299, 385] on input "Fresh Juice - Lemon" at bounding box center [420, 381] width 407 height 28
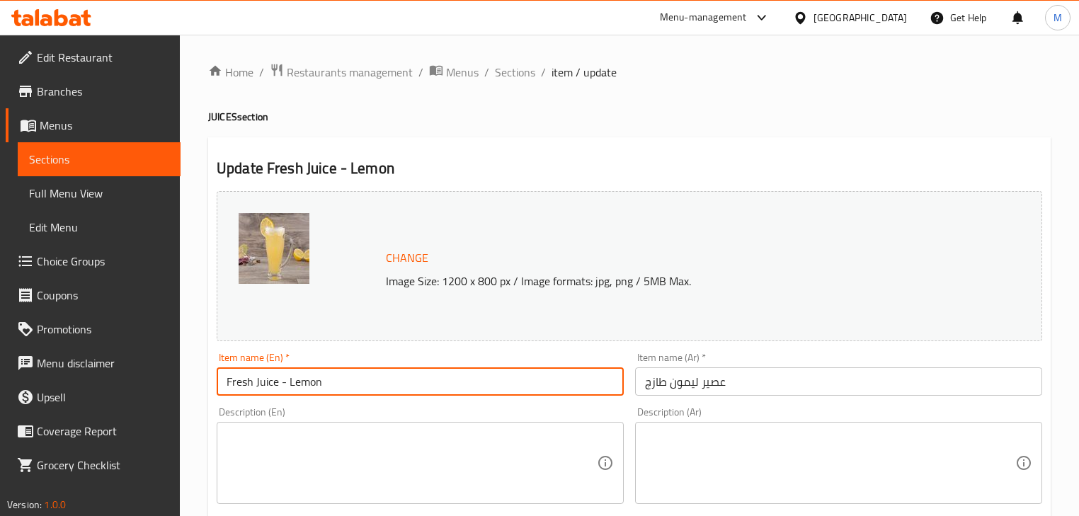
click at [300, 385] on input "Fresh Juice - Lemon" at bounding box center [420, 381] width 407 height 28
click at [255, 387] on input "Fresh Juice" at bounding box center [420, 381] width 407 height 28
paste input "Lemon"
type input "Fresh Lemon Juice"
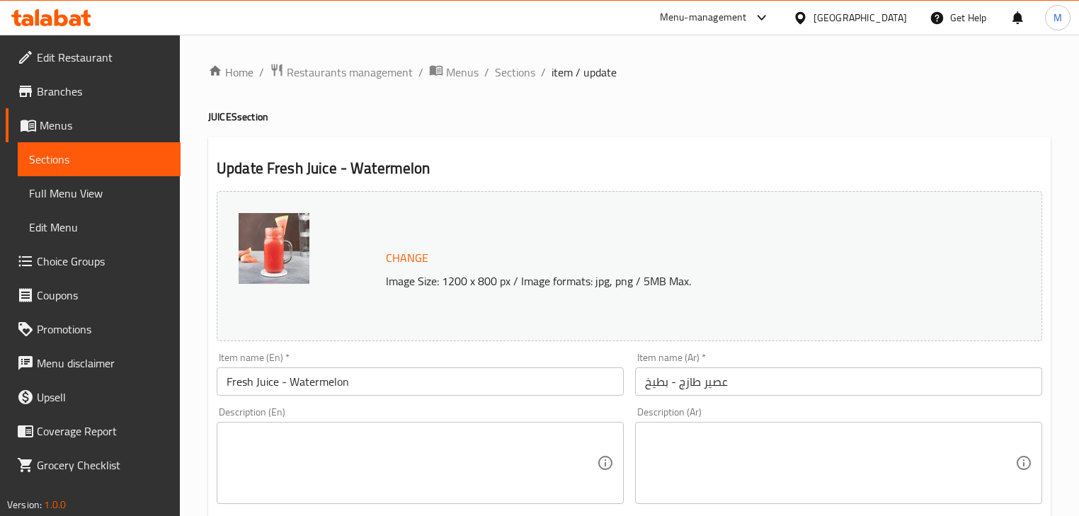
click at [700, 382] on input "عصير طازج - بطيخ" at bounding box center [838, 381] width 407 height 28
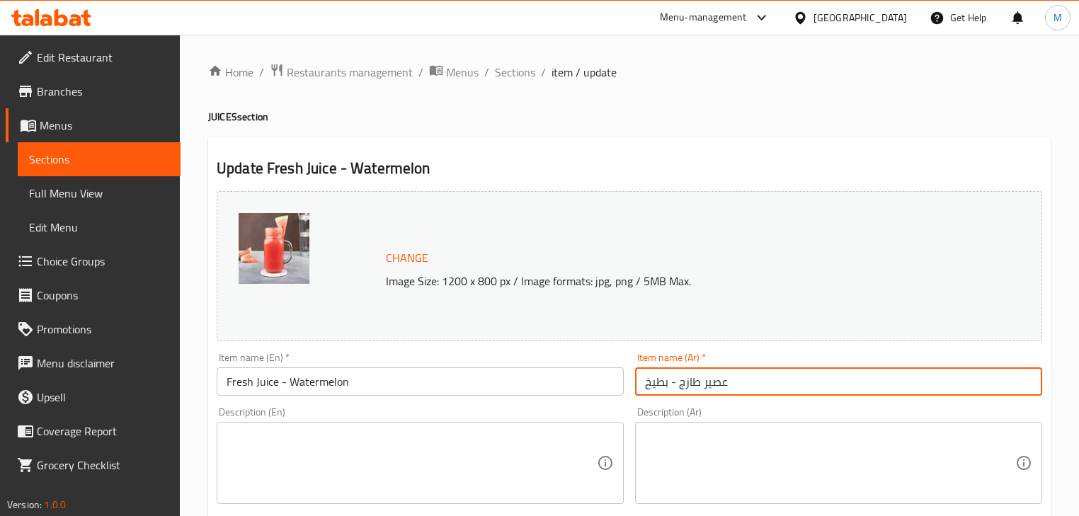
click at [664, 385] on input "عصير طازج - بطيخ" at bounding box center [838, 381] width 407 height 28
click at [665, 385] on input "عصير طازج - بطيخ" at bounding box center [838, 381] width 407 height 28
click at [658, 393] on input "عصير طازج - بطيخ" at bounding box center [838, 381] width 407 height 28
click at [668, 388] on input "عصير طازج" at bounding box center [838, 381] width 407 height 28
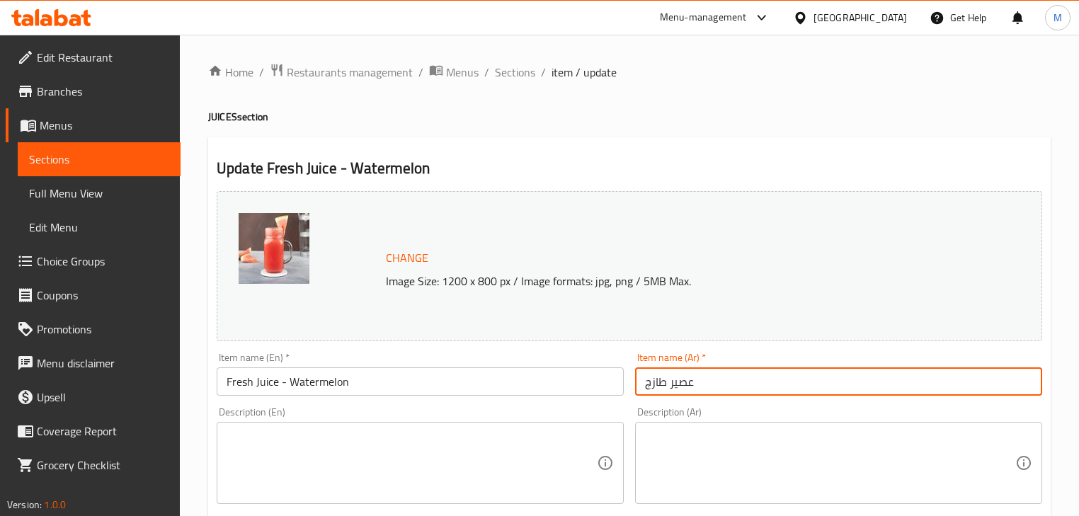
paste input "بطيخ"
click at [694, 390] on input "عصيربطيخ طازج" at bounding box center [838, 381] width 407 height 28
type input "عصير بطيخ طازج"
click at [322, 384] on input "Fresh Juice - Watermelon" at bounding box center [420, 381] width 407 height 28
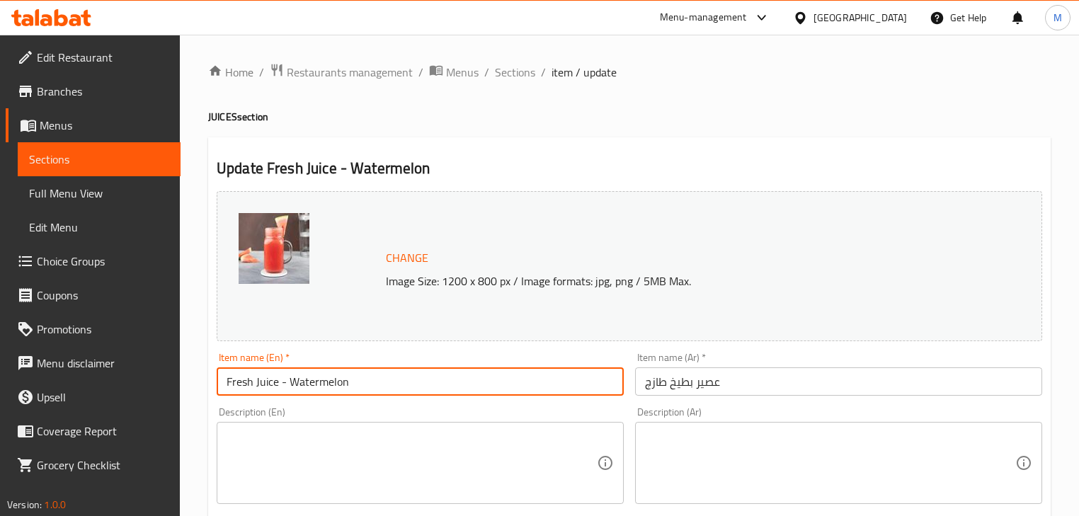
click at [322, 384] on input "Fresh Juice - Watermelon" at bounding box center [420, 381] width 407 height 28
click at [253, 384] on input "Fresh Juice" at bounding box center [420, 381] width 407 height 28
paste input "Watermelon"
click at [255, 388] on input "FreshWatermelon Juice" at bounding box center [420, 381] width 407 height 28
type input "Fresh Watermelon Juice"
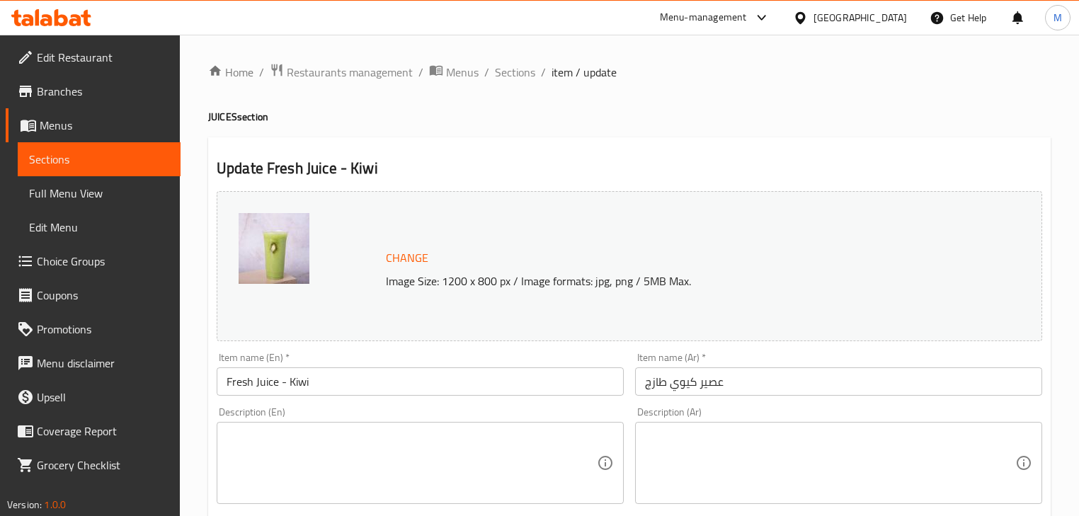
click at [303, 384] on input "Fresh Juice - Kiwi" at bounding box center [420, 381] width 407 height 28
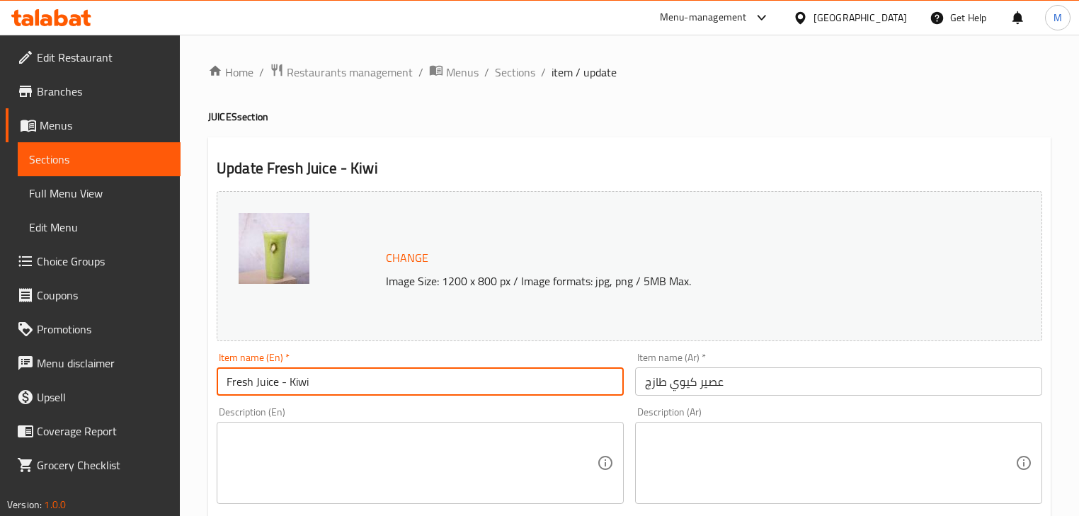
click at [304, 384] on input "Fresh Juice - Kiwi" at bounding box center [420, 381] width 407 height 28
click at [255, 379] on input "Fresh Juice - Kiwi" at bounding box center [420, 381] width 407 height 28
paste input "Kiwi"
click at [320, 379] on input "Fresh Kiwi Juice - Kiwi" at bounding box center [420, 381] width 407 height 28
click at [321, 378] on input "Fresh Kiwi Juice - Kiwi" at bounding box center [420, 381] width 407 height 28
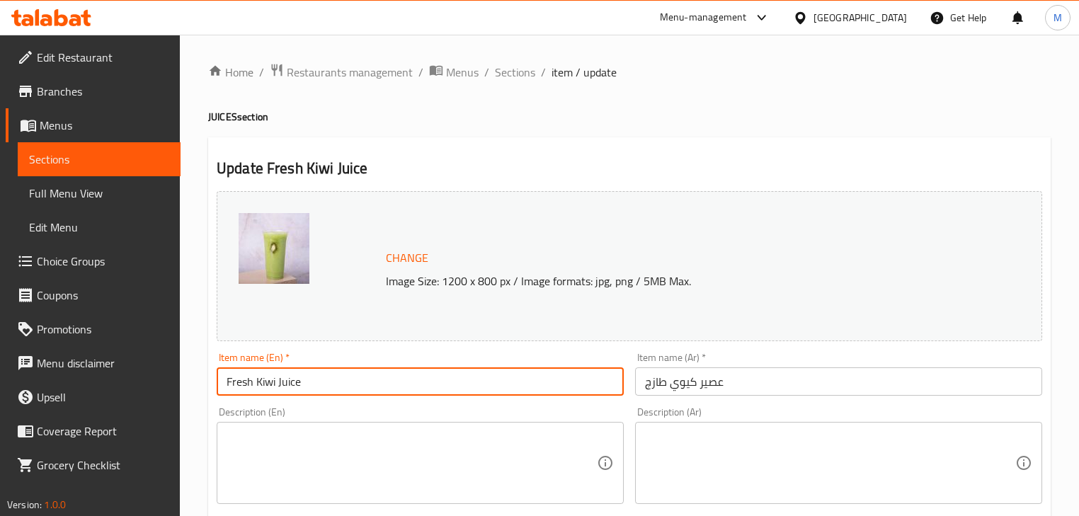
type input "Fresh Kiwi Juice"
click at [764, 387] on input "عصير كيوي طازج" at bounding box center [838, 381] width 407 height 28
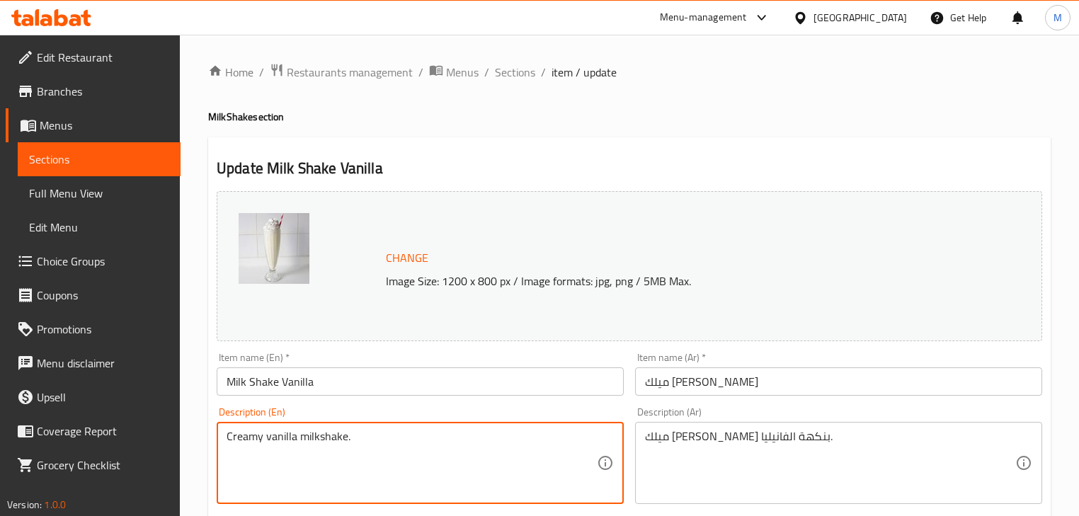
click at [276, 442] on textarea "Creamy vanilla milkshake." at bounding box center [412, 463] width 370 height 67
click at [313, 439] on textarea "Creamy milkshake." at bounding box center [412, 463] width 370 height 67
type textarea "Creamy milkshake with vanilla flavor."
click at [496, 387] on input "Milk Shake Vanilla" at bounding box center [420, 381] width 407 height 28
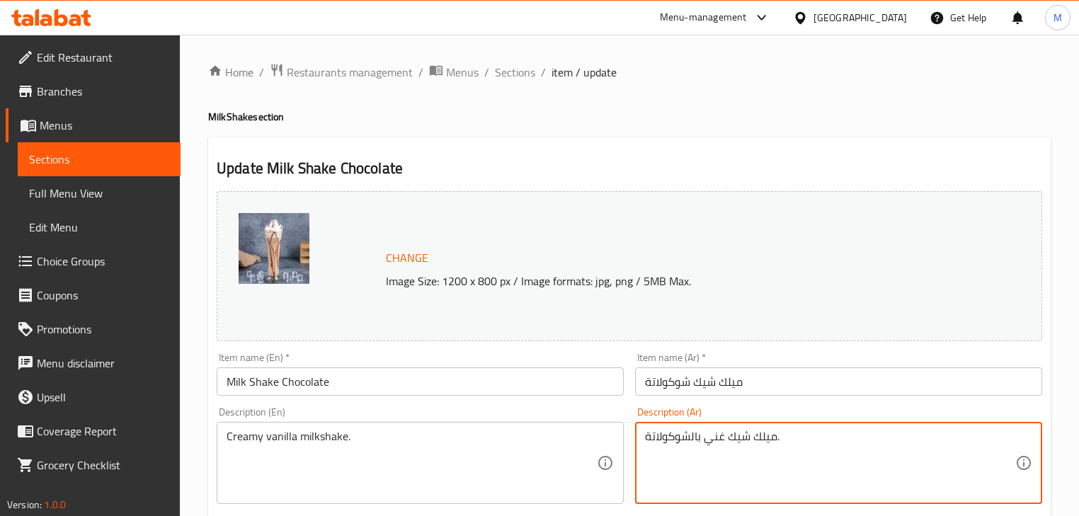
click at [740, 440] on textarea "ميلك شيك غني بالشوكولاتة." at bounding box center [830, 463] width 370 height 67
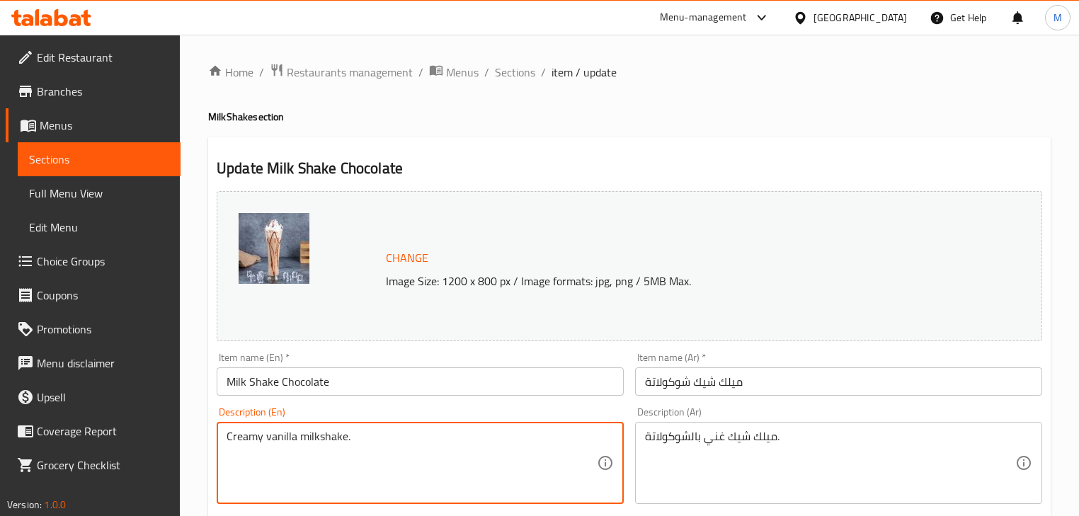
click at [286, 439] on textarea "Creamy vanilla milkshake." at bounding box center [412, 463] width 370 height 67
click at [250, 440] on textarea "Creamy milkshake." at bounding box center [412, 463] width 370 height 67
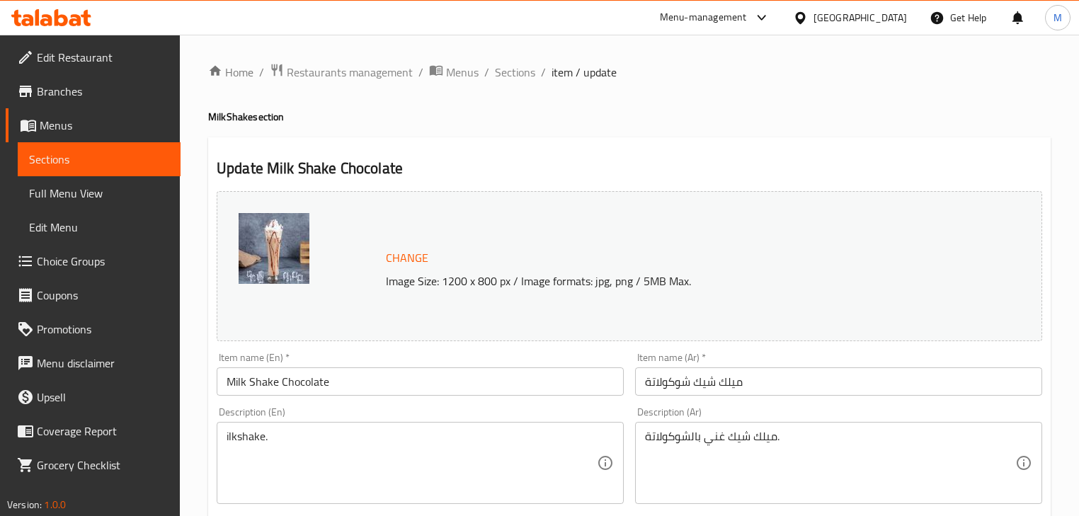
click at [229, 443] on textarea "ilkshake." at bounding box center [412, 463] width 370 height 67
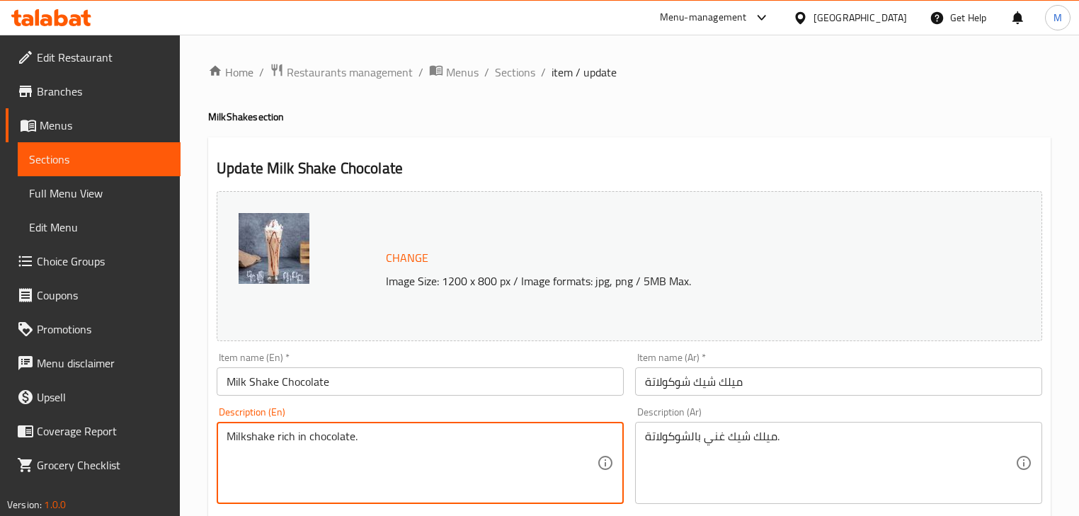
click at [459, 399] on div "Item name (En)   * Milk Shake Chocolate Item name (En) *" at bounding box center [420, 374] width 418 height 55
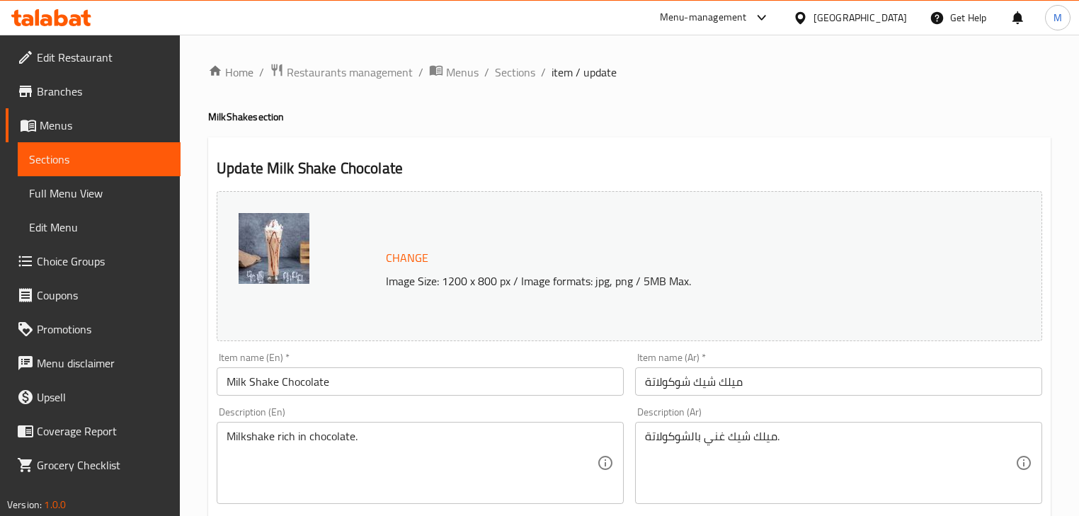
click at [462, 388] on input "Milk Shake Chocolate" at bounding box center [420, 381] width 407 height 28
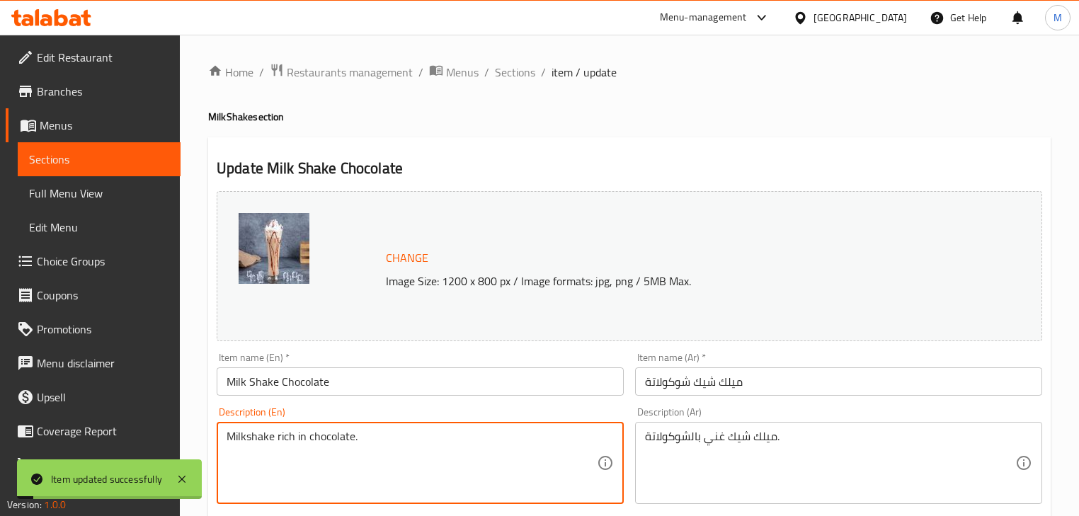
click at [299, 439] on textarea "Milkshake rich in chocolate." at bounding box center [412, 463] width 370 height 67
type textarea "Milkshake rich with chocolate."
click at [394, 387] on input "Milk Shake Chocolate" at bounding box center [420, 381] width 407 height 28
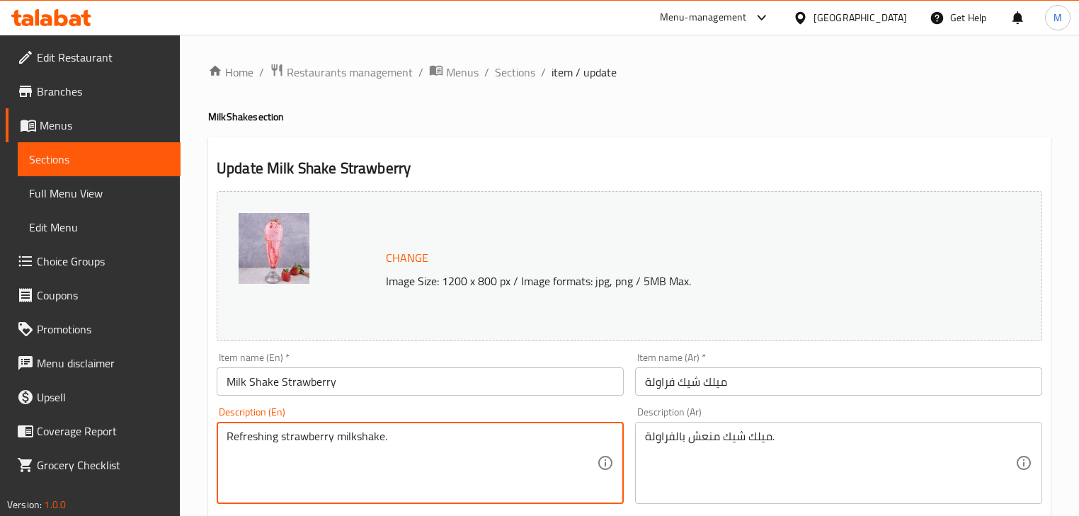
click at [314, 442] on textarea "Refreshing strawberry milkshake." at bounding box center [412, 463] width 370 height 67
click at [332, 439] on textarea "Refreshing milkshake." at bounding box center [412, 463] width 370 height 67
click at [453, 384] on input "Milk Shake Strawberry" at bounding box center [420, 381] width 407 height 28
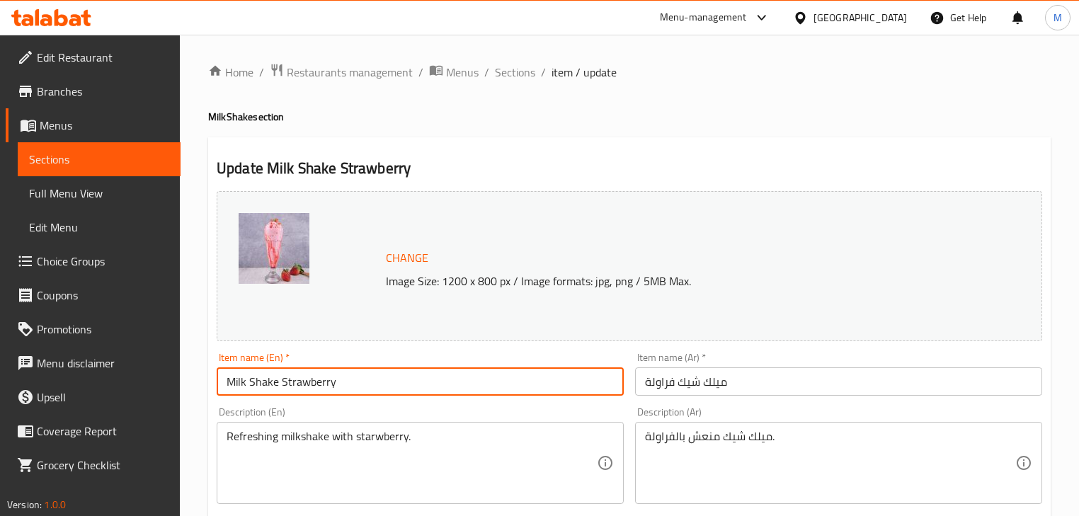
click at [296, 379] on input "Milk Shake Strawberry" at bounding box center [420, 381] width 407 height 28
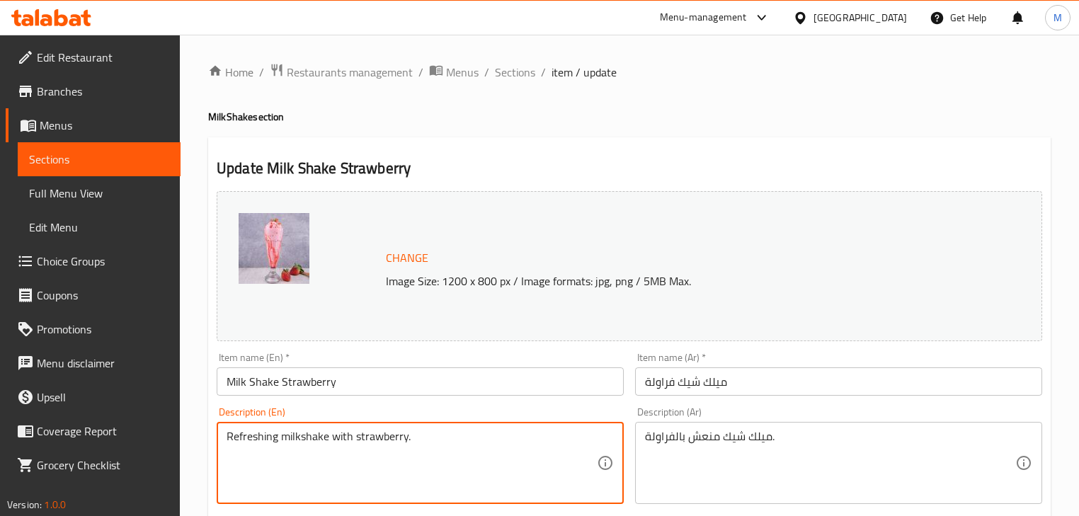
type textarea "Refreshing milkshake with strawberry."
click at [456, 365] on div "Item name (En)   * Milk Shake Strawberry Item name (En) *" at bounding box center [420, 374] width 407 height 43
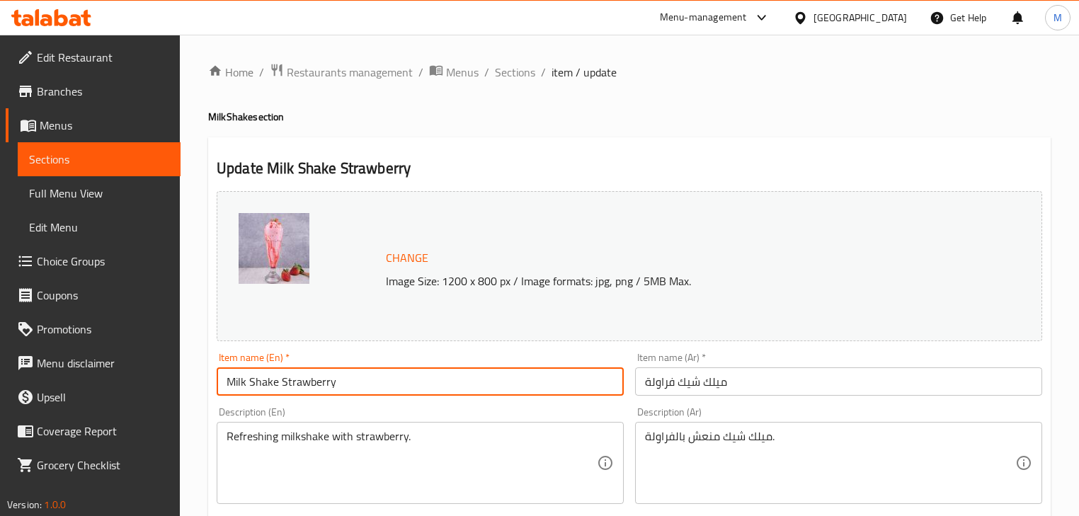
click at [457, 387] on input "Milk Shake Strawberry" at bounding box center [420, 381] width 407 height 28
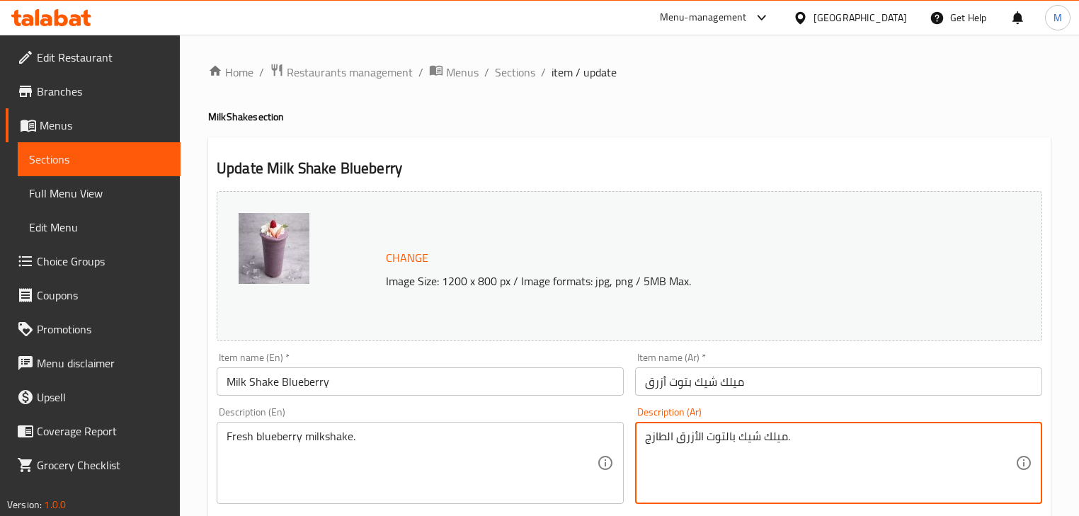
click at [738, 452] on textarea "ميلك شيك بالتوت الأزرق الطازج." at bounding box center [830, 463] width 370 height 67
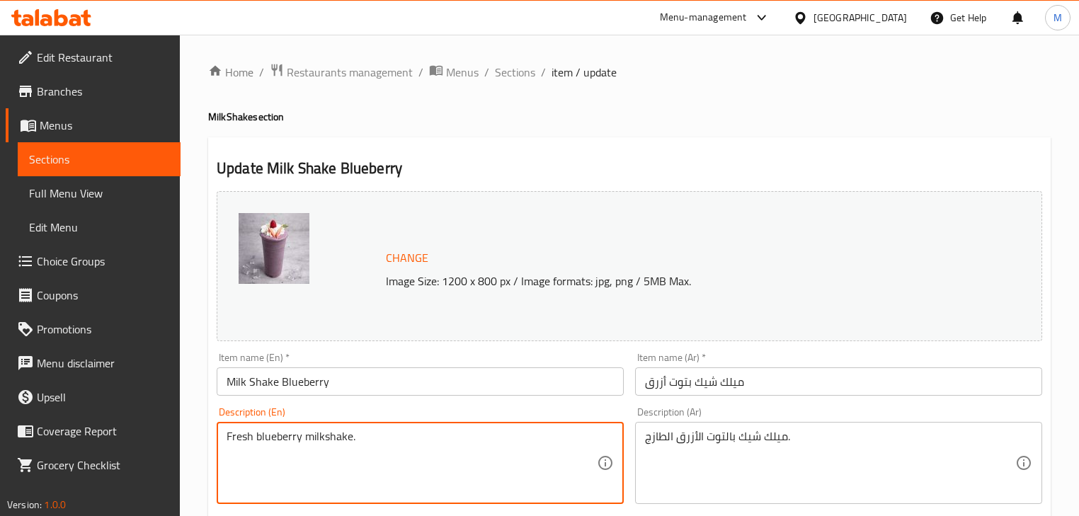
click at [282, 440] on textarea "Fresh blueberry milkshake." at bounding box center [412, 463] width 370 height 67
click at [287, 443] on textarea "Fresh blueberry milkshake." at bounding box center [412, 463] width 370 height 67
drag, startPoint x: 303, startPoint y: 437, endPoint x: 213, endPoint y: 440, distance: 90.0
click at [213, 440] on div "Description (En) Fresh blueberry milkshake. Description (En)" at bounding box center [420, 455] width 418 height 108
click at [277, 441] on textarea "milkshake." at bounding box center [412, 463] width 370 height 67
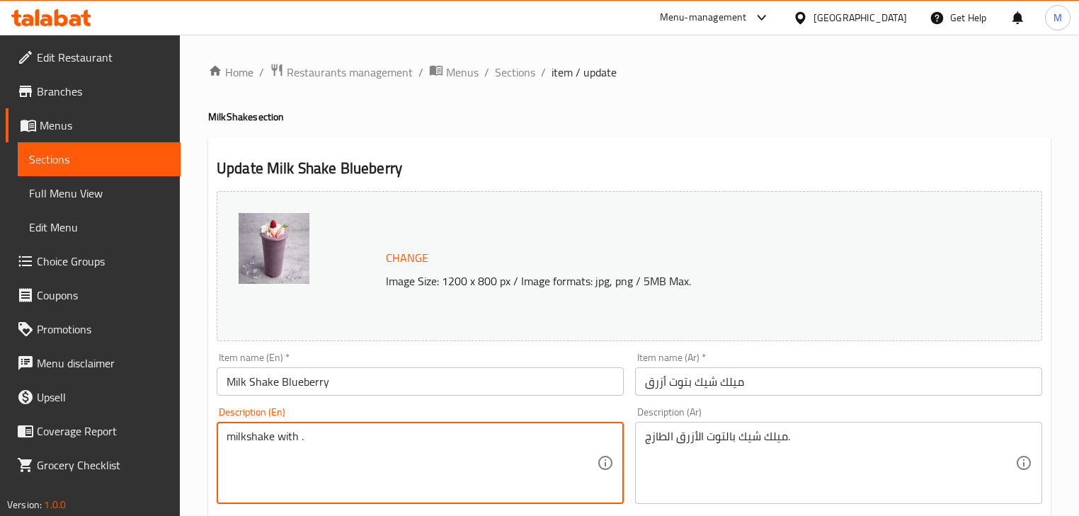
paste textarea "Fresh blueberry"
type textarea "milkshake with Fresh blueberry."
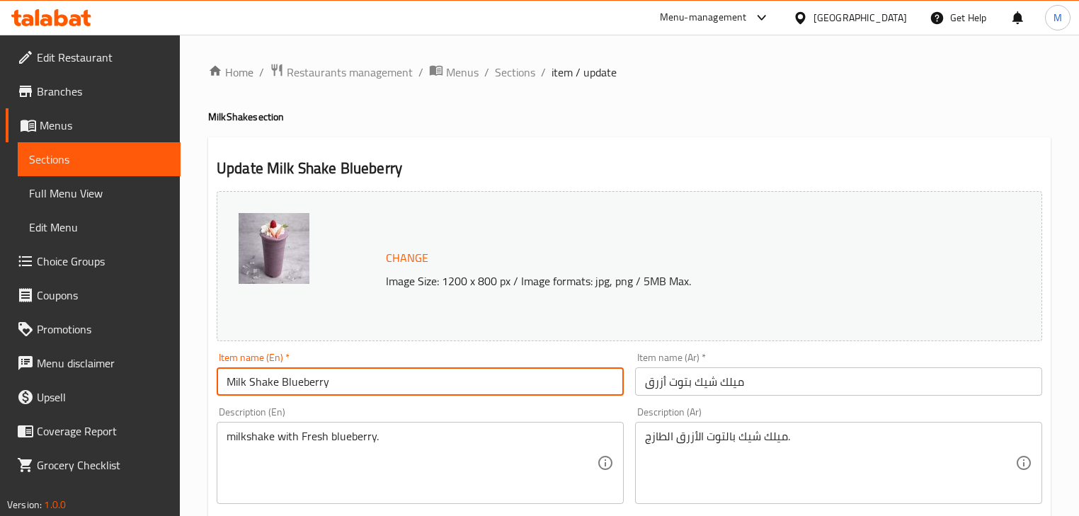
click at [411, 387] on input "Milk Shake Blueberry" at bounding box center [420, 381] width 407 height 28
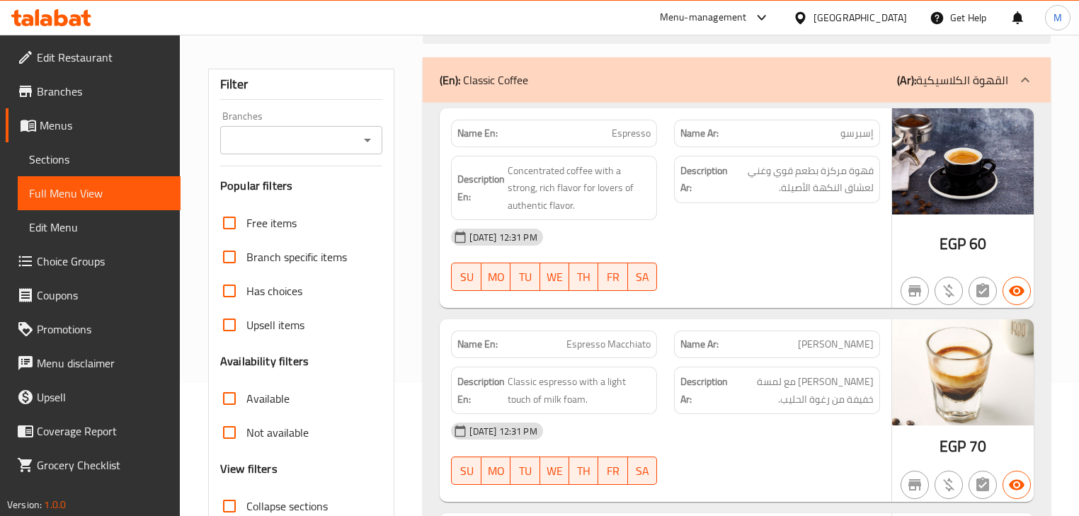
scroll to position [340, 0]
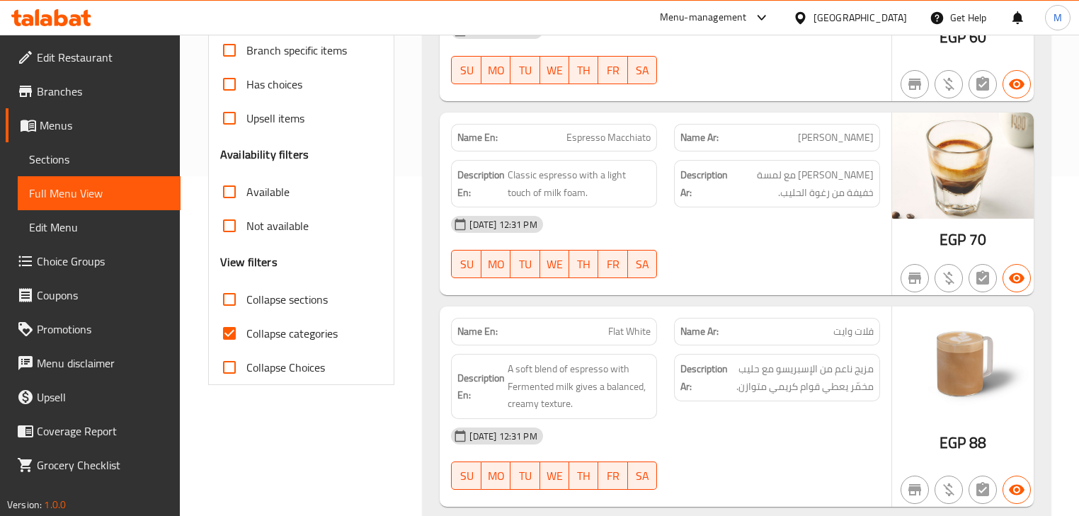
click at [270, 306] on span "Collapse sections" at bounding box center [286, 299] width 81 height 17
click at [246, 306] on input "Collapse sections" at bounding box center [229, 299] width 34 height 34
checkbox input "true"
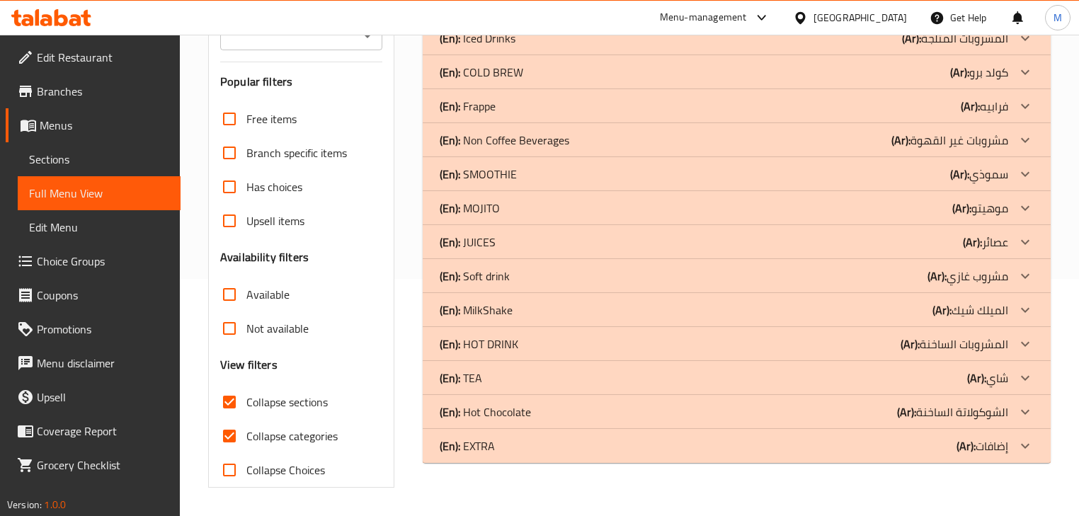
scroll to position [236, 0]
click at [1014, 377] on div at bounding box center [1025, 379] width 34 height 34
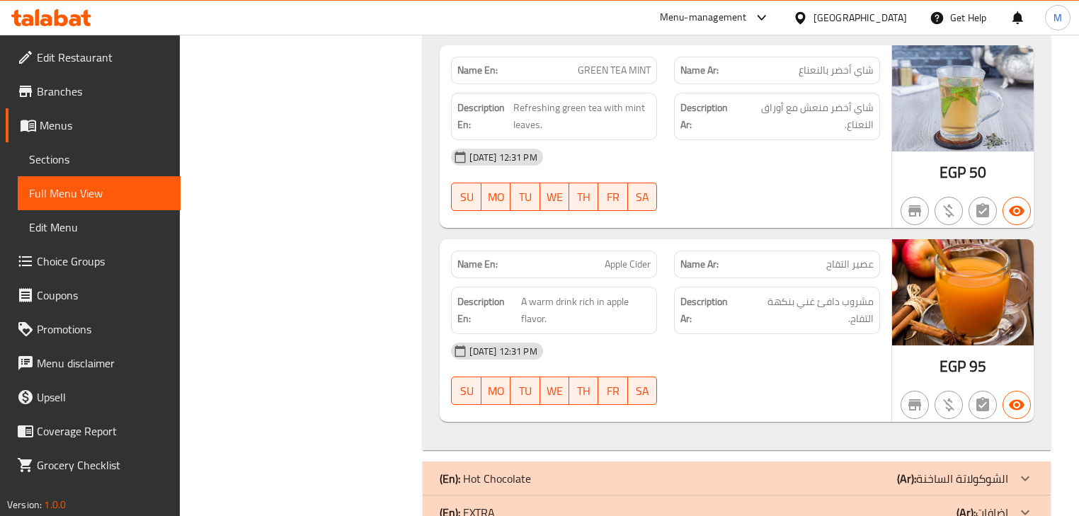
scroll to position [850, 0]
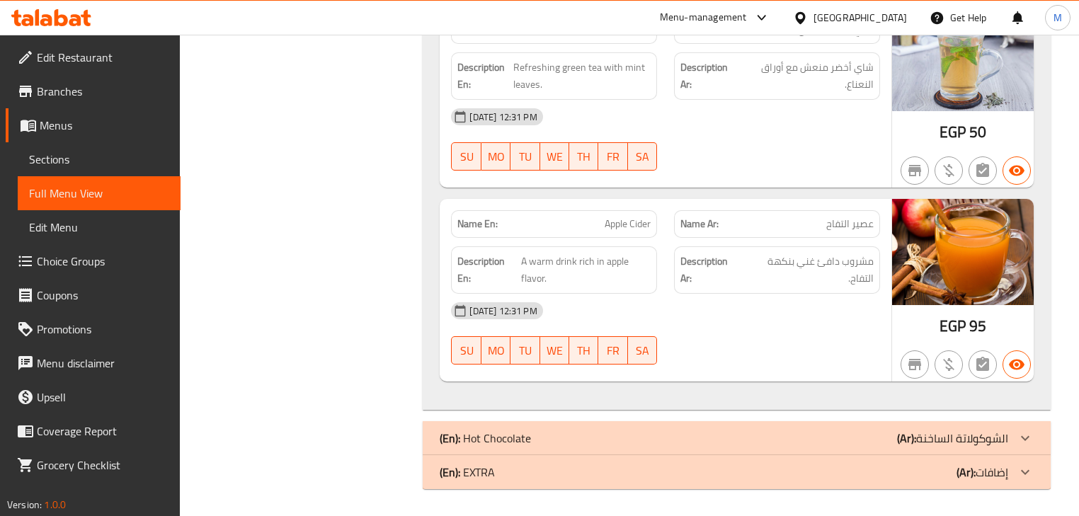
click at [1017, 433] on icon at bounding box center [1025, 438] width 17 height 17
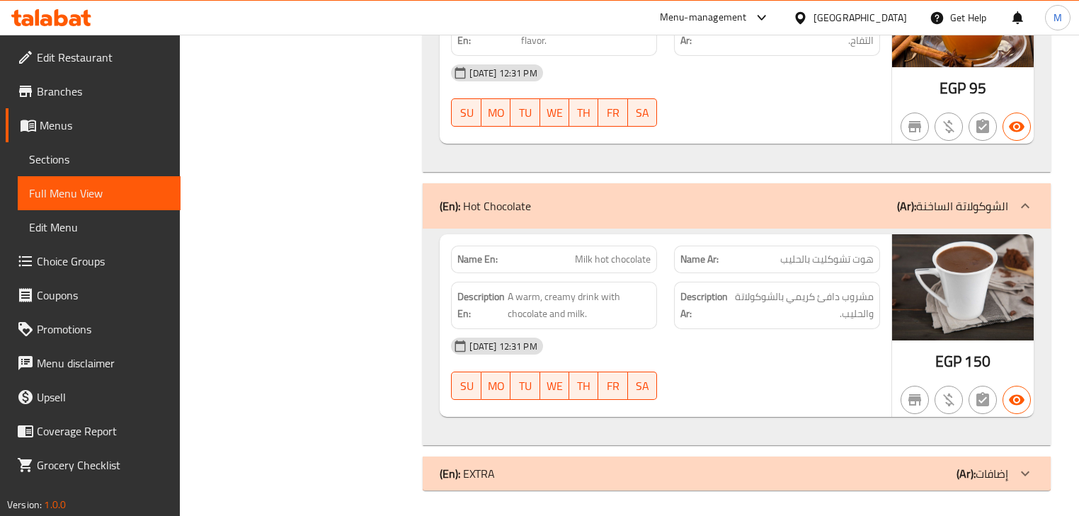
click at [1029, 474] on icon at bounding box center [1025, 473] width 17 height 17
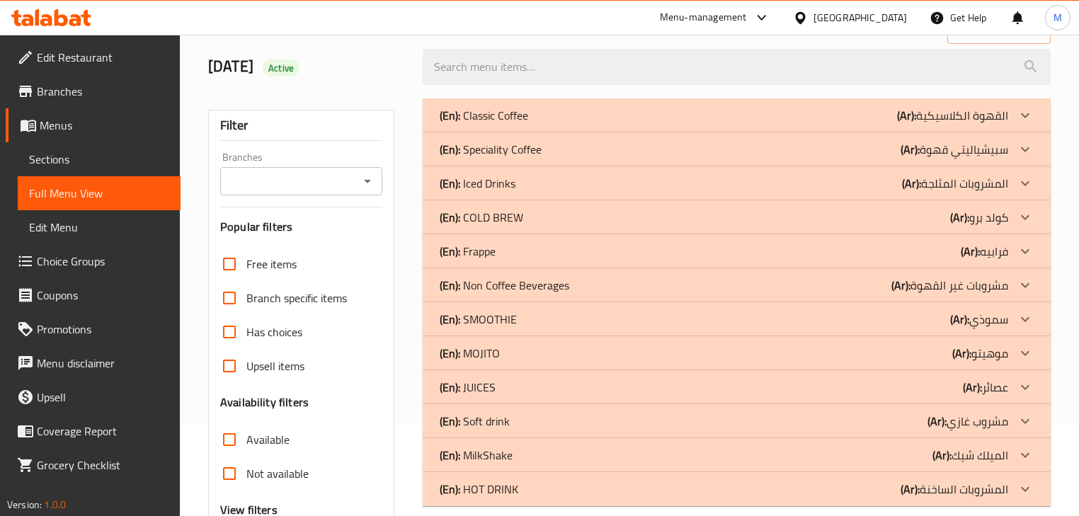
scroll to position [0, 0]
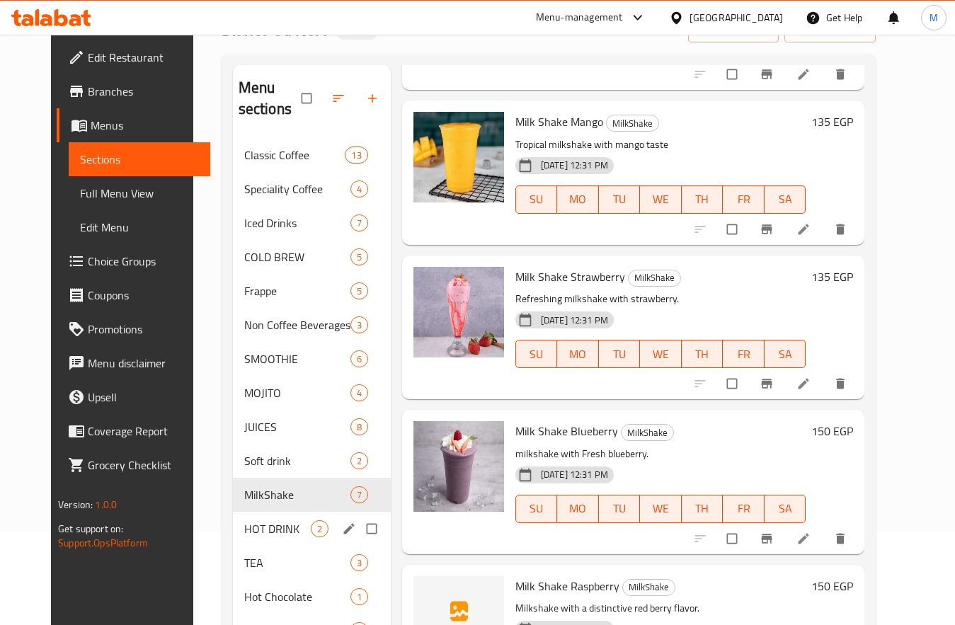
scroll to position [198, 0]
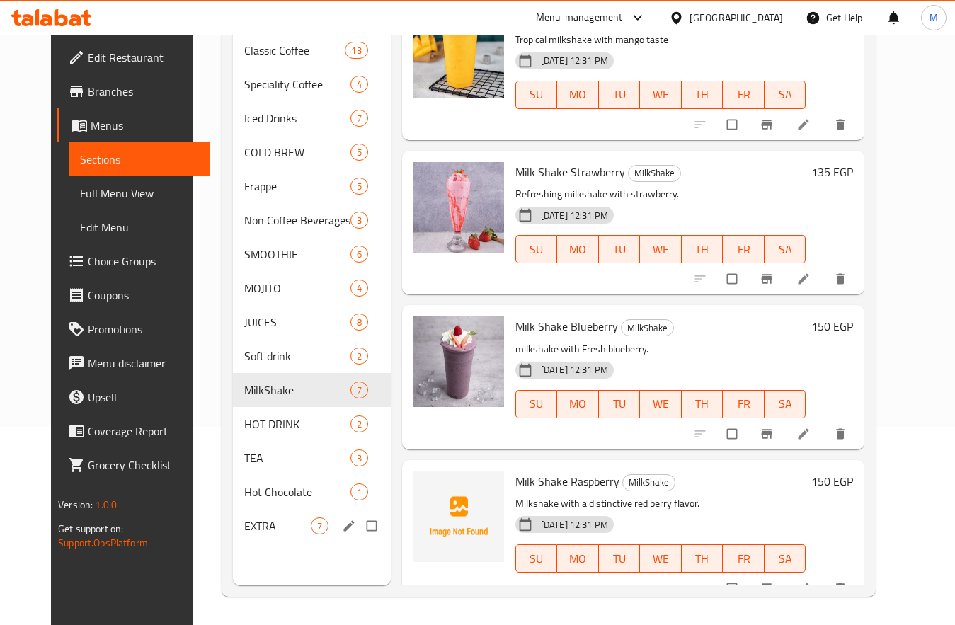
click at [249, 515] on span "EXTRA" at bounding box center [277, 526] width 67 height 17
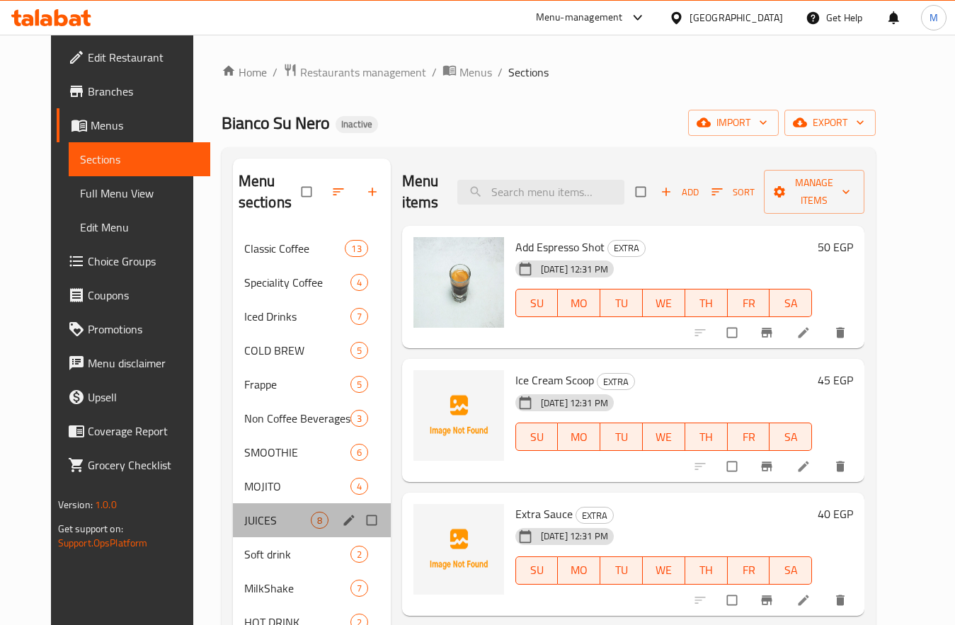
click at [233, 510] on div "JUICES 8" at bounding box center [312, 520] width 158 height 34
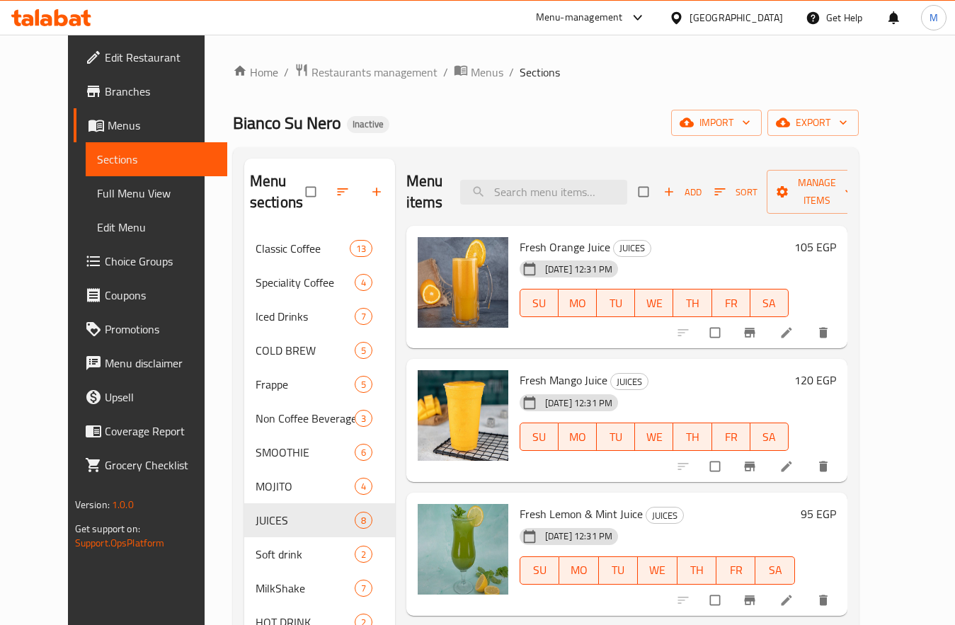
click at [479, 157] on div "Menu sections Classic Coffee 13 Speciality Coffee 4 Iced Drinks 7 COLD BREW 5 F…" at bounding box center [546, 471] width 626 height 648
click at [544, 196] on input "search" at bounding box center [543, 192] width 167 height 25
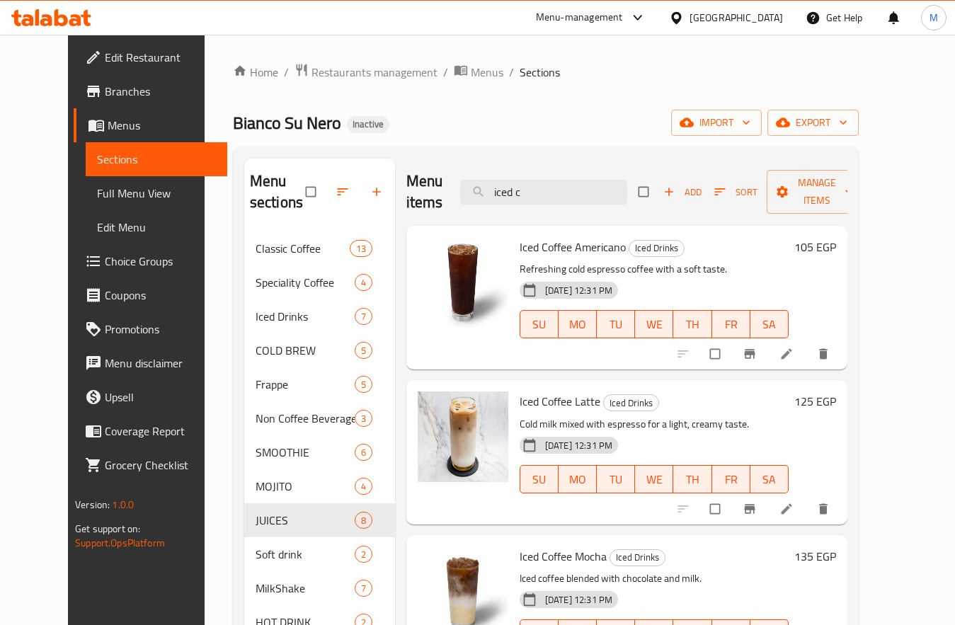
click at [491, 151] on div "Menu sections Classic Coffee 13 Speciality Coffee 4 Iced Drinks 7 COLD BREW 5 F…" at bounding box center [546, 471] width 626 height 648
click at [548, 190] on input "iced c" at bounding box center [543, 192] width 167 height 25
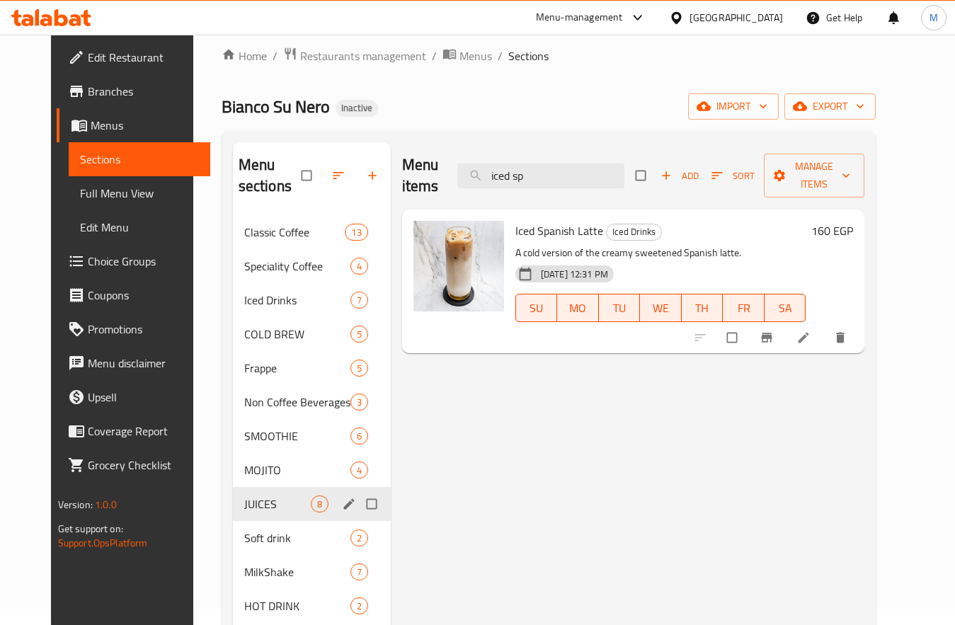
scroll to position [71, 0]
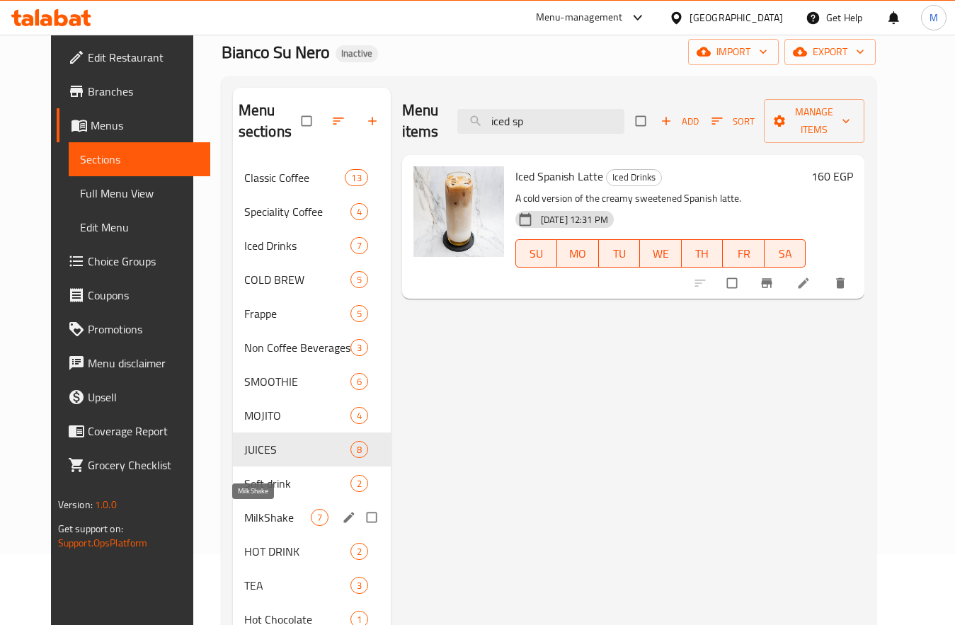
click at [251, 515] on span "MilkShake" at bounding box center [277, 517] width 67 height 17
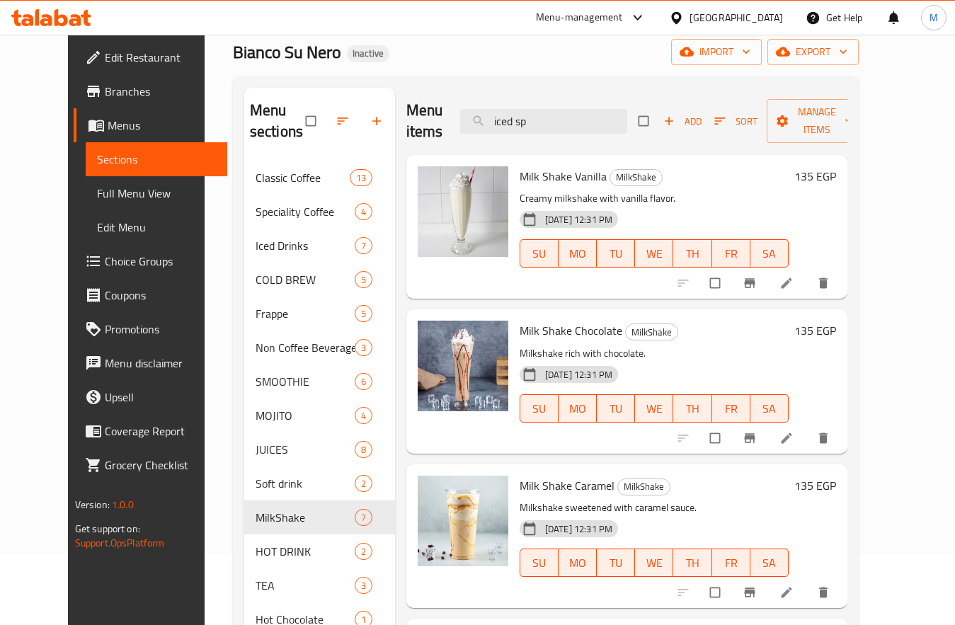
scroll to position [212, 0]
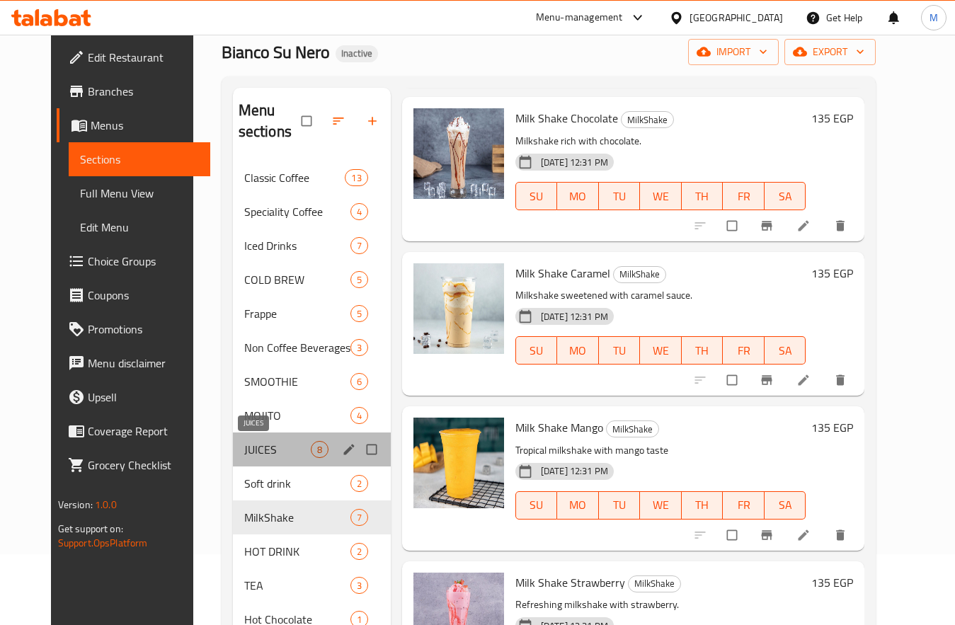
click at [244, 446] on span "JUICES" at bounding box center [277, 449] width 67 height 17
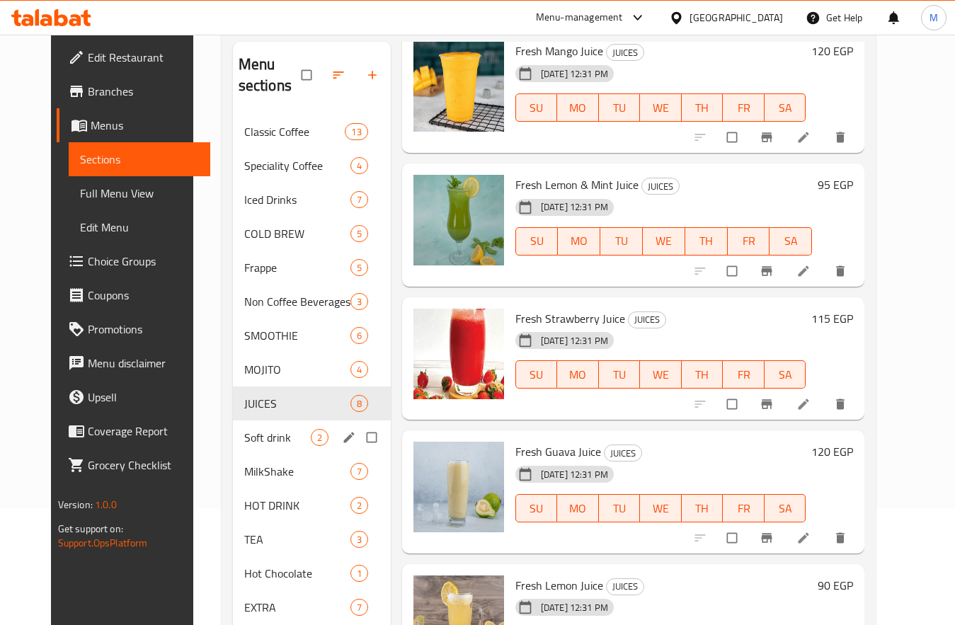
scroll to position [142, 0]
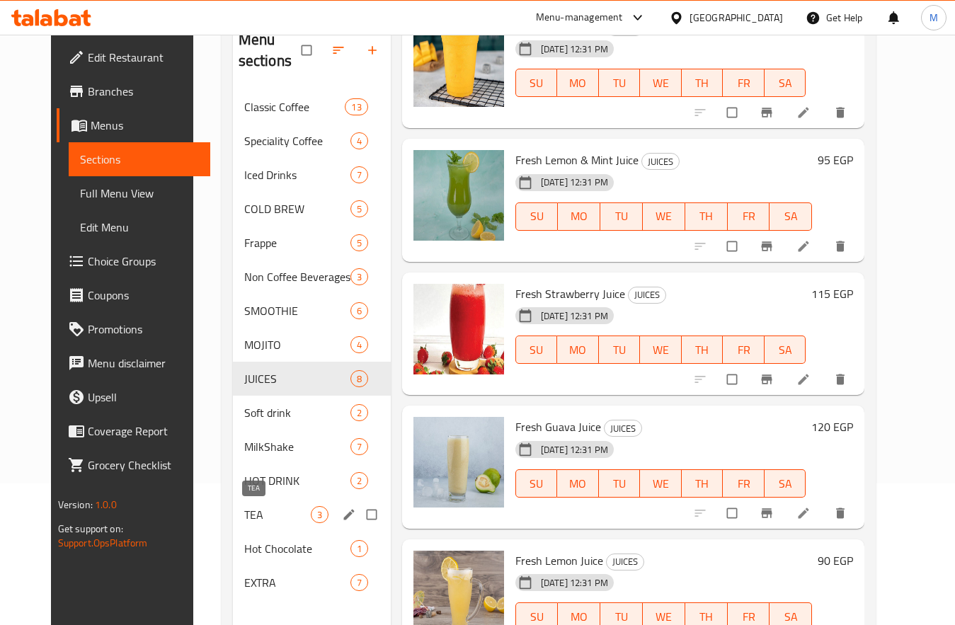
click at [244, 515] on span "TEA" at bounding box center [277, 514] width 67 height 17
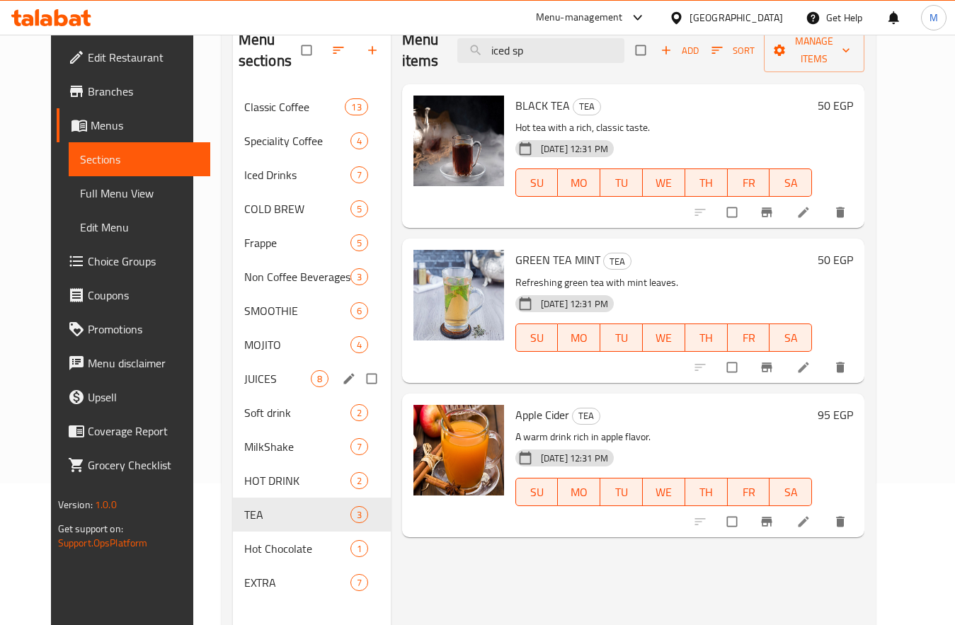
click at [241, 362] on div "JUICES 8" at bounding box center [312, 379] width 158 height 34
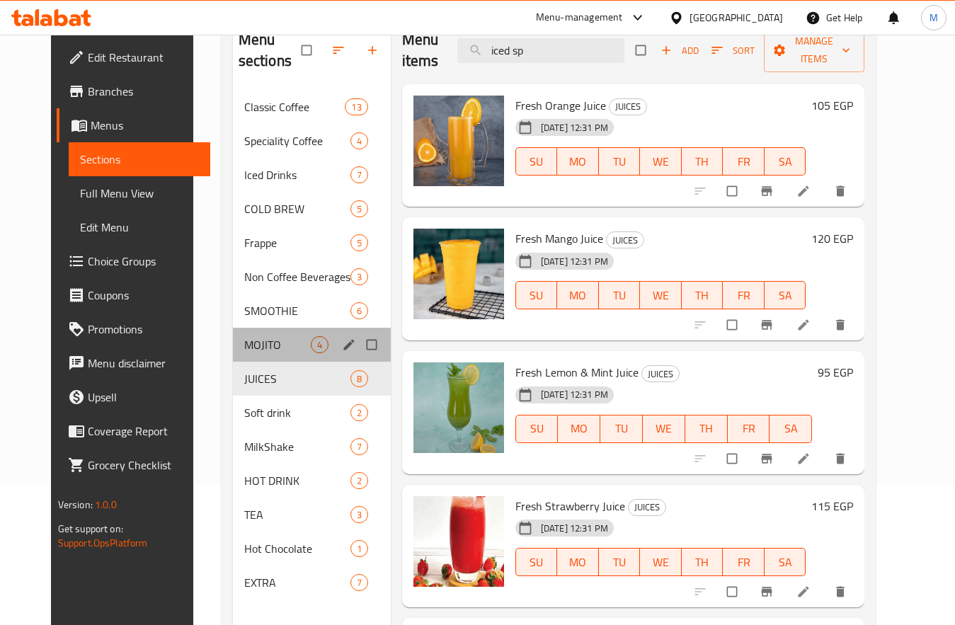
click at [245, 354] on div "MOJITO 4" at bounding box center [312, 345] width 158 height 34
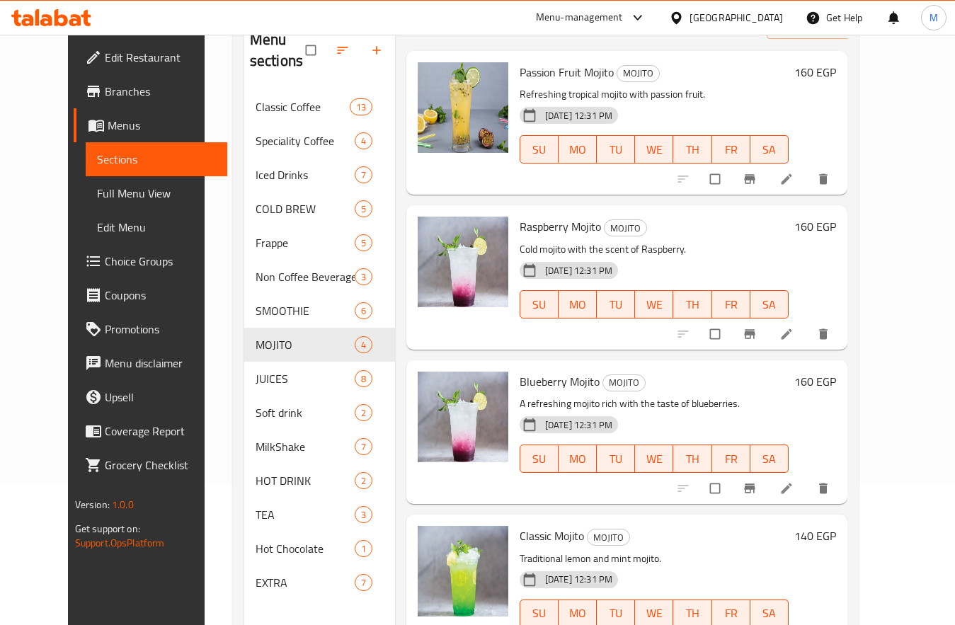
scroll to position [50, 0]
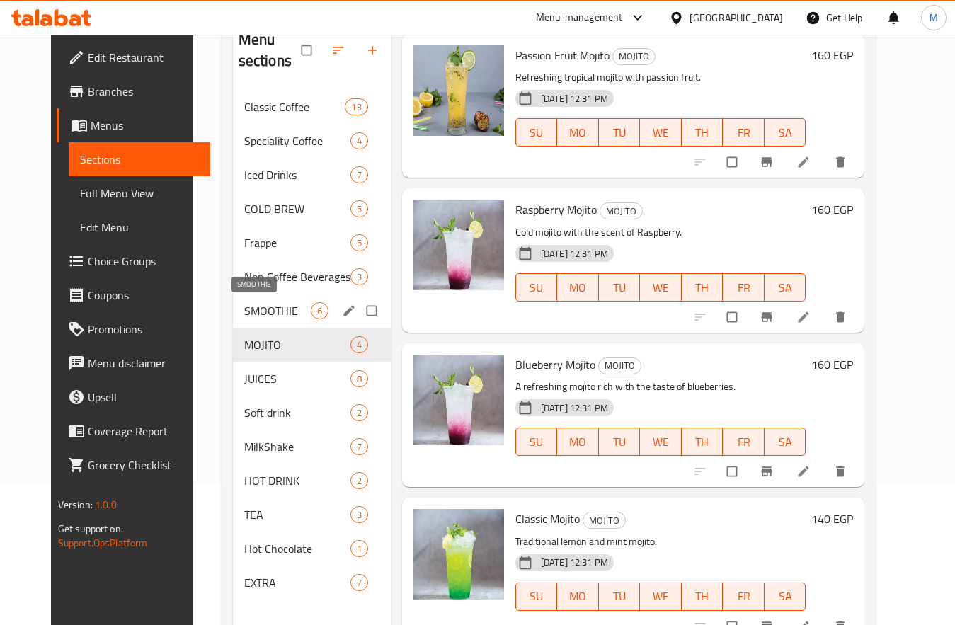
click at [244, 302] on span "SMOOTHIE" at bounding box center [277, 310] width 67 height 17
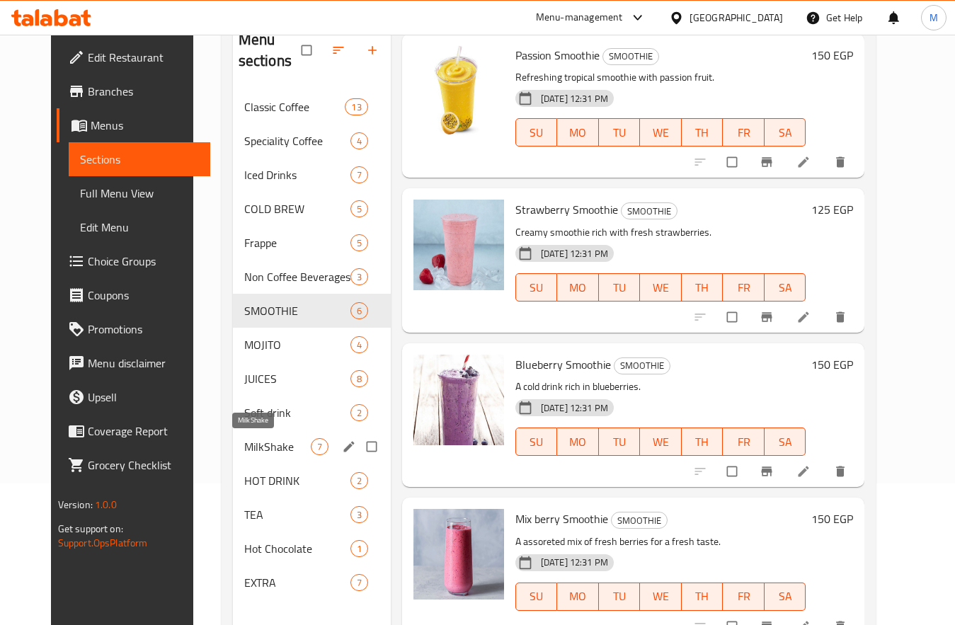
click at [244, 448] on span "MilkShake" at bounding box center [277, 446] width 67 height 17
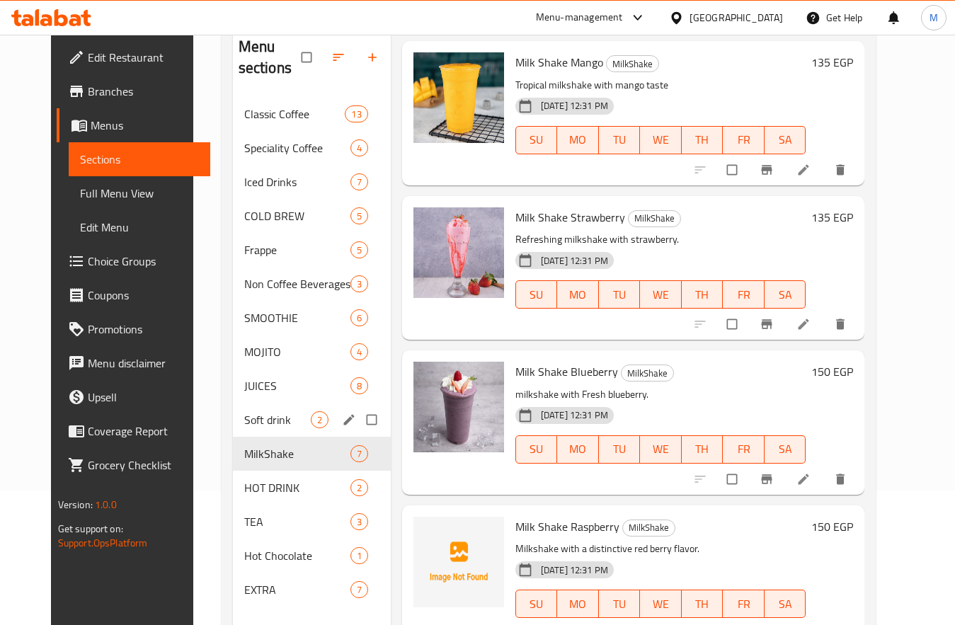
scroll to position [198, 0]
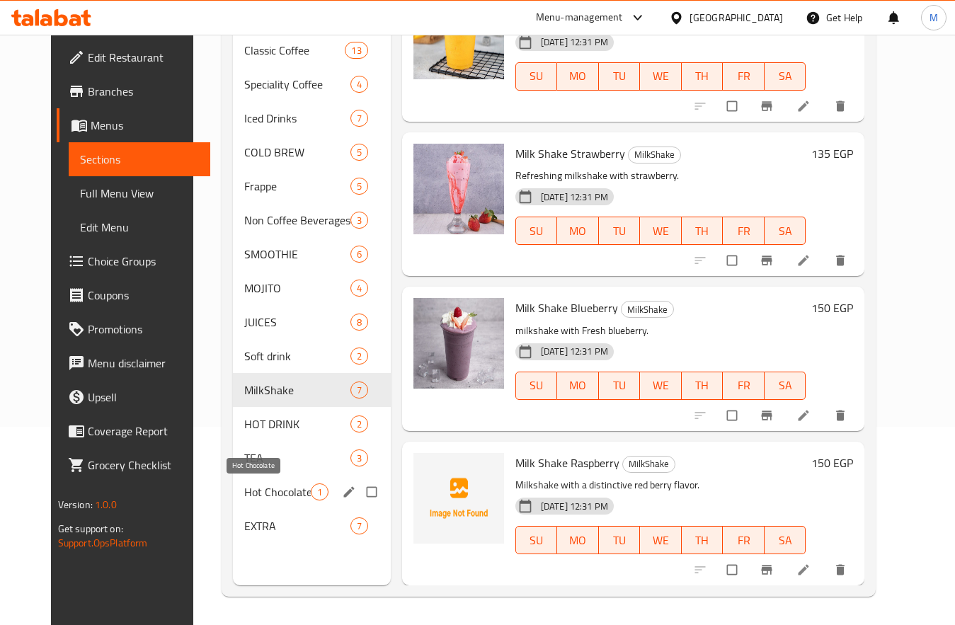
click at [248, 498] on span "Hot Chocolate" at bounding box center [277, 492] width 67 height 17
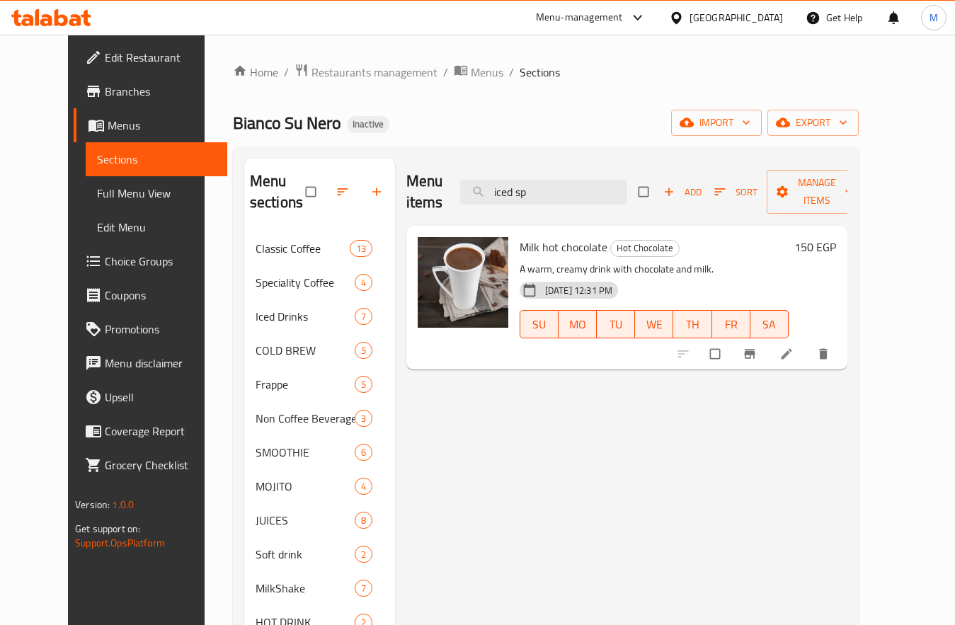
drag, startPoint x: 491, startPoint y: 156, endPoint x: 506, endPoint y: 156, distance: 15.6
click at [500, 156] on div "Menu sections Classic Coffee 13 Speciality Coffee 4 Iced Drinks 7 COLD BREW 5 F…" at bounding box center [546, 471] width 626 height 648
click at [552, 187] on input "iced sp" at bounding box center [543, 192] width 167 height 25
click at [553, 187] on input "iced sp" at bounding box center [543, 192] width 167 height 25
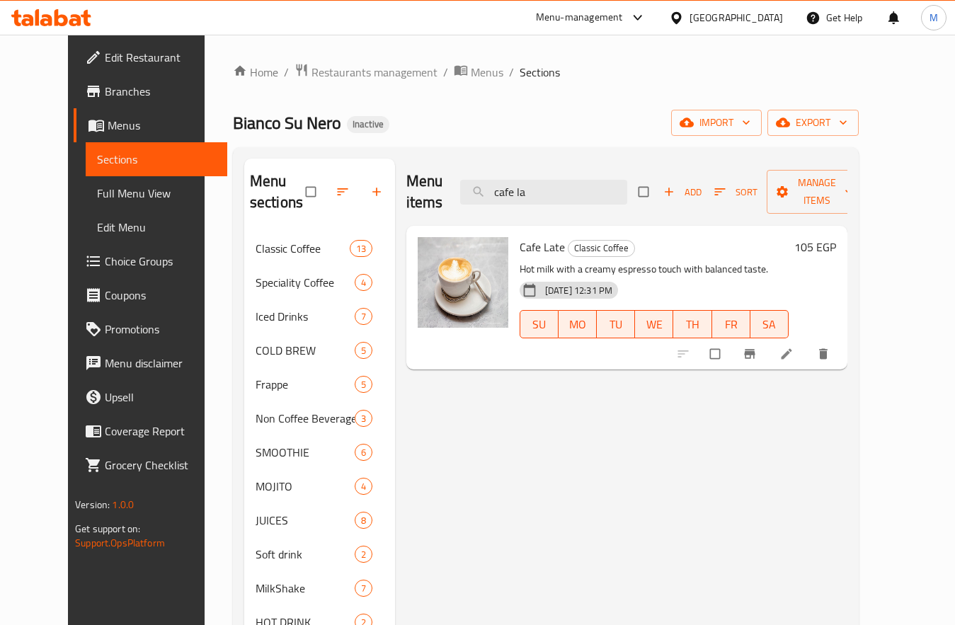
type input "cafe la"
click at [406, 190] on h2 "Menu items" at bounding box center [424, 192] width 37 height 42
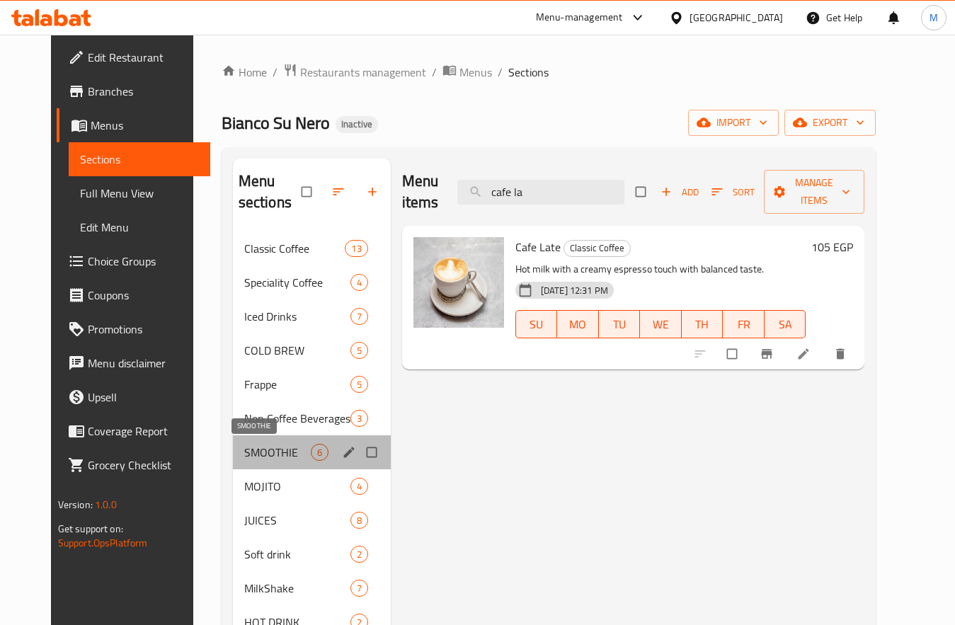
click at [244, 451] on span "SMOOTHIE" at bounding box center [277, 452] width 67 height 17
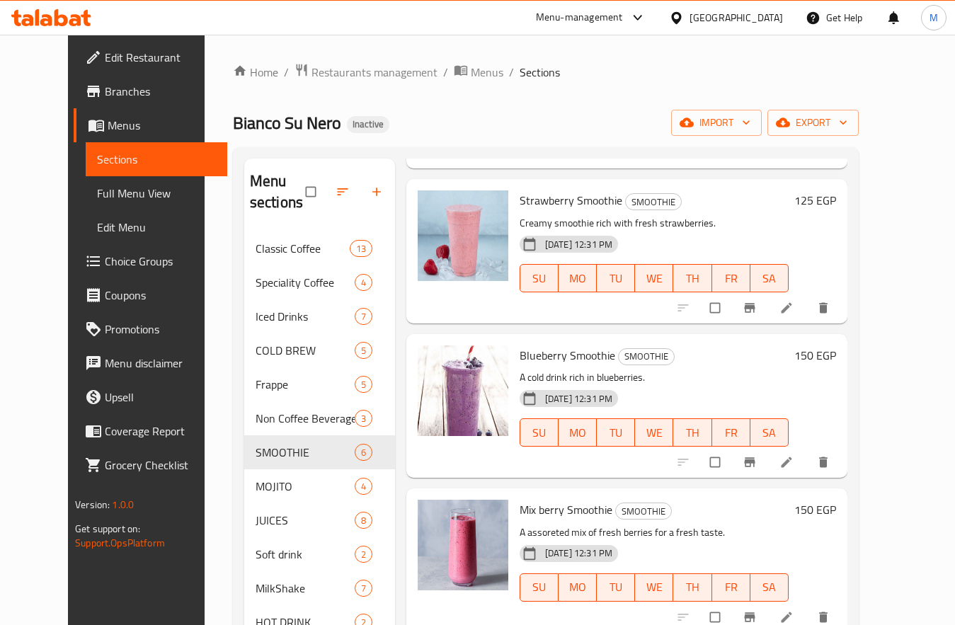
scroll to position [360, 0]
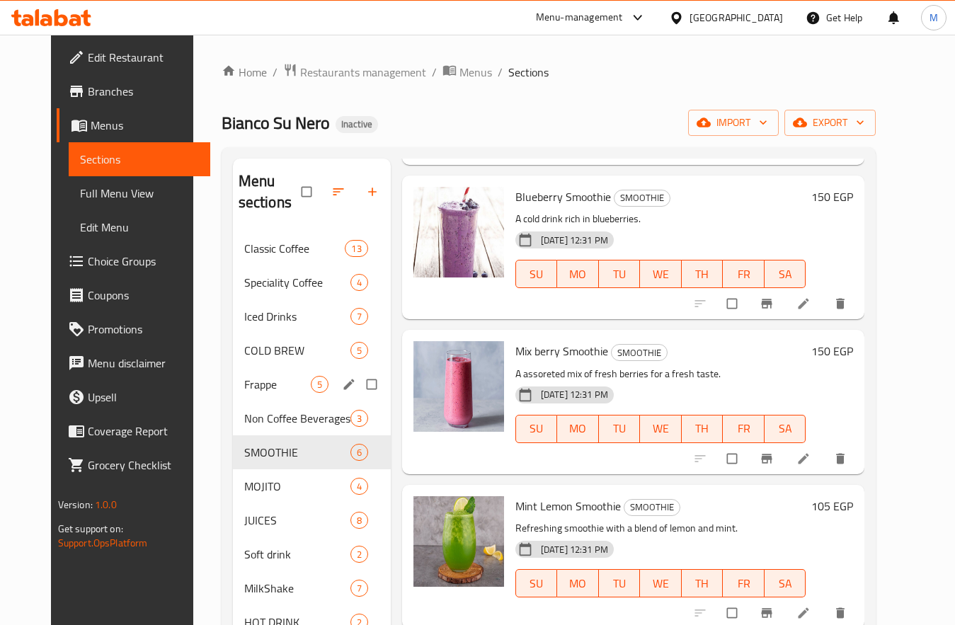
click at [249, 395] on div "Frappe 5" at bounding box center [312, 384] width 158 height 34
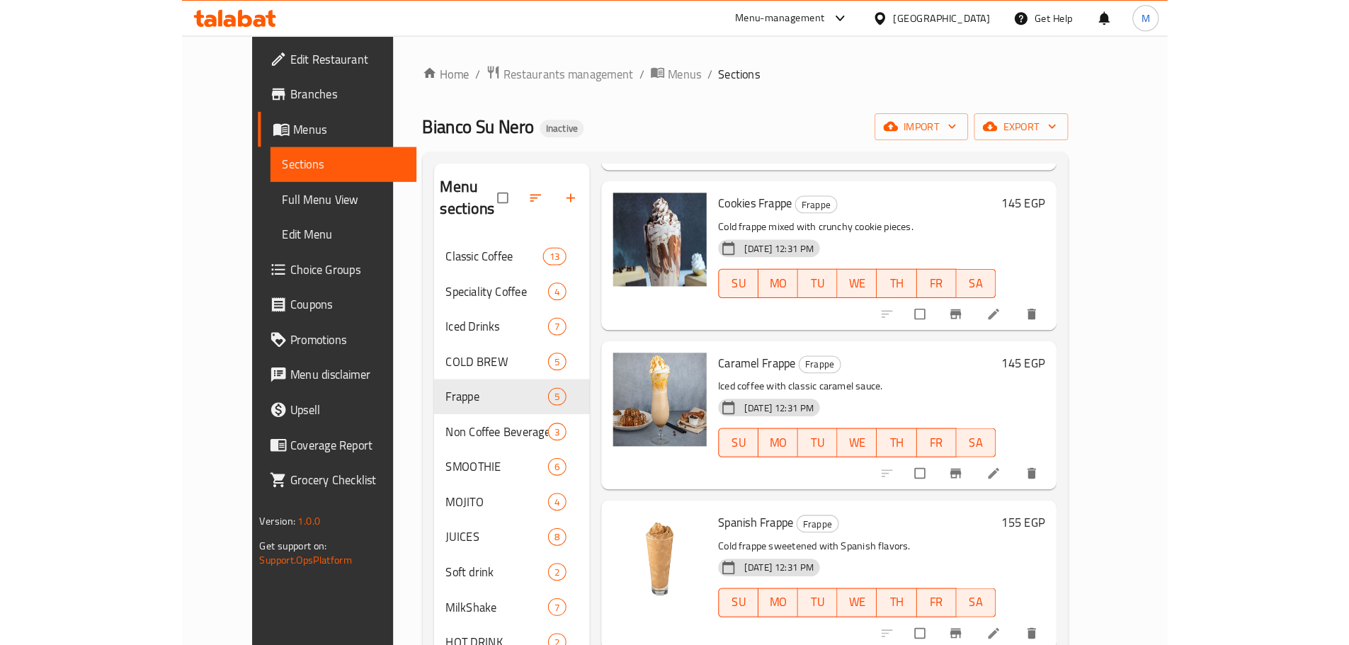
scroll to position [164, 0]
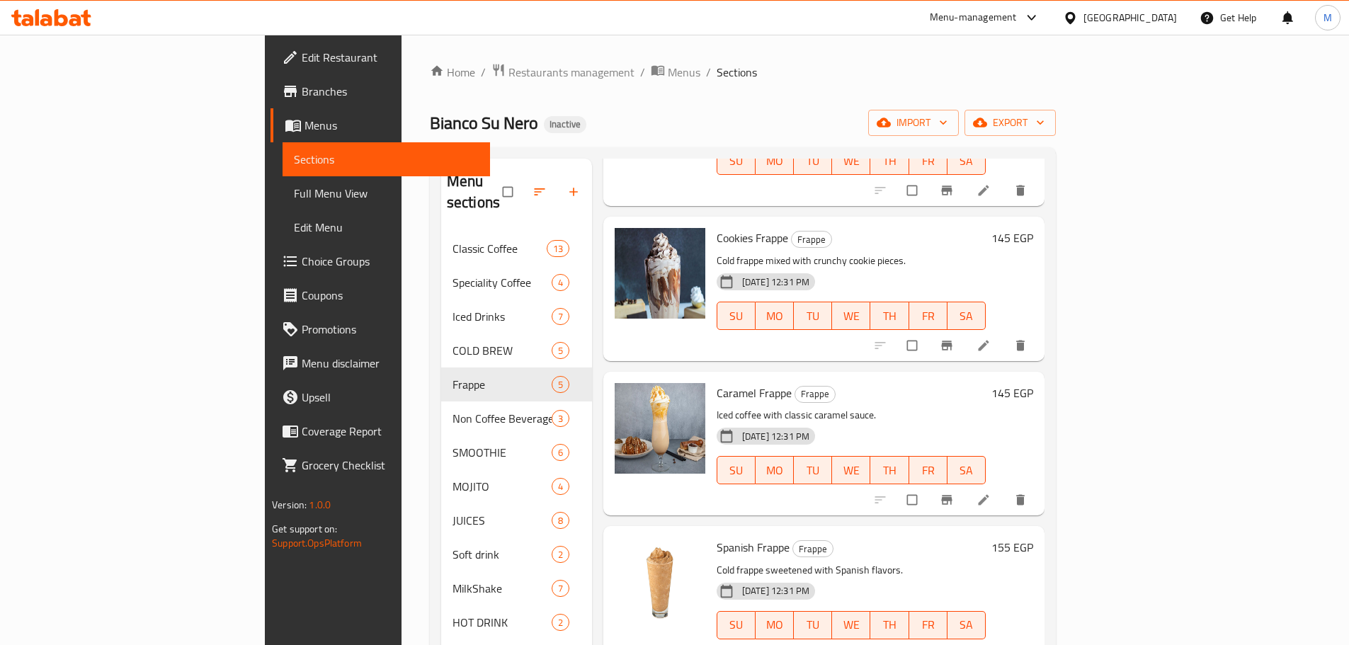
click at [302, 100] on span "Branches" at bounding box center [390, 91] width 177 height 17
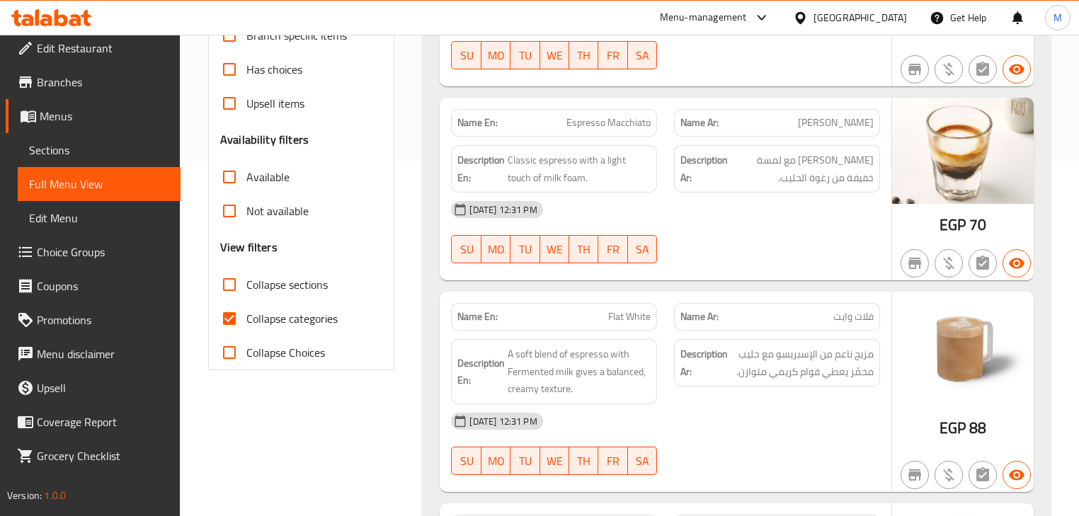
scroll to position [396, 0]
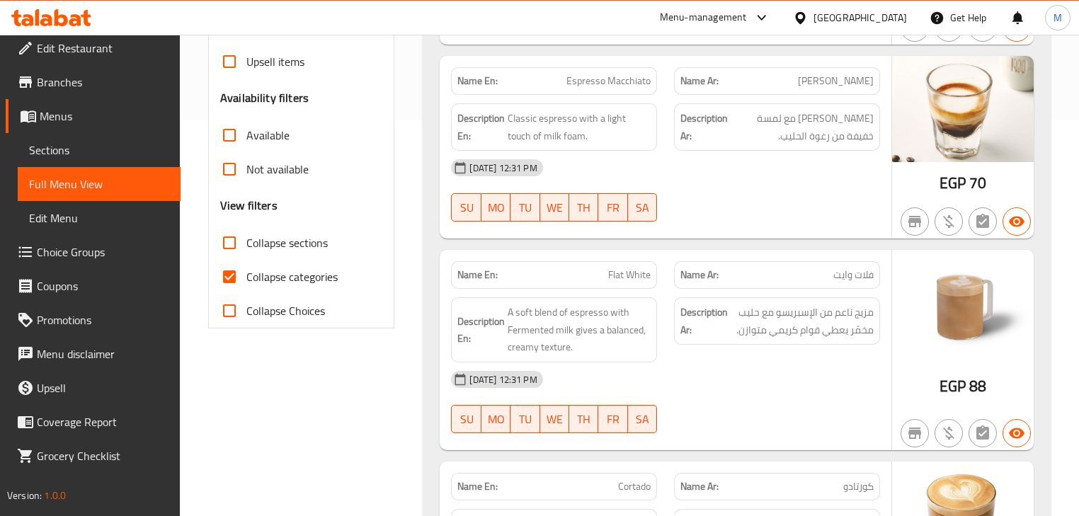
click at [248, 283] on span "Collapse categories" at bounding box center [291, 276] width 91 height 17
click at [246, 283] on input "Collapse categories" at bounding box center [229, 277] width 34 height 34
checkbox input "false"
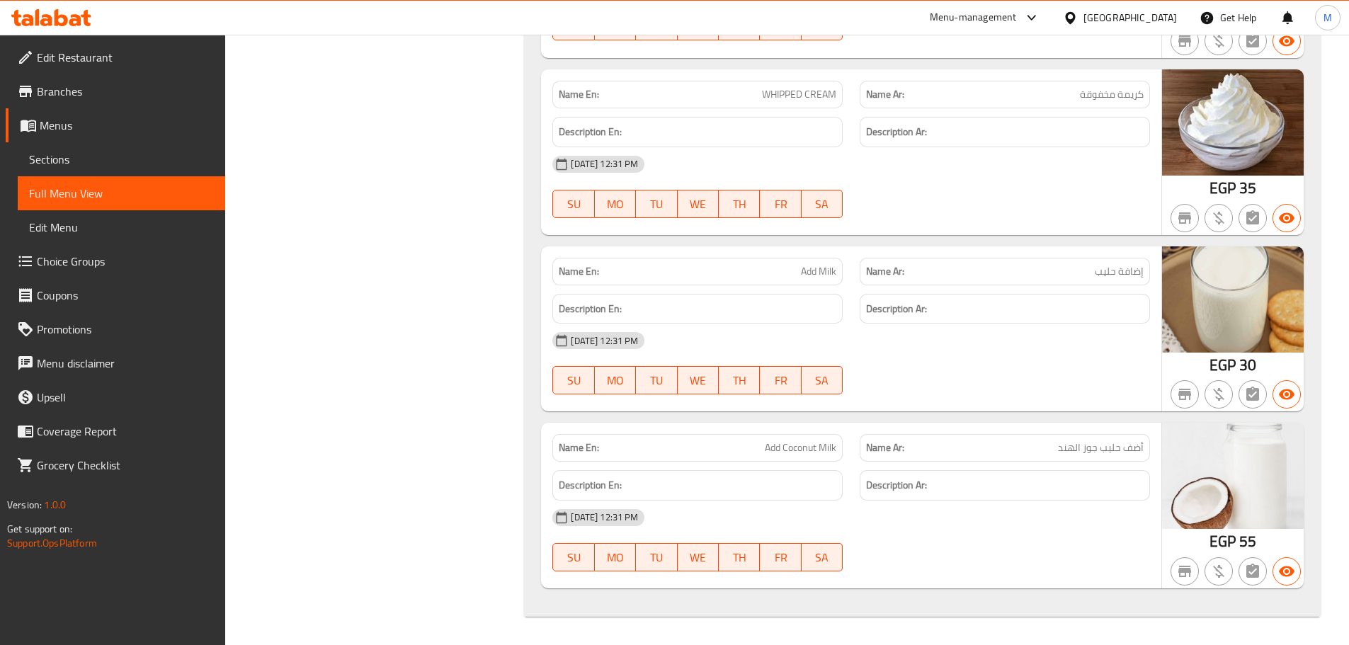
scroll to position [0, 0]
click at [108, 204] on link "Full Menu View" at bounding box center [121, 193] width 207 height 34
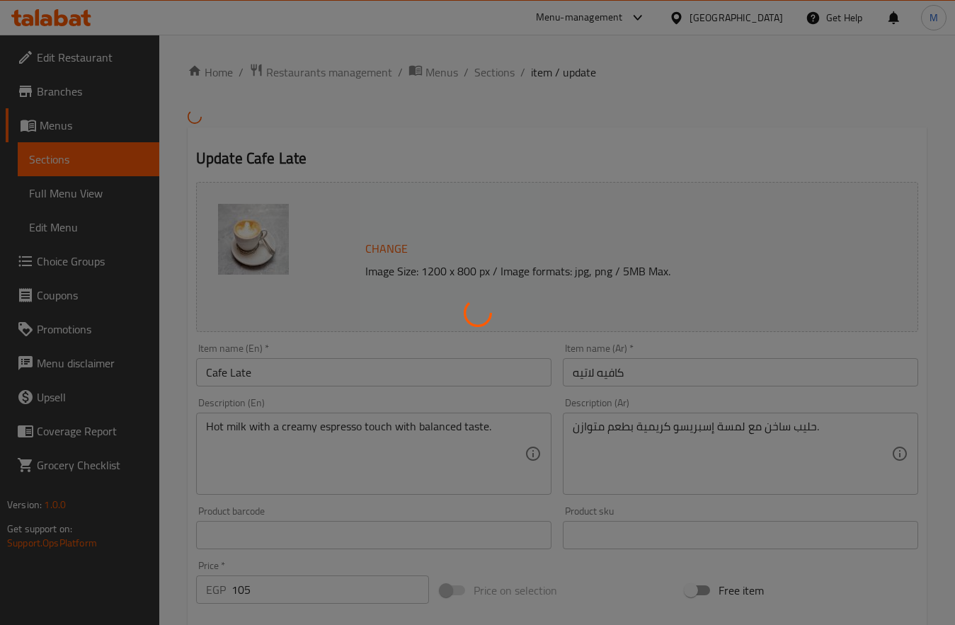
click at [242, 376] on div at bounding box center [477, 312] width 955 height 625
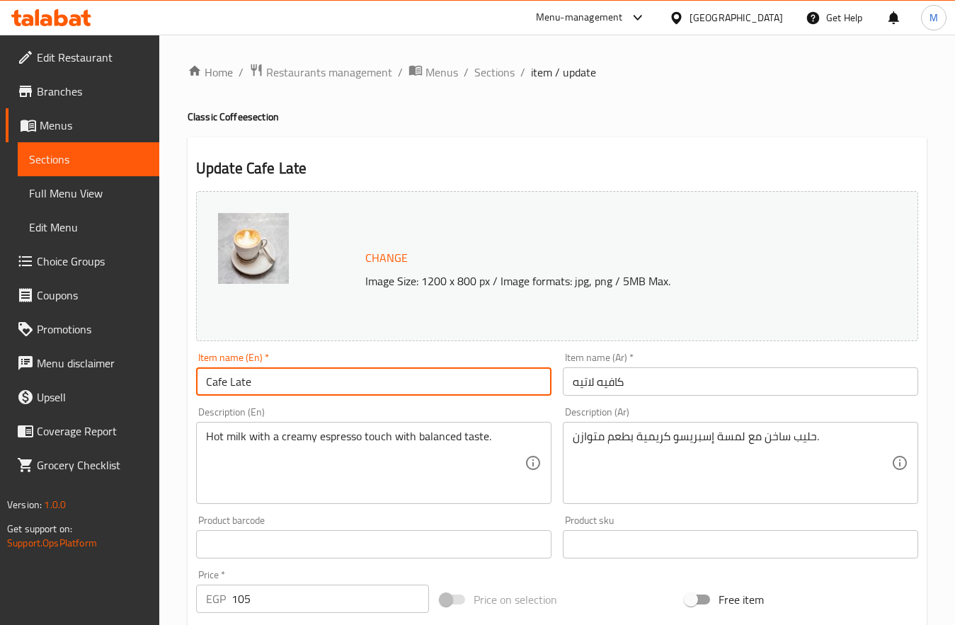
click at [246, 386] on input "Cafe Late" at bounding box center [373, 381] width 355 height 28
type input "Cafe Latte"
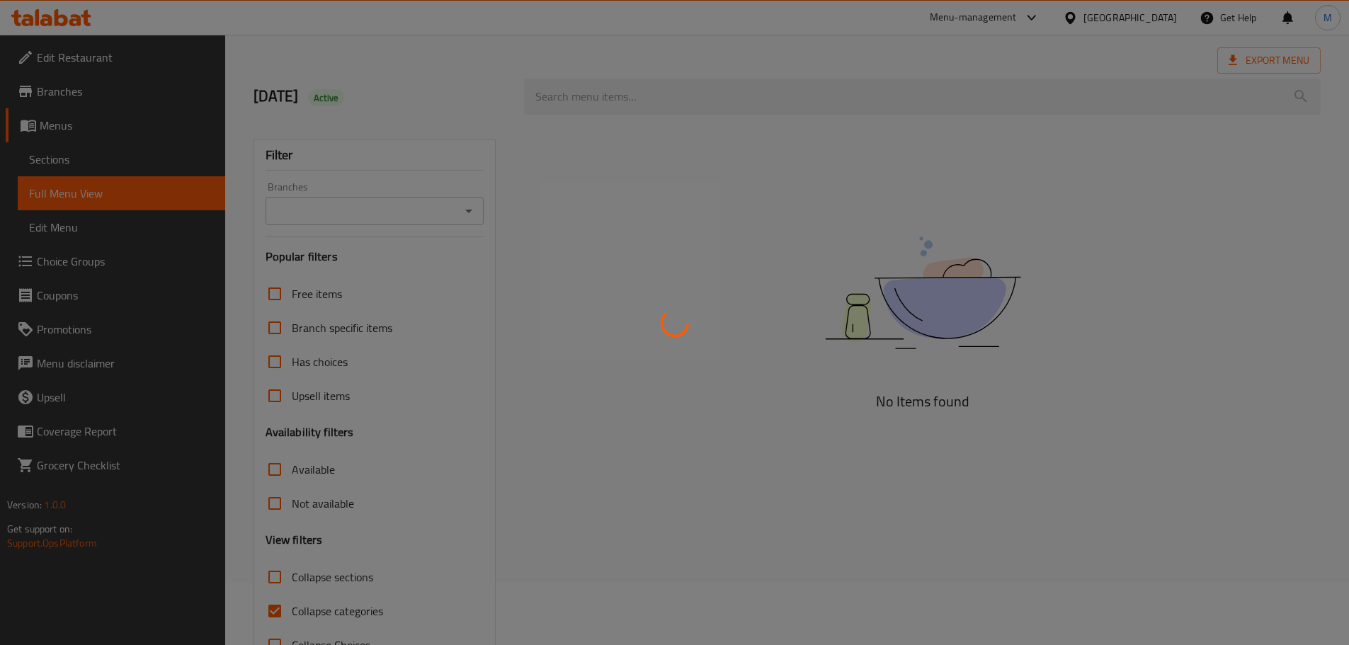
scroll to position [108, 0]
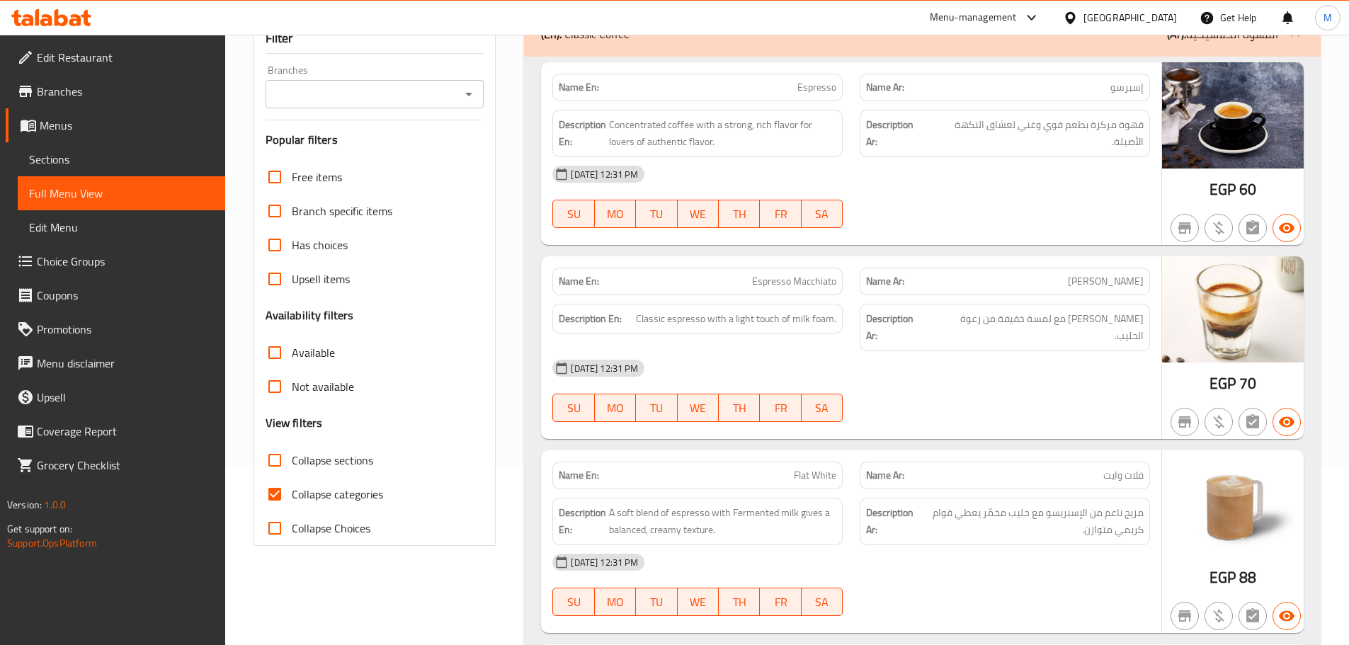
click at [322, 498] on span "Collapse categories" at bounding box center [337, 494] width 91 height 17
click at [292, 498] on input "Collapse categories" at bounding box center [275, 494] width 34 height 34
checkbox input "false"
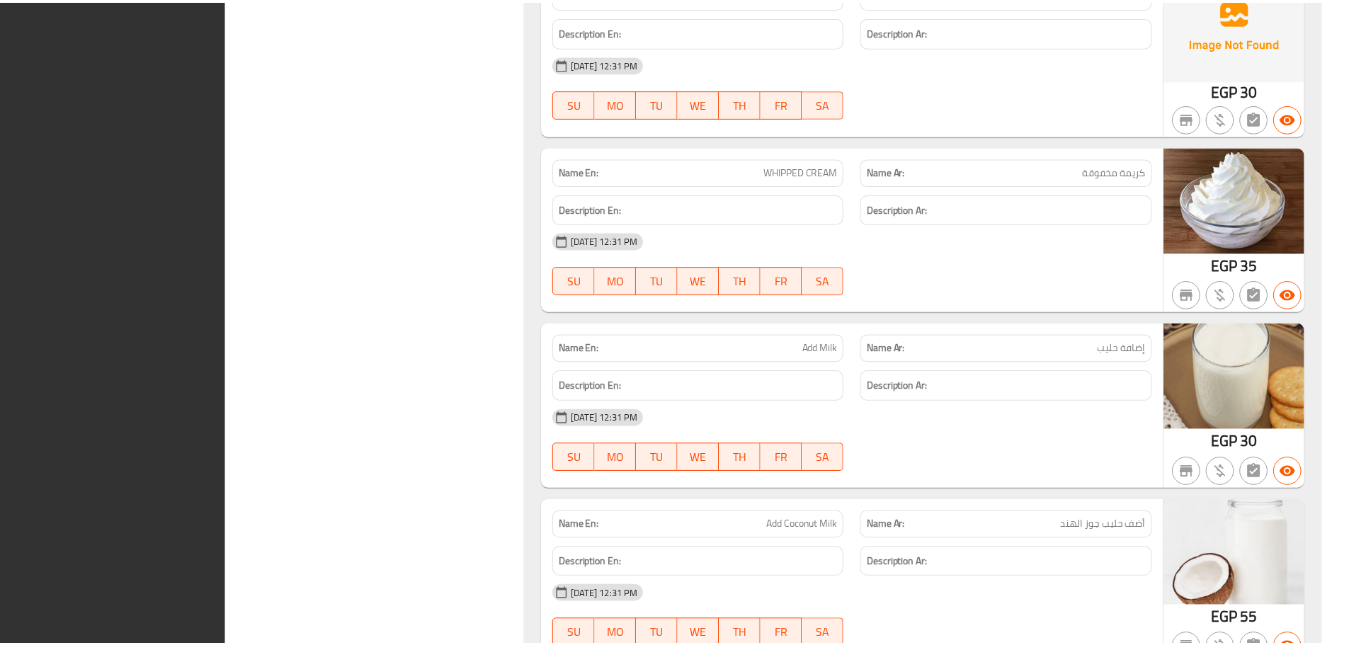
scroll to position [14654, 0]
